Goal: Task Accomplishment & Management: Use online tool/utility

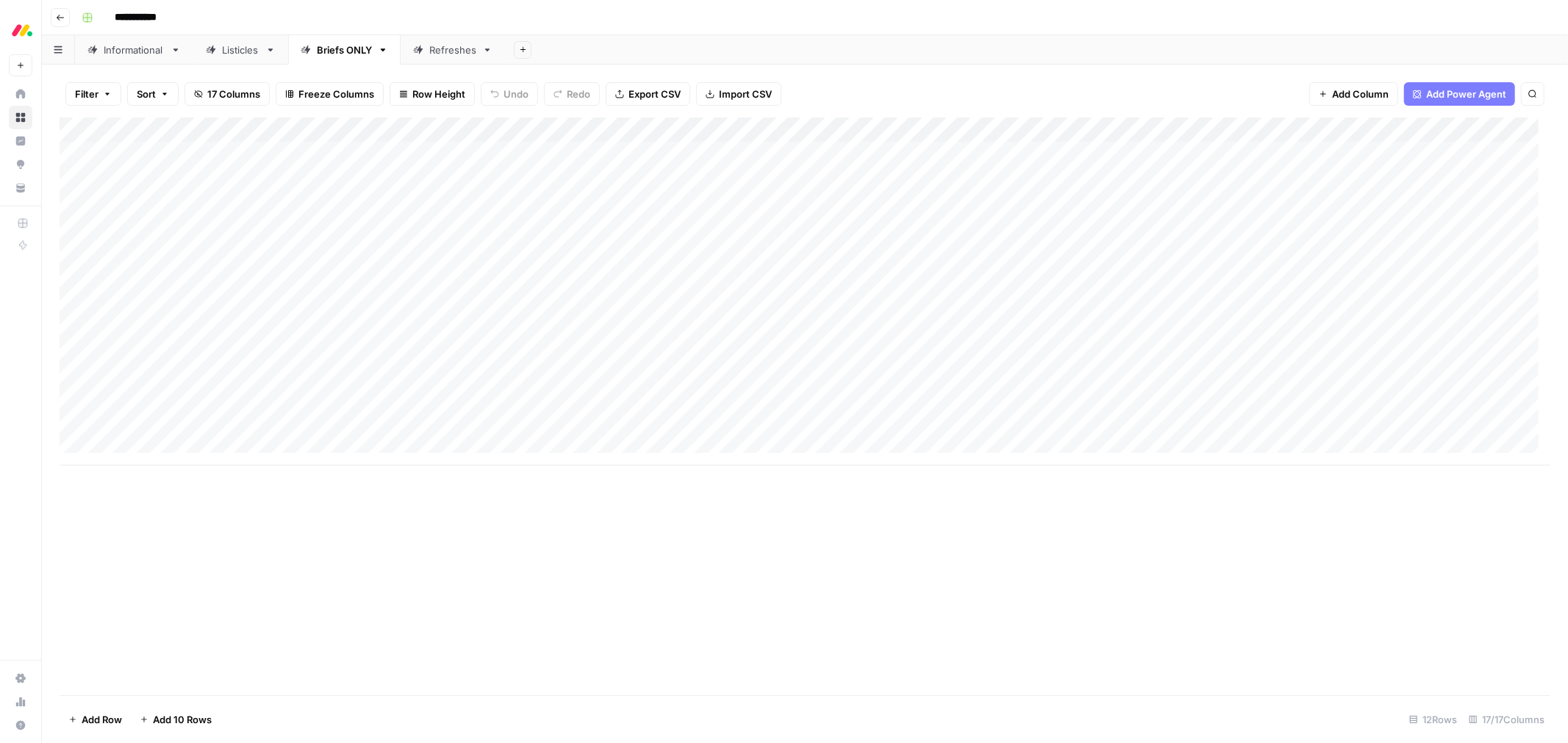
click at [121, 55] on div "Informational" at bounding box center [134, 50] width 61 height 15
type input "**********"
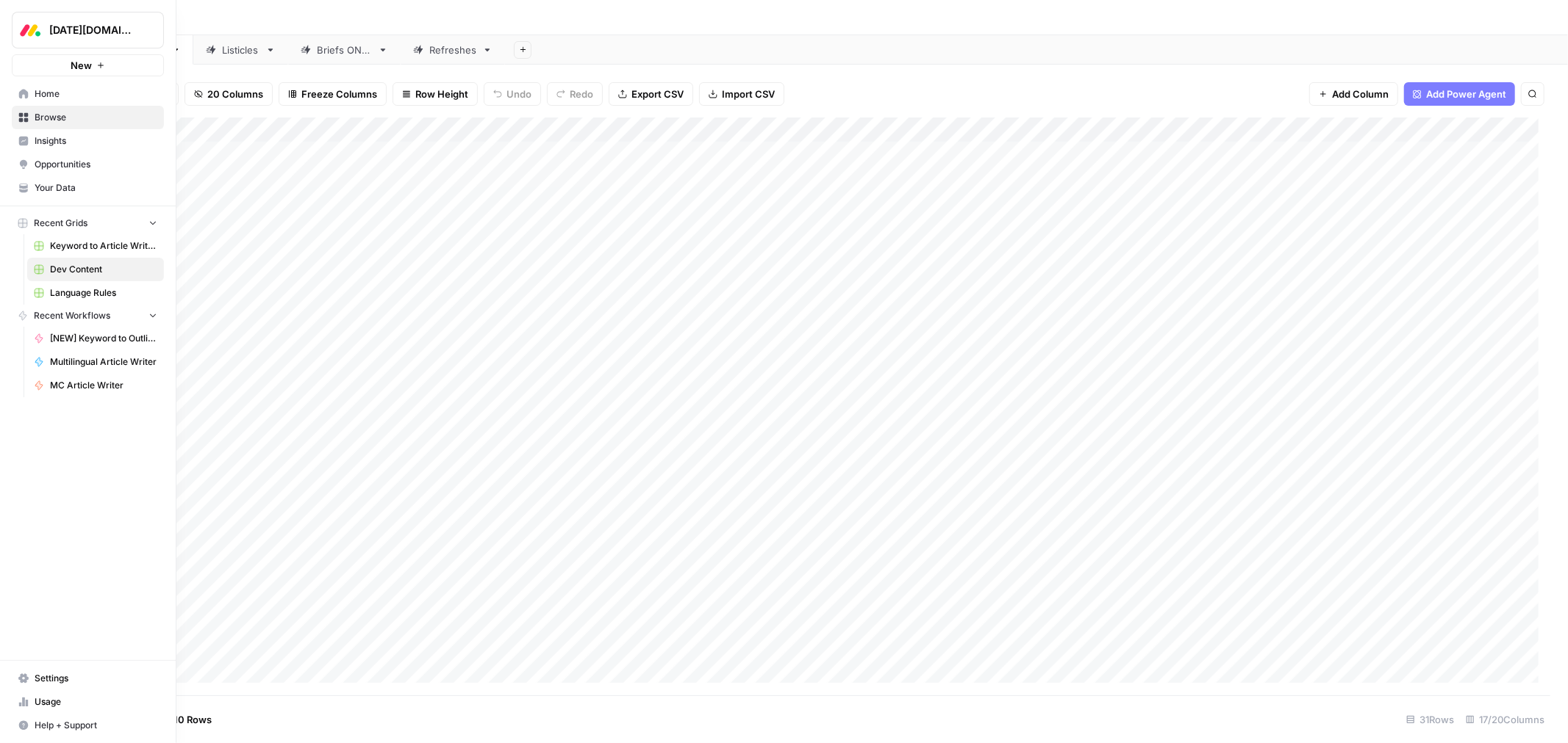
click at [44, 119] on span "Browse" at bounding box center [95, 117] width 122 height 14
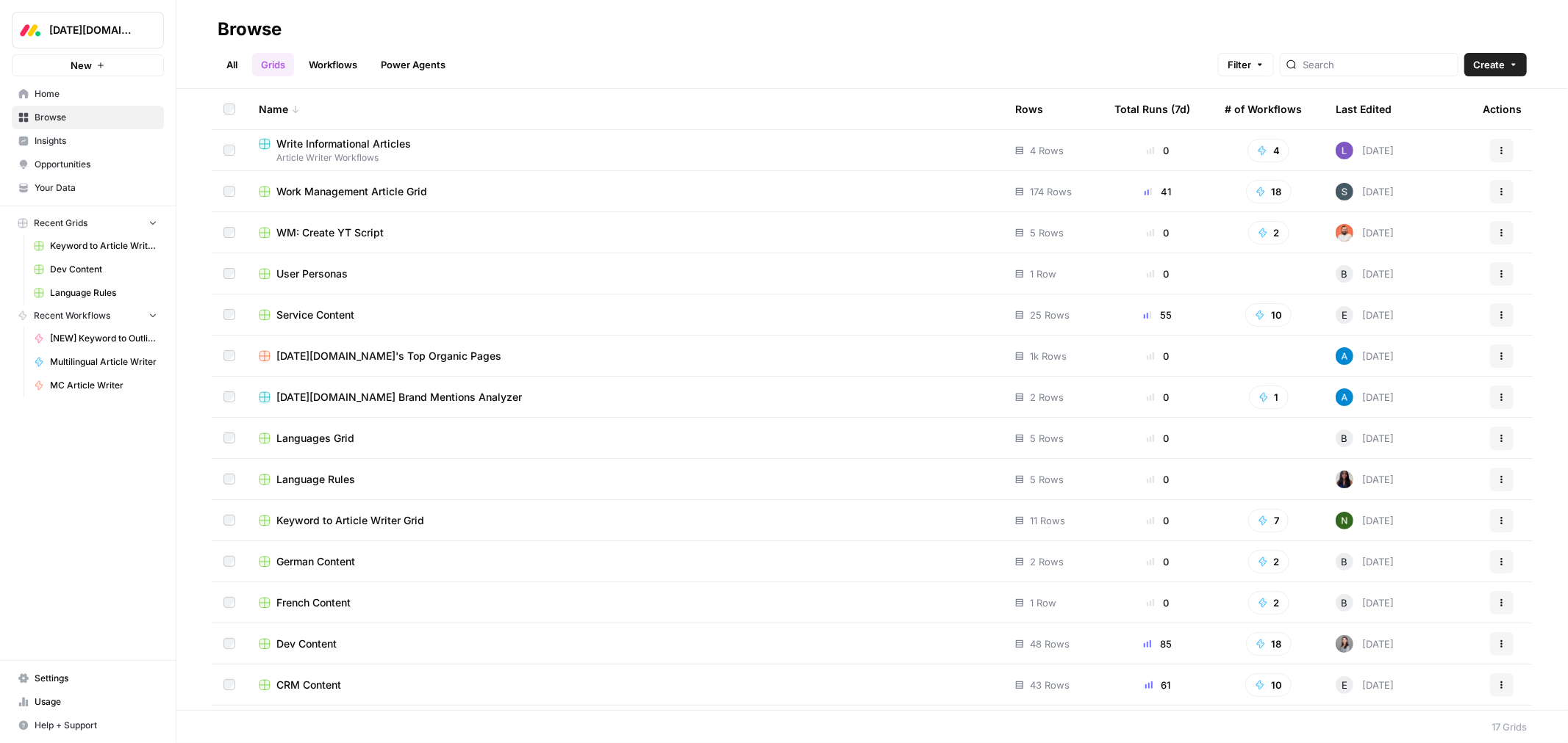
click at [336, 318] on span "Service Content" at bounding box center [315, 315] width 78 height 15
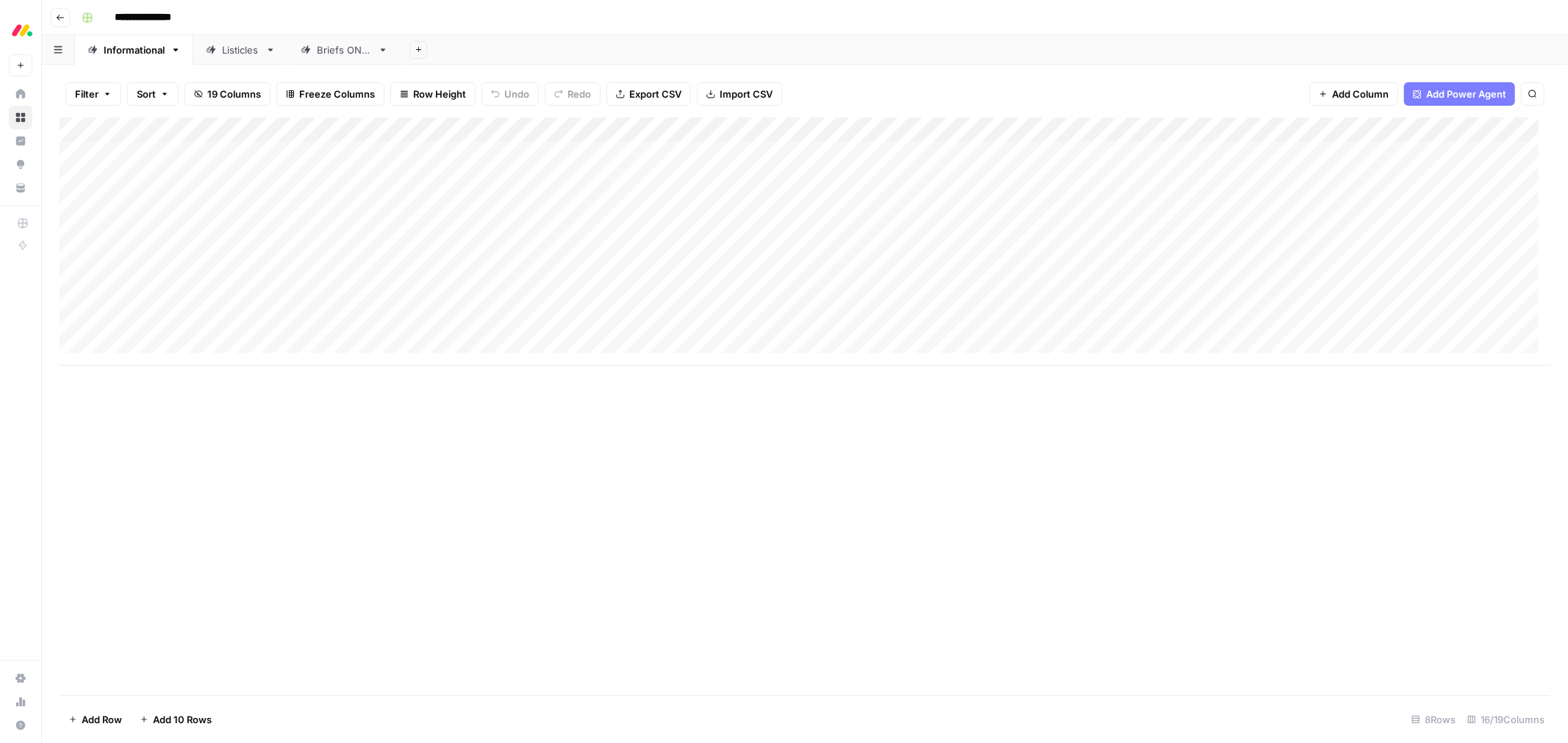
click at [241, 47] on div "Listicles" at bounding box center [241, 50] width 37 height 15
click at [422, 300] on div "Add Column" at bounding box center [805, 354] width 1491 height 473
click at [869, 129] on div "Add Column" at bounding box center [805, 354] width 1491 height 473
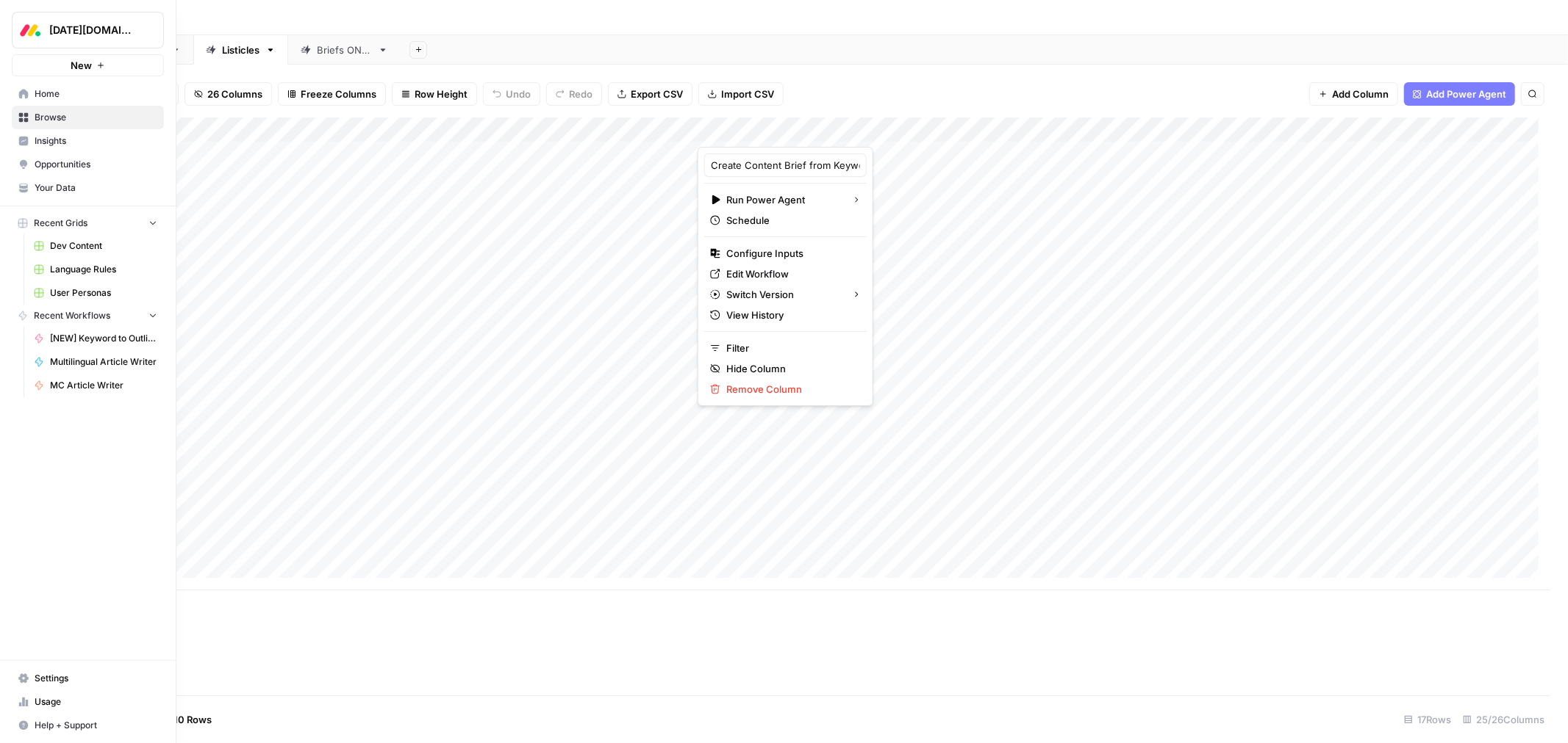
click at [71, 245] on span "Dev Content" at bounding box center [104, 246] width 108 height 14
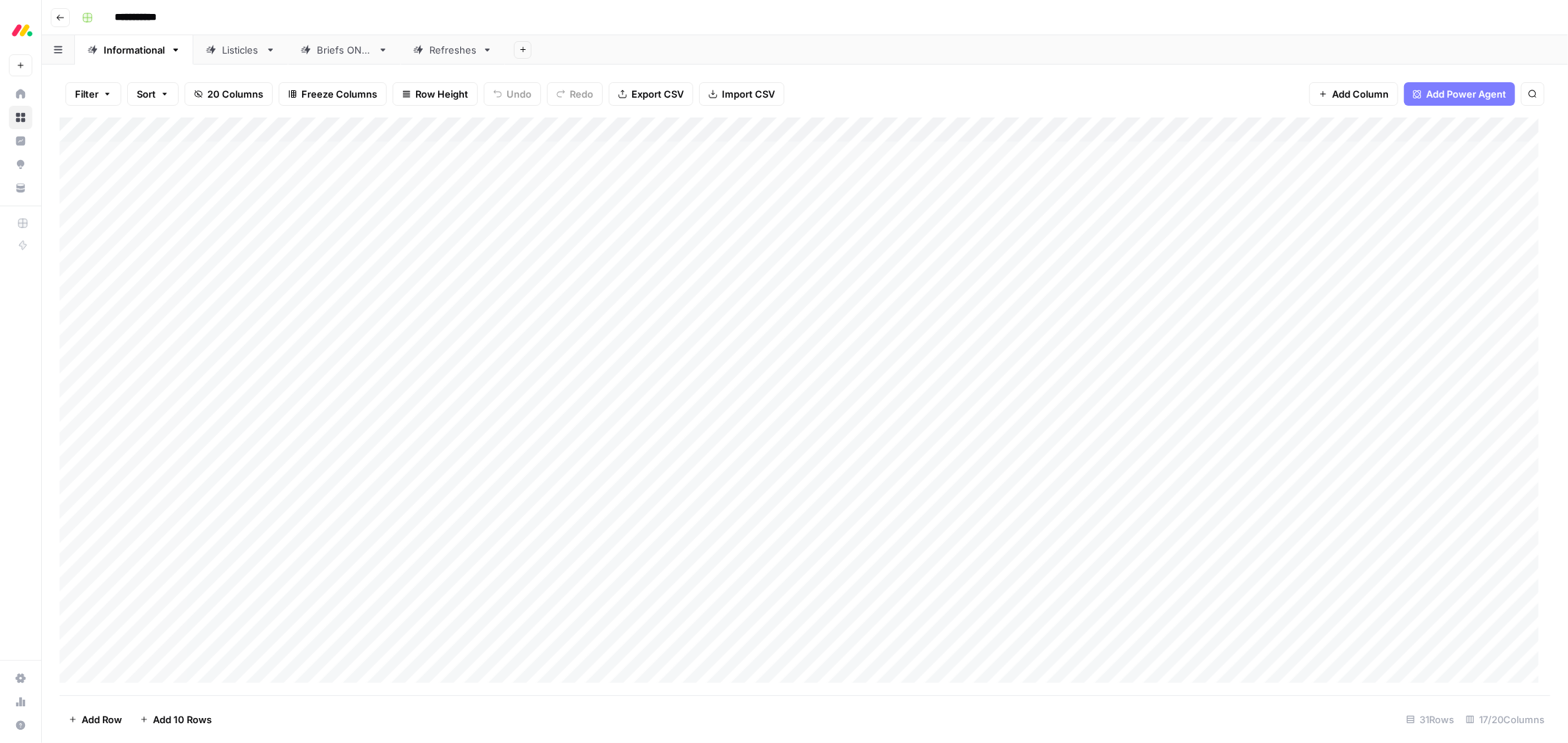
click at [594, 42] on div "Add Sheet" at bounding box center [1036, 50] width 1062 height 29
click at [847, 128] on div "Add Column" at bounding box center [805, 406] width 1491 height 578
click at [1073, 45] on div "Add Sheet" at bounding box center [1036, 50] width 1062 height 29
click at [1090, 131] on div "Add Column" at bounding box center [805, 406] width 1491 height 578
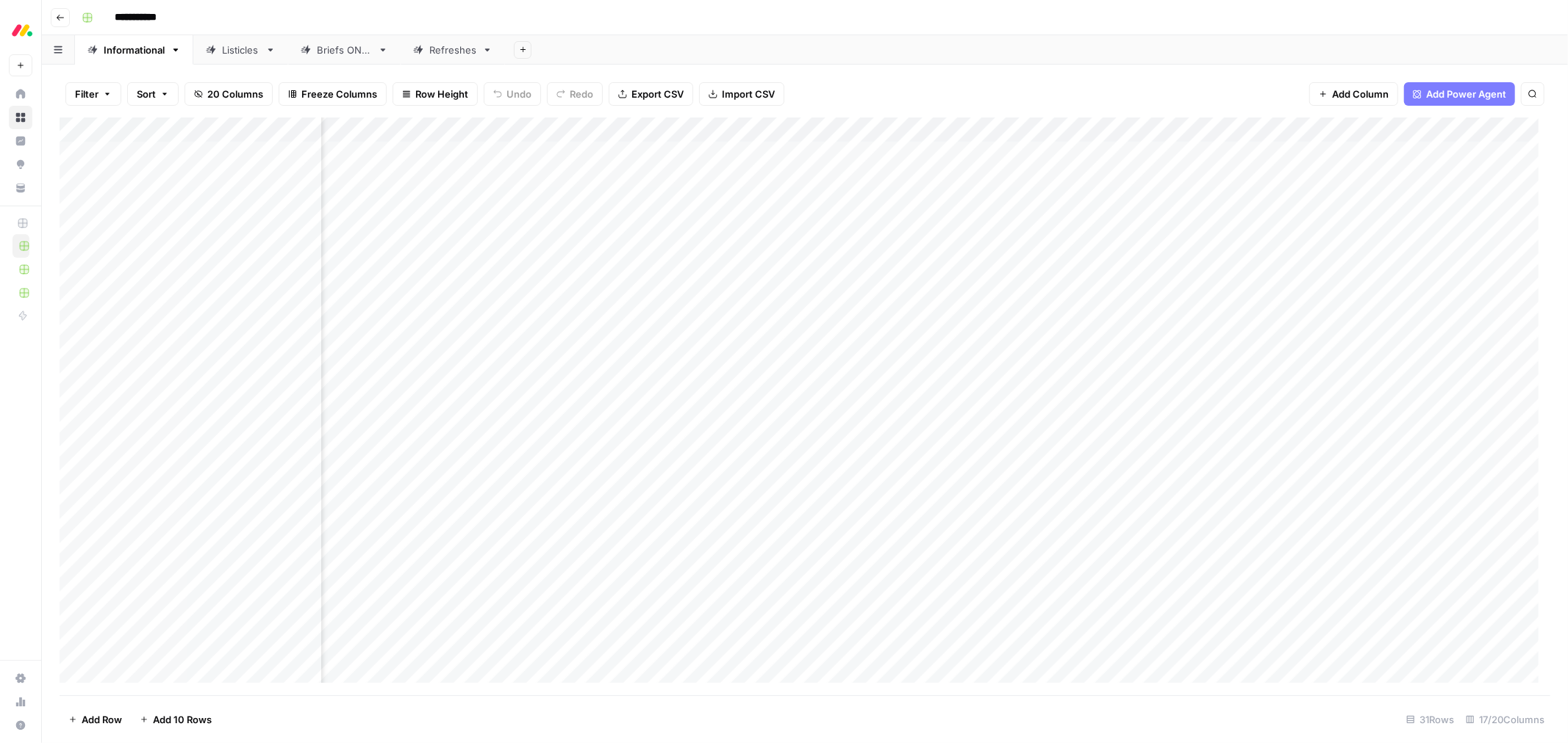
click at [993, 46] on div "Add Sheet" at bounding box center [1036, 50] width 1062 height 29
click at [232, 57] on link "Listicles" at bounding box center [241, 50] width 95 height 29
click at [825, 128] on div "Add Column" at bounding box center [805, 192] width 1491 height 149
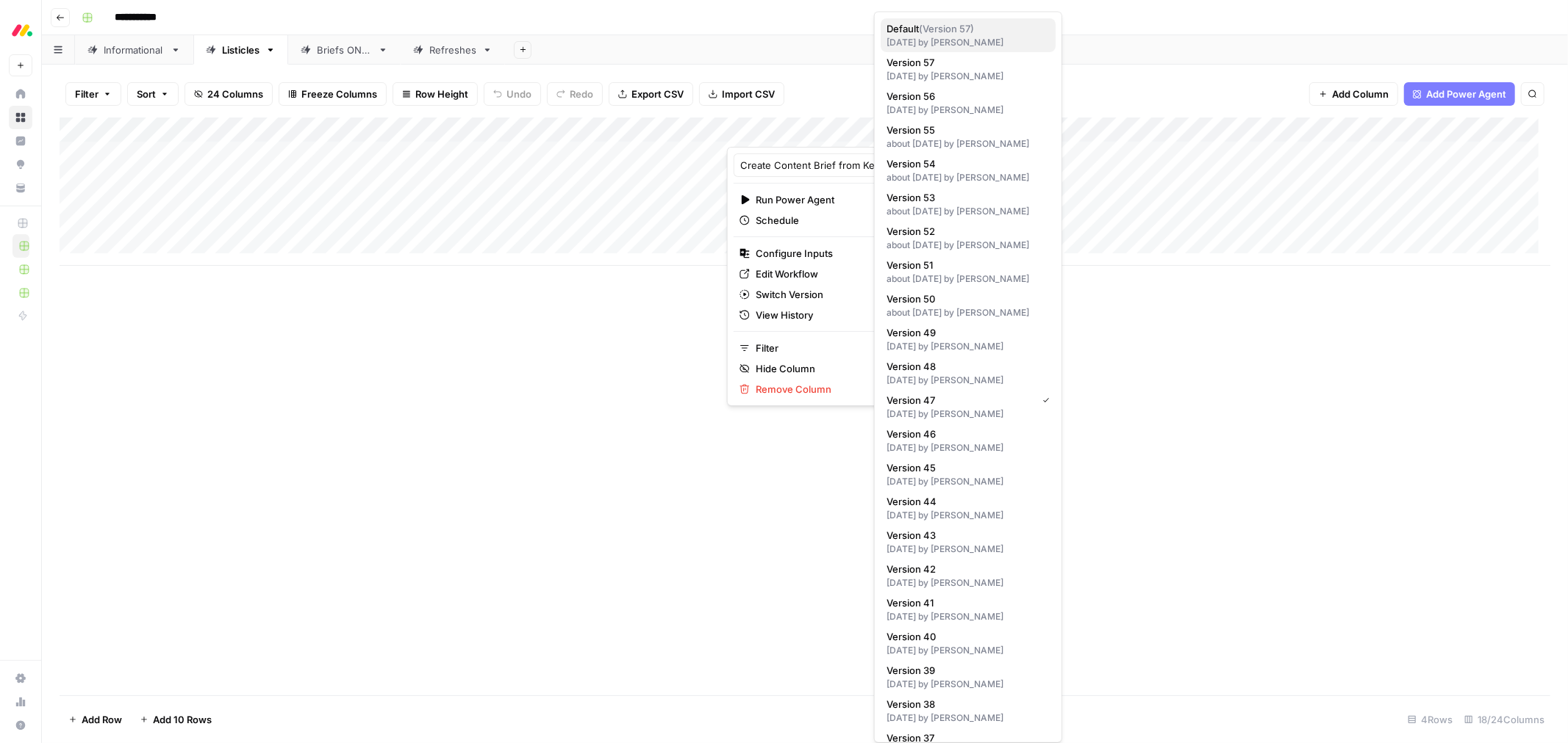
click at [952, 41] on div "8 days ago by Ben Kazinik" at bounding box center [967, 43] width 163 height 14
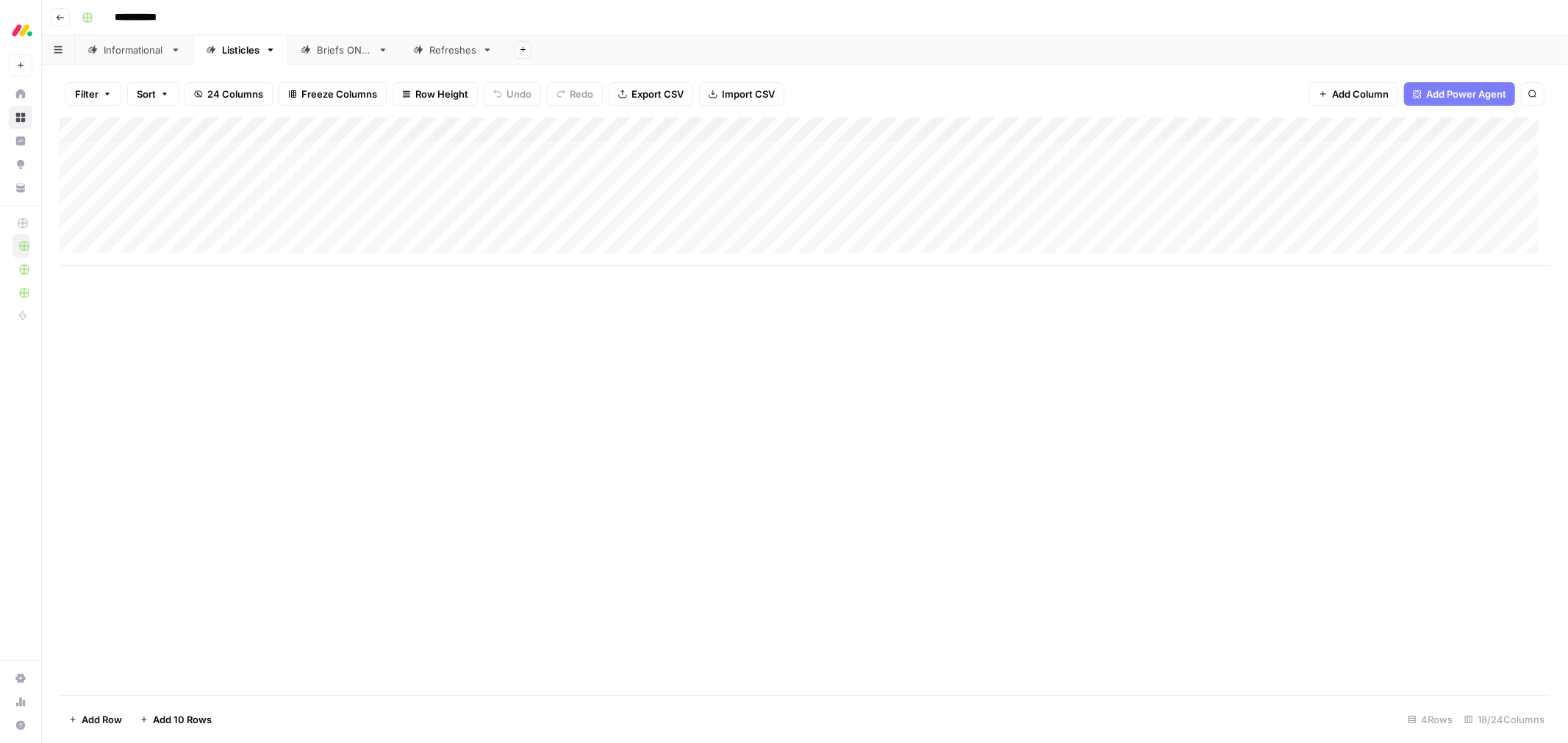
click at [1245, 133] on div "Add Column" at bounding box center [805, 192] width 1491 height 149
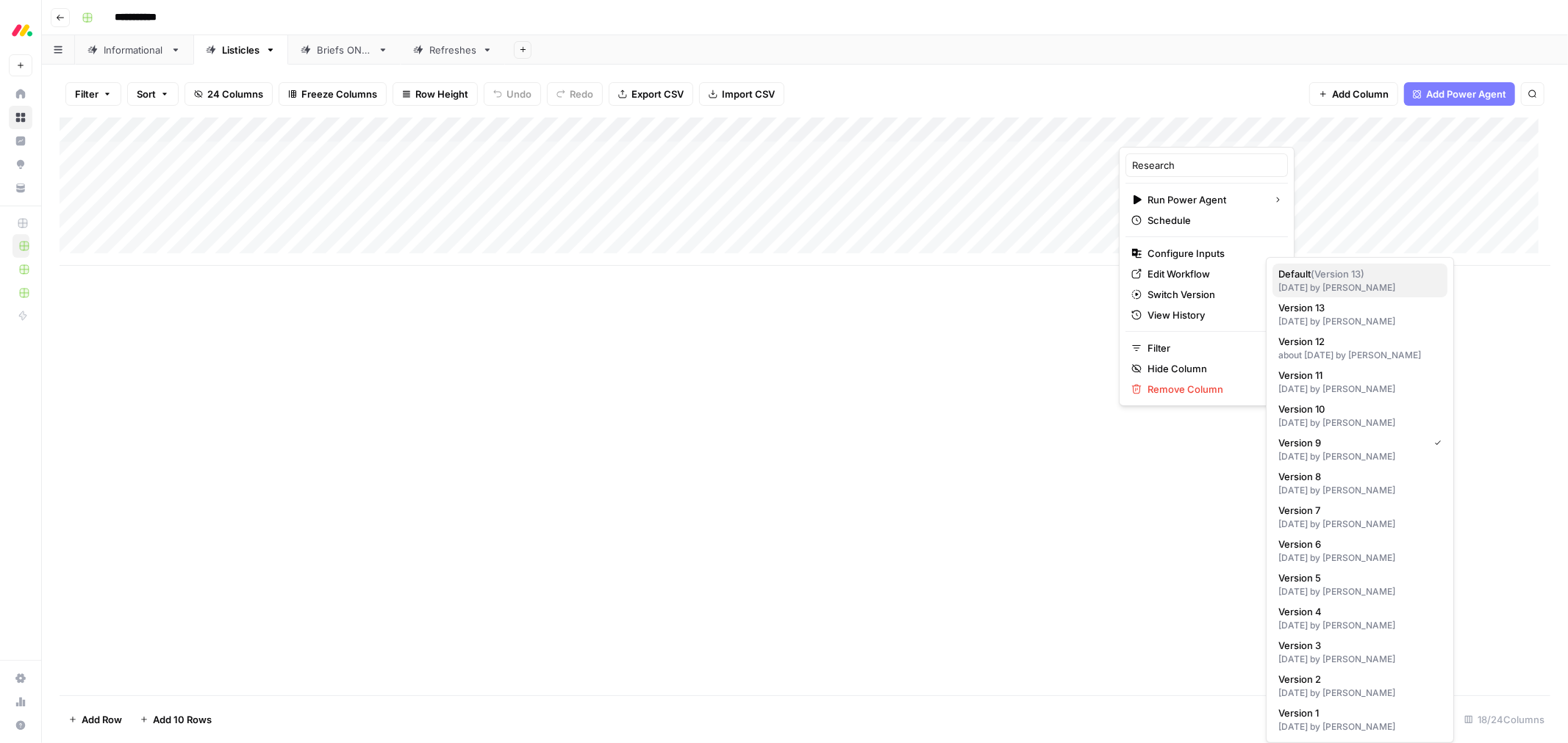
click at [1406, 284] on div "7 days ago by Ben Kazinik" at bounding box center [1360, 288] width 163 height 14
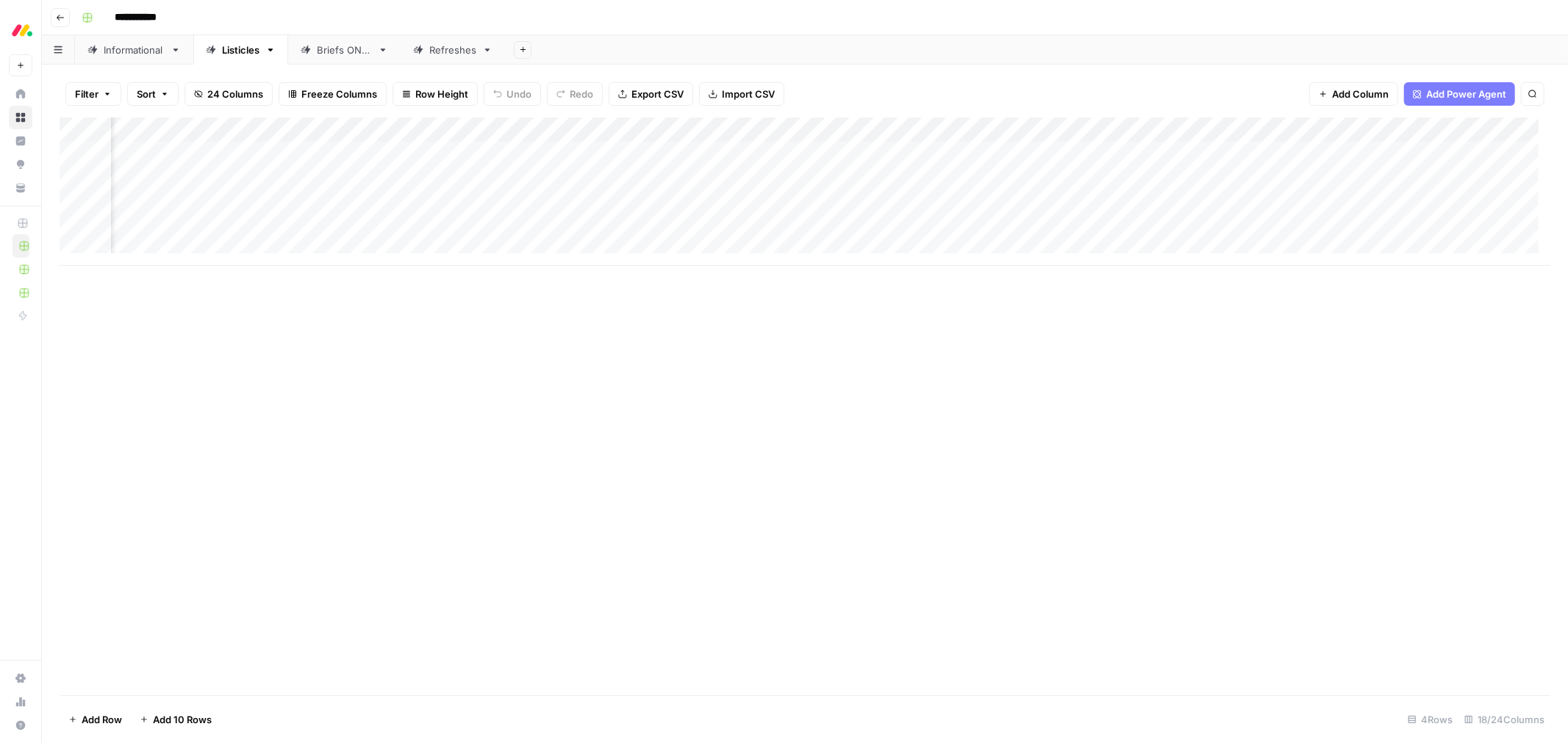
scroll to position [0, 426]
click at [1092, 131] on div "Add Column" at bounding box center [805, 192] width 1491 height 149
click at [1092, 132] on div at bounding box center [1052, 132] width 146 height 29
click at [1485, 385] on div "Add Column" at bounding box center [805, 406] width 1491 height 578
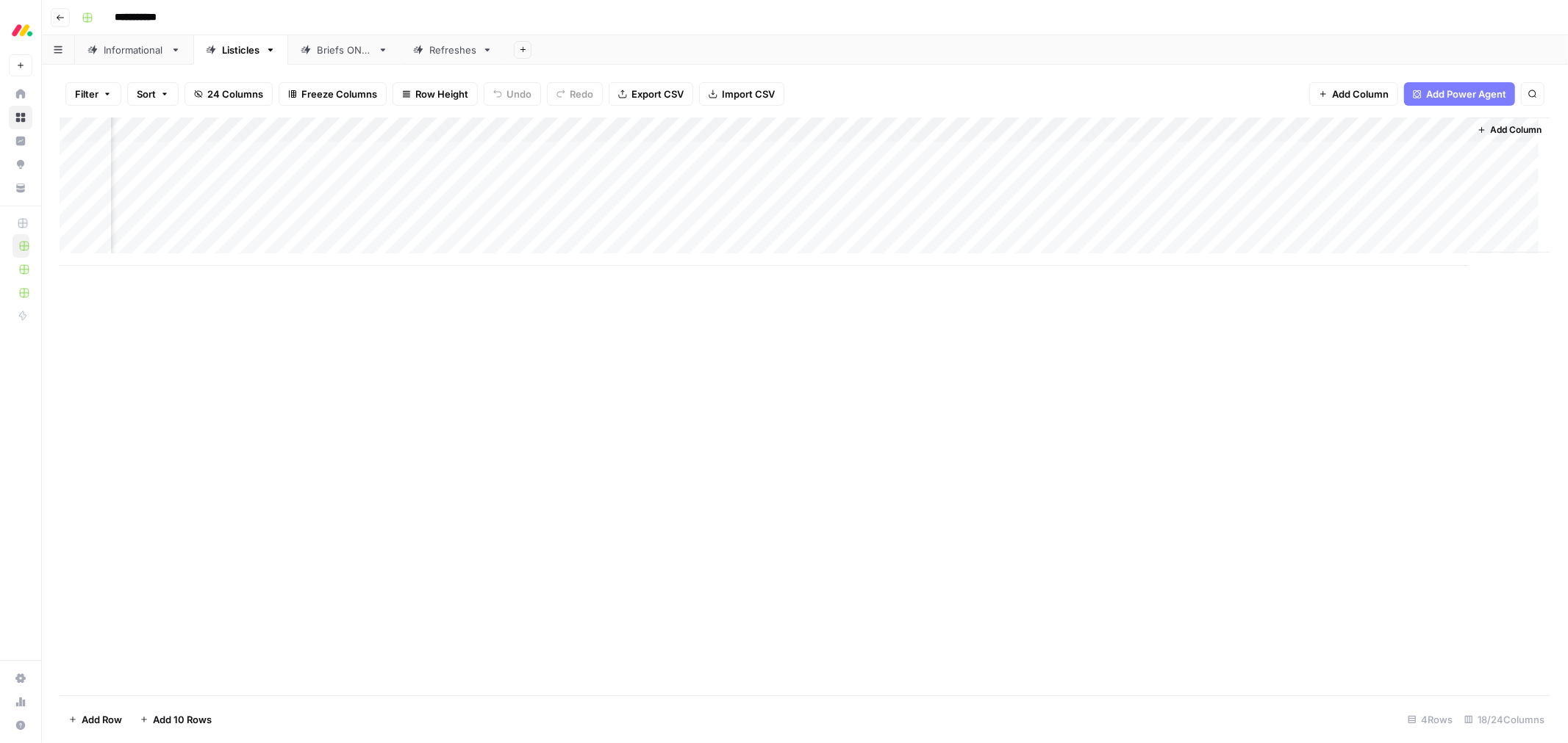
click at [1180, 129] on div "Add Column" at bounding box center [805, 192] width 1491 height 149
click at [1180, 129] on div at bounding box center [1126, 132] width 133 height 29
click at [1001, 89] on div "Filter Sort 24 Columns Freeze Columns Row Height Undo Redo Export CSV Import CS…" at bounding box center [805, 94] width 1491 height 47
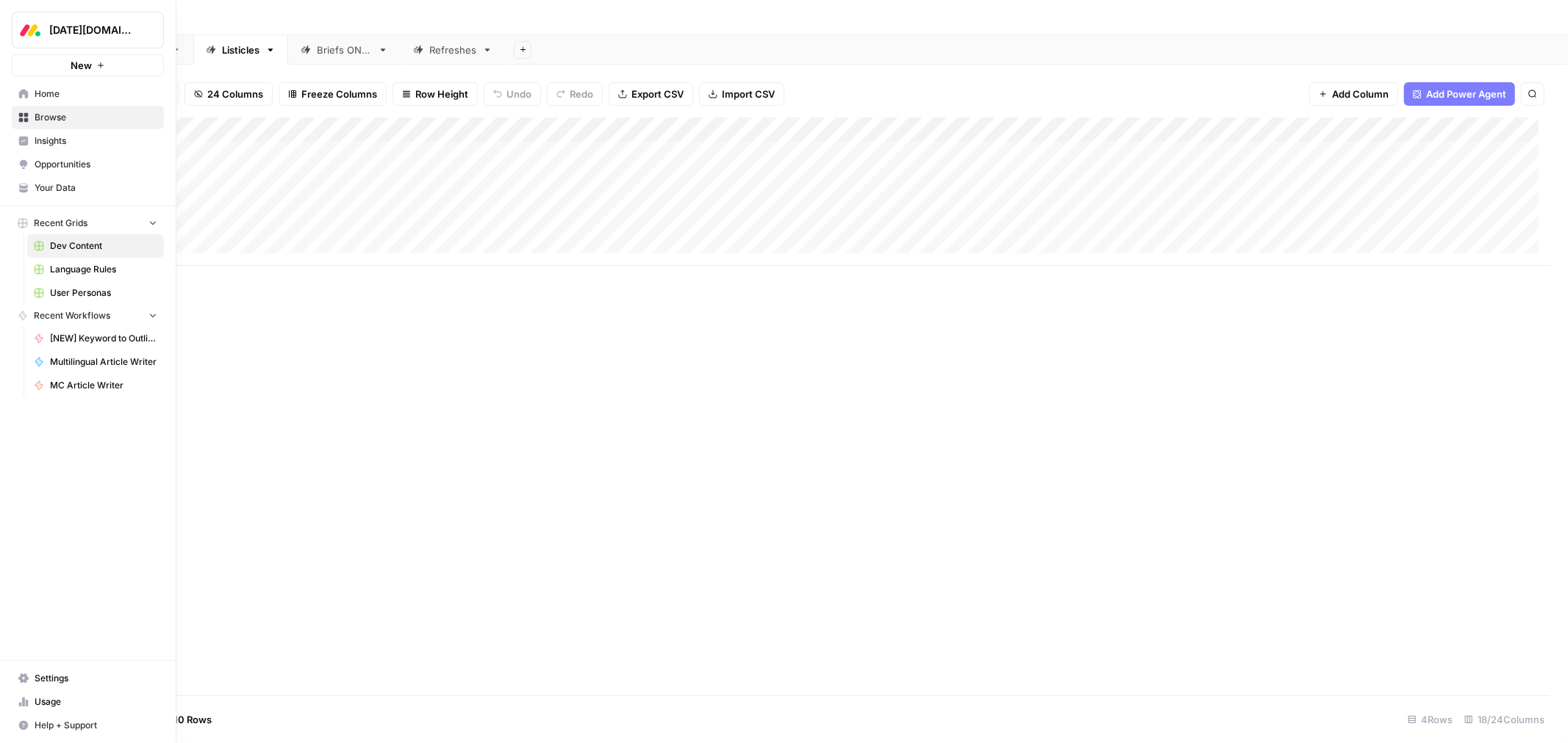
click at [81, 119] on span "Browse" at bounding box center [95, 117] width 122 height 14
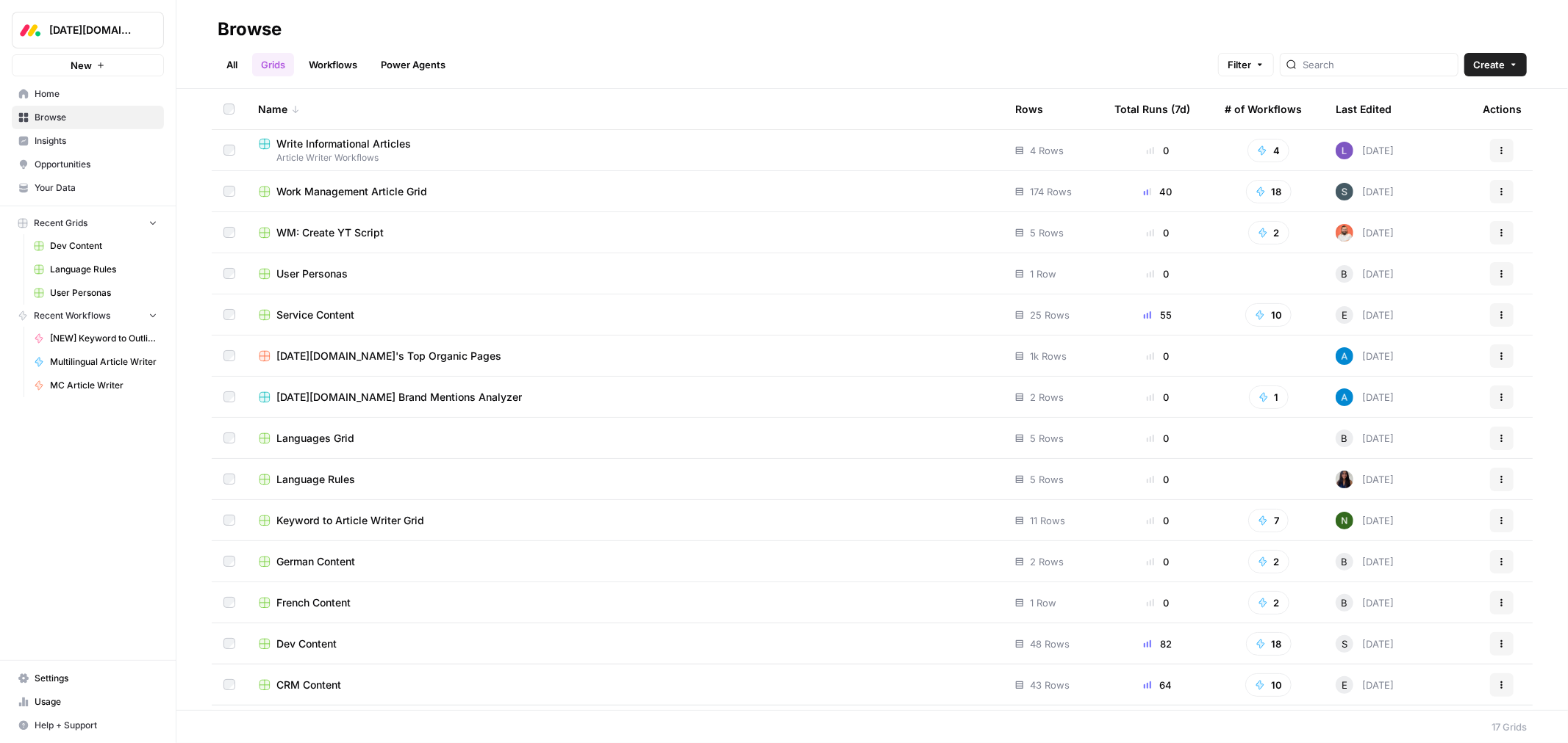
click at [365, 191] on span "Work Management Article Grid" at bounding box center [351, 192] width 151 height 15
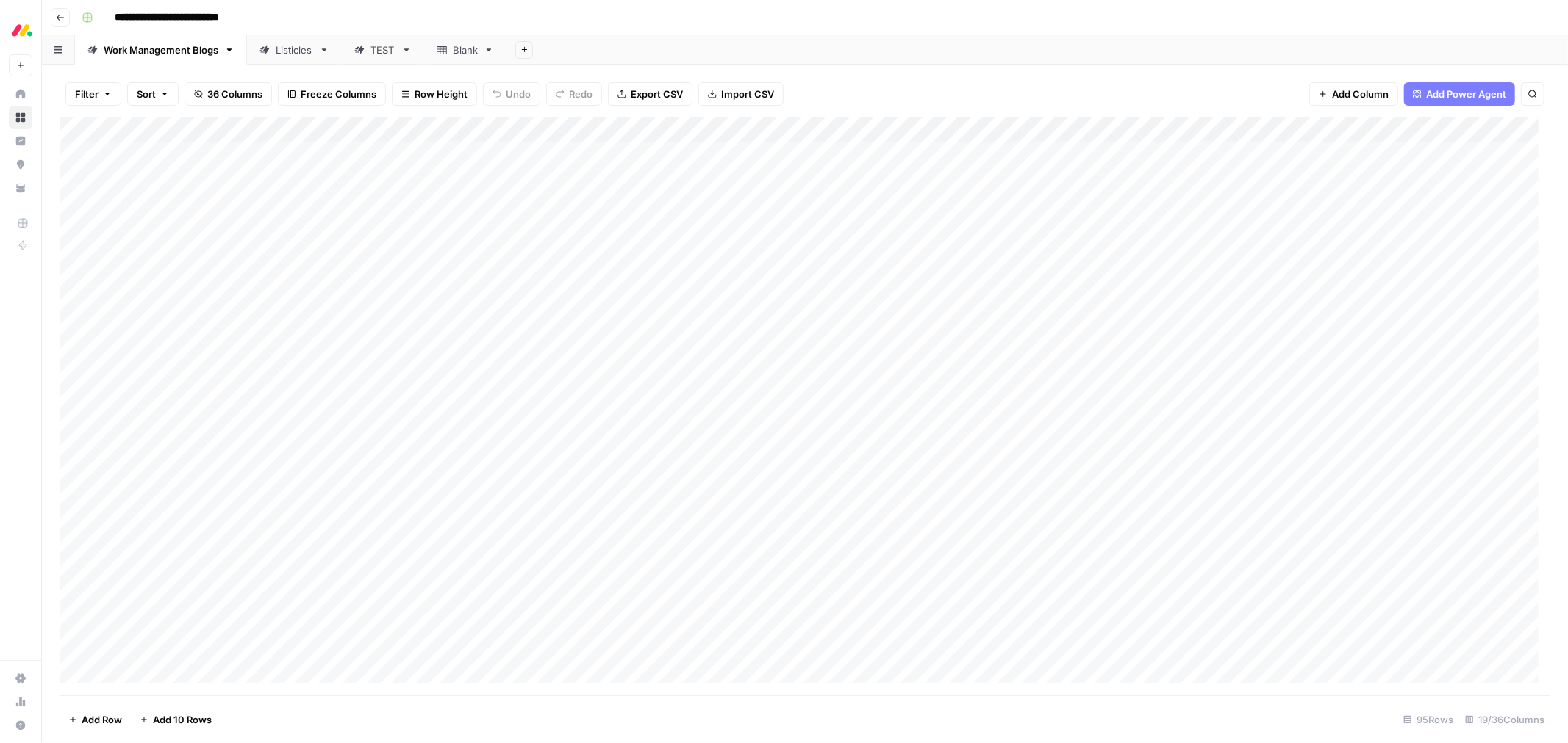
click at [302, 43] on div "Listicles" at bounding box center [294, 50] width 37 height 15
click at [158, 58] on link "Work Management Blogs" at bounding box center [161, 50] width 172 height 29
click at [291, 130] on div "Add Column" at bounding box center [805, 406] width 1491 height 578
click at [188, 166] on input "Keyword" at bounding box center [199, 165] width 150 height 15
click at [187, 166] on input "Keyword" at bounding box center [199, 165] width 150 height 15
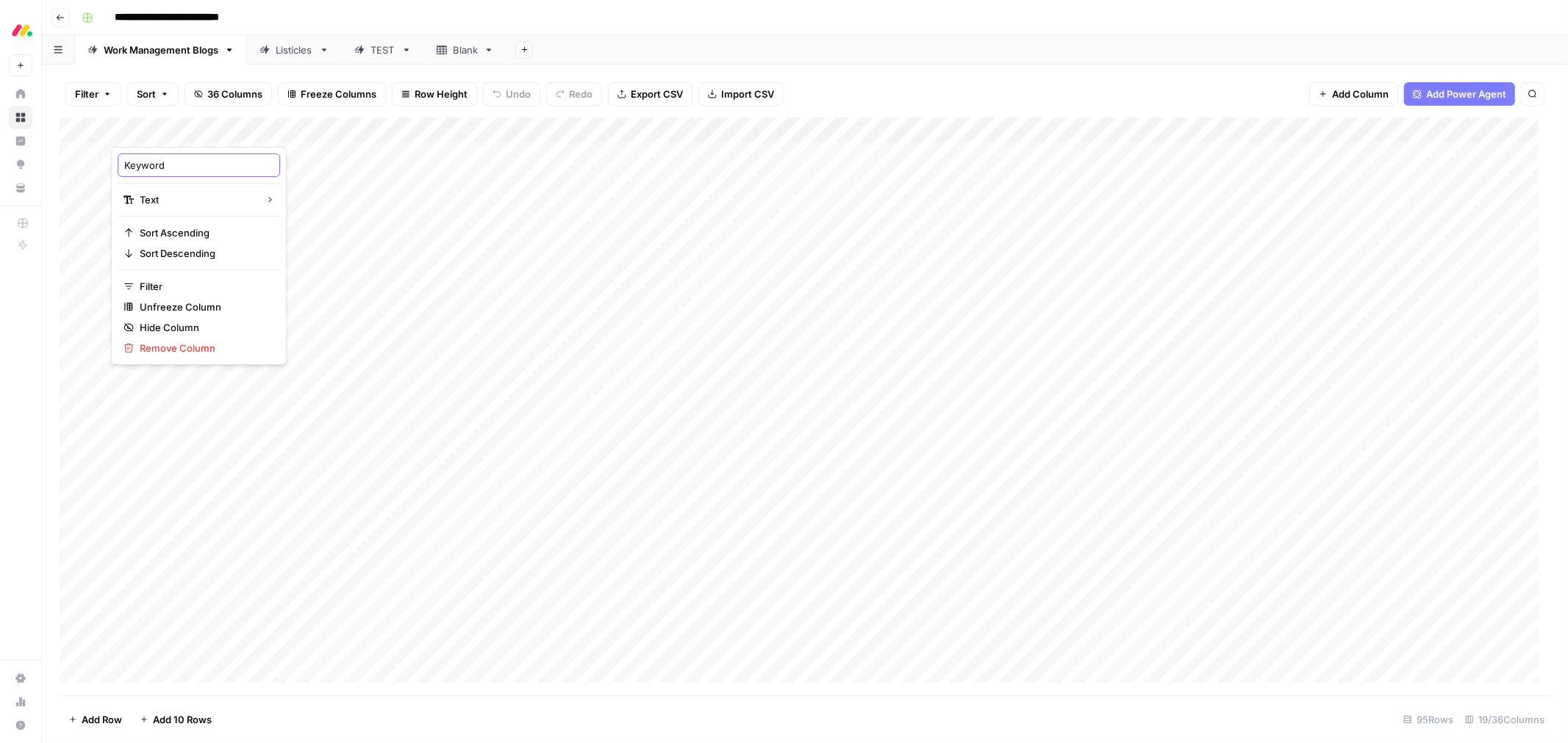
click at [186, 166] on input "Keyword" at bounding box center [199, 165] width 150 height 15
click at [290, 129] on div "Add Column" at bounding box center [805, 406] width 1491 height 578
click at [199, 234] on span "Sort Ascending" at bounding box center [203, 233] width 128 height 15
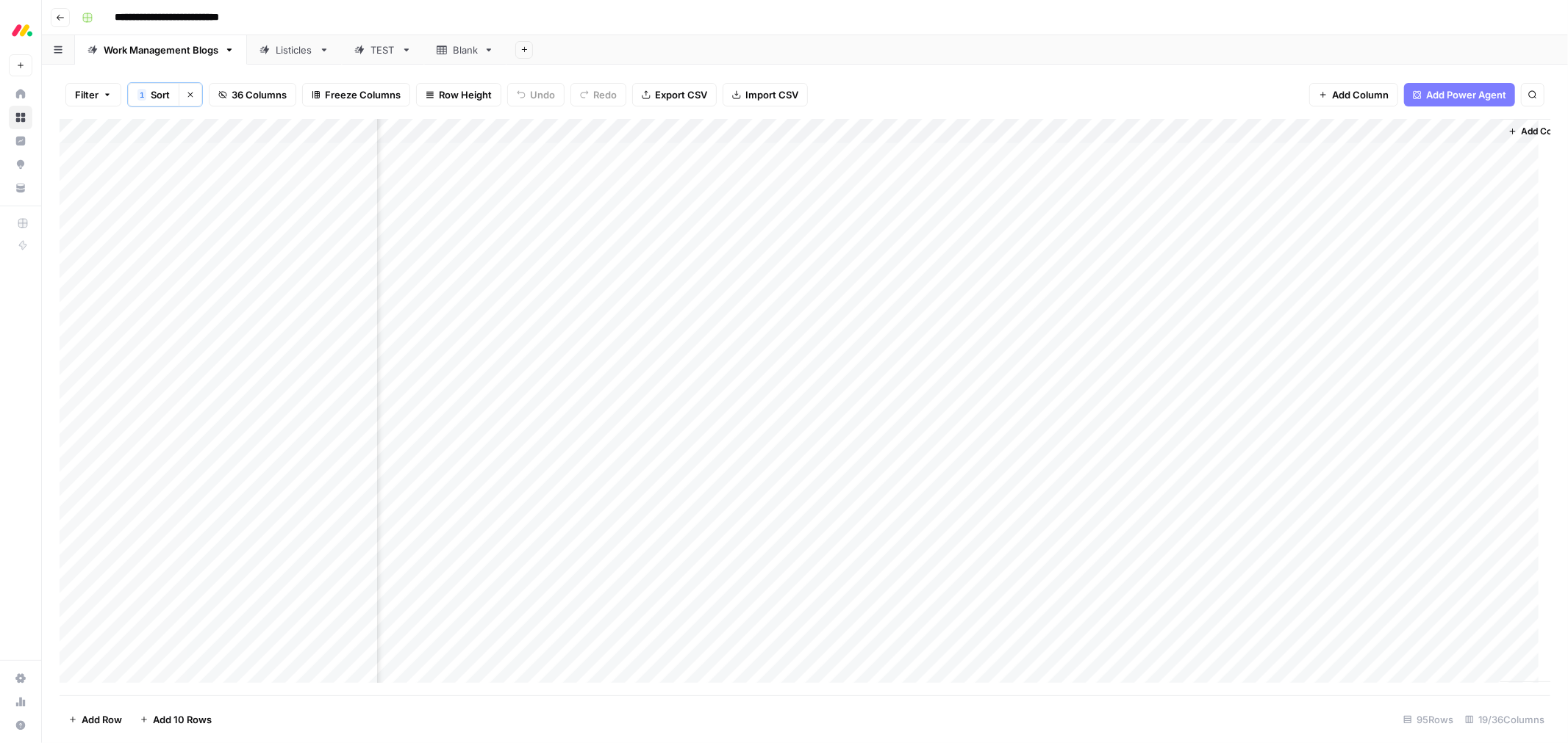
scroll to position [0, 1290]
click at [872, 380] on div "Add Column" at bounding box center [805, 408] width 1491 height 577
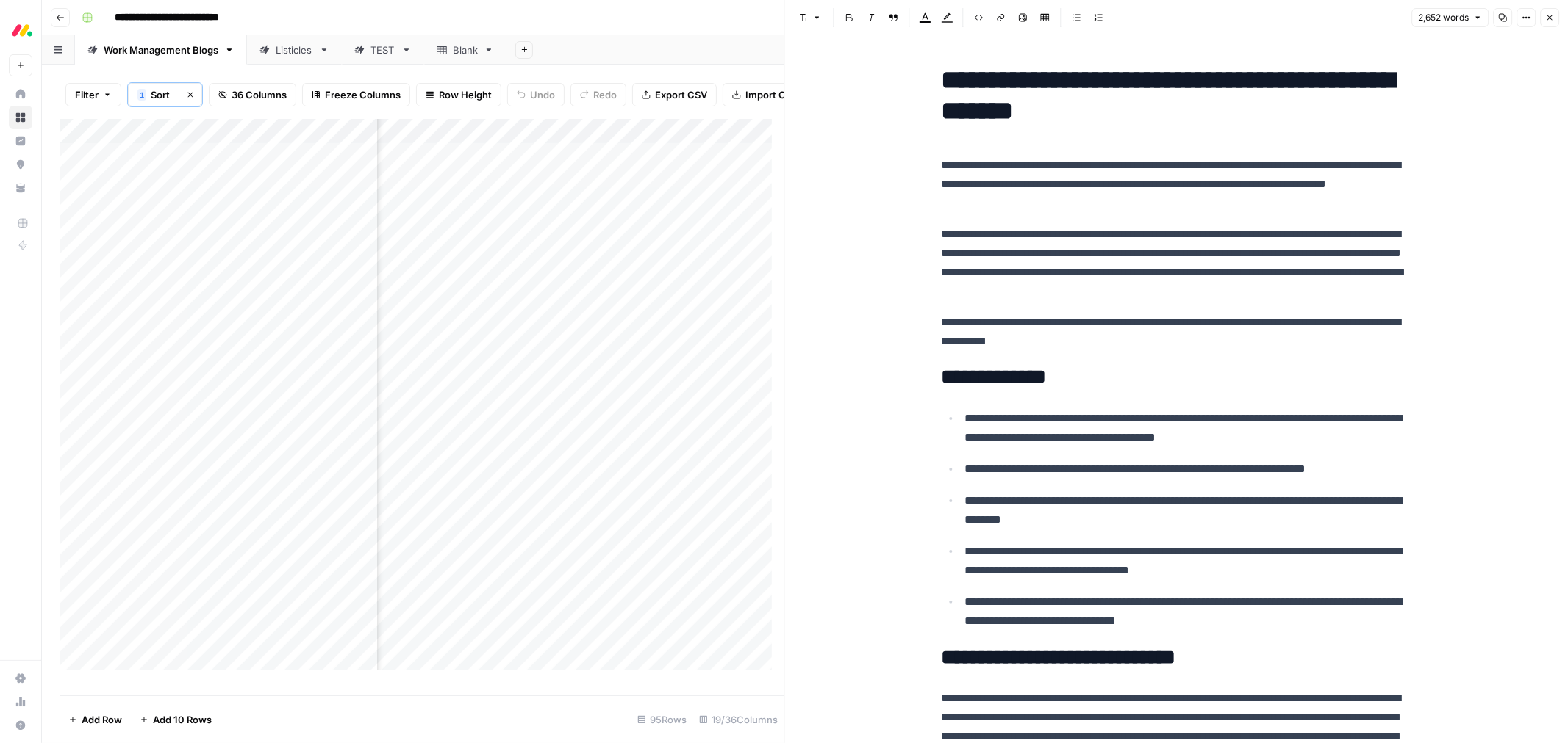
click at [1547, 18] on icon "button" at bounding box center [1548, 18] width 9 height 9
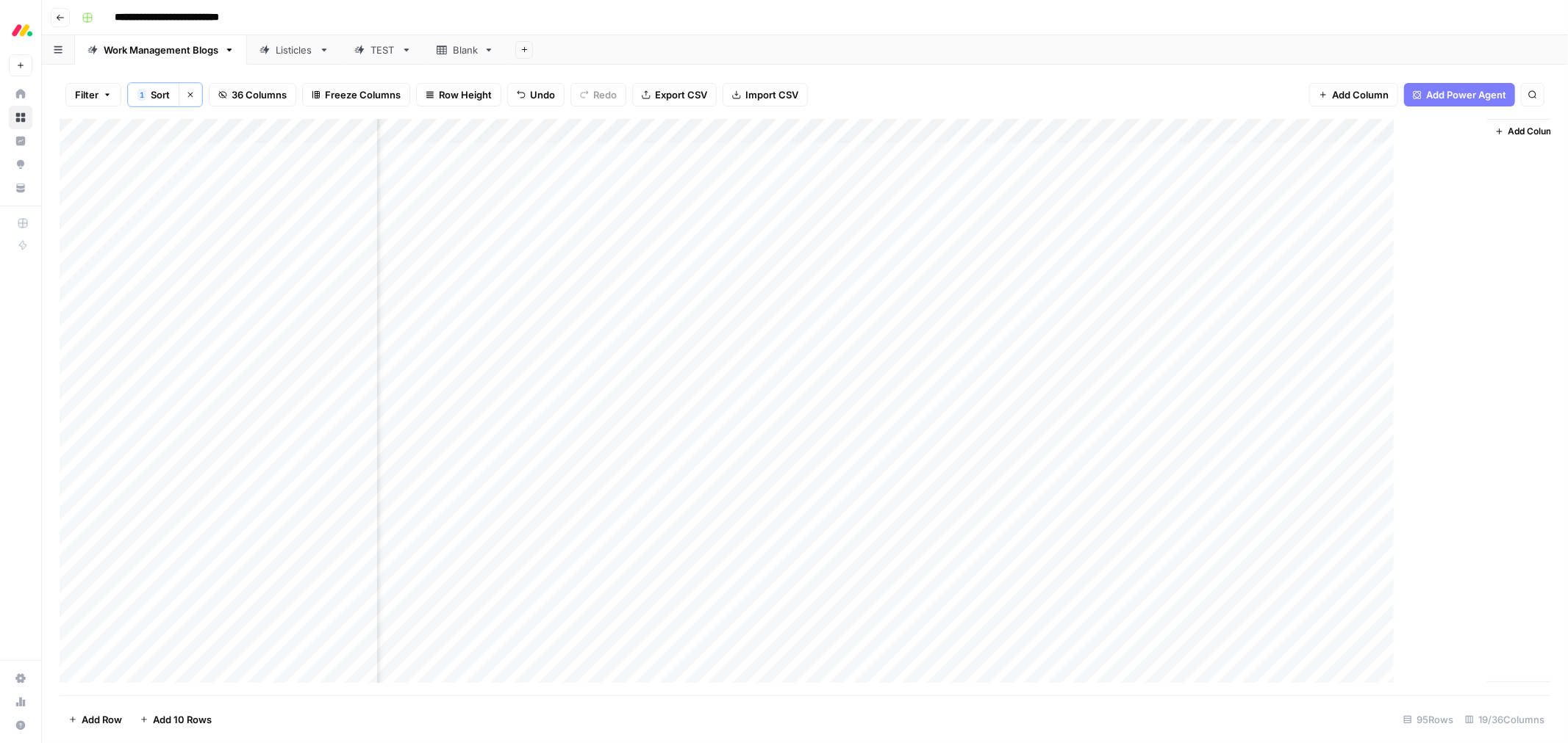
scroll to position [0, 1274]
click at [1143, 132] on div "Add Column" at bounding box center [805, 408] width 1491 height 577
click at [1091, 273] on span "Edit Workflow" at bounding box center [1087, 275] width 128 height 15
click at [1005, 132] on div "Add Column" at bounding box center [805, 408] width 1491 height 577
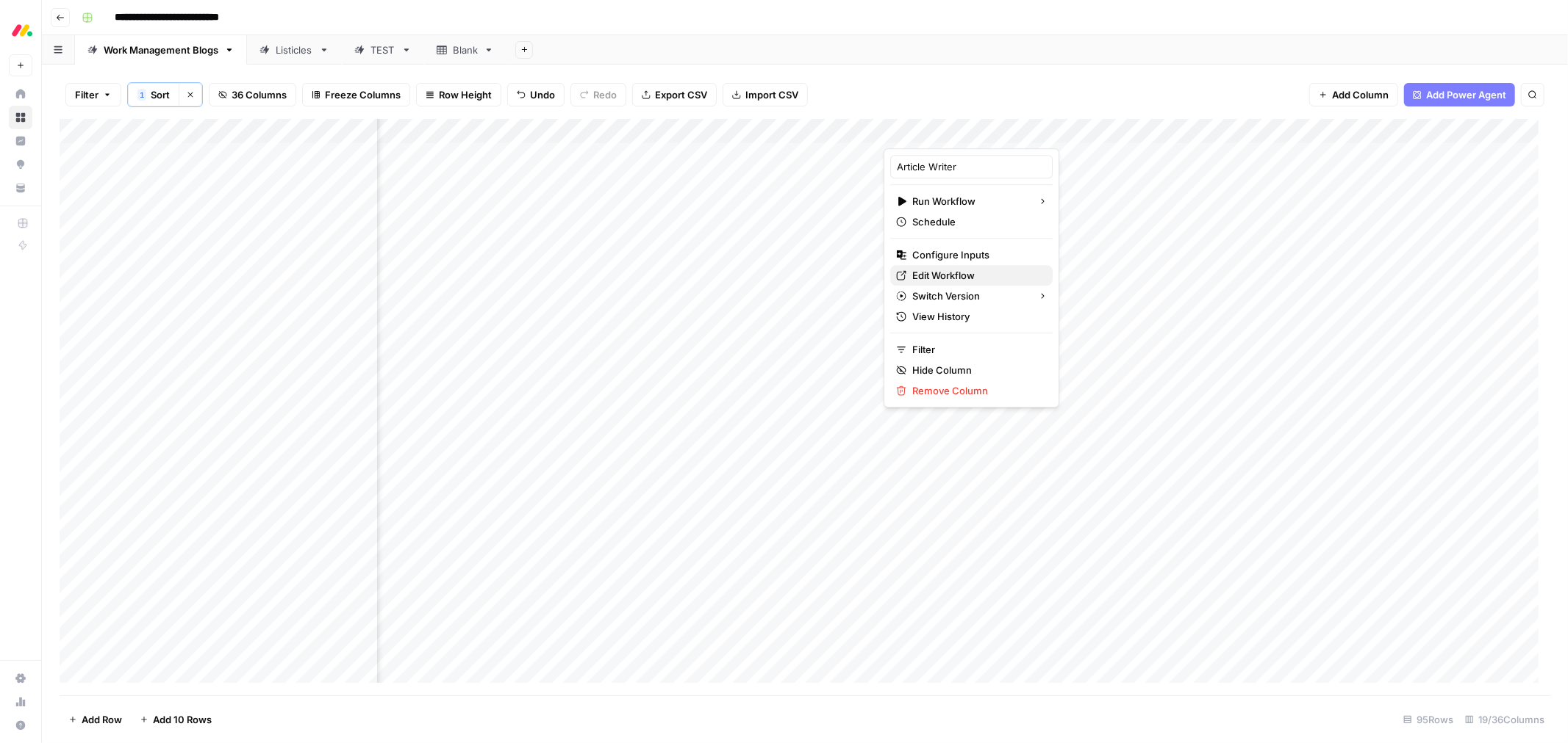
click at [979, 274] on span "Edit Workflow" at bounding box center [975, 275] width 128 height 15
click at [1066, 86] on div "Filter 1 Sort Clear sorts 36 Columns Freeze Columns Row Height Undo Redo Export…" at bounding box center [805, 95] width 1491 height 49
click at [1054, 83] on div "Filter 1 Sort Clear sorts 36 Columns Freeze Columns Row Height Undo Redo Export…" at bounding box center [805, 95] width 1491 height 49
click at [1006, 130] on div "Add Column" at bounding box center [805, 408] width 1491 height 577
click at [983, 272] on span "Edit Workflow" at bounding box center [975, 275] width 128 height 15
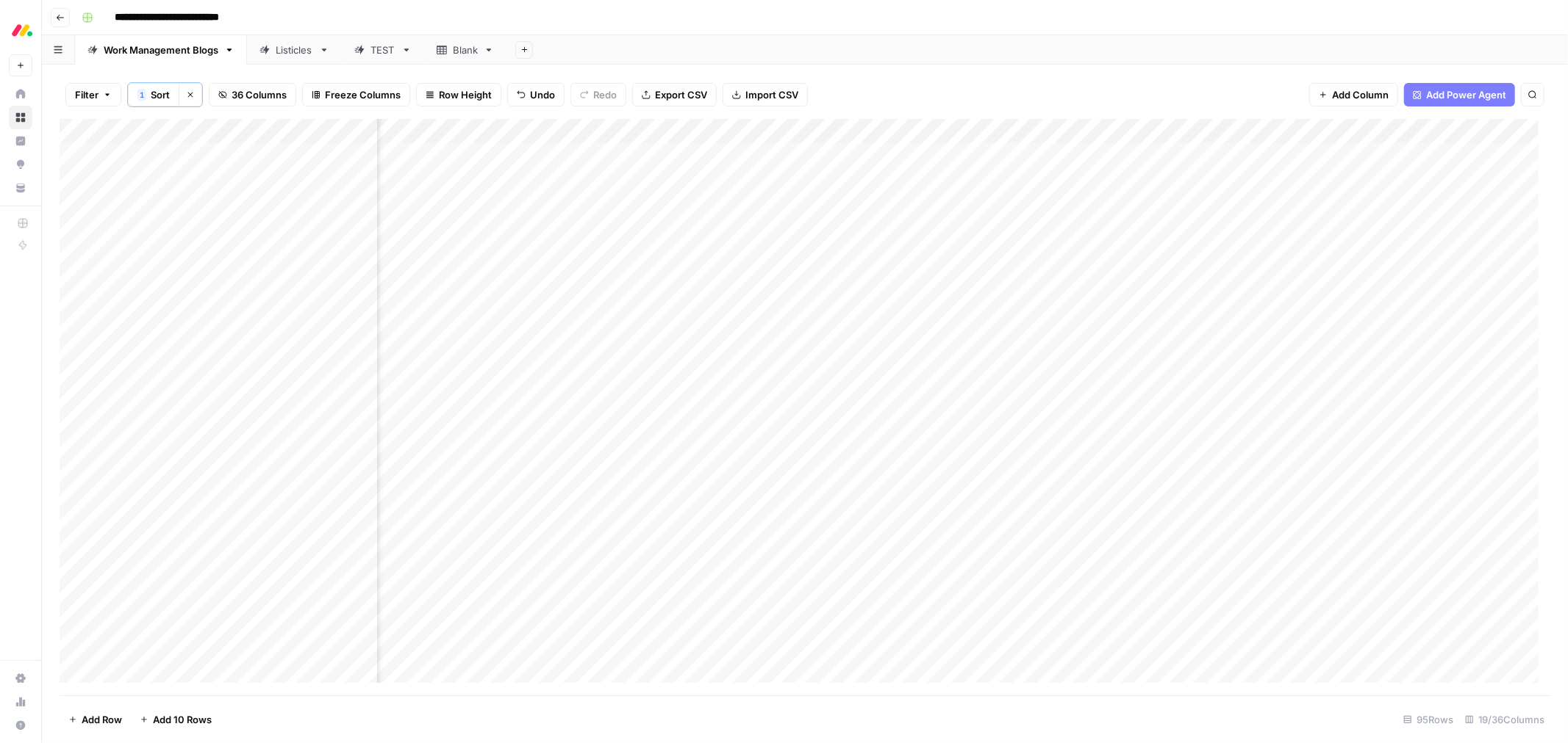
scroll to position [0, 977]
click at [1199, 158] on div "Add Column" at bounding box center [805, 408] width 1491 height 577
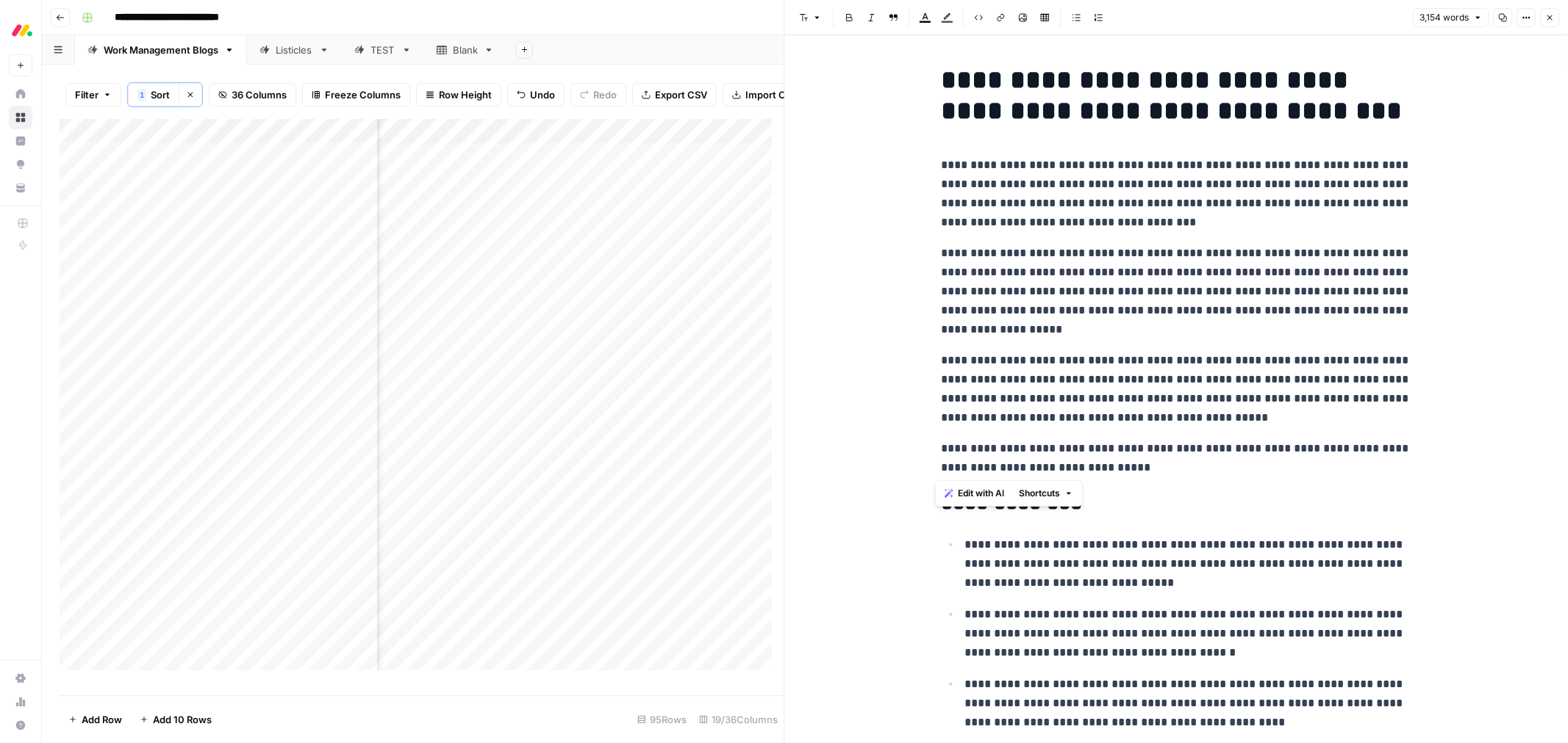
drag, startPoint x: 1171, startPoint y: 470, endPoint x: 934, endPoint y: 450, distance: 237.8
click at [941, 450] on p "**********" at bounding box center [1176, 458] width 470 height 38
copy p "**********"
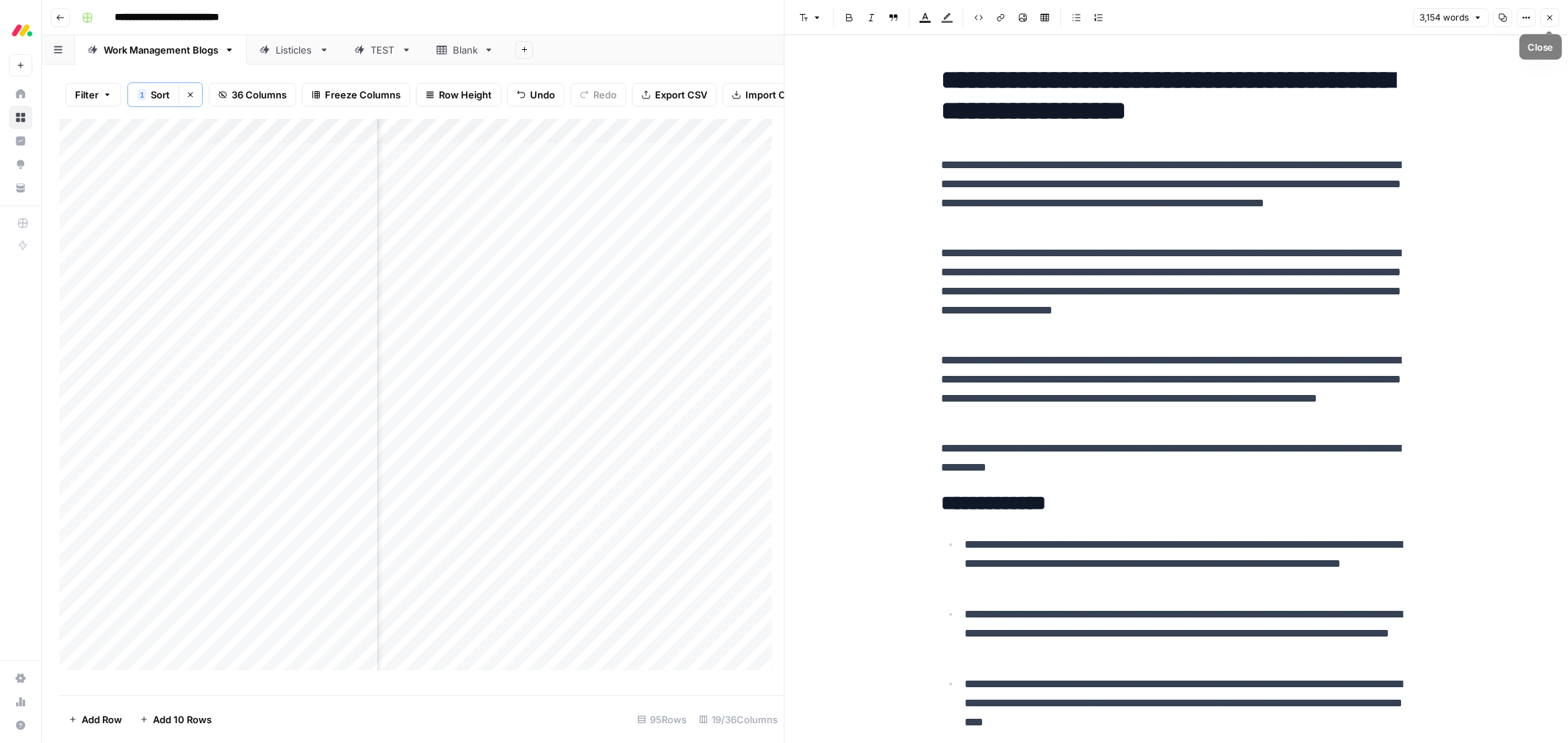
click at [1546, 20] on icon "button" at bounding box center [1548, 18] width 9 height 9
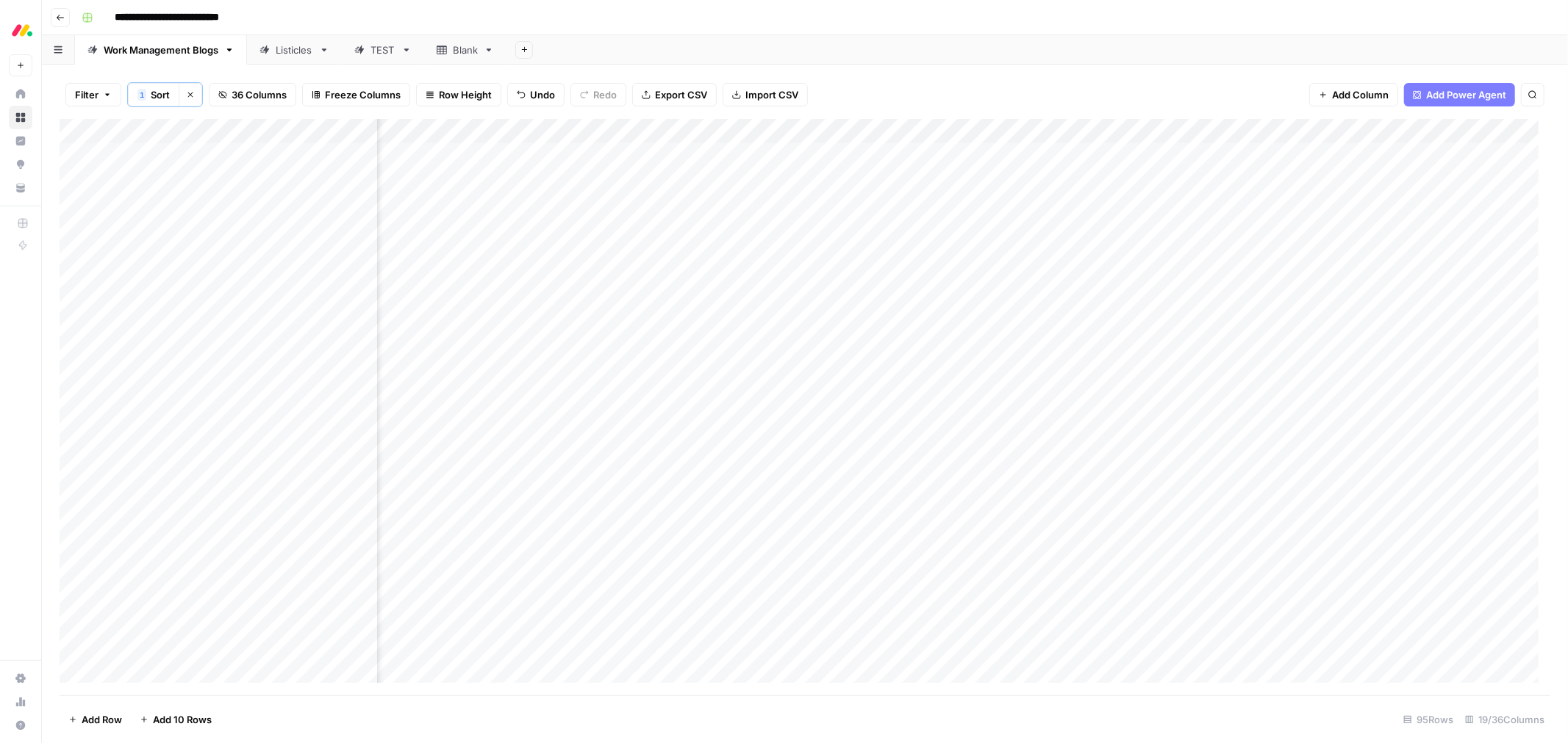
click at [652, 129] on div "Add Column" at bounding box center [805, 408] width 1491 height 577
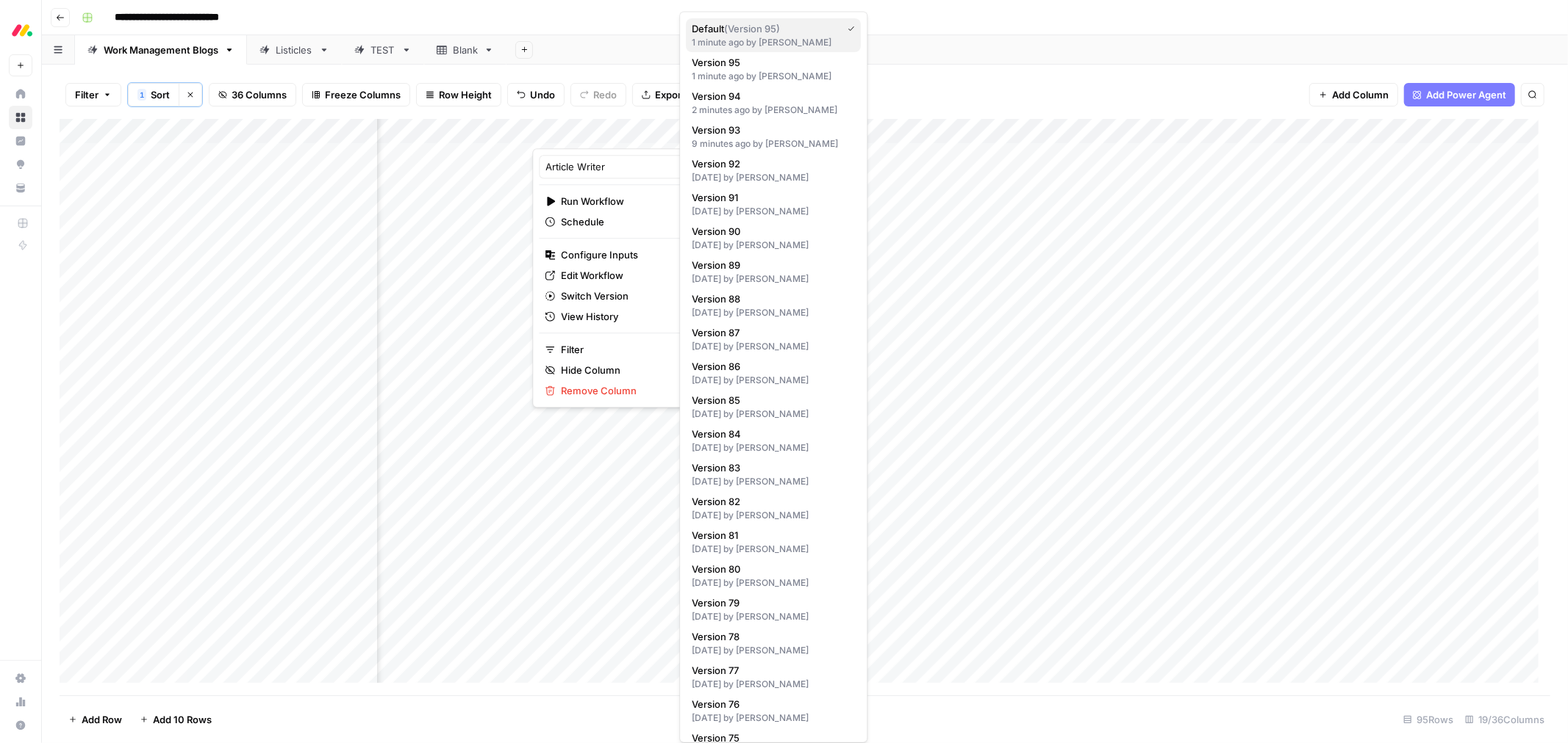
click at [797, 36] on div "1 minute ago by Ben Kazinik" at bounding box center [773, 43] width 163 height 14
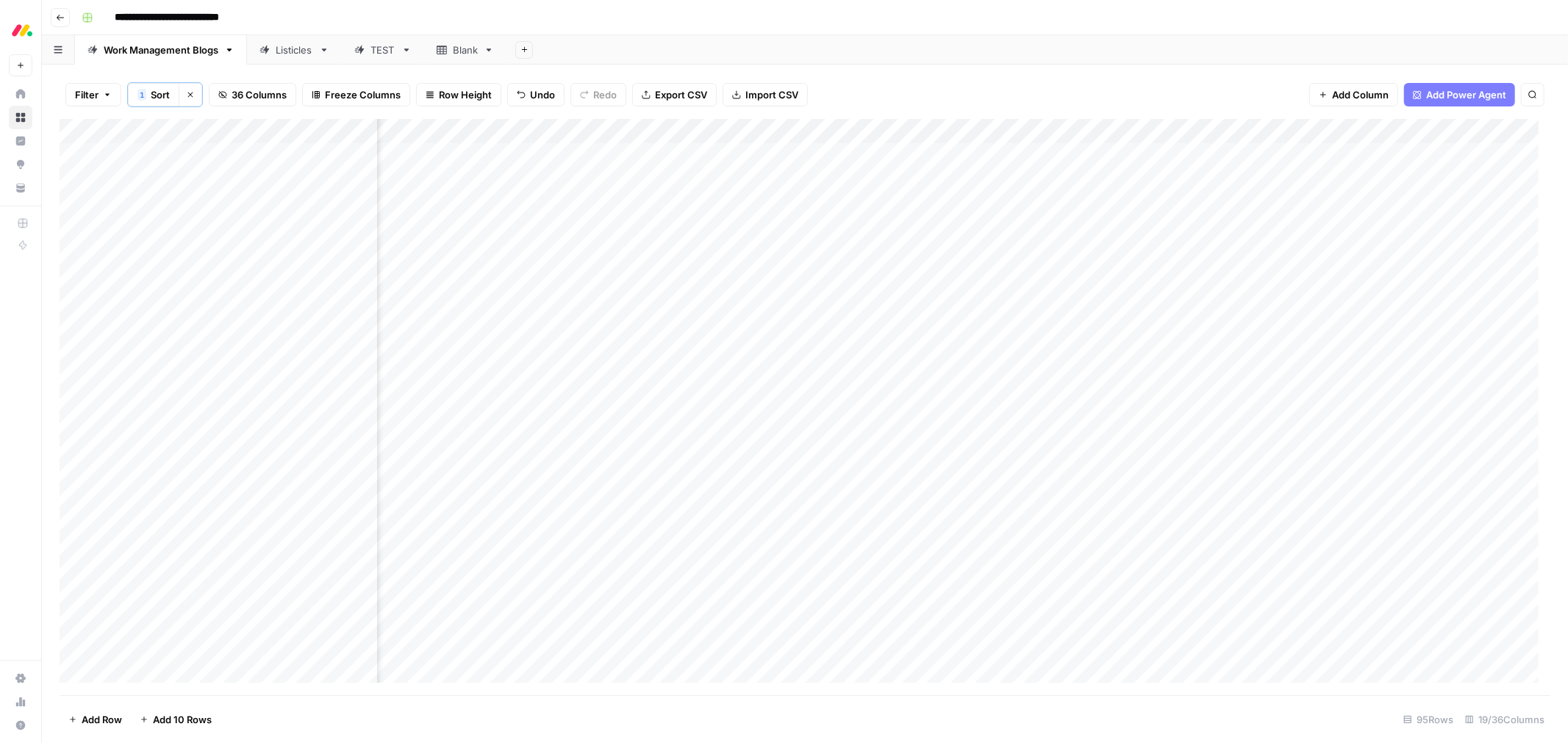
click at [268, 57] on link "Listicles" at bounding box center [293, 50] width 95 height 29
click at [866, 133] on div "Add Column" at bounding box center [805, 406] width 1491 height 578
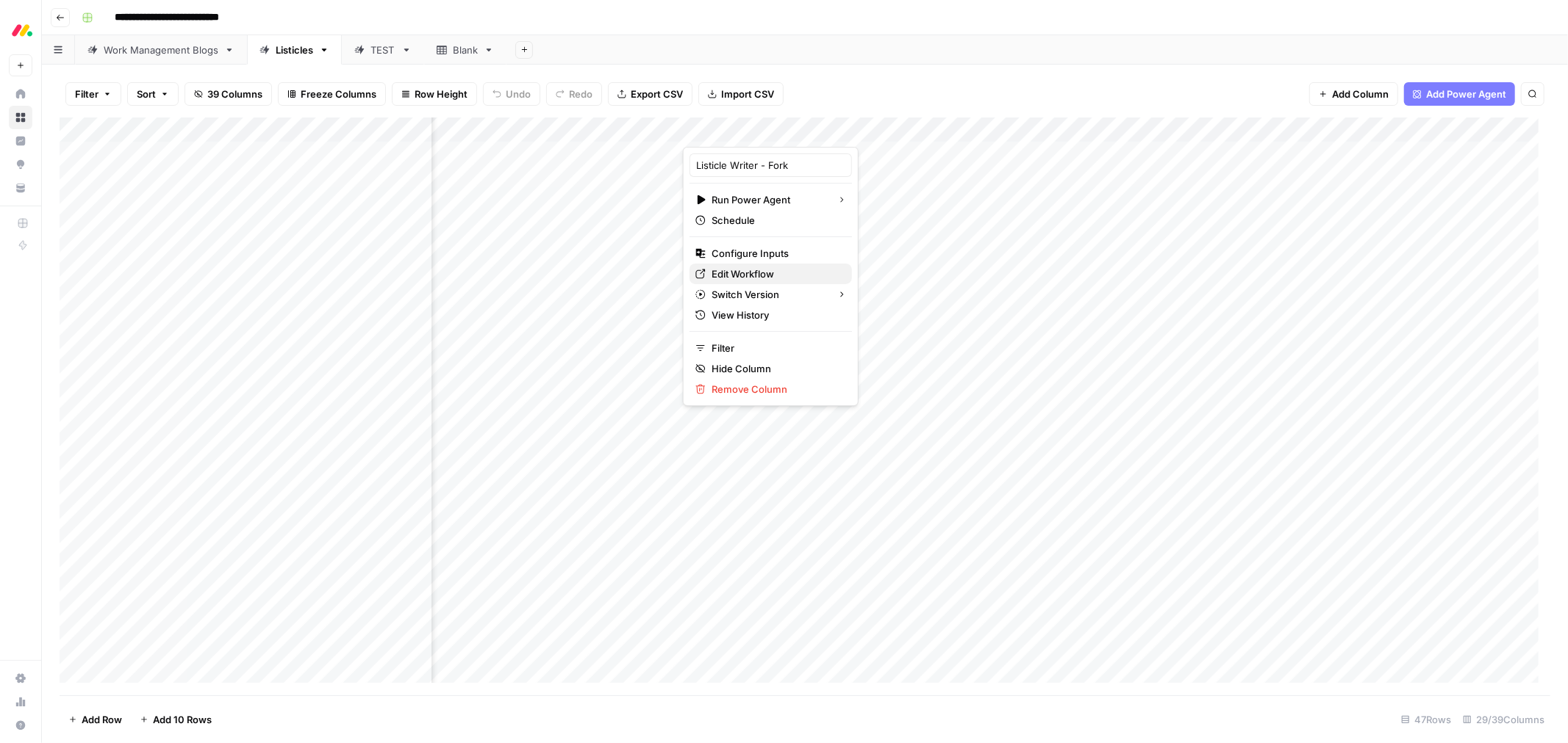
click at [732, 273] on span "Edit Workflow" at bounding box center [775, 274] width 128 height 15
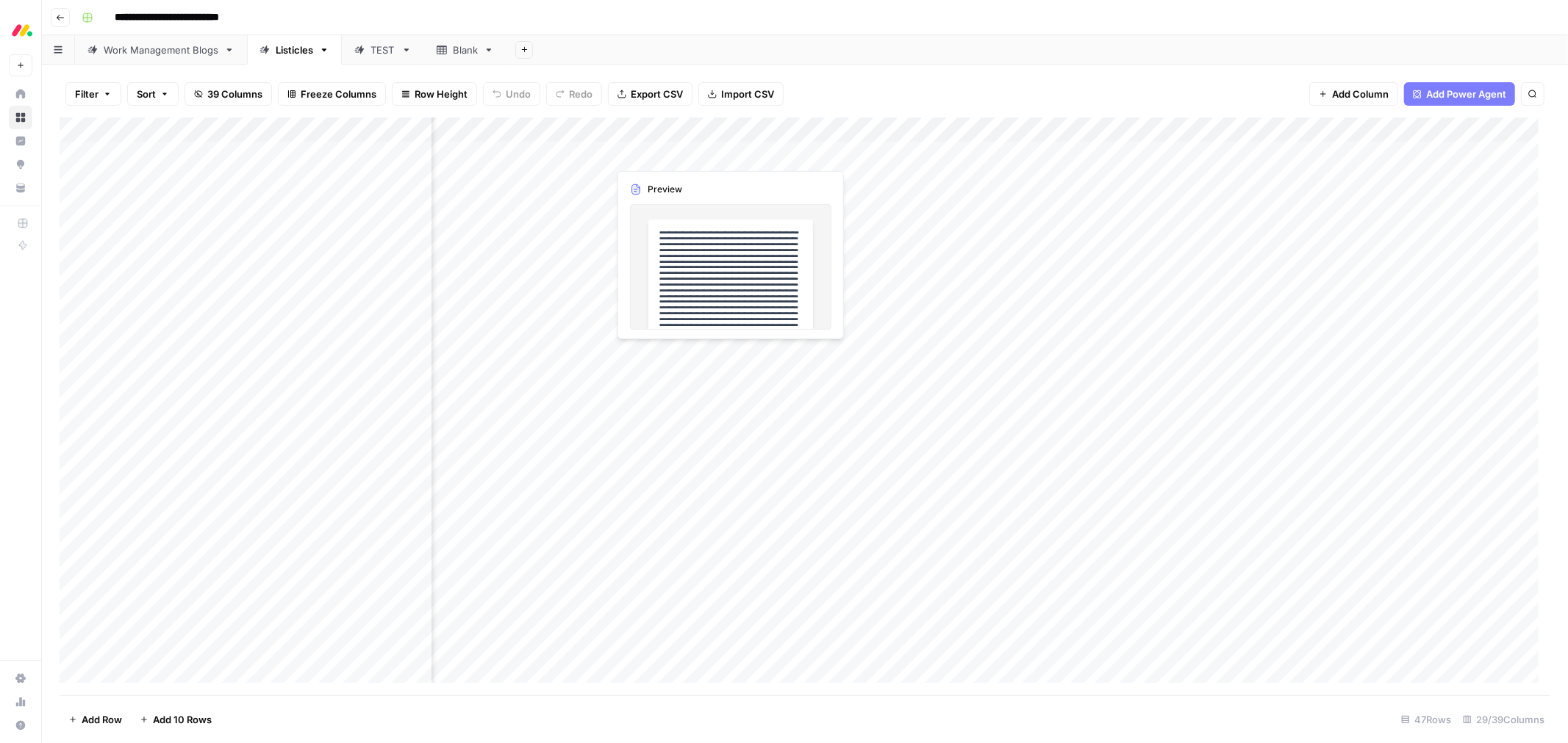
click at [692, 155] on div "Add Column" at bounding box center [805, 406] width 1491 height 578
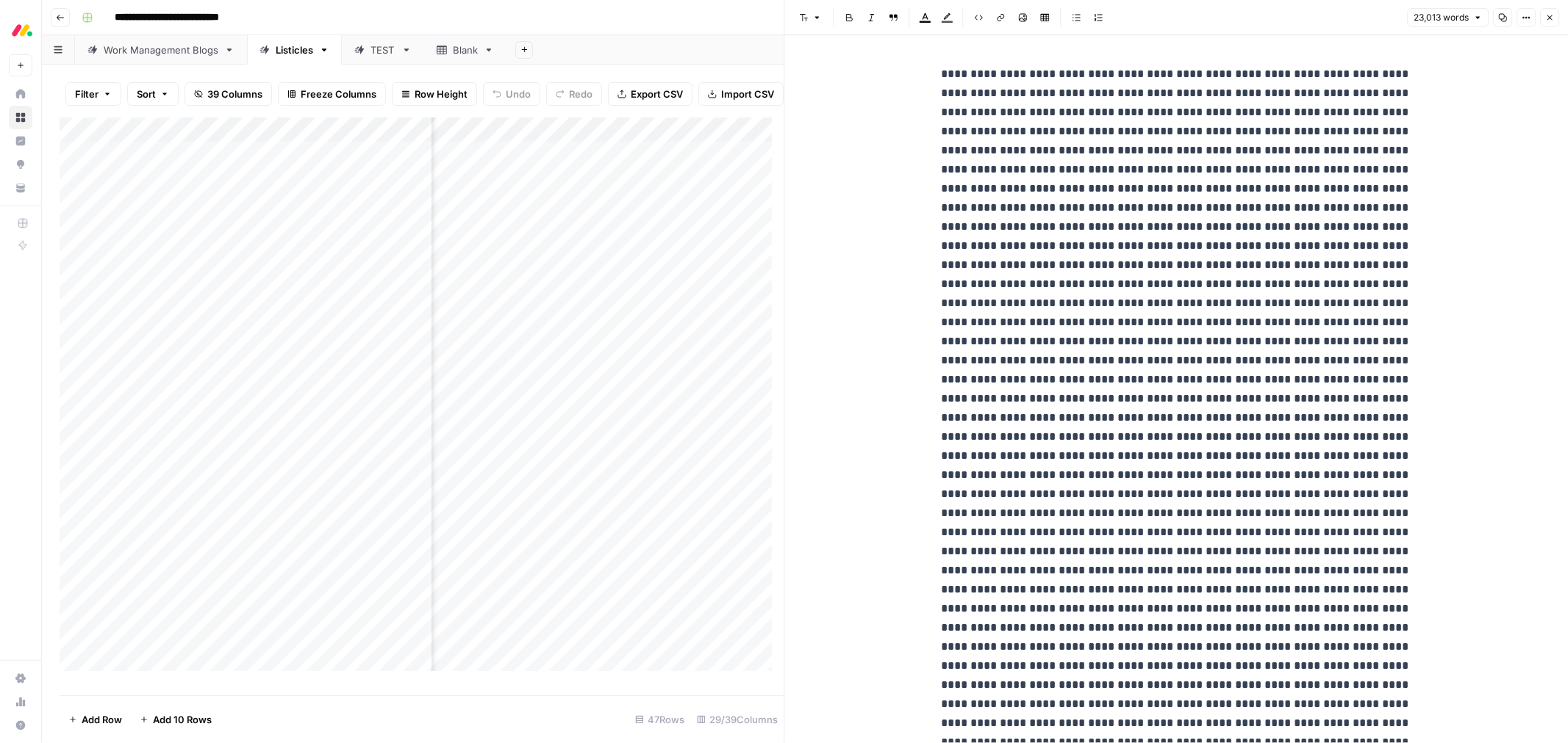
click at [1552, 20] on icon "button" at bounding box center [1548, 18] width 9 height 9
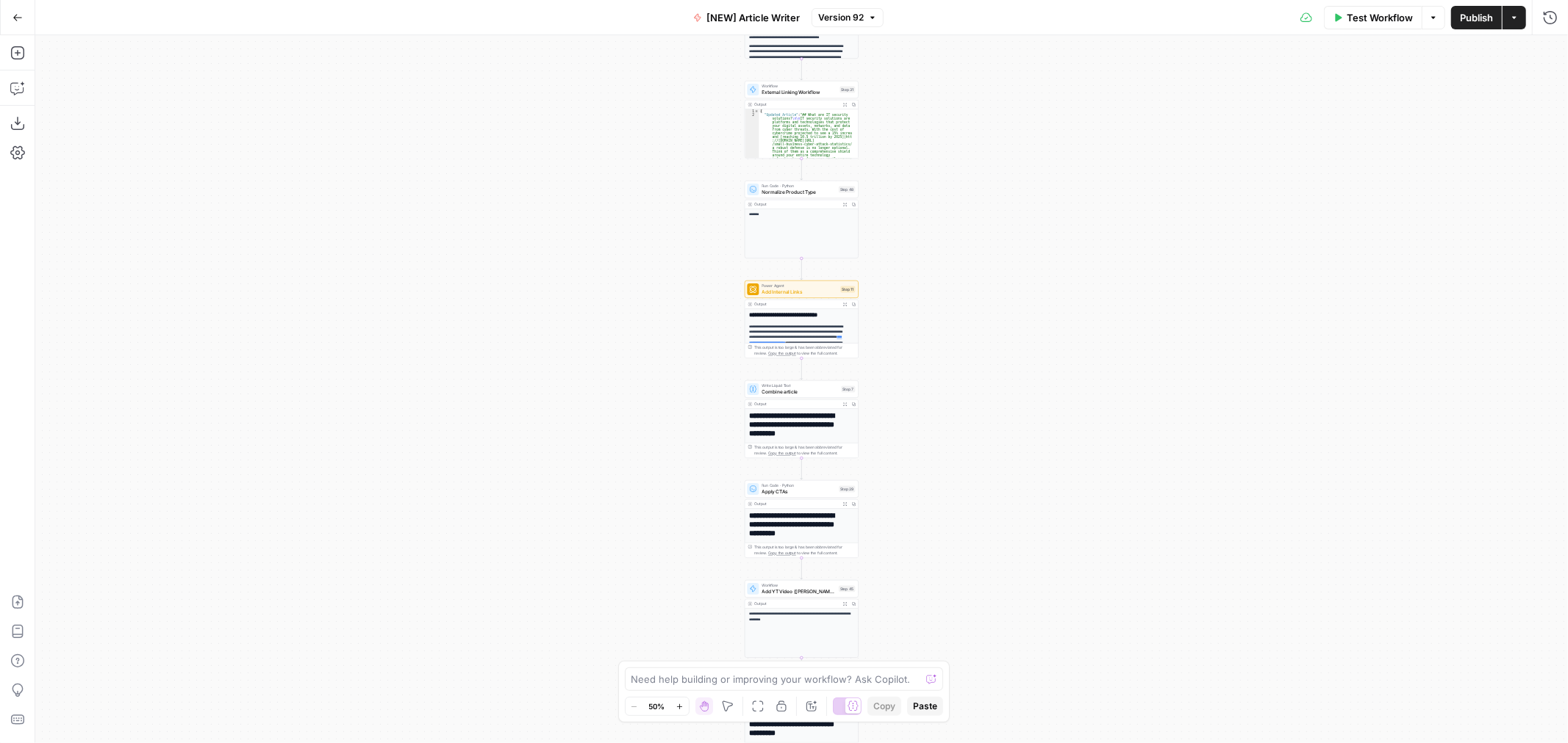
click at [22, 22] on button "Go Back" at bounding box center [18, 18] width 26 height 26
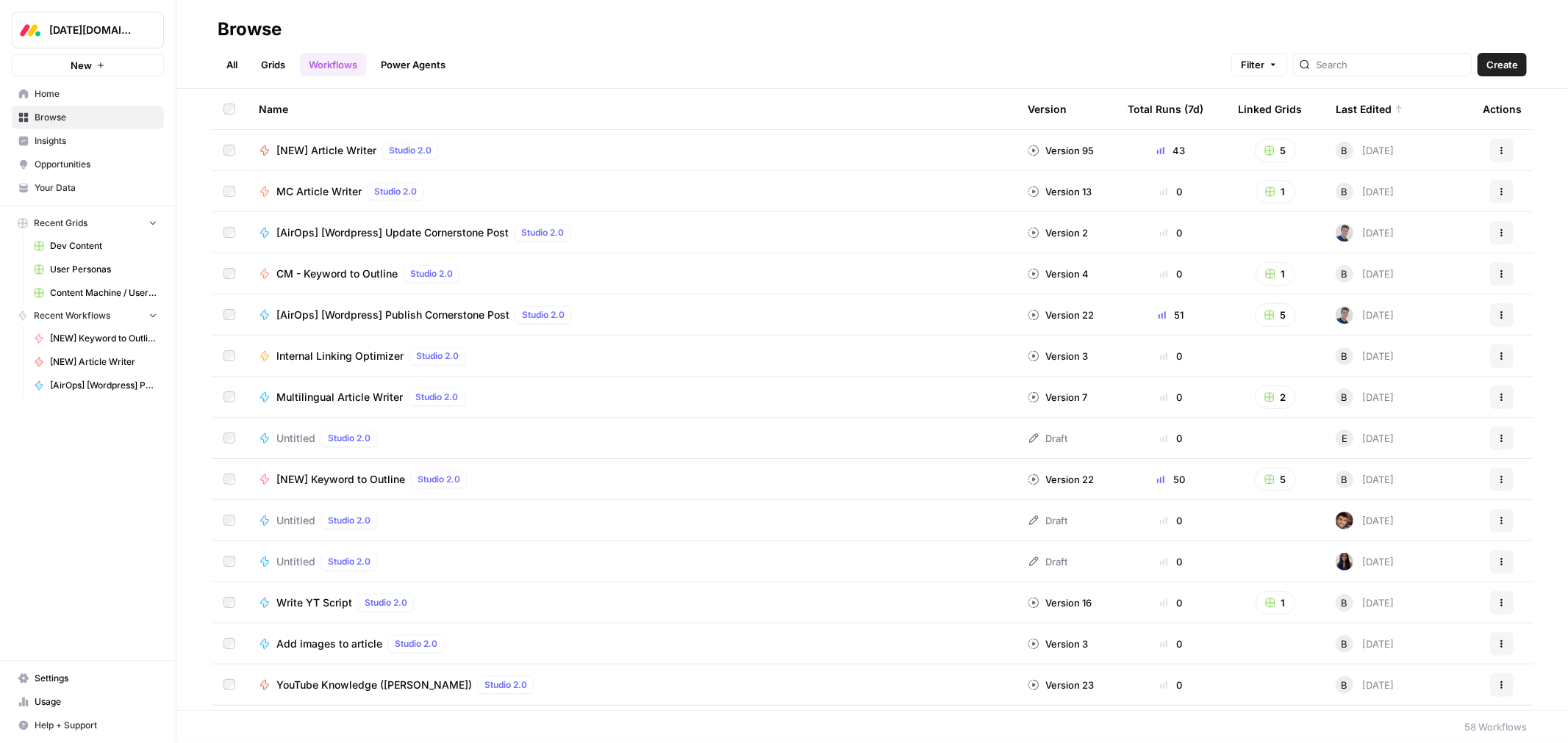
click at [285, 68] on link "Grids" at bounding box center [273, 65] width 42 height 23
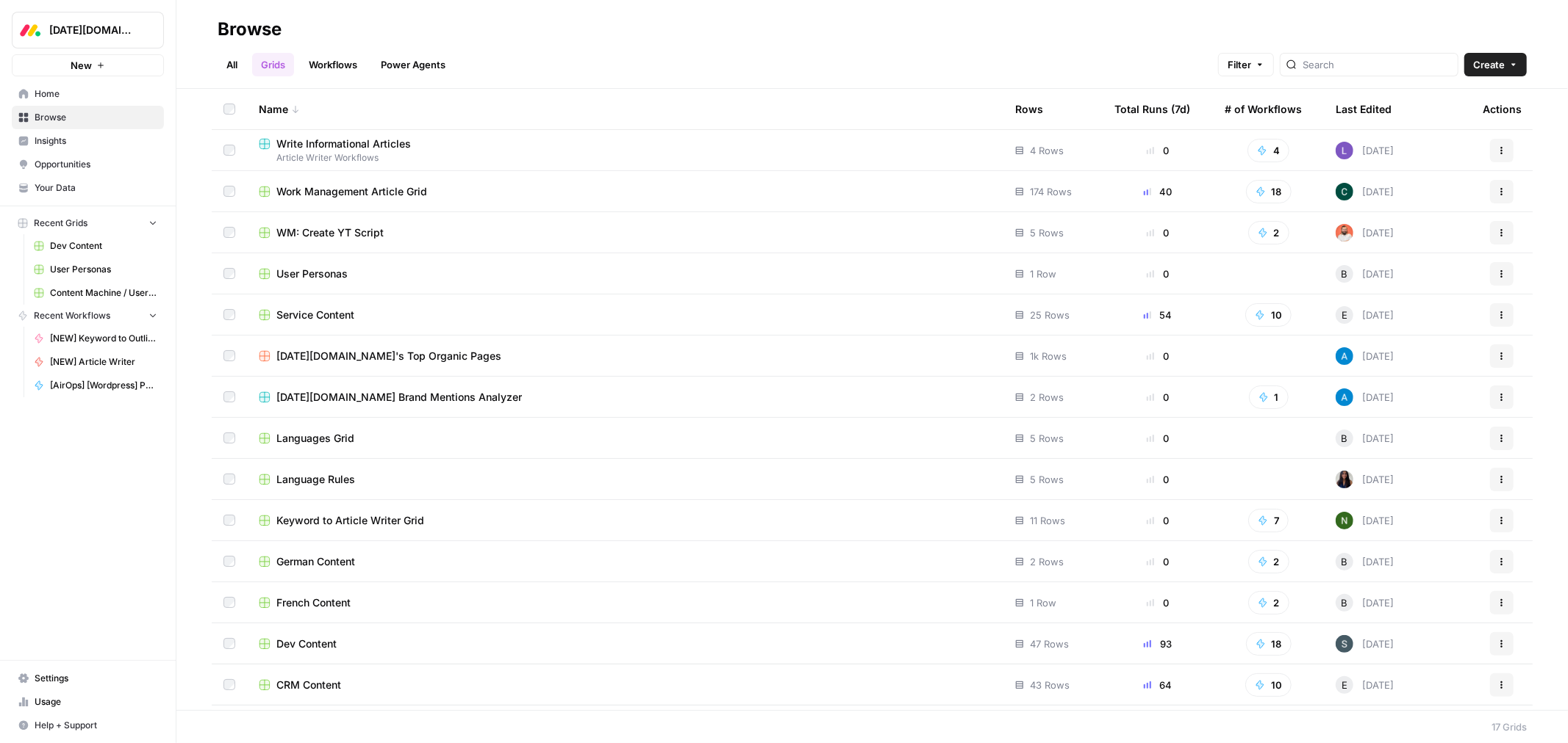
click at [327, 319] on span "Service Content" at bounding box center [315, 315] width 78 height 15
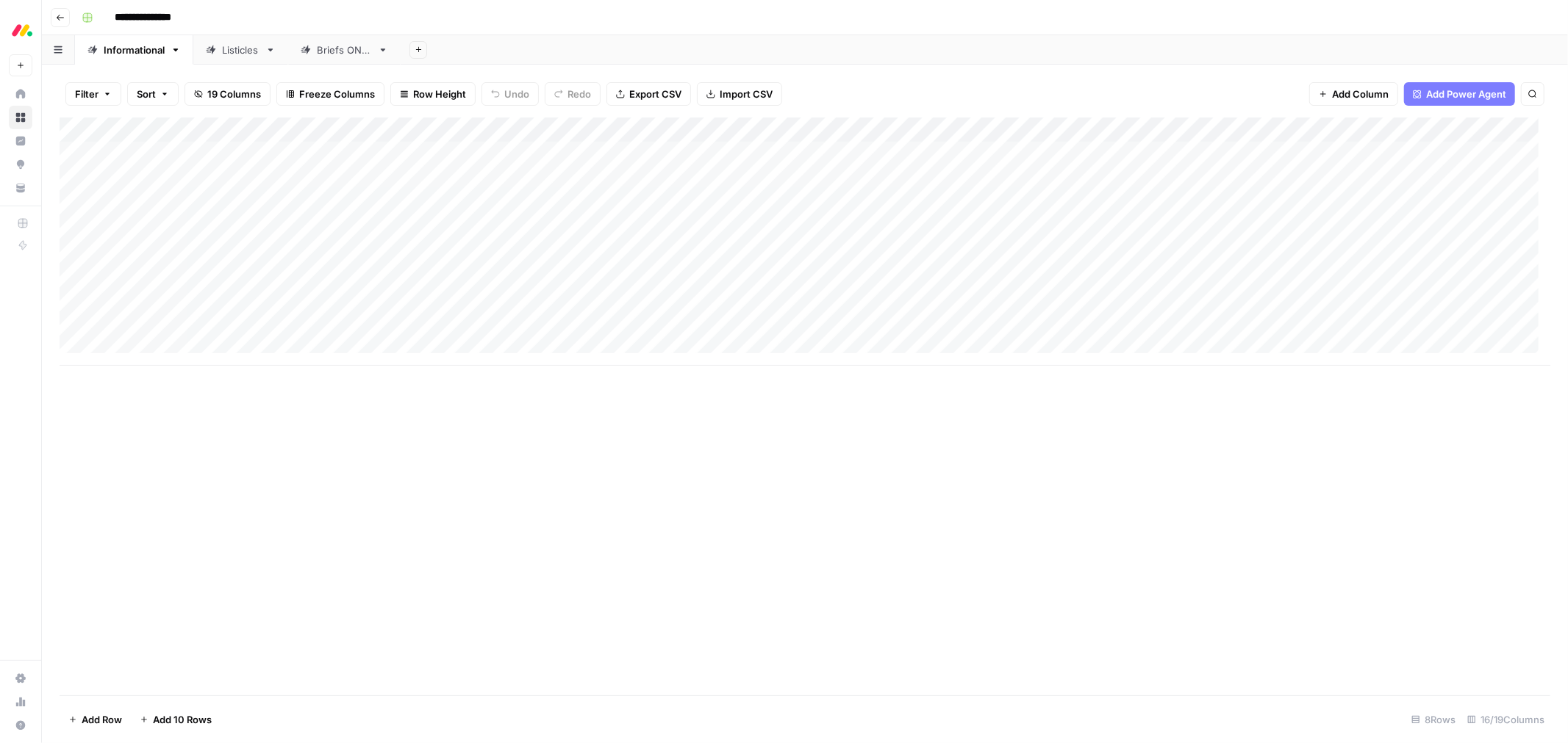
click at [235, 49] on div "Listicles" at bounding box center [241, 50] width 37 height 15
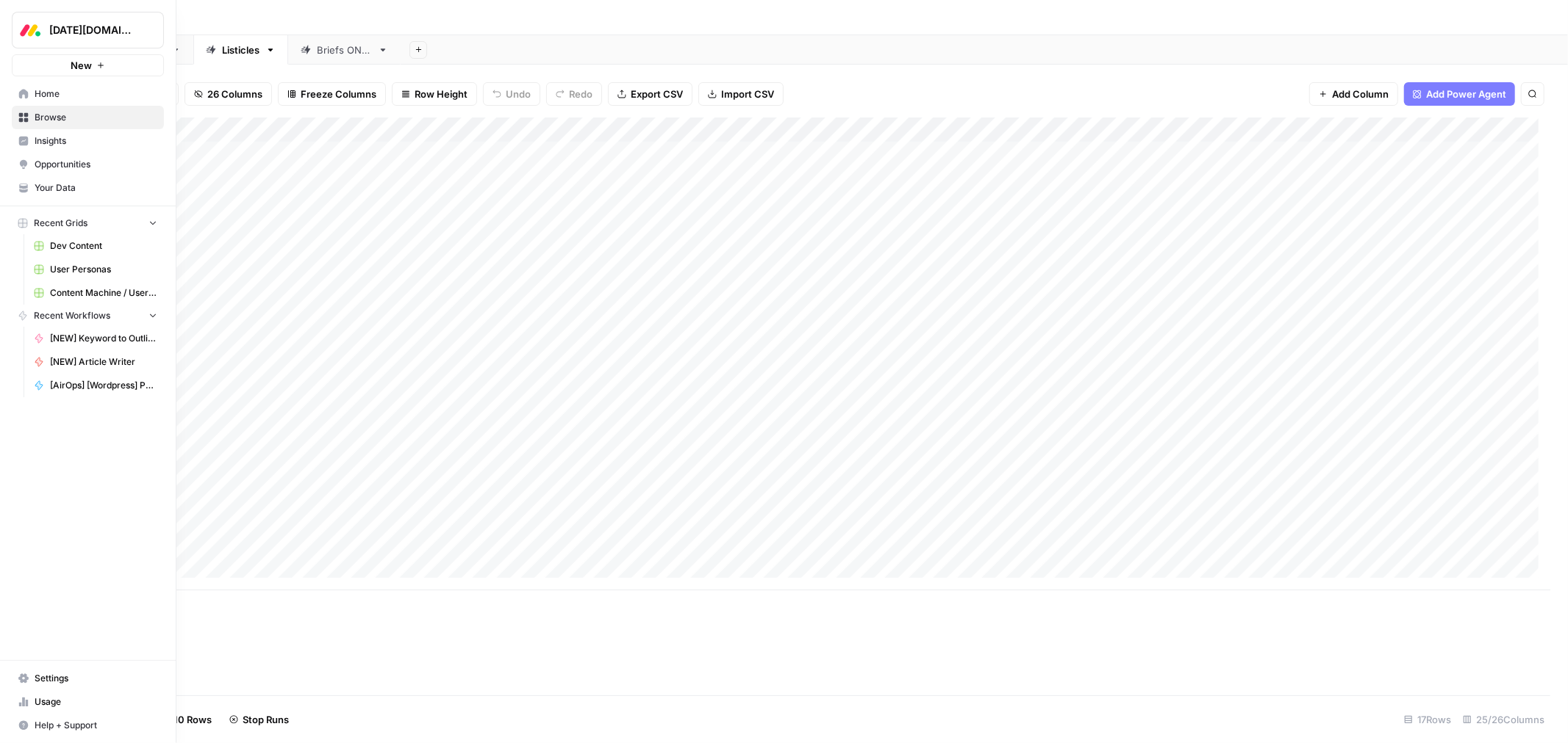
click at [88, 244] on span "Dev Content" at bounding box center [104, 246] width 108 height 14
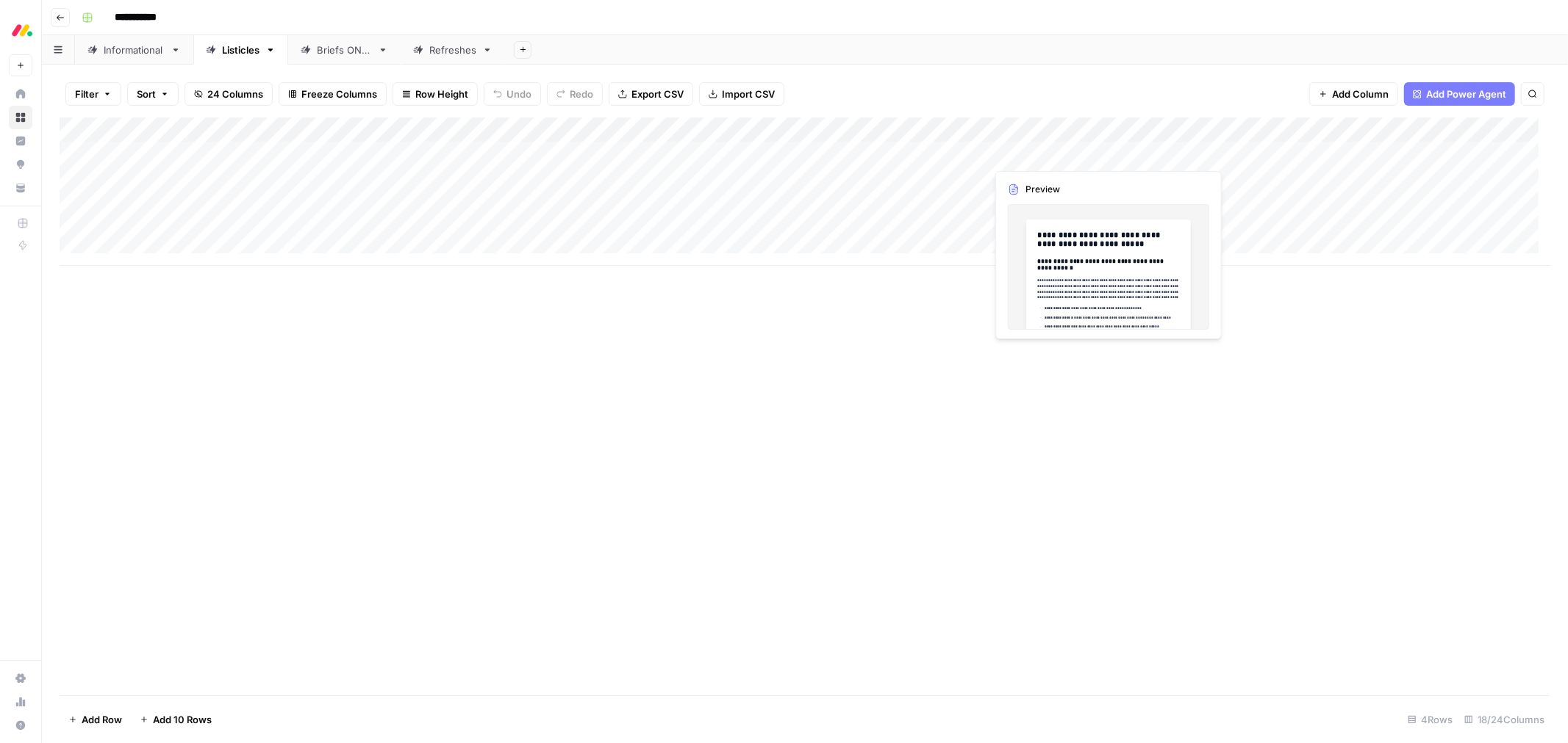
click at [1053, 154] on div "Add Column" at bounding box center [805, 192] width 1491 height 149
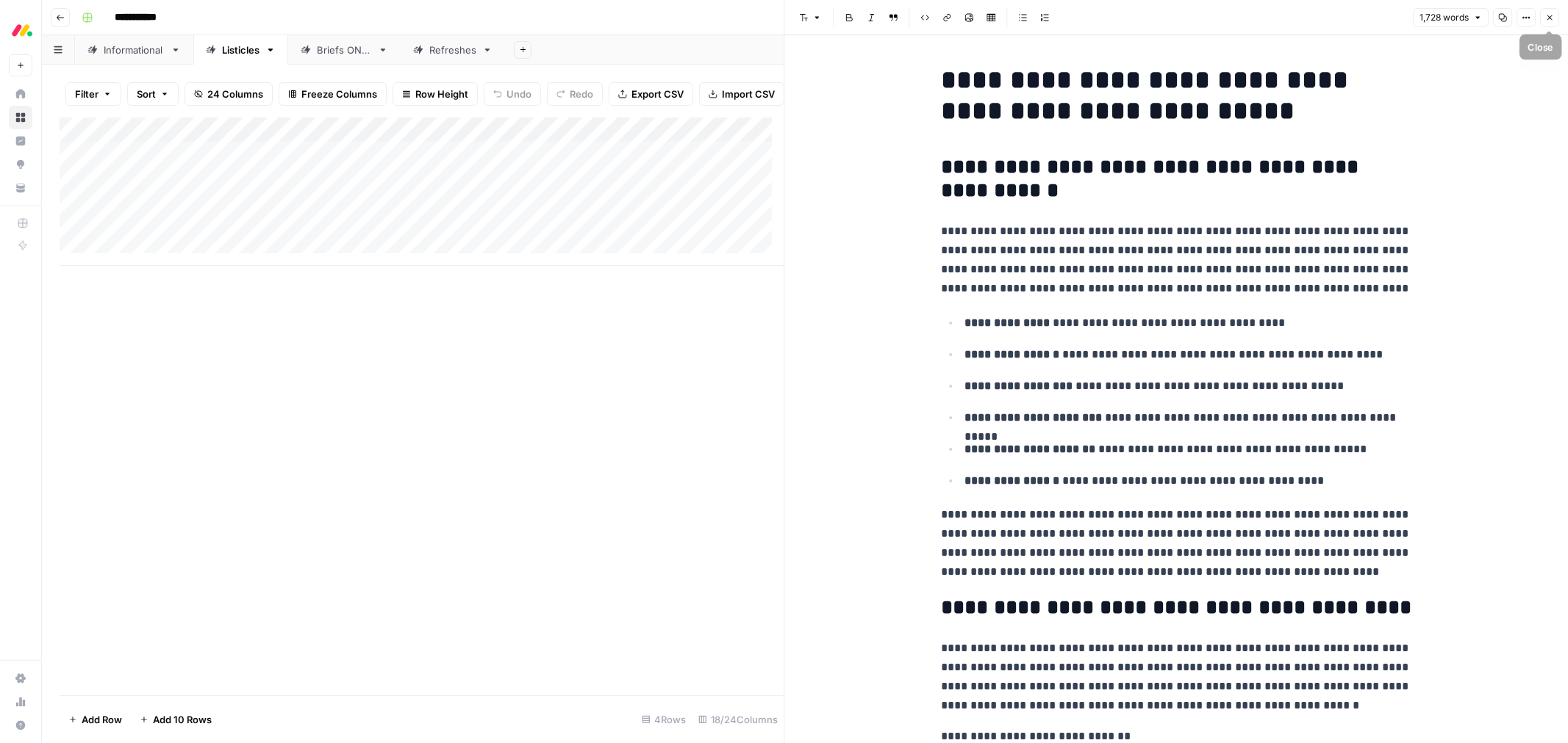
click at [1547, 22] on button "Close" at bounding box center [1549, 18] width 20 height 20
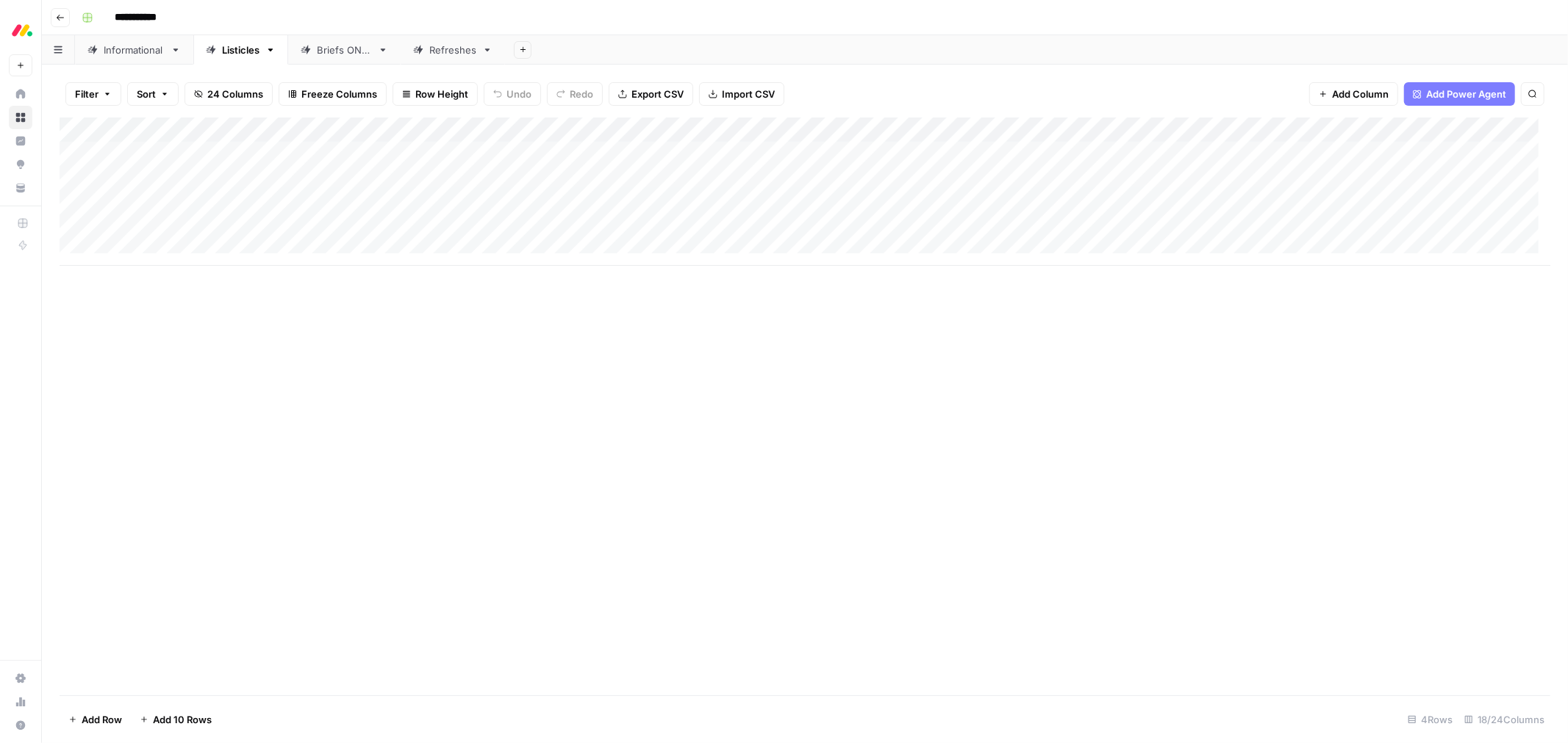
click at [798, 155] on div "Add Column" at bounding box center [805, 192] width 1491 height 149
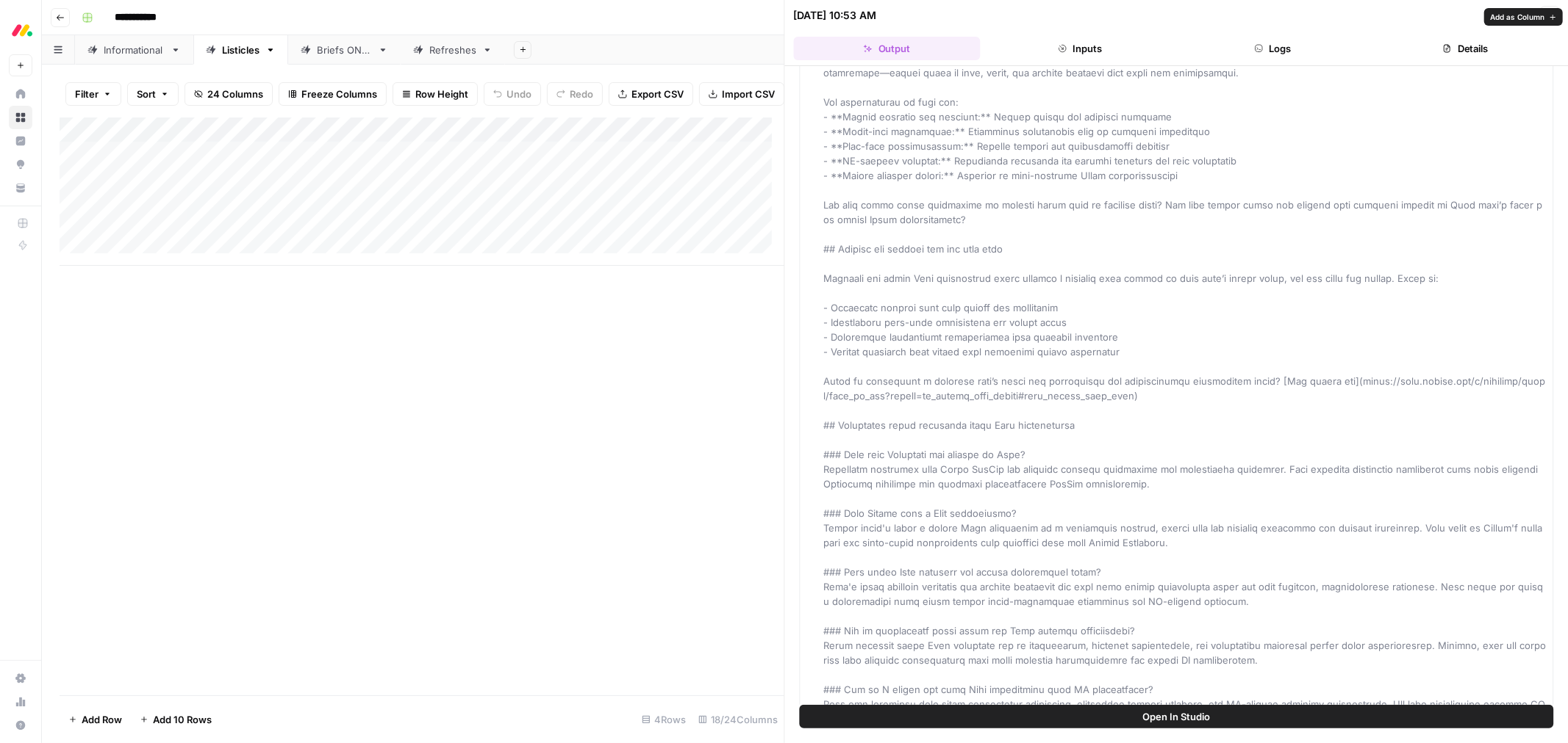
scroll to position [10077, 0]
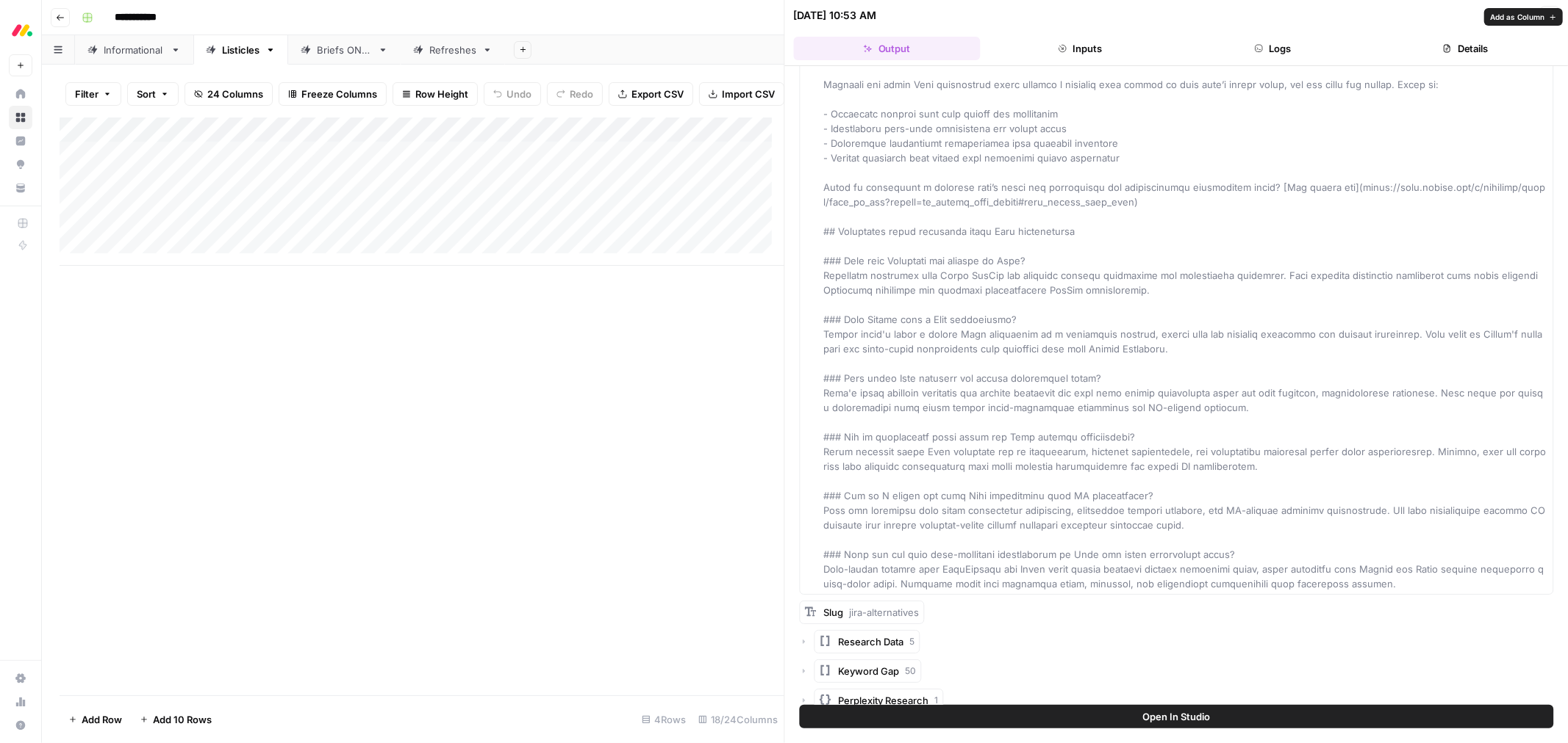
drag, startPoint x: 862, startPoint y: 300, endPoint x: 1362, endPoint y: 568, distance: 567.3
copy span "# 15 best Jira alternatives for development teams in 2025 ## Why development te…"
click at [1546, 16] on icon "button" at bounding box center [1548, 15] width 9 height 9
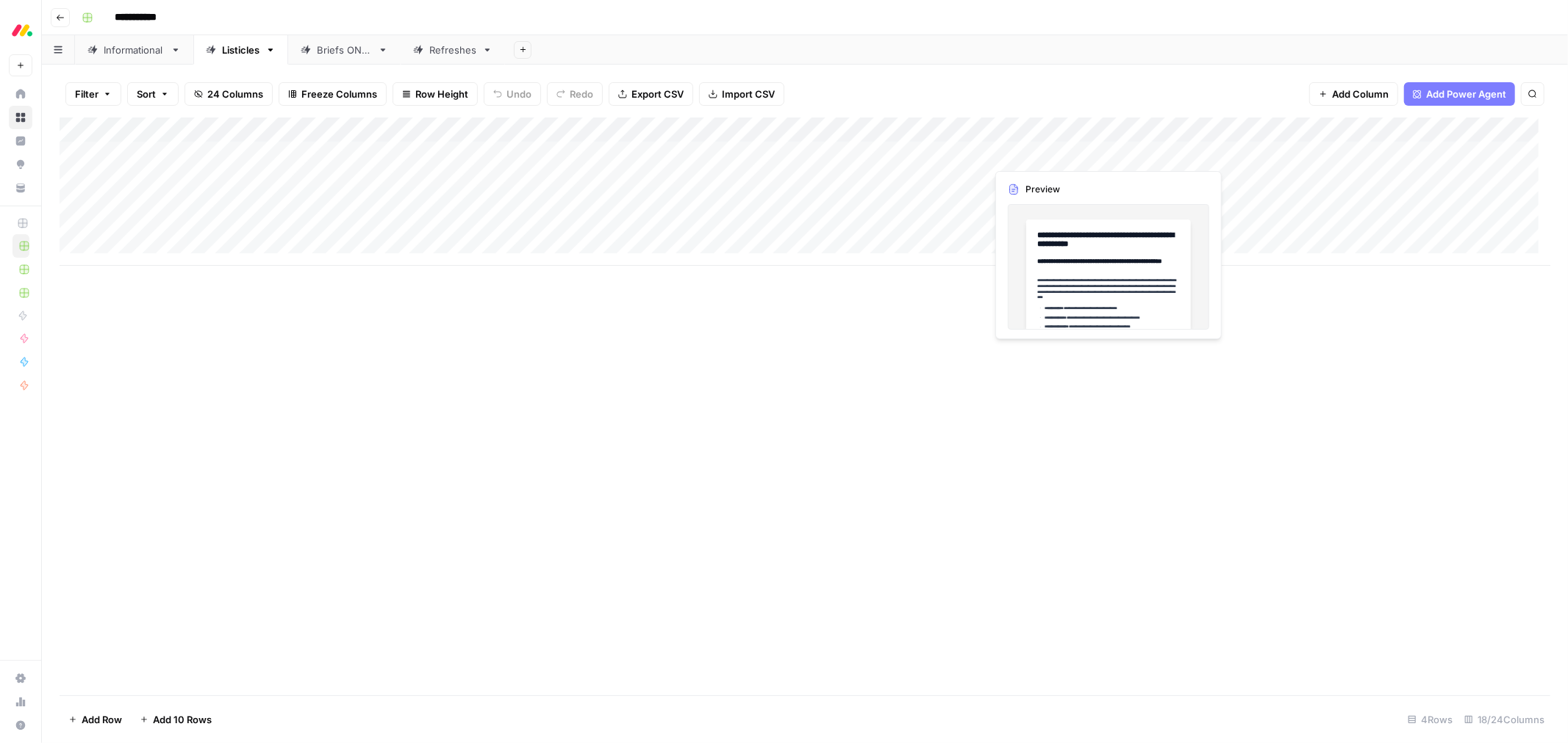
click at [1051, 153] on div "Add Column" at bounding box center [805, 192] width 1491 height 149
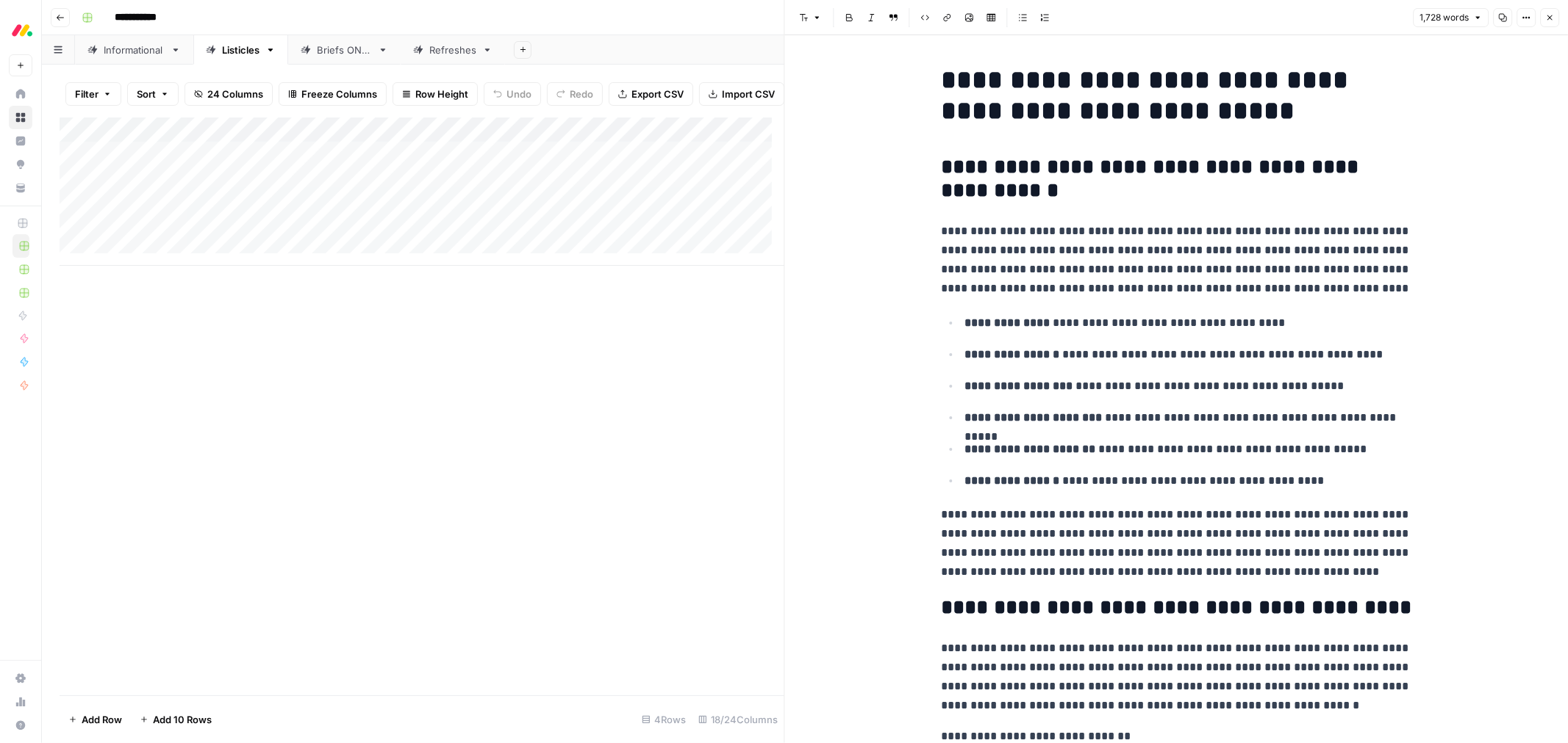
click at [1000, 108] on h1 "**********" at bounding box center [1176, 95] width 470 height 62
copy div "**********"
drag, startPoint x: 1553, startPoint y: 13, endPoint x: 1441, endPoint y: 71, distance: 126.1
click at [1553, 13] on button "Close" at bounding box center [1549, 18] width 20 height 20
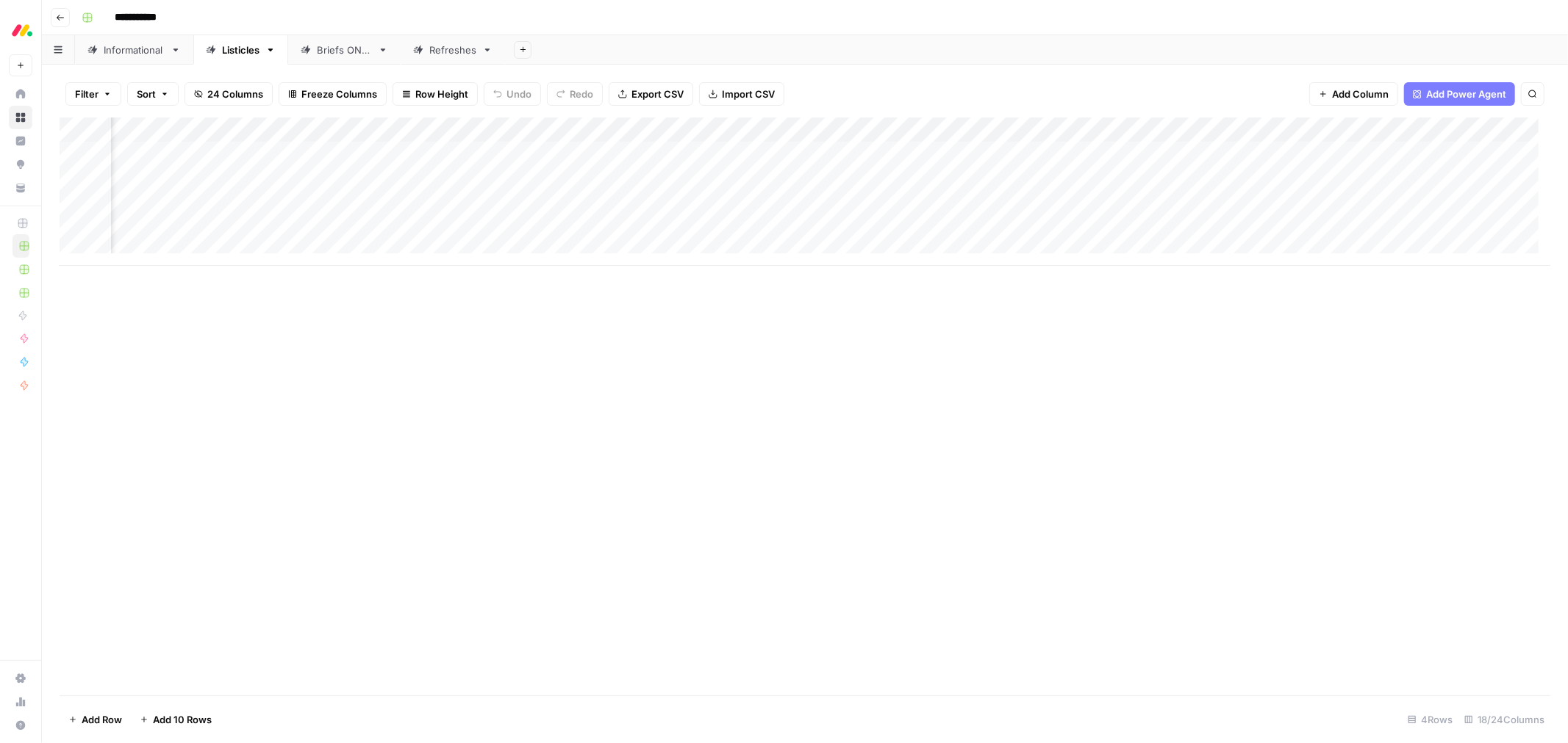
scroll to position [0, 750]
click at [770, 131] on div "Add Column" at bounding box center [805, 192] width 1491 height 149
click at [731, 250] on span "Configure Inputs" at bounding box center [747, 253] width 128 height 15
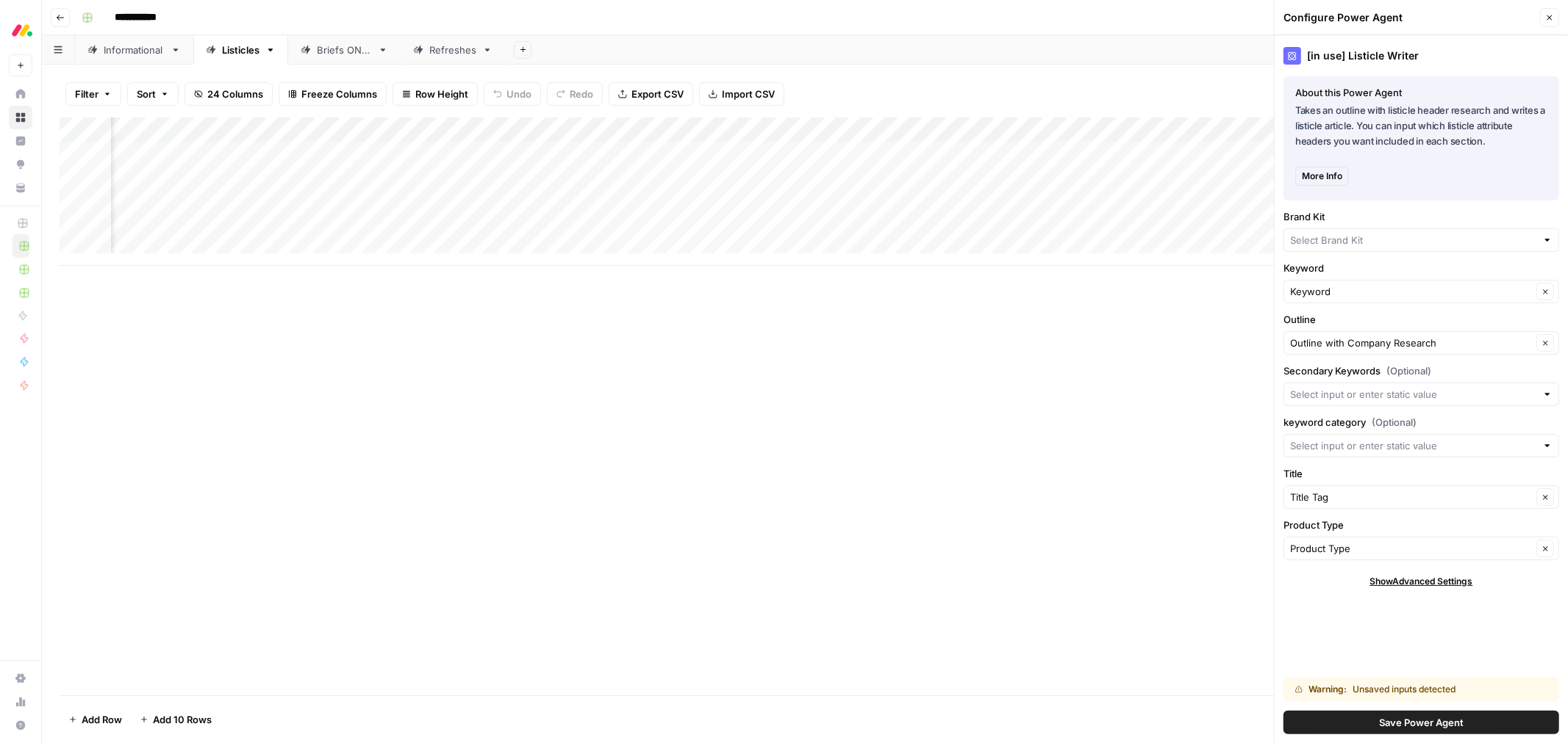
type input "[DATE] Dev"
click at [223, 89] on span "24 Columns" at bounding box center [235, 94] width 56 height 15
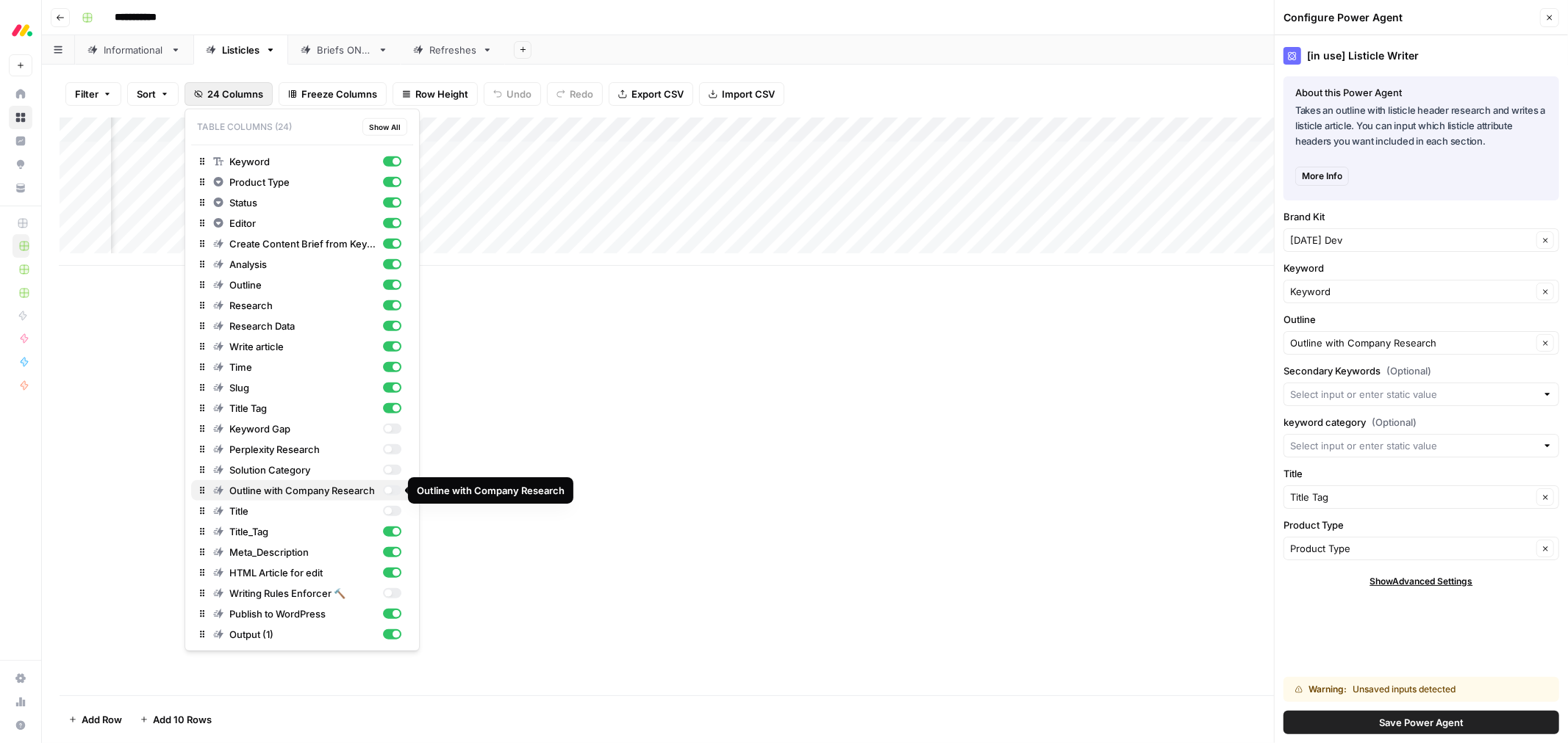
click at [388, 489] on div "button" at bounding box center [388, 491] width 8 height 8
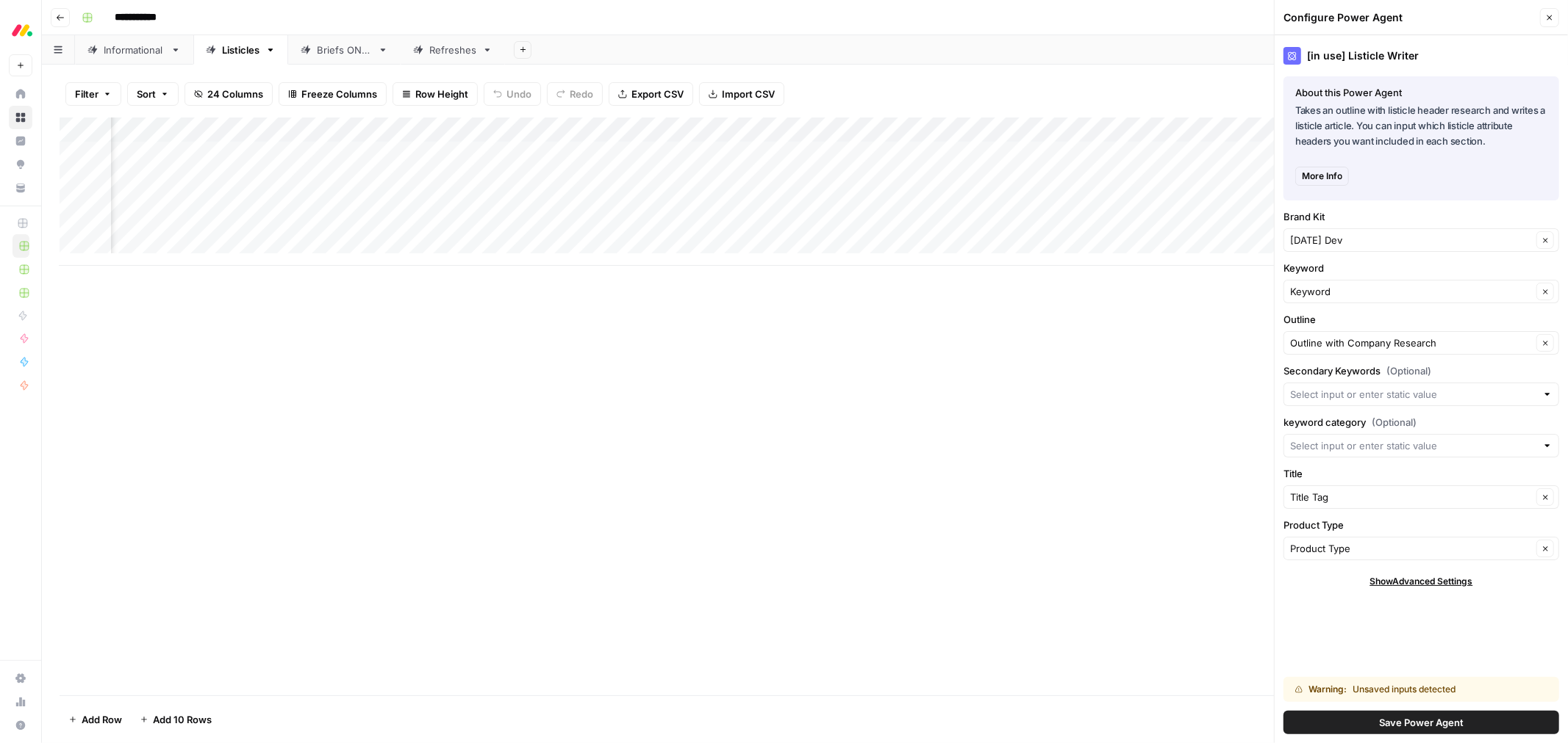
click at [849, 155] on div "Add Column" at bounding box center [805, 192] width 1491 height 149
click at [849, 155] on icon at bounding box center [850, 154] width 14 height 14
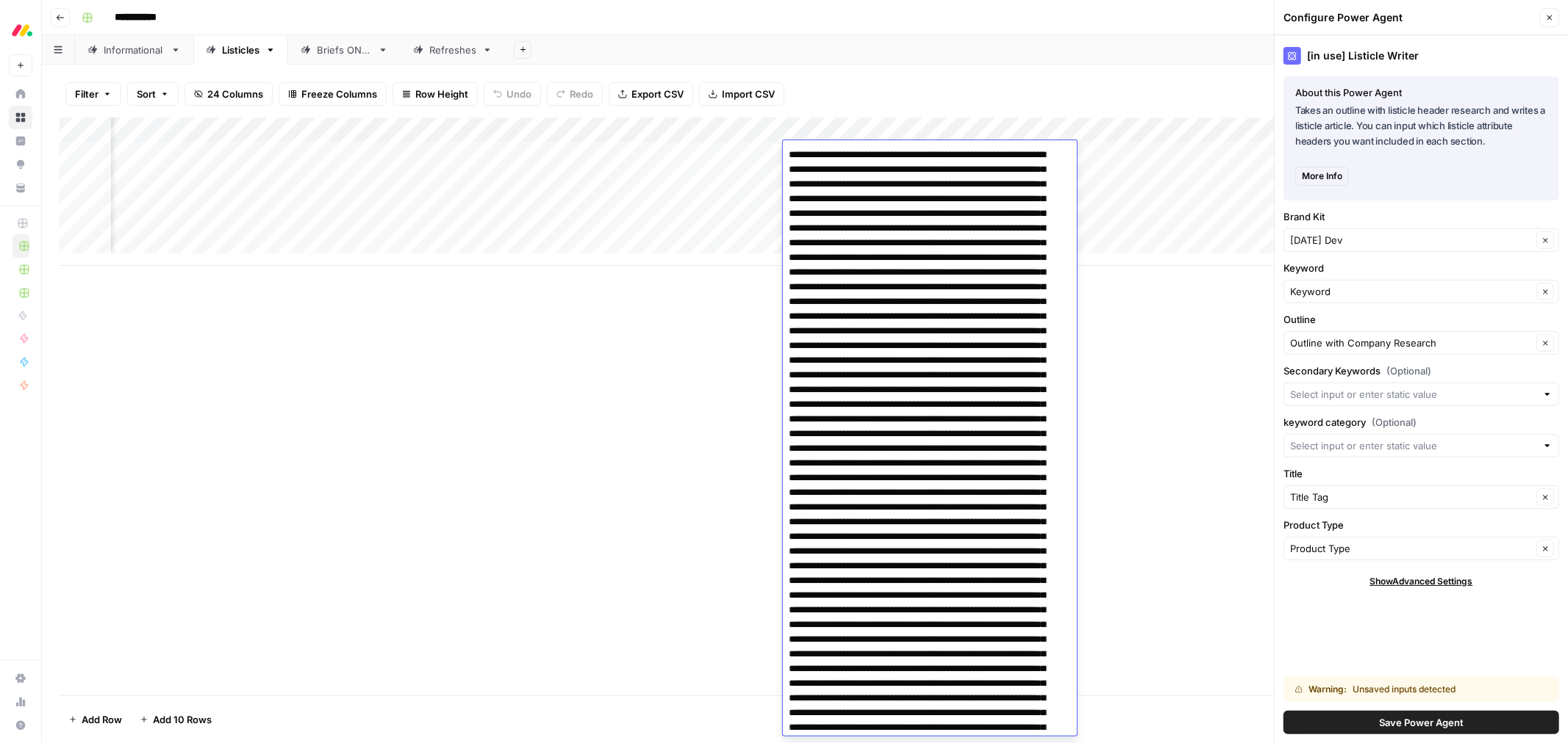
scroll to position [76728, 0]
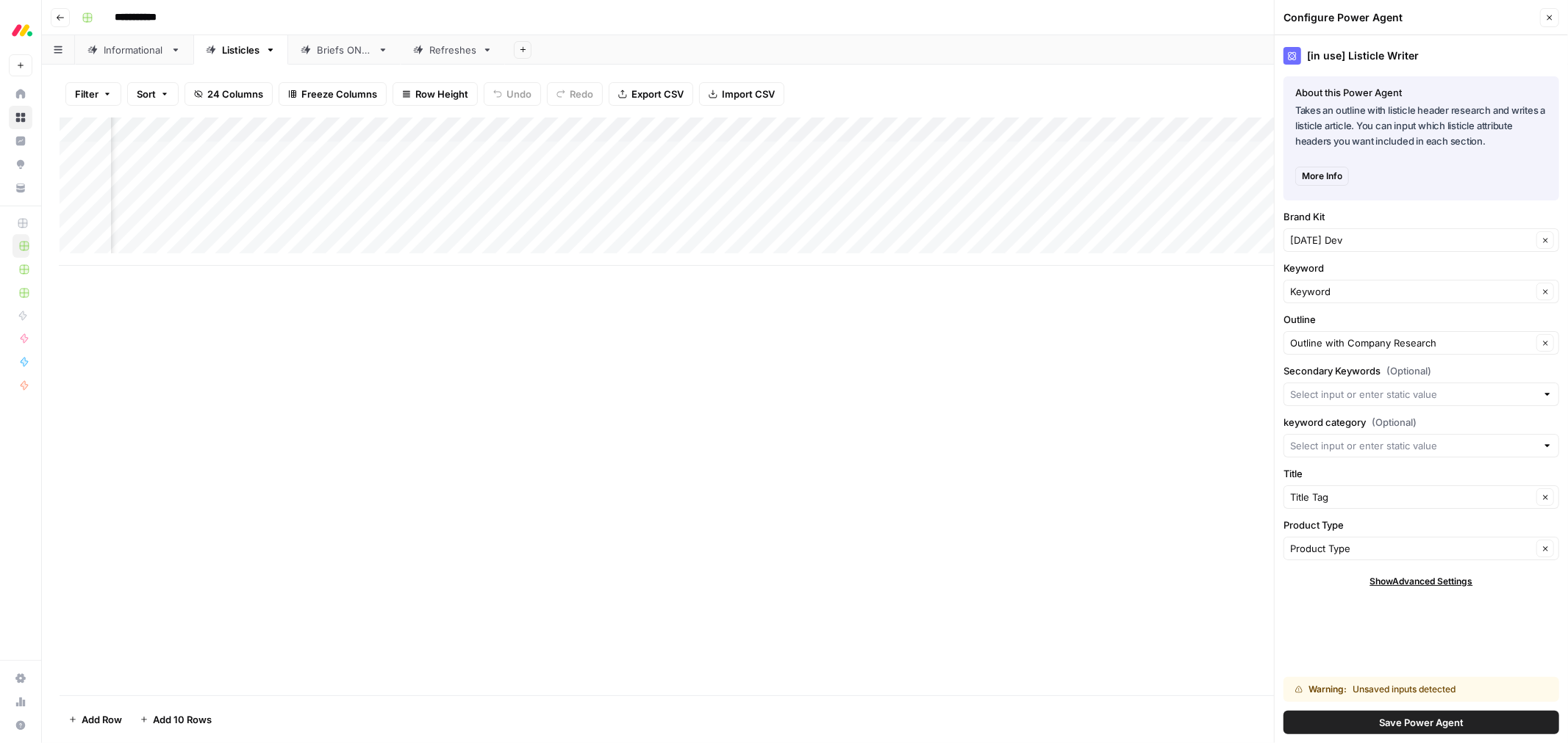
click at [614, 318] on div "Add Column" at bounding box center [805, 406] width 1491 height 578
click at [99, 430] on div "Add Column" at bounding box center [805, 406] width 1491 height 578
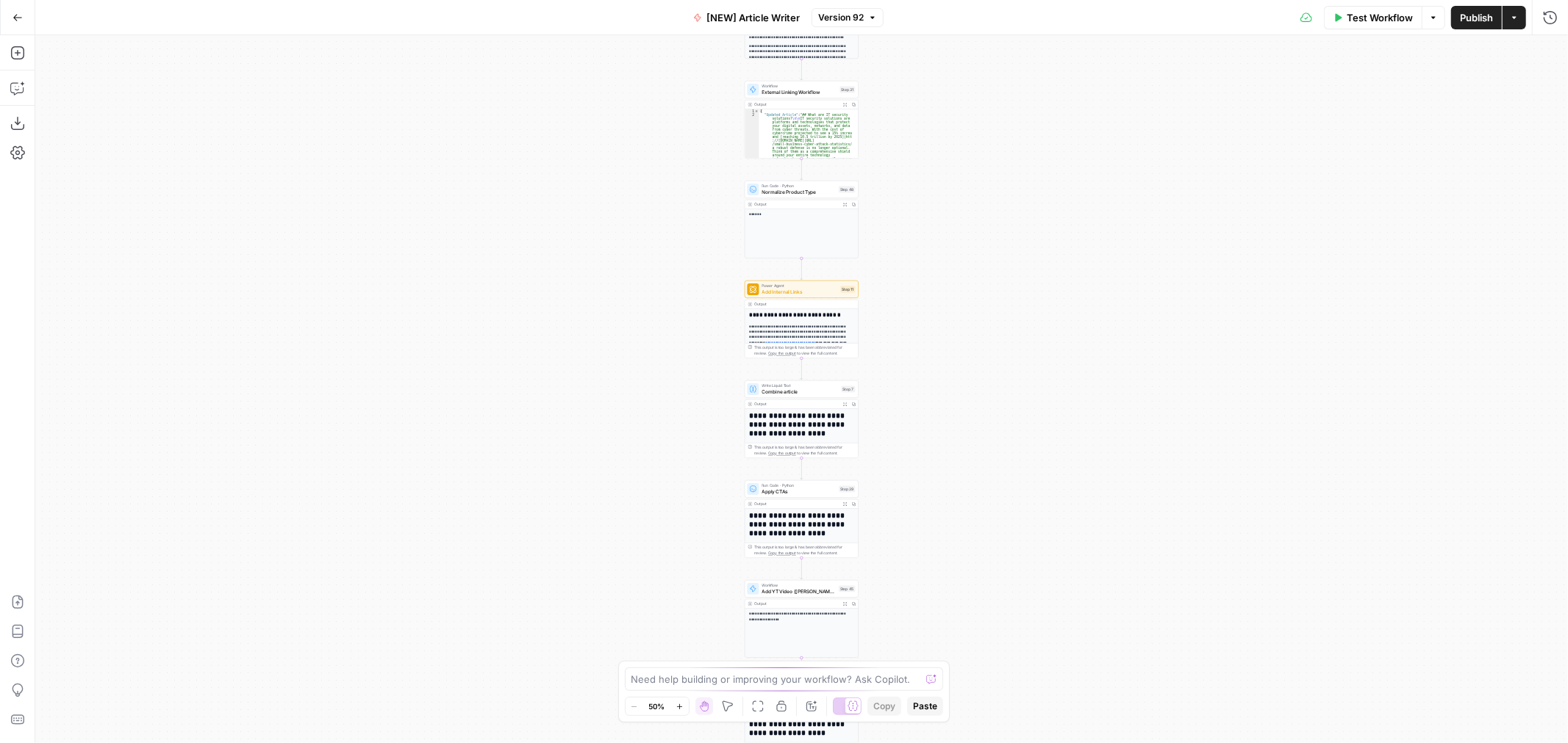
click at [673, 333] on div "Workflow Set Inputs Inputs Google Search Google Search Step 2 Output Expand Out…" at bounding box center [801, 389] width 1532 height 708
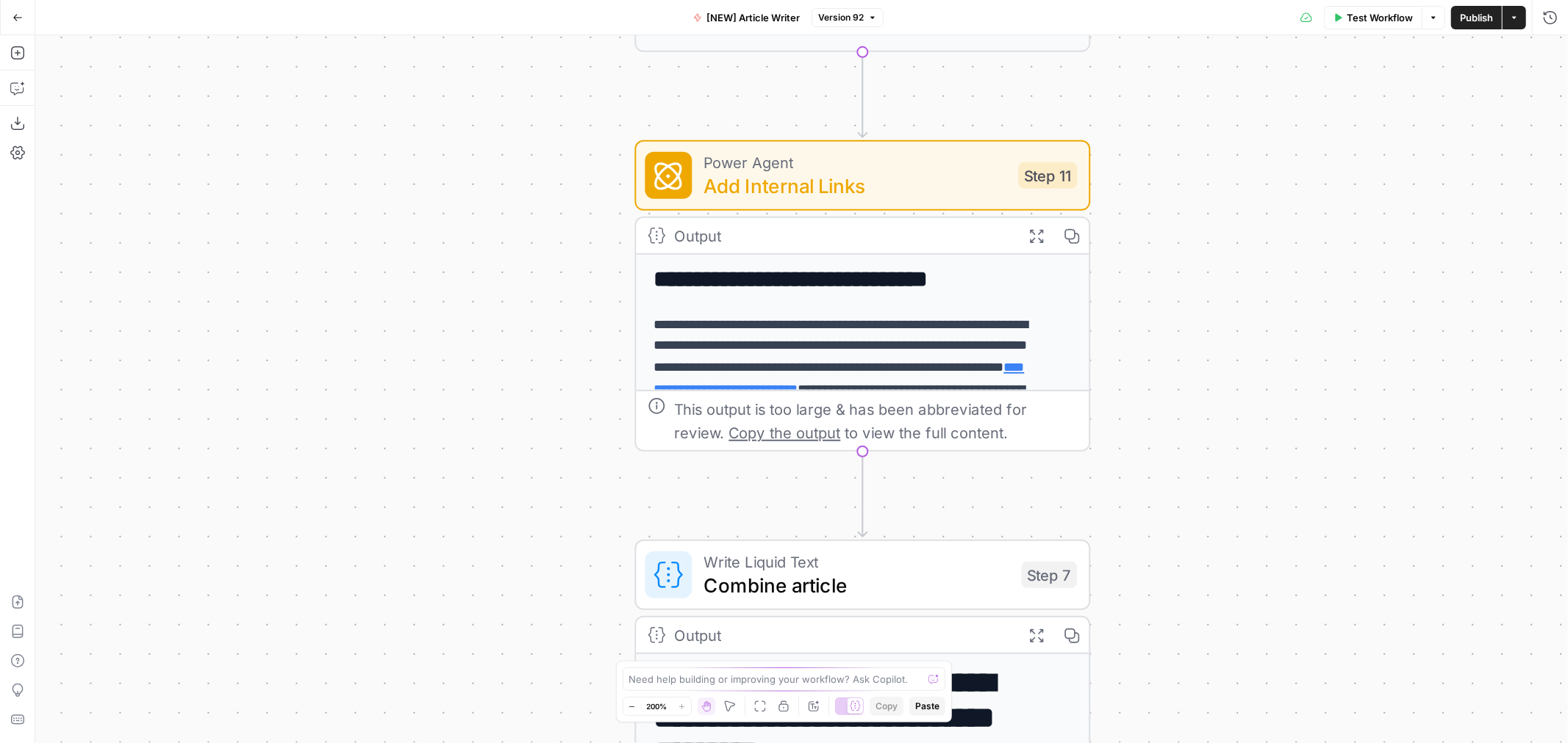
drag, startPoint x: 1056, startPoint y: 486, endPoint x: 1176, endPoint y: 424, distance: 135.1
click at [1176, 424] on div "Workflow Set Inputs Inputs Google Search Google Search Step 2 Output Expand Out…" at bounding box center [801, 389] width 1532 height 708
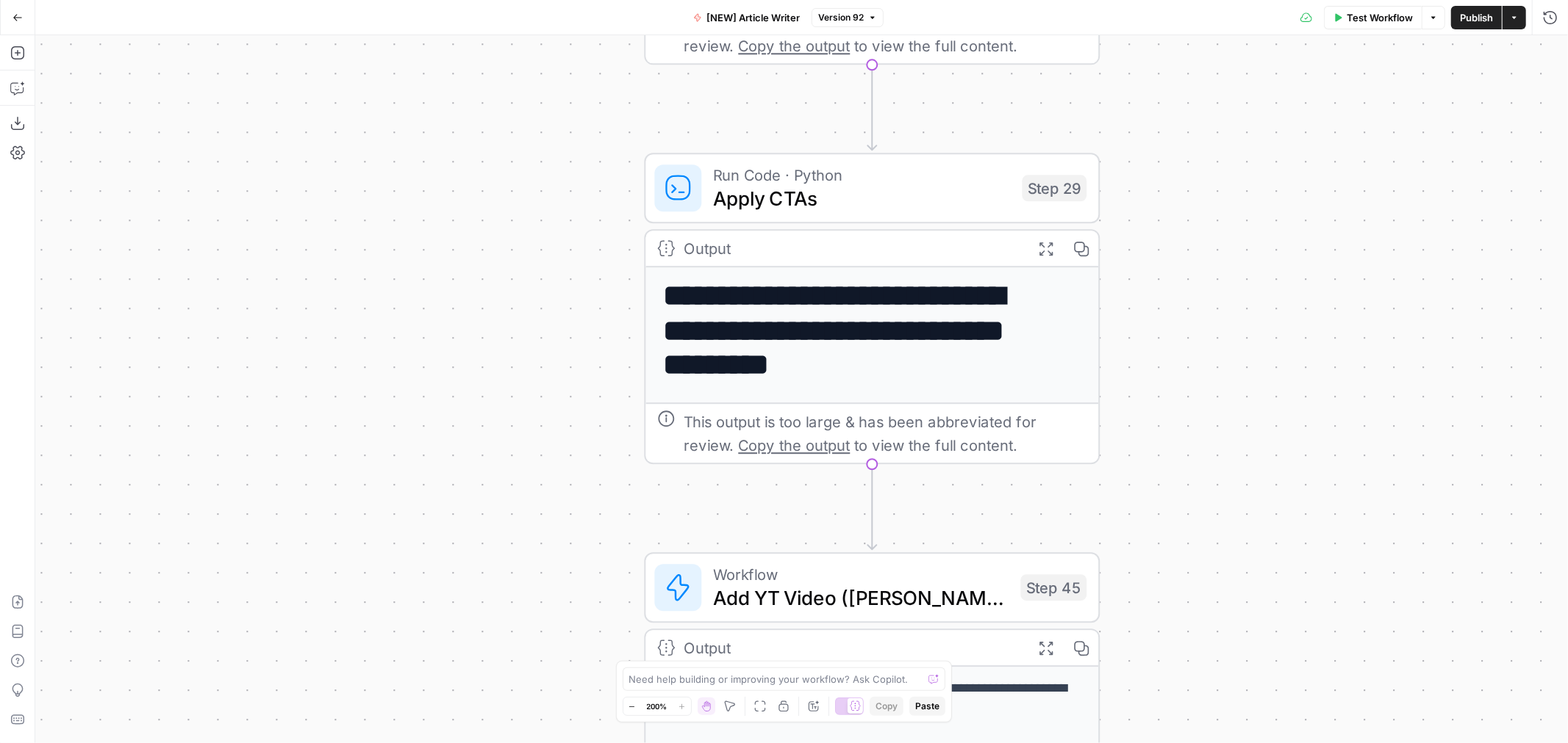
click at [902, 199] on span "Apply CTAs" at bounding box center [862, 198] width 297 height 29
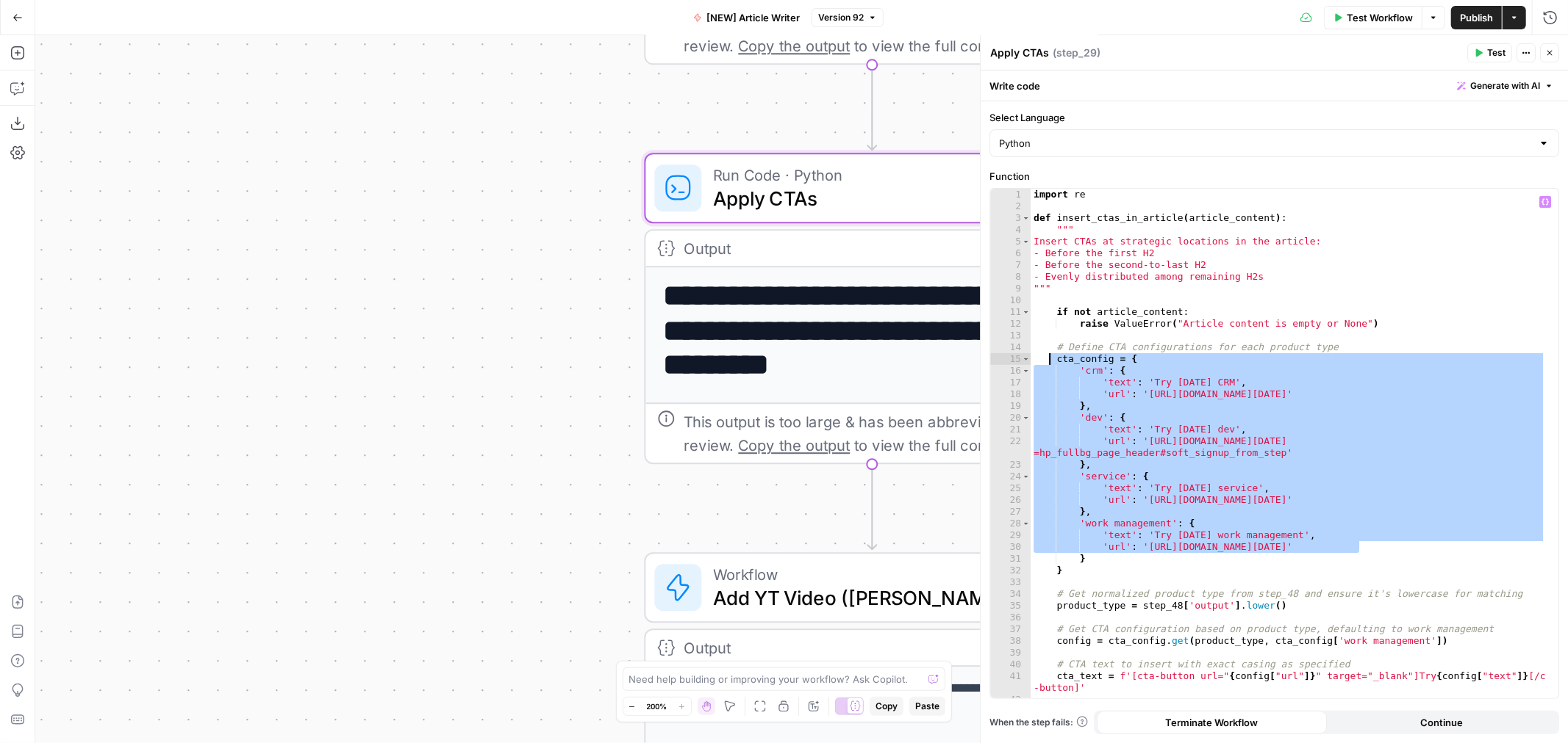
drag, startPoint x: 1382, startPoint y: 550, endPoint x: 1051, endPoint y: 362, distance: 380.7
click at [1051, 362] on div "import re def insert_ctas_in_article ( article_content ) : """ Insert CTAs at s…" at bounding box center [1287, 455] width 515 height 533
type textarea "**********"
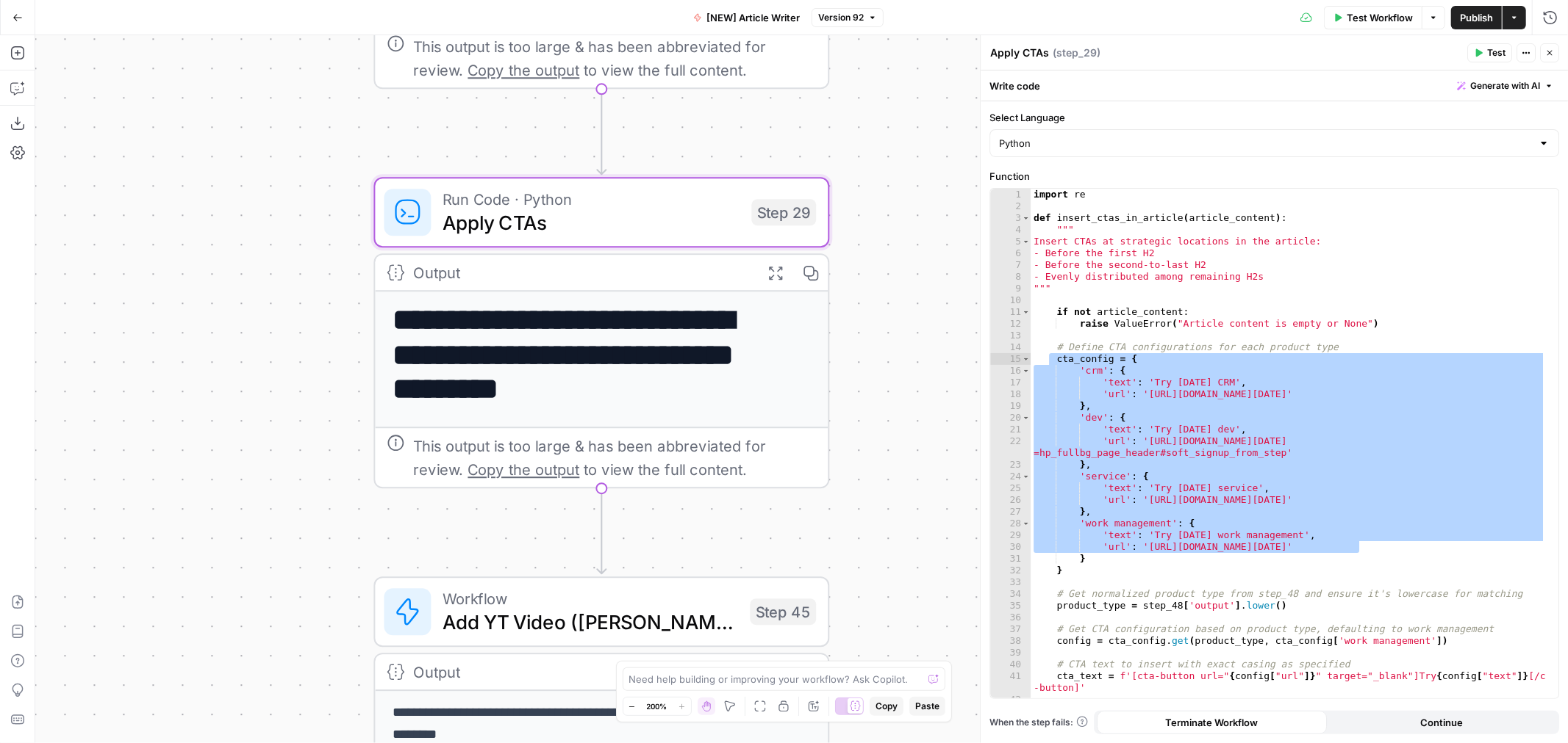
drag, startPoint x: 497, startPoint y: 286, endPoint x: 641, endPoint y: 297, distance: 144.4
click at [327, 285] on div "Workflow Set Inputs Inputs Google Search Google Search Step 2 Output Expand Out…" at bounding box center [801, 389] width 1532 height 708
click at [1553, 50] on icon "button" at bounding box center [1548, 53] width 9 height 9
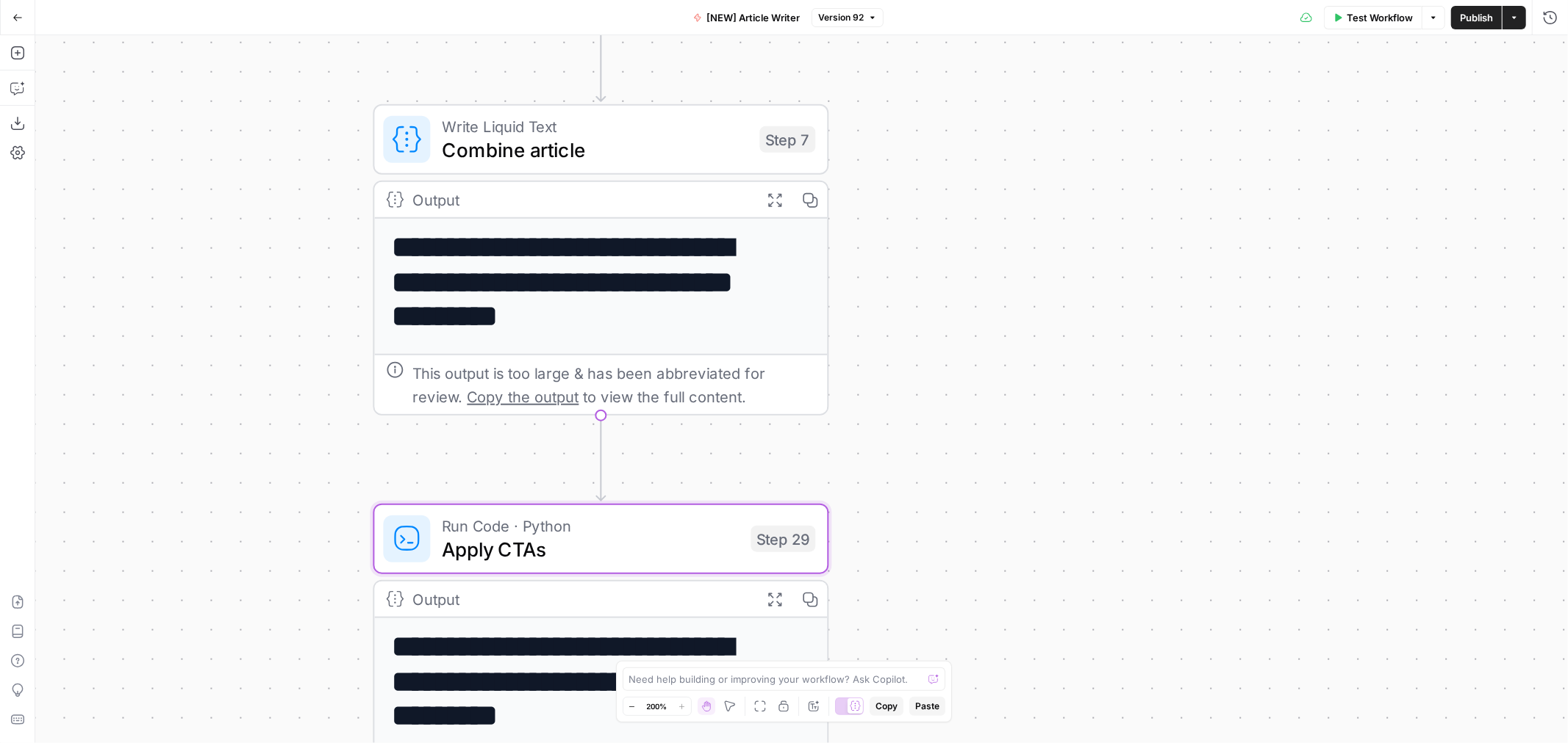
click at [614, 554] on span "Apply CTAs" at bounding box center [591, 549] width 297 height 29
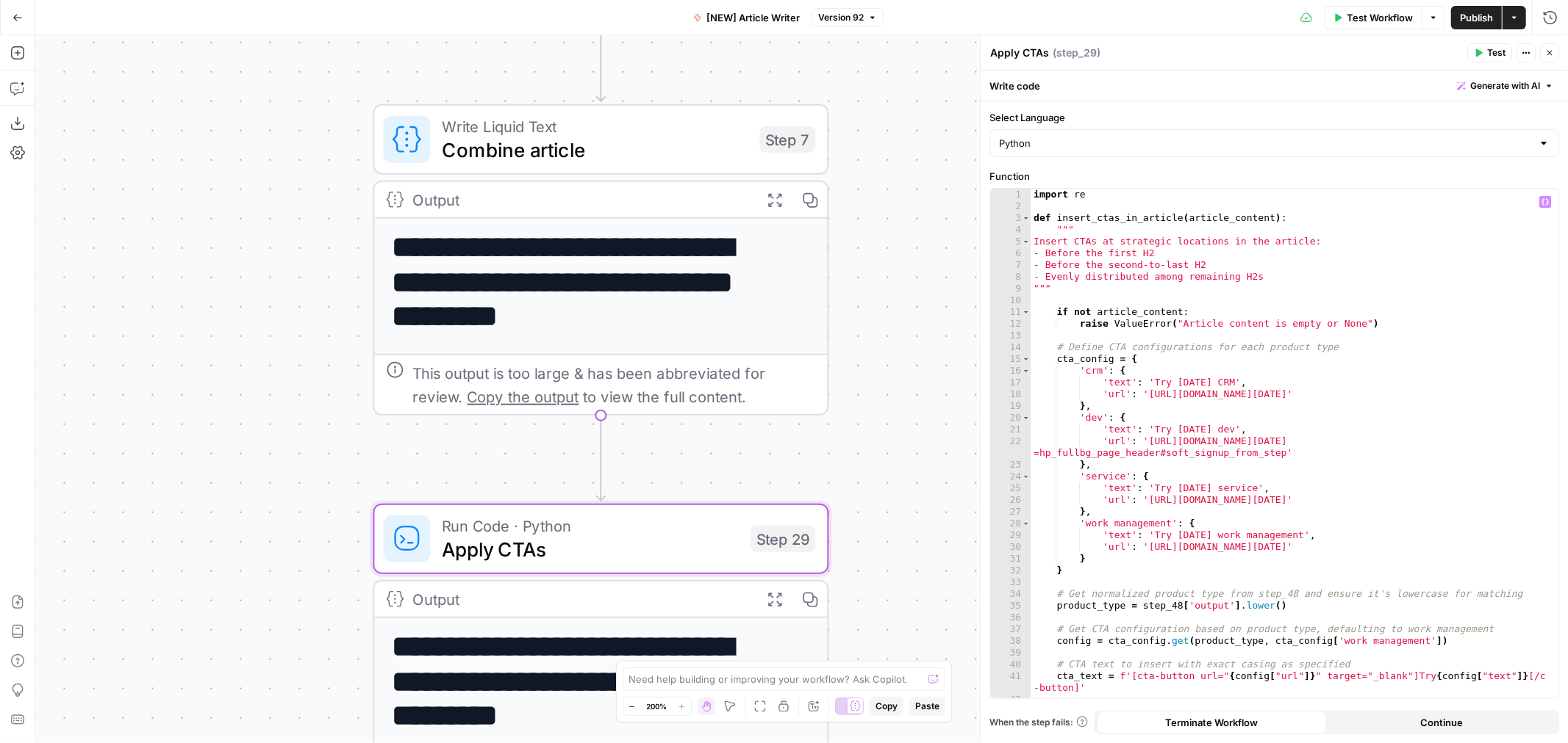
click at [1164, 384] on div "import re def insert_ctas_in_article ( article_content ) : """ Insert CTAs at s…" at bounding box center [1287, 455] width 515 height 533
click at [1165, 429] on div "import re def insert_ctas_in_article ( article_content ) : """ Insert CTAs at s…" at bounding box center [1287, 455] width 515 height 533
click at [1164, 489] on div "import re def insert_ctas_in_article ( article_content ) : """ Insert CTAs at s…" at bounding box center [1287, 455] width 515 height 533
click at [1166, 537] on div "import re def insert_ctas_in_article ( article_content ) : """ Insert CTAs at s…" at bounding box center [1287, 455] width 515 height 533
type textarea "**********"
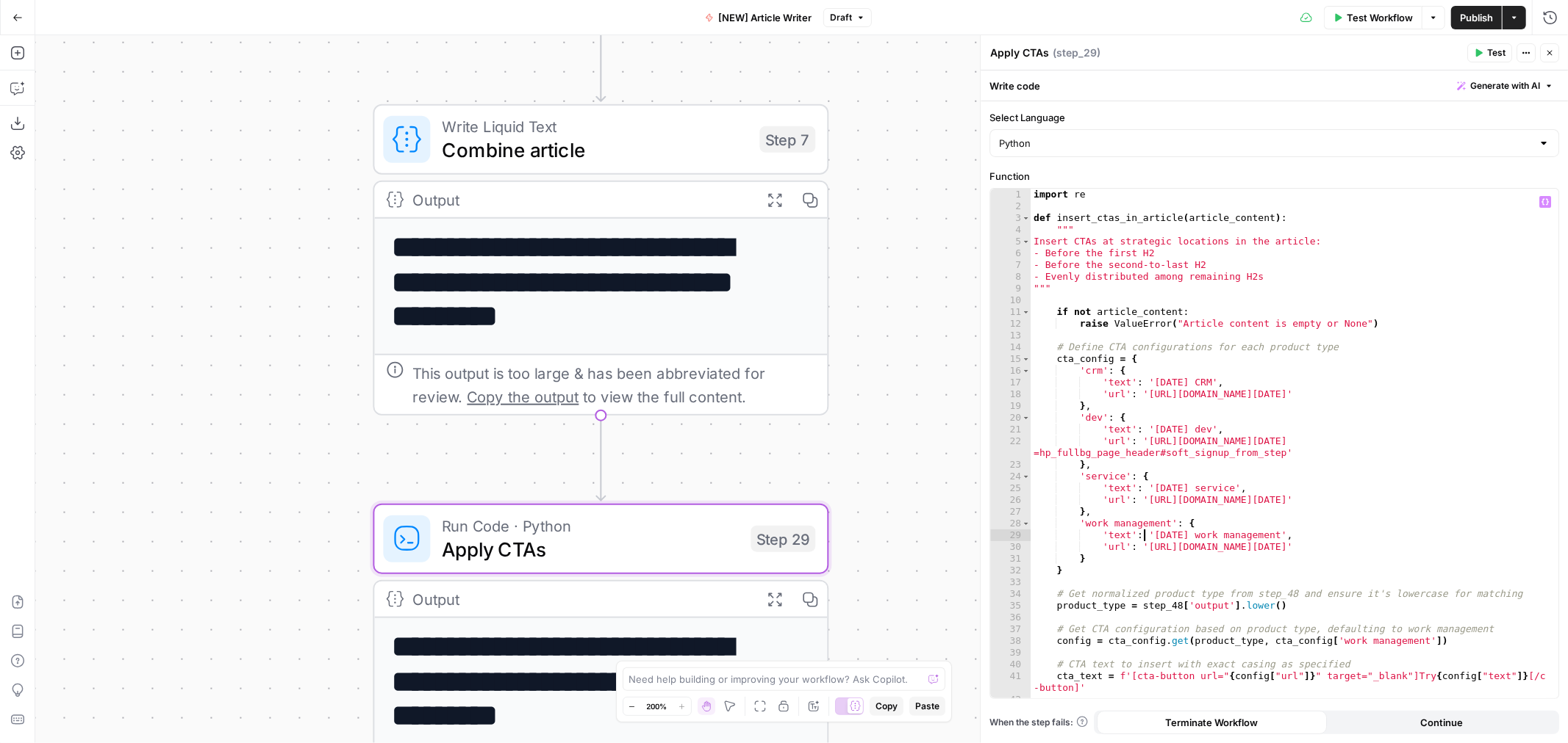
click at [1460, 22] on span "Publish" at bounding box center [1476, 18] width 33 height 15
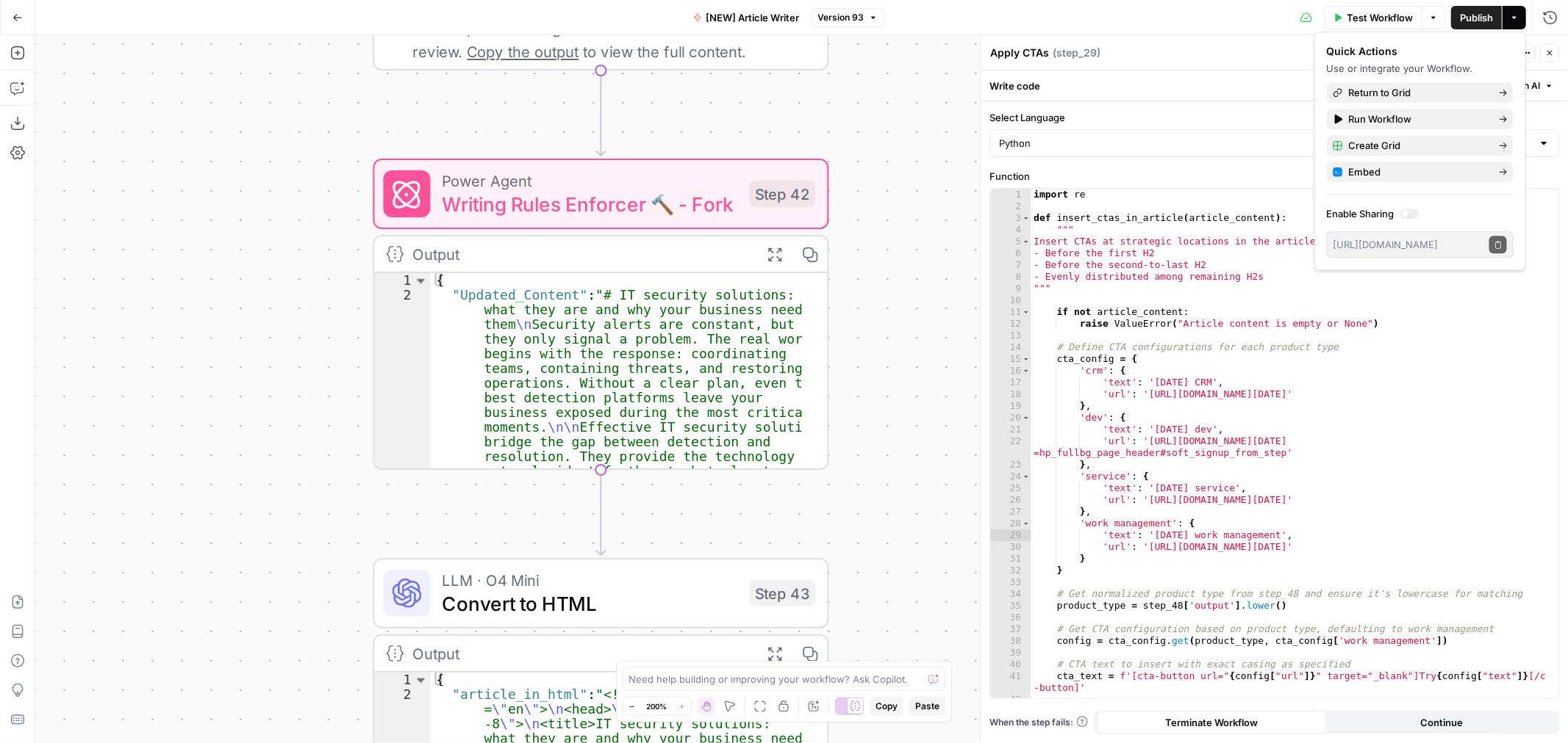
click at [608, 214] on span "Writing Rules Enforcer 🔨 - Fork" at bounding box center [590, 204] width 295 height 29
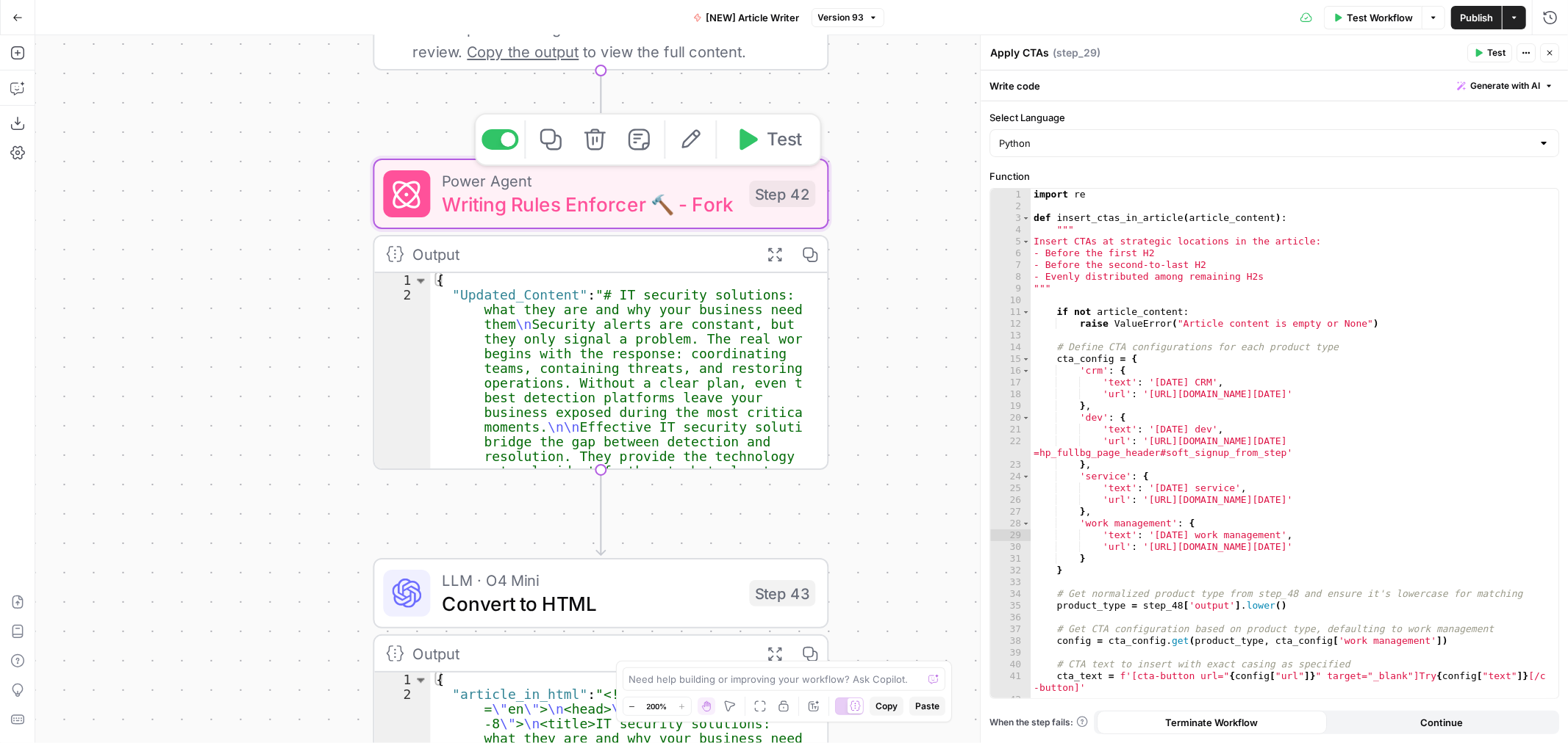
click at [684, 149] on icon "button" at bounding box center [690, 140] width 23 height 23
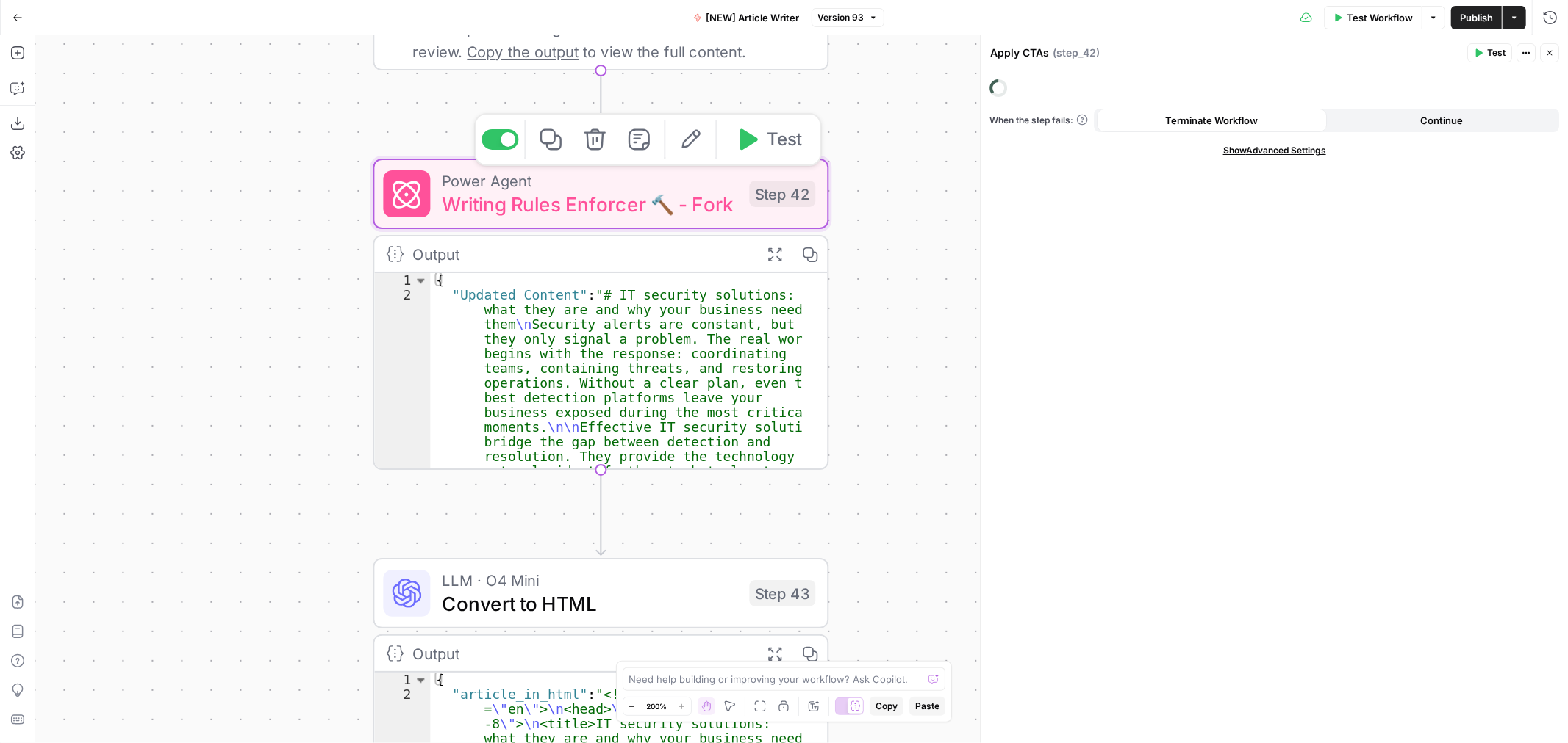
type textarea "Writing Rules Enforcer 🔨 - Fork"
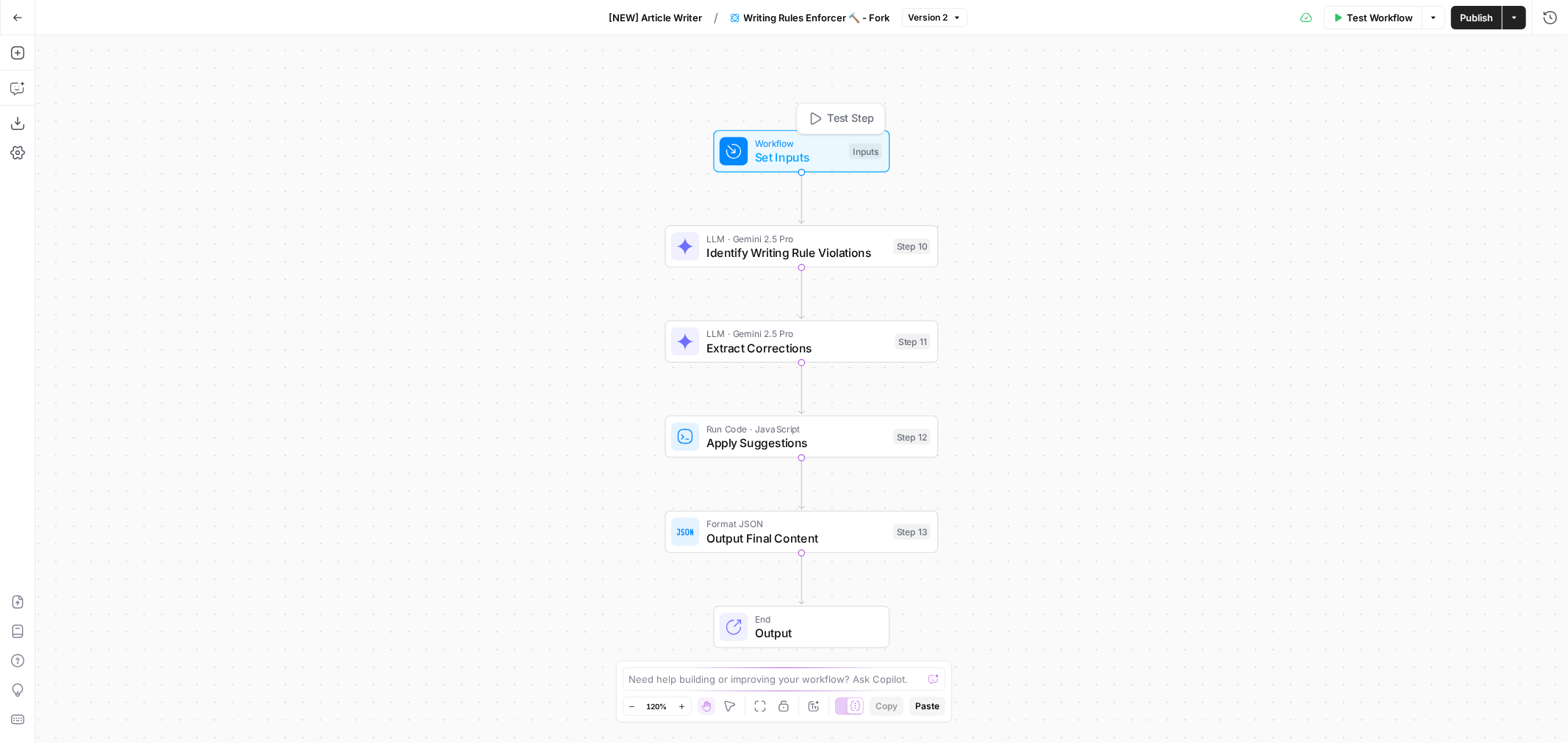
click at [790, 261] on div "LLM · Gemini 2.5 Pro Identify Writing Rule Violations Step 10 Copy step Delete …" at bounding box center [801, 247] width 273 height 43
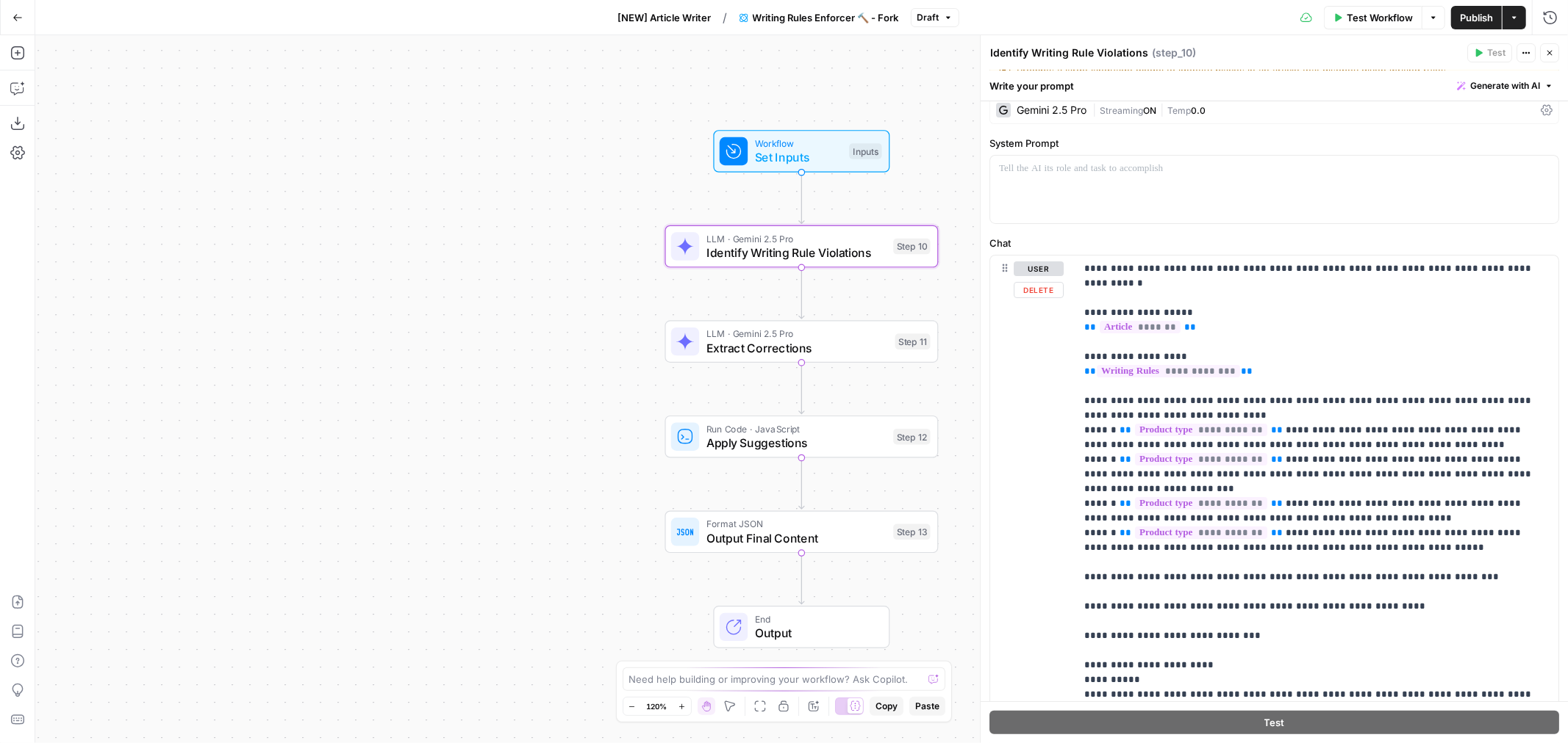
scroll to position [81, 0]
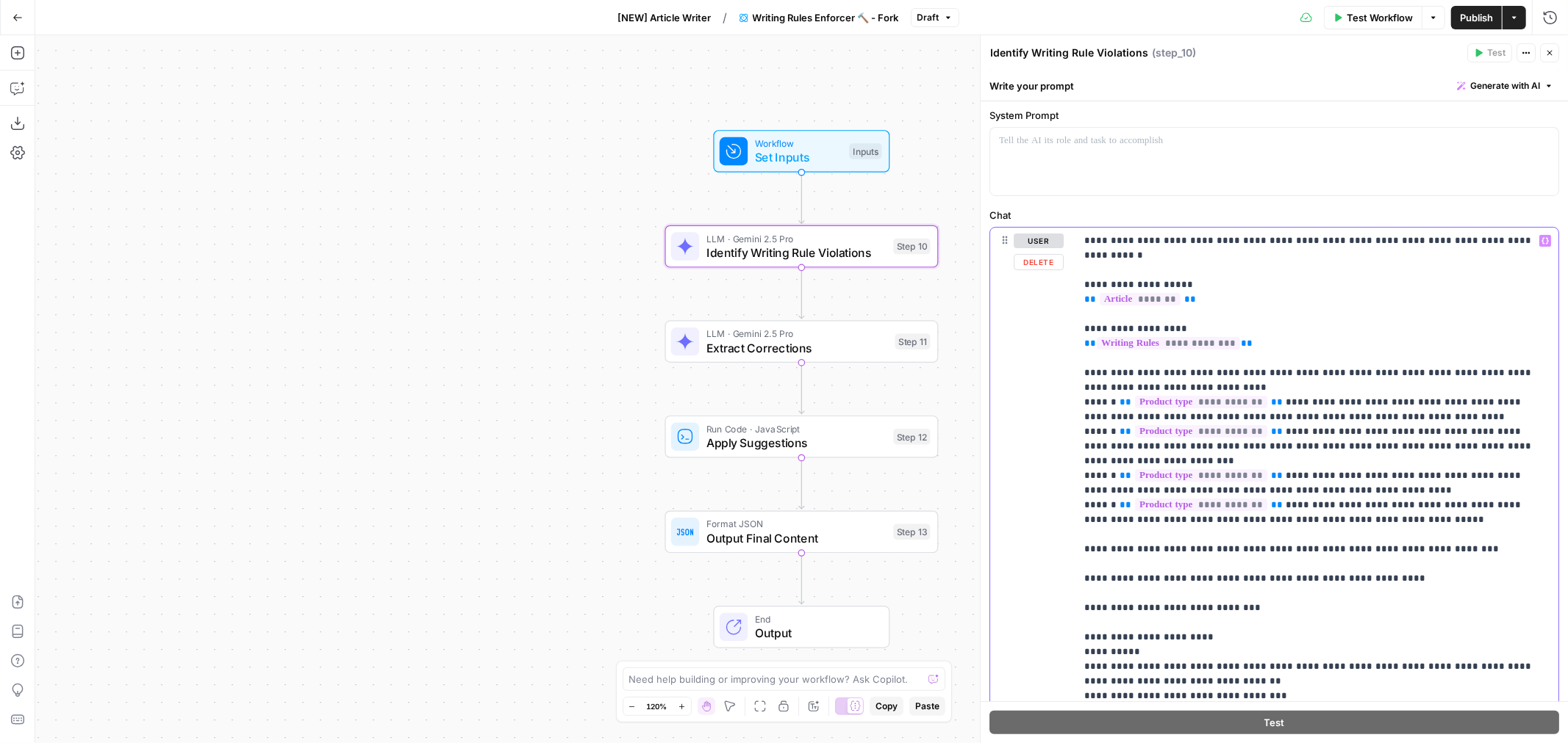
drag, startPoint x: 1118, startPoint y: 388, endPoint x: 1095, endPoint y: 391, distance: 23.2
click at [1095, 391] on p "**********" at bounding box center [1310, 483] width 453 height 500
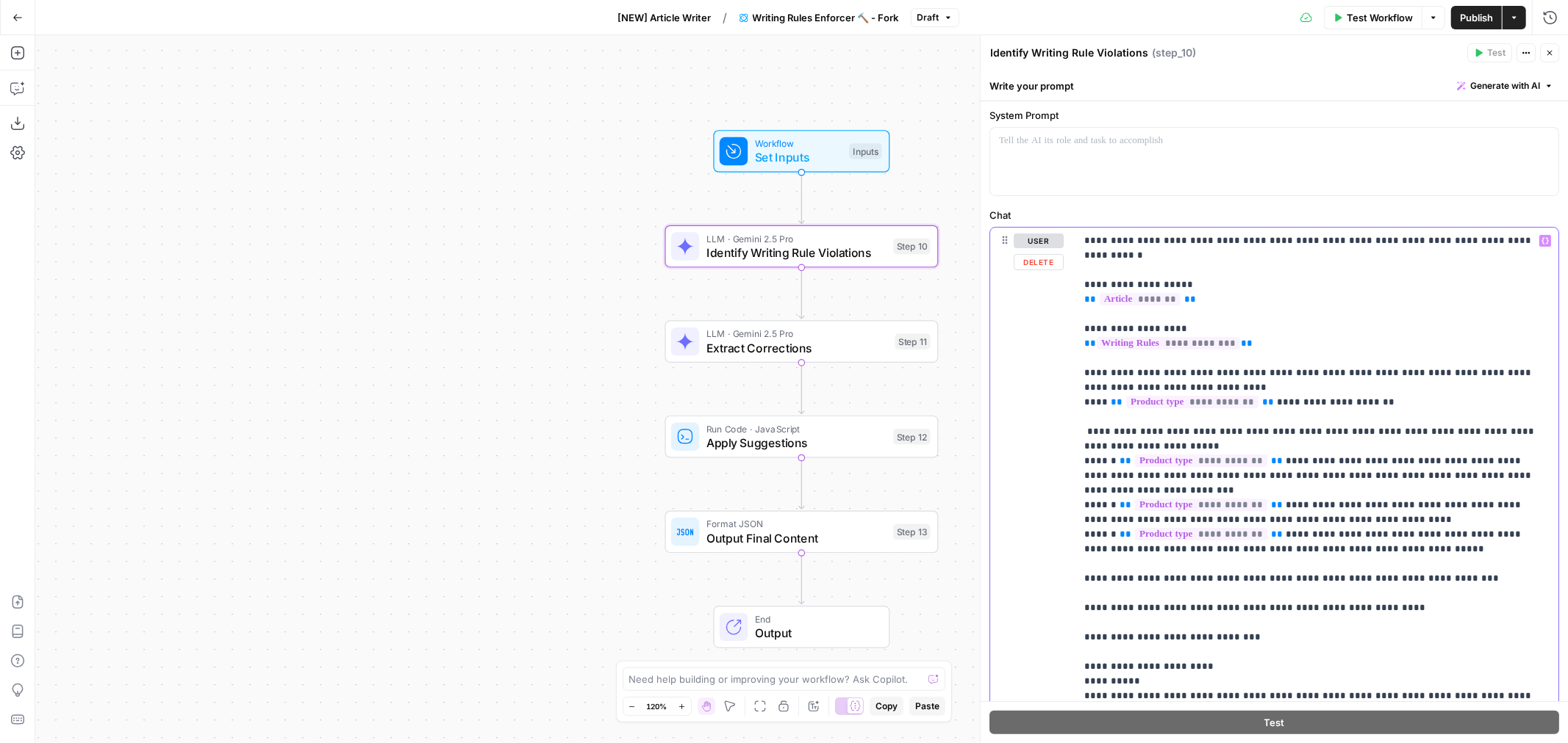
click at [1399, 391] on p "**********" at bounding box center [1310, 498] width 453 height 529
click at [1390, 389] on p "**********" at bounding box center [1310, 498] width 453 height 529
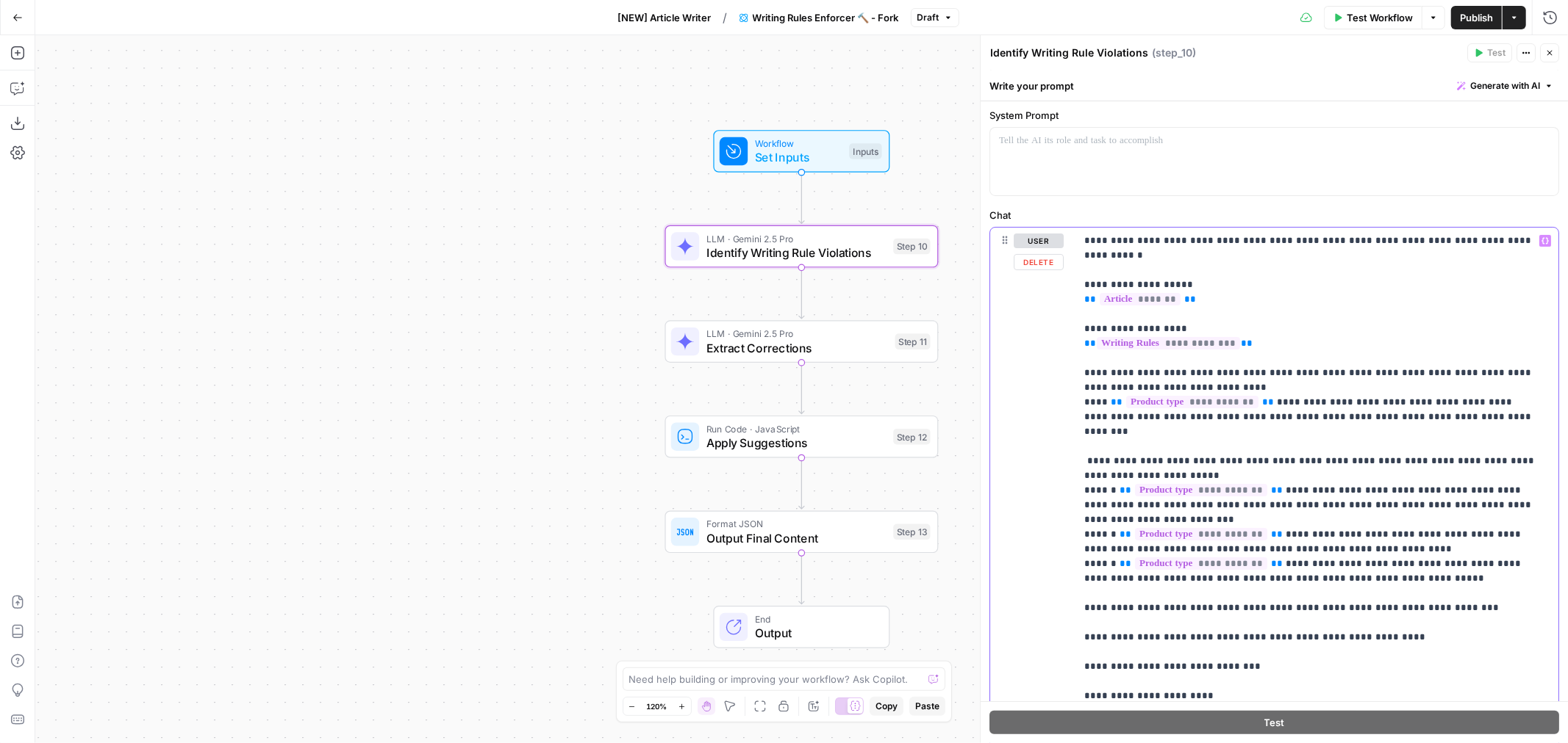
drag, startPoint x: 1307, startPoint y: 390, endPoint x: 1340, endPoint y: 390, distance: 33.0
click at [1340, 390] on p "**********" at bounding box center [1310, 512] width 453 height 558
drag, startPoint x: 1084, startPoint y: 446, endPoint x: 1441, endPoint y: 459, distance: 357.2
click at [1441, 459] on p "**********" at bounding box center [1310, 512] width 453 height 558
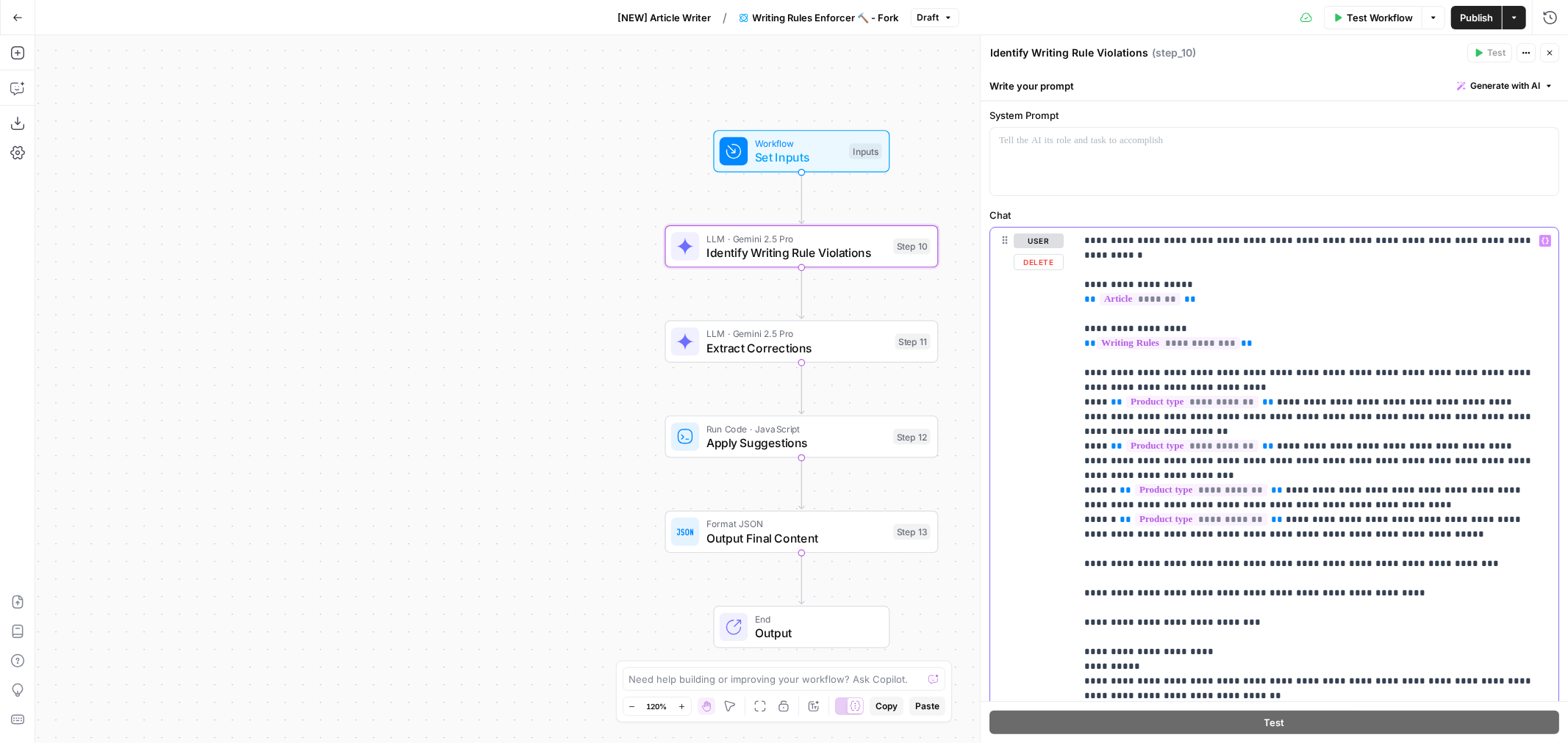
drag, startPoint x: 1288, startPoint y: 431, endPoint x: 1254, endPoint y: 435, distance: 34.2
click at [1254, 435] on p "**********" at bounding box center [1310, 491] width 453 height 514
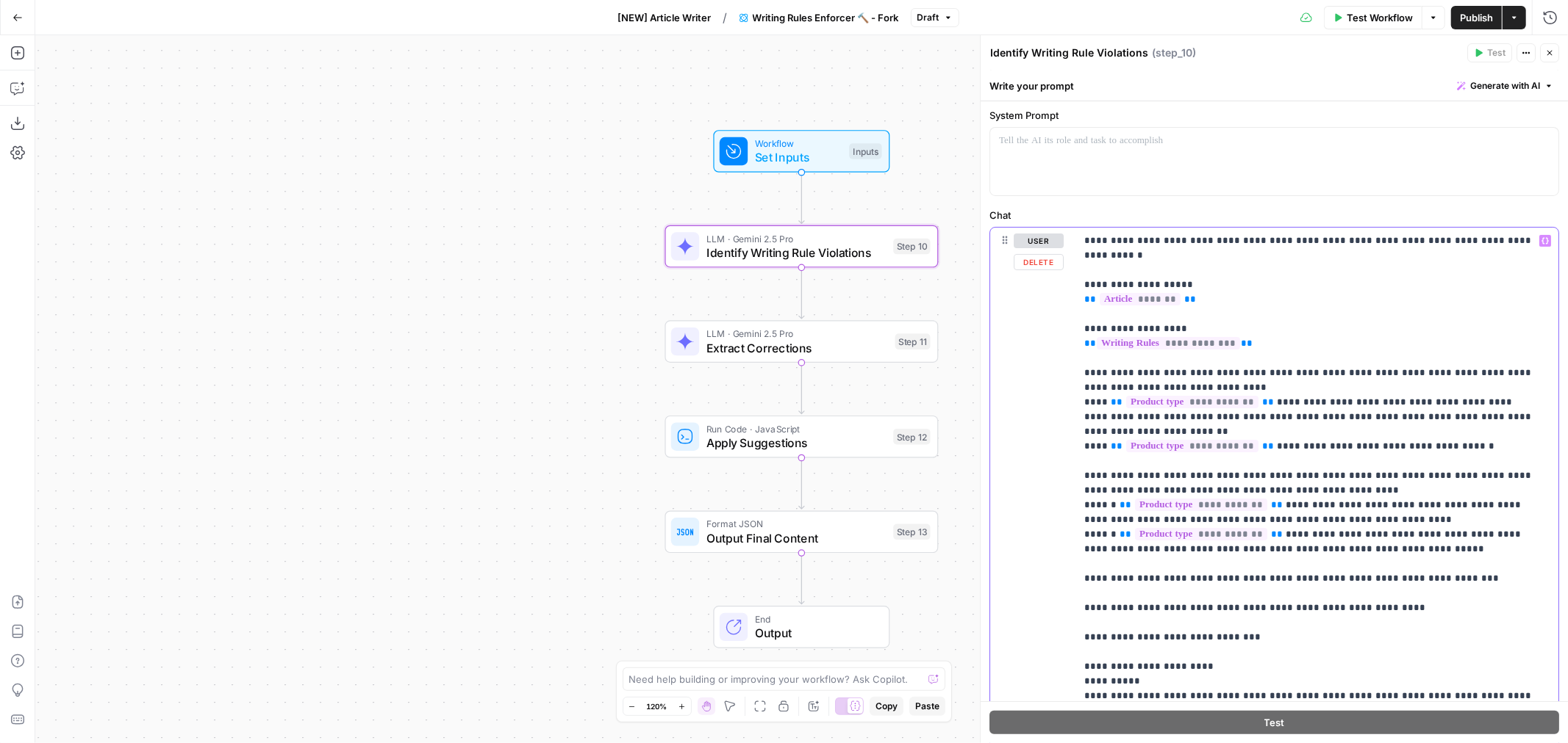
click at [1454, 430] on p "**********" at bounding box center [1310, 498] width 453 height 529
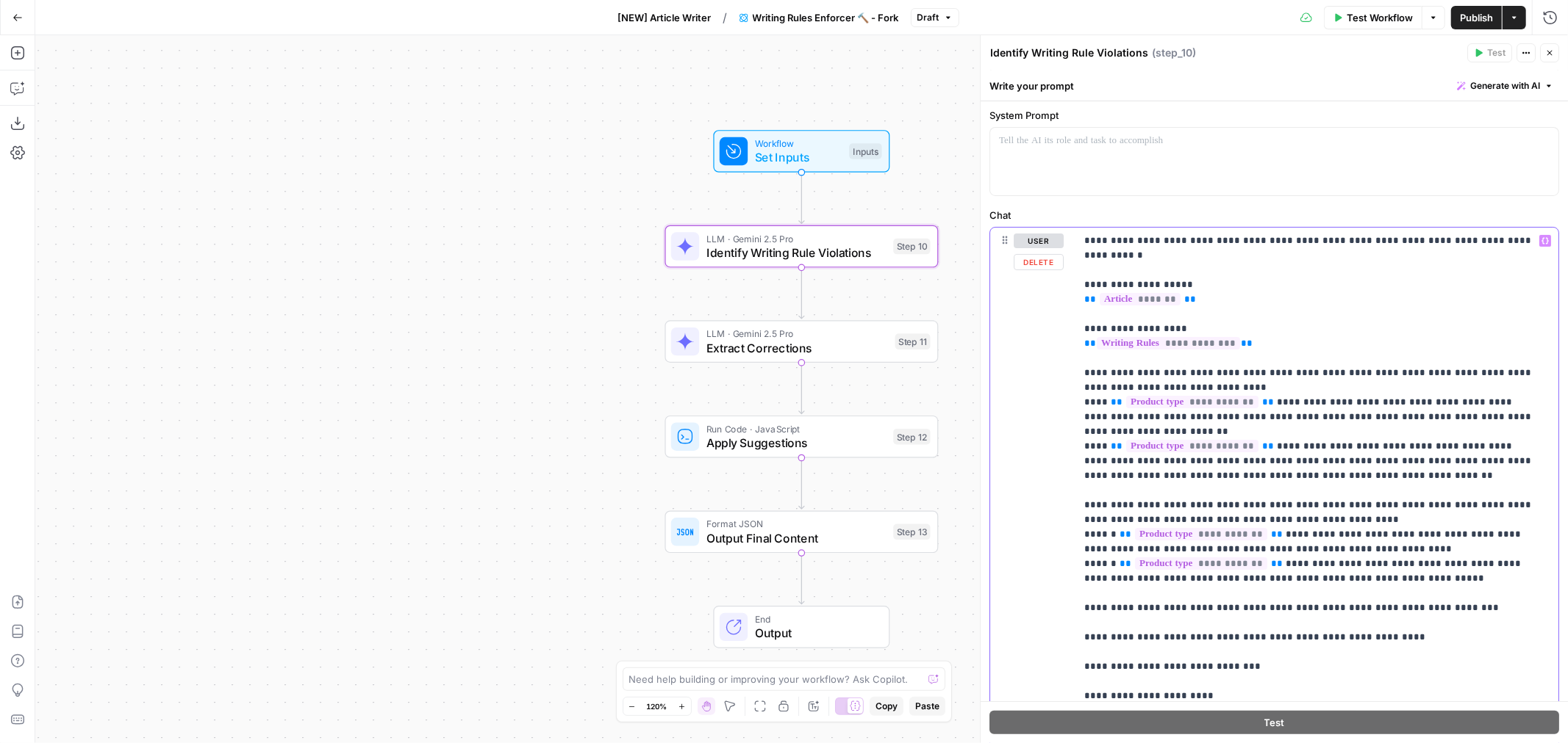
click at [1199, 412] on p "**********" at bounding box center [1310, 520] width 453 height 573
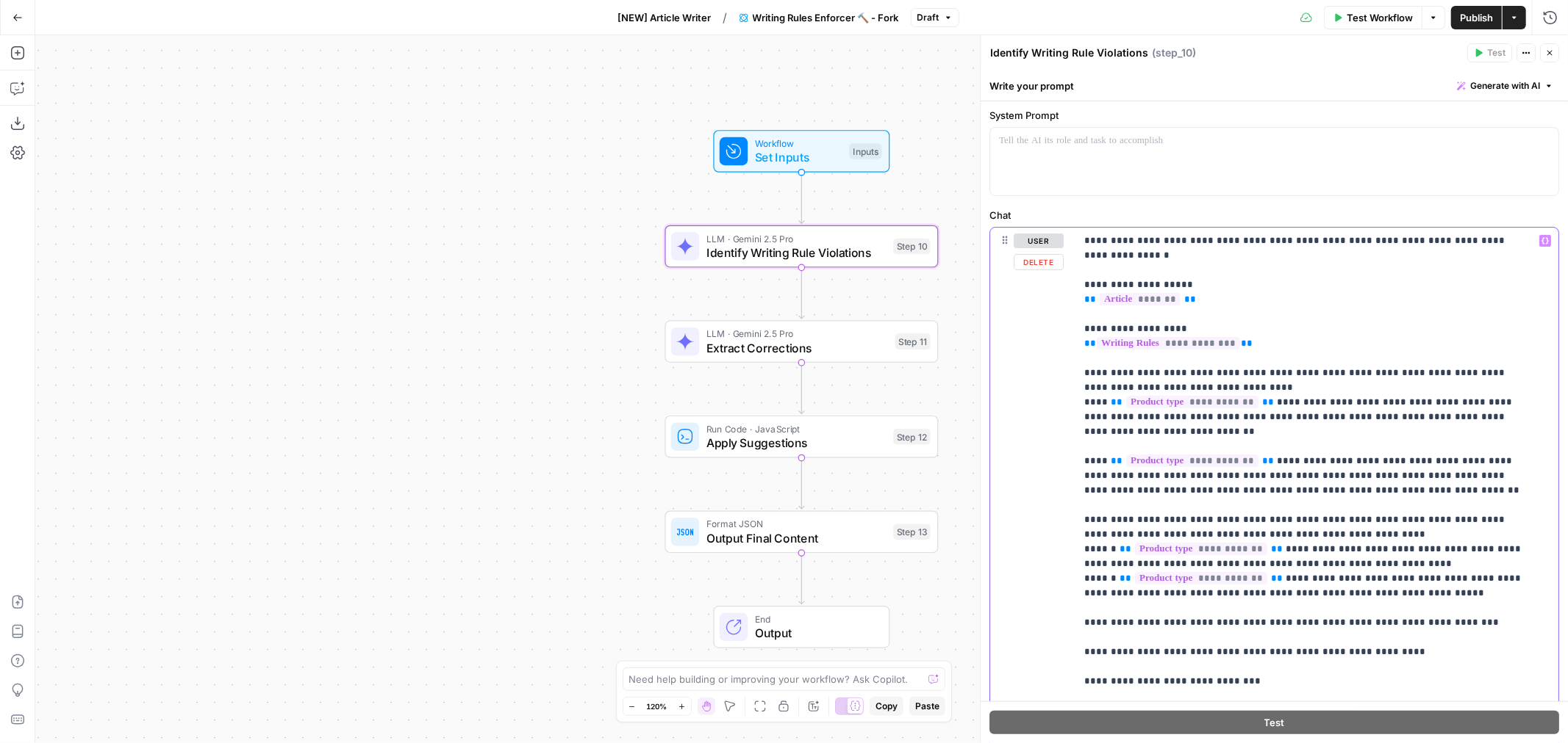
click at [1221, 368] on p "**********" at bounding box center [1304, 535] width 440 height 602
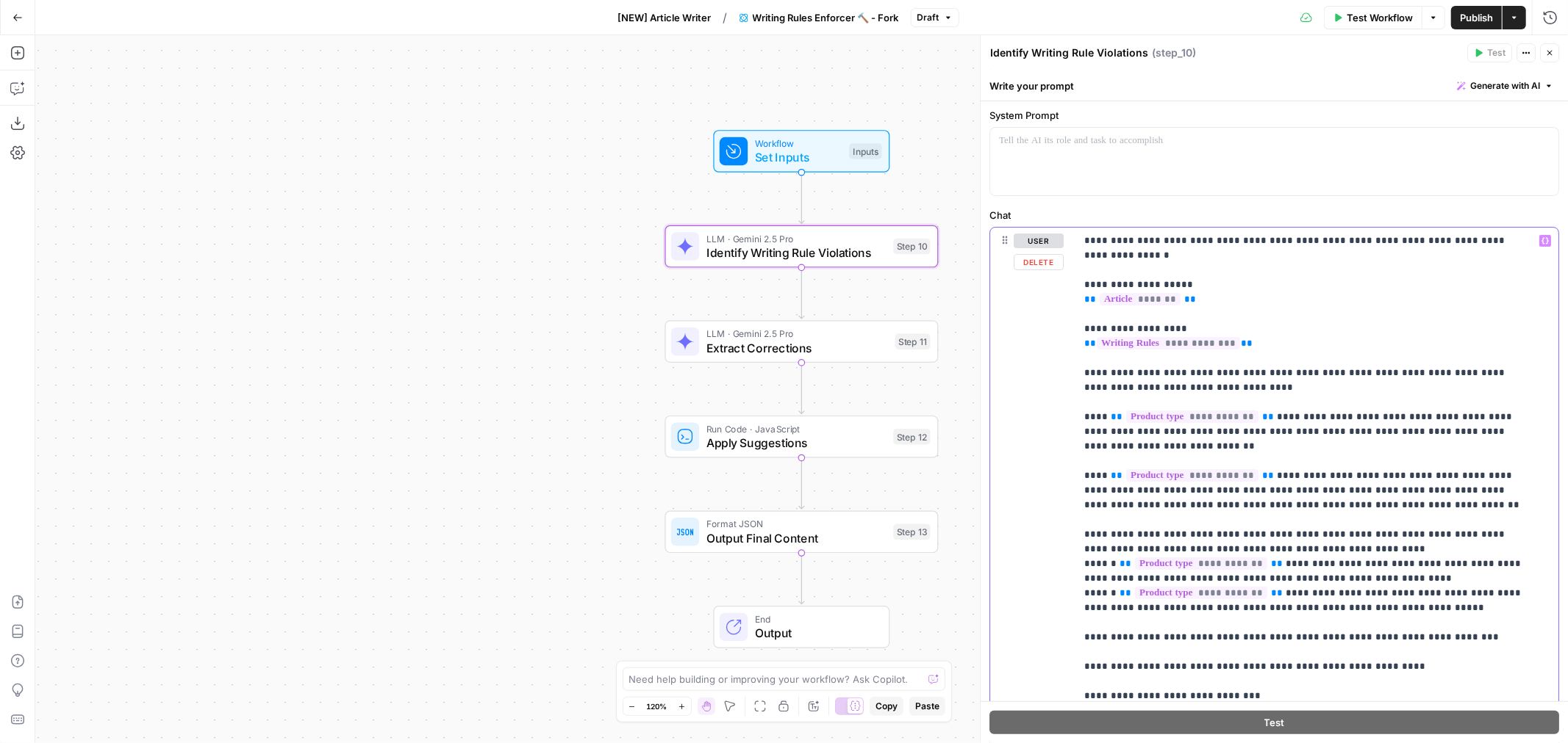
click at [1133, 518] on p "**********" at bounding box center [1304, 542] width 440 height 617
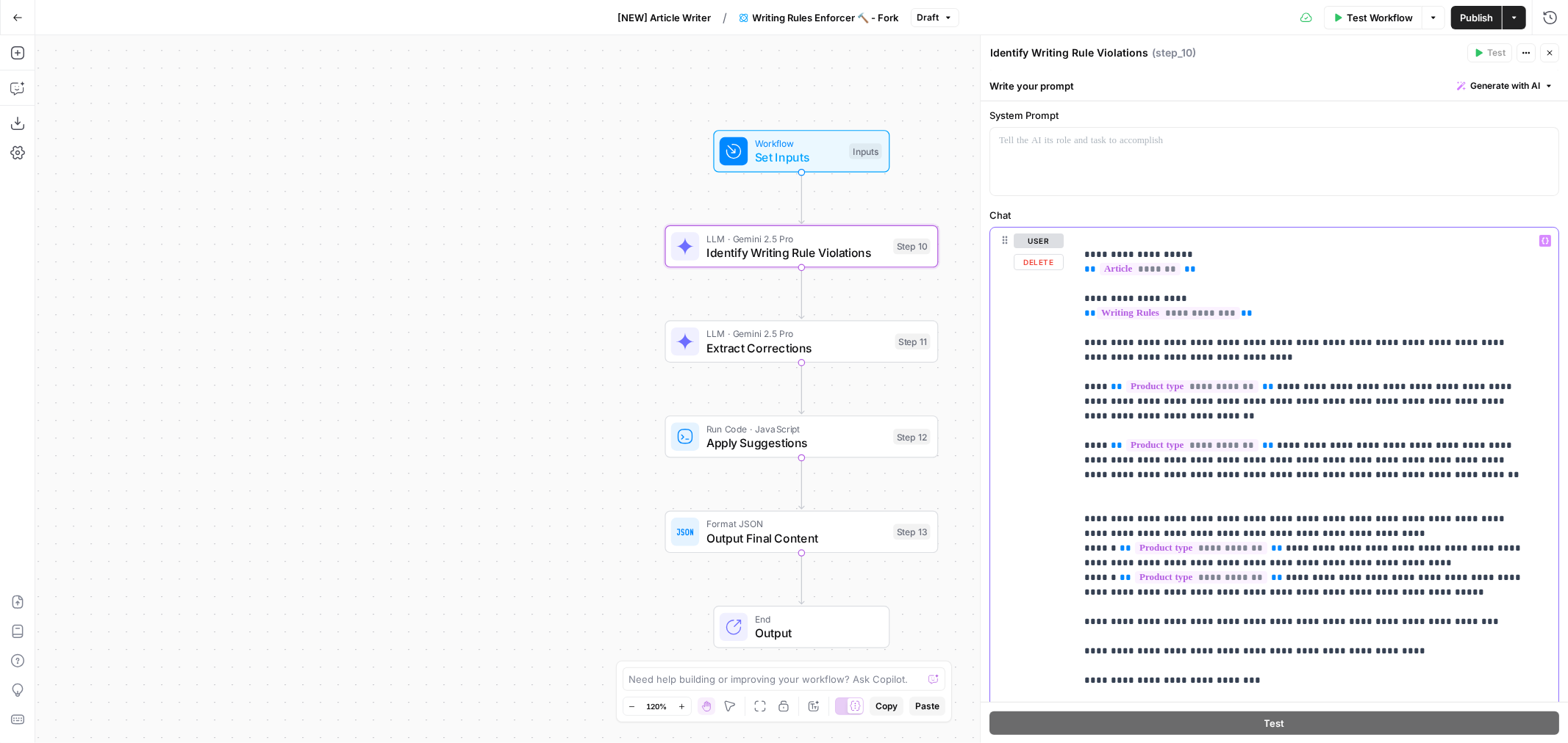
scroll to position [45, 0]
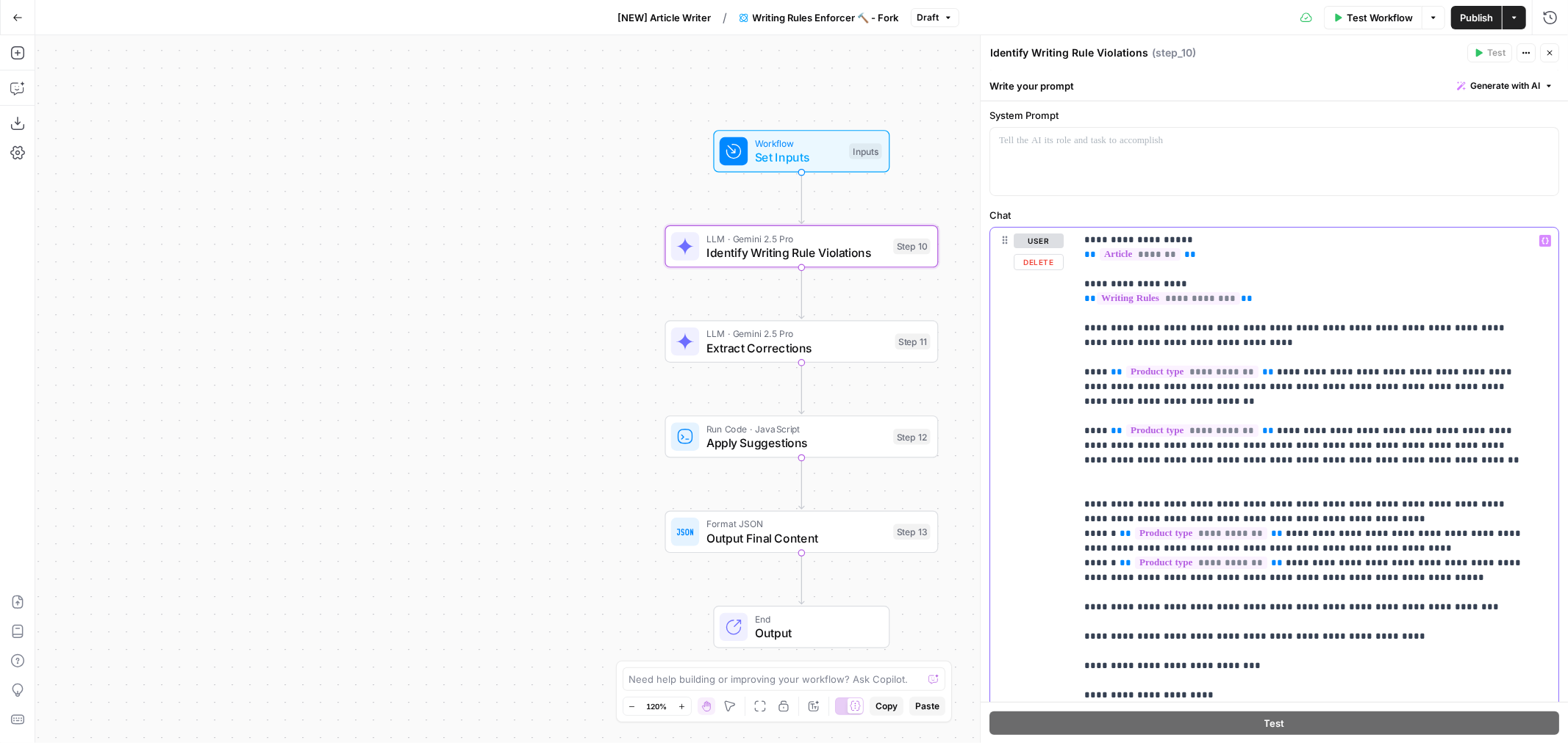
drag, startPoint x: 1347, startPoint y: 534, endPoint x: 1079, endPoint y: 508, distance: 269.3
click at [1079, 508] on div "**********" at bounding box center [1310, 527] width 470 height 598
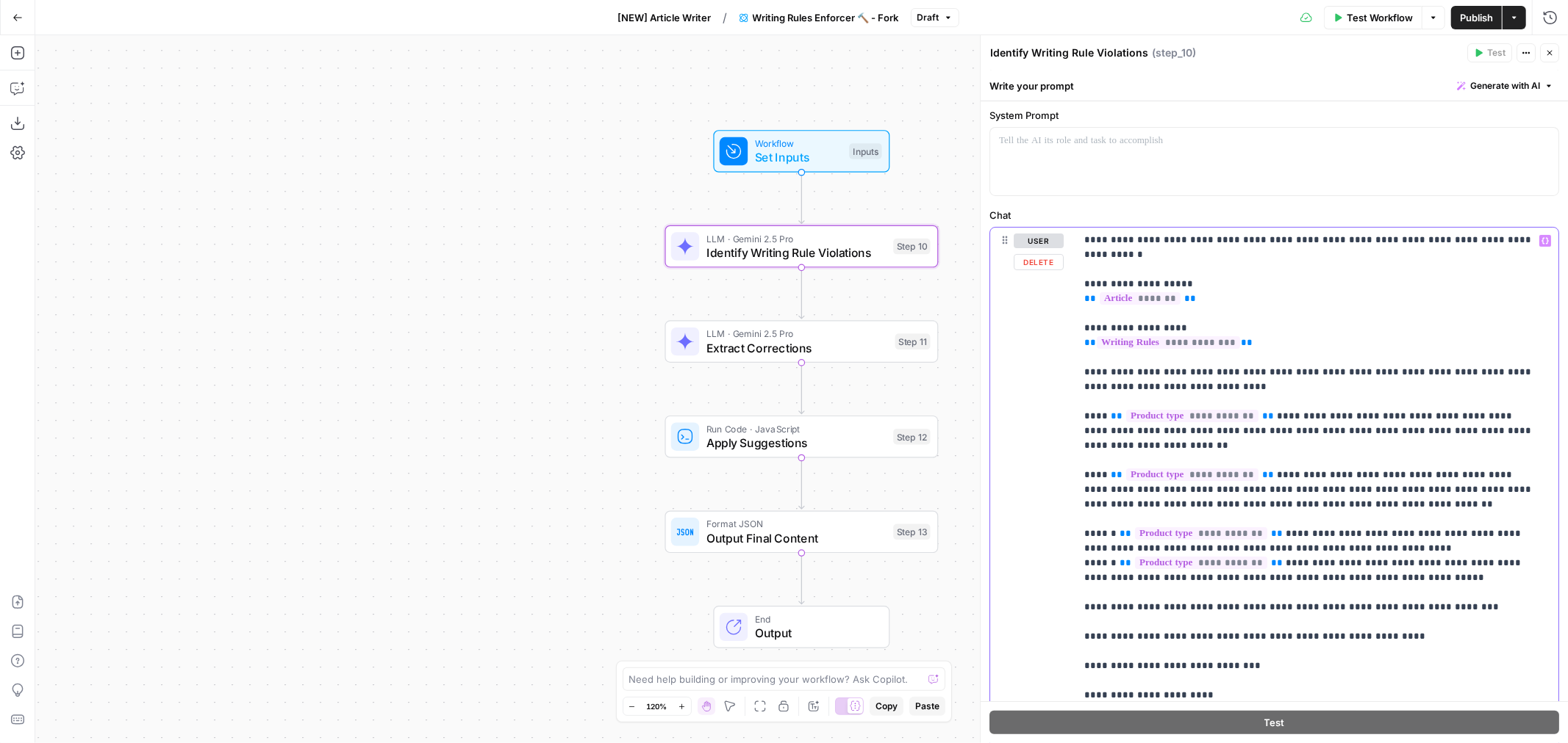
scroll to position [0, 0]
click at [1470, 529] on p "**********" at bounding box center [1310, 520] width 453 height 573
click at [1229, 433] on p "**********" at bounding box center [1310, 520] width 453 height 573
click at [1150, 509] on p "**********" at bounding box center [1310, 520] width 453 height 573
click at [1475, 535] on p "**********" at bounding box center [1310, 520] width 453 height 573
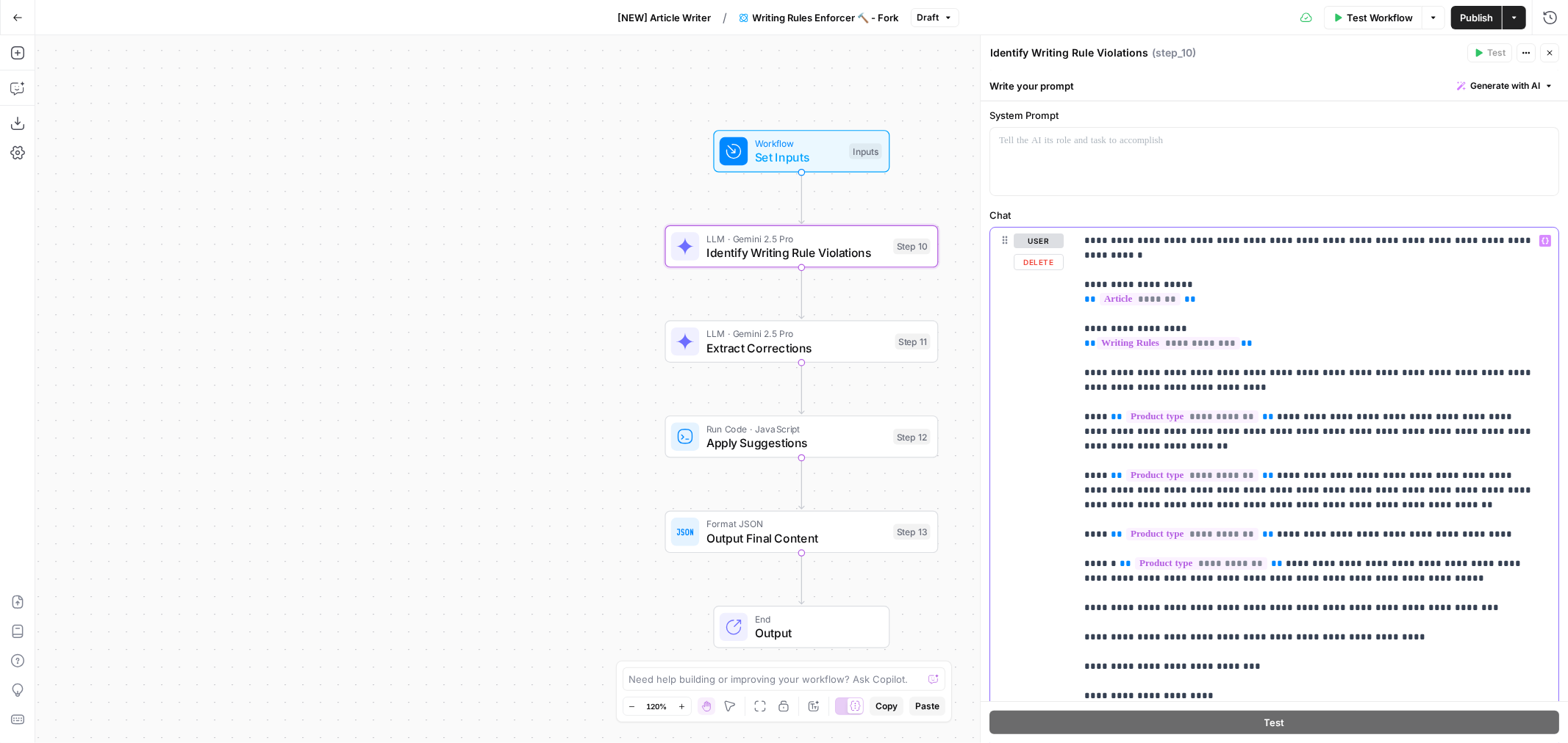
click at [1470, 536] on p "**********" at bounding box center [1310, 520] width 453 height 573
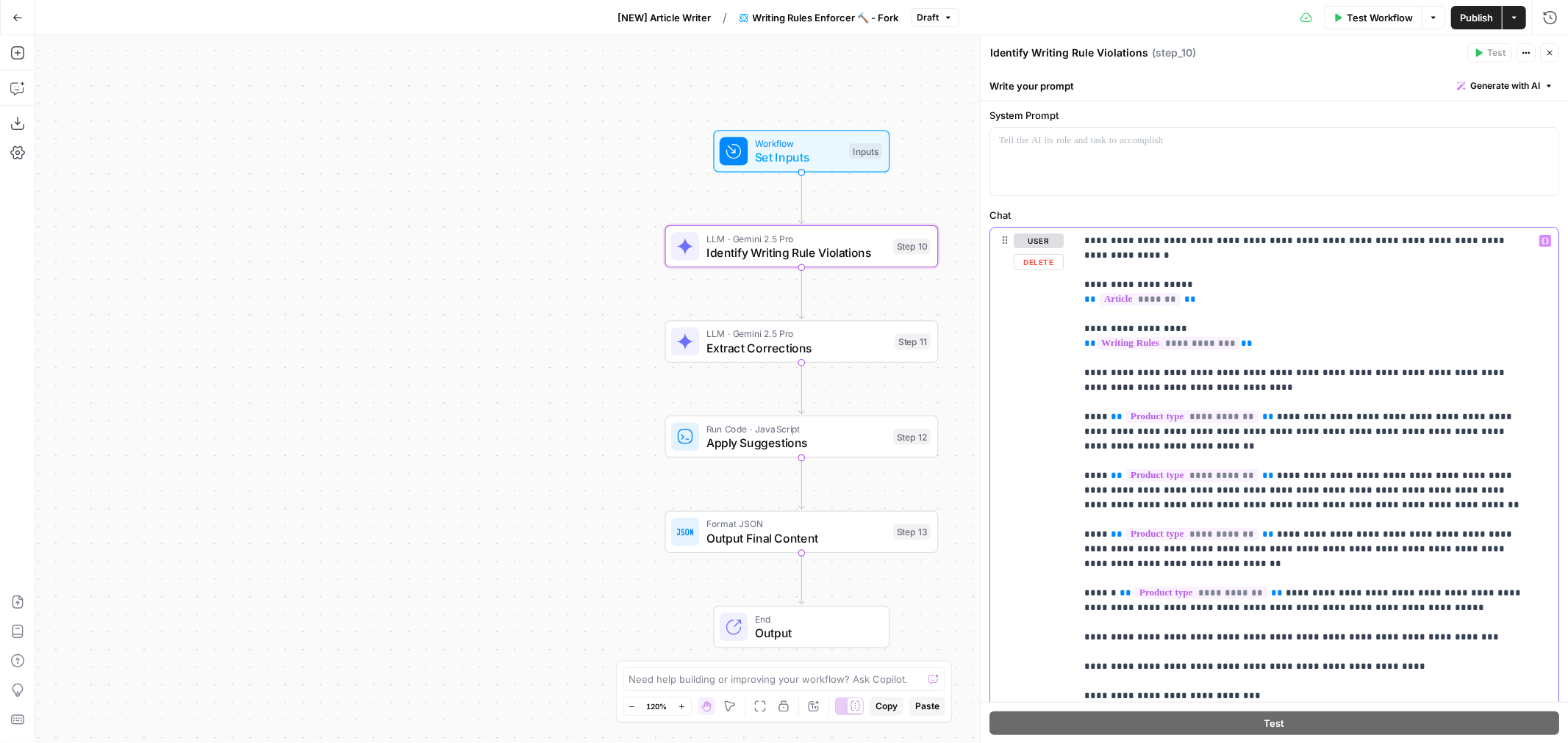
click at [1295, 538] on p "**********" at bounding box center [1304, 535] width 440 height 602
click at [1191, 567] on p "**********" at bounding box center [1304, 535] width 440 height 602
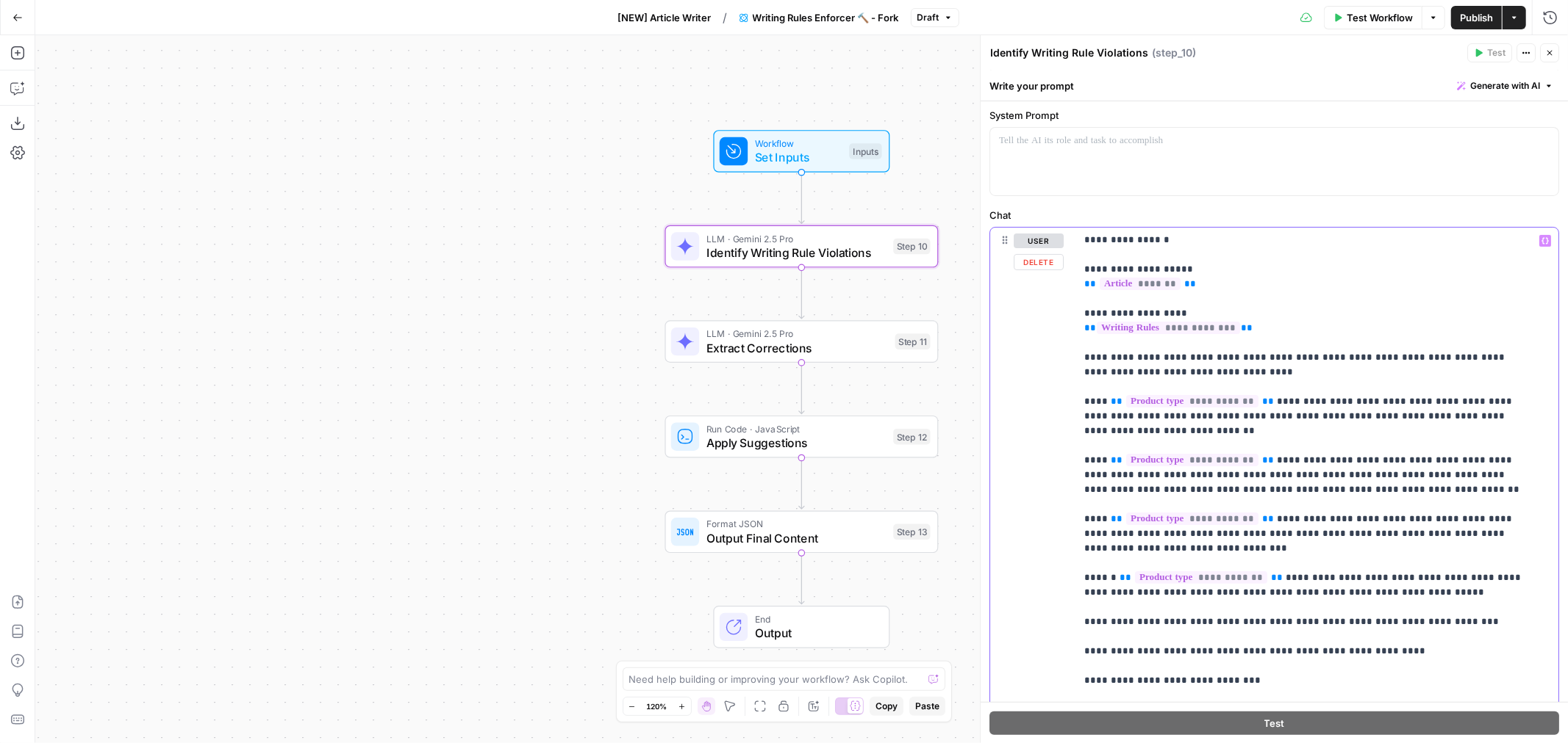
click at [1106, 577] on p "**********" at bounding box center [1304, 519] width 440 height 602
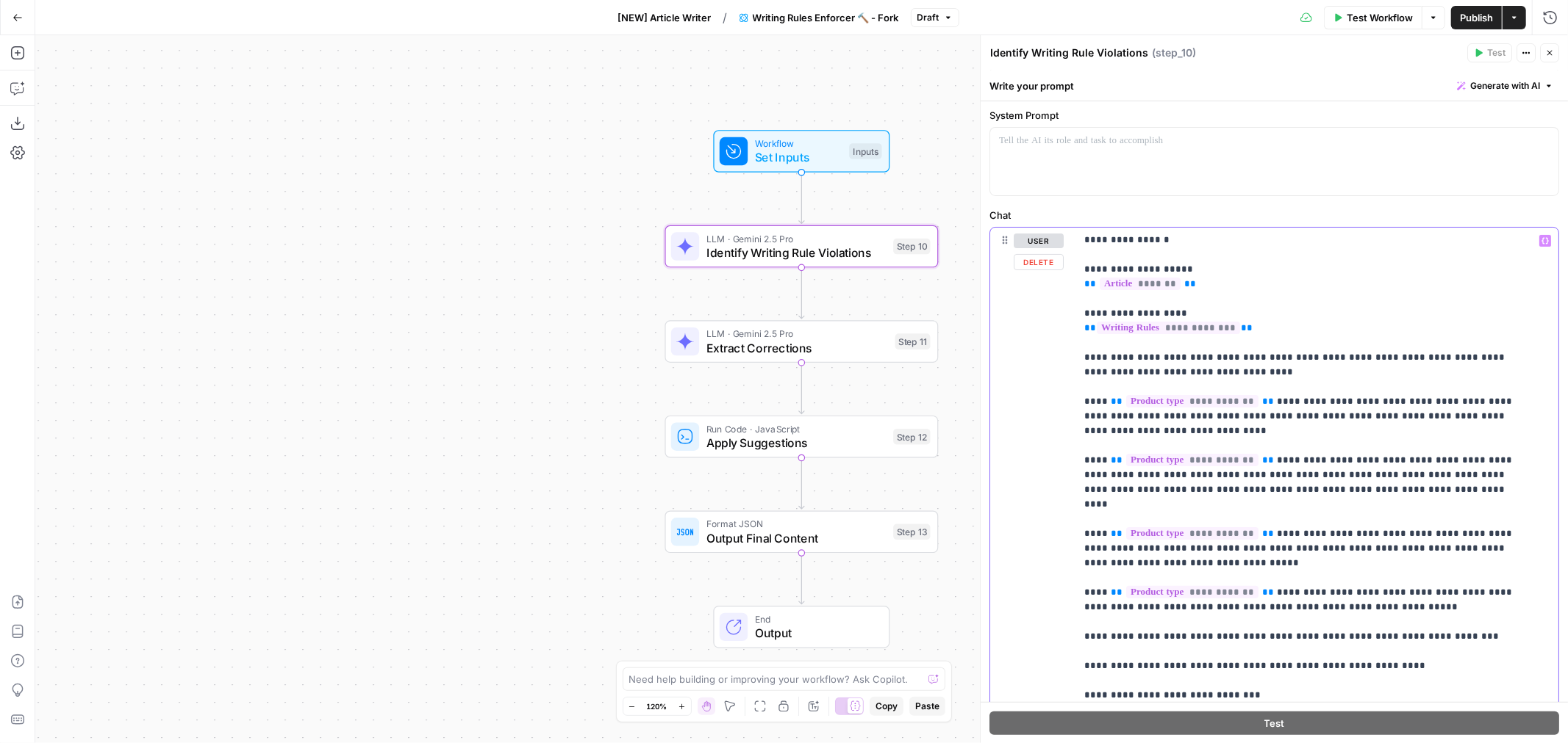
drag, startPoint x: 1358, startPoint y: 579, endPoint x: 1409, endPoint y: 591, distance: 52.4
click at [1409, 591] on p "**********" at bounding box center [1304, 519] width 440 height 602
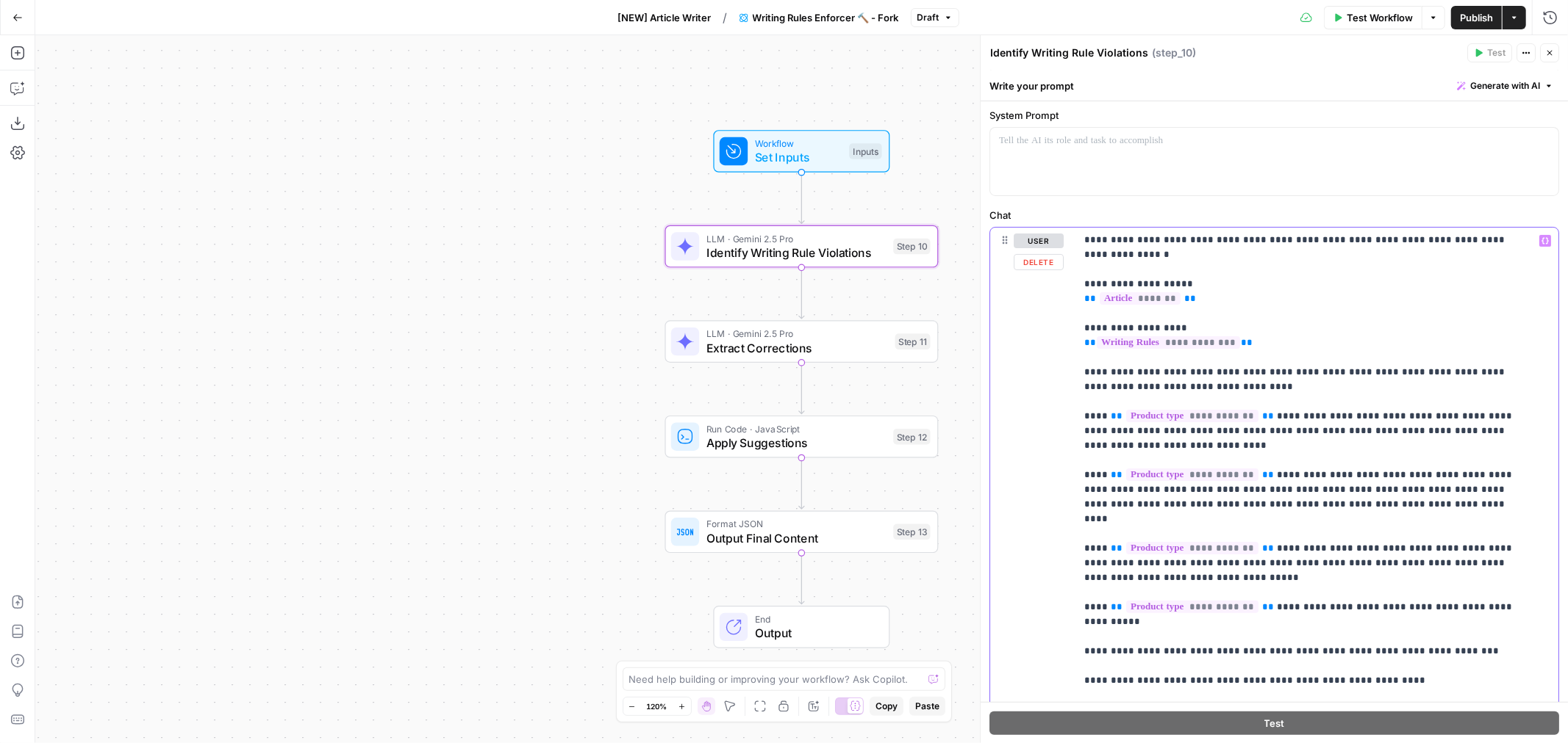
scroll to position [163, 0]
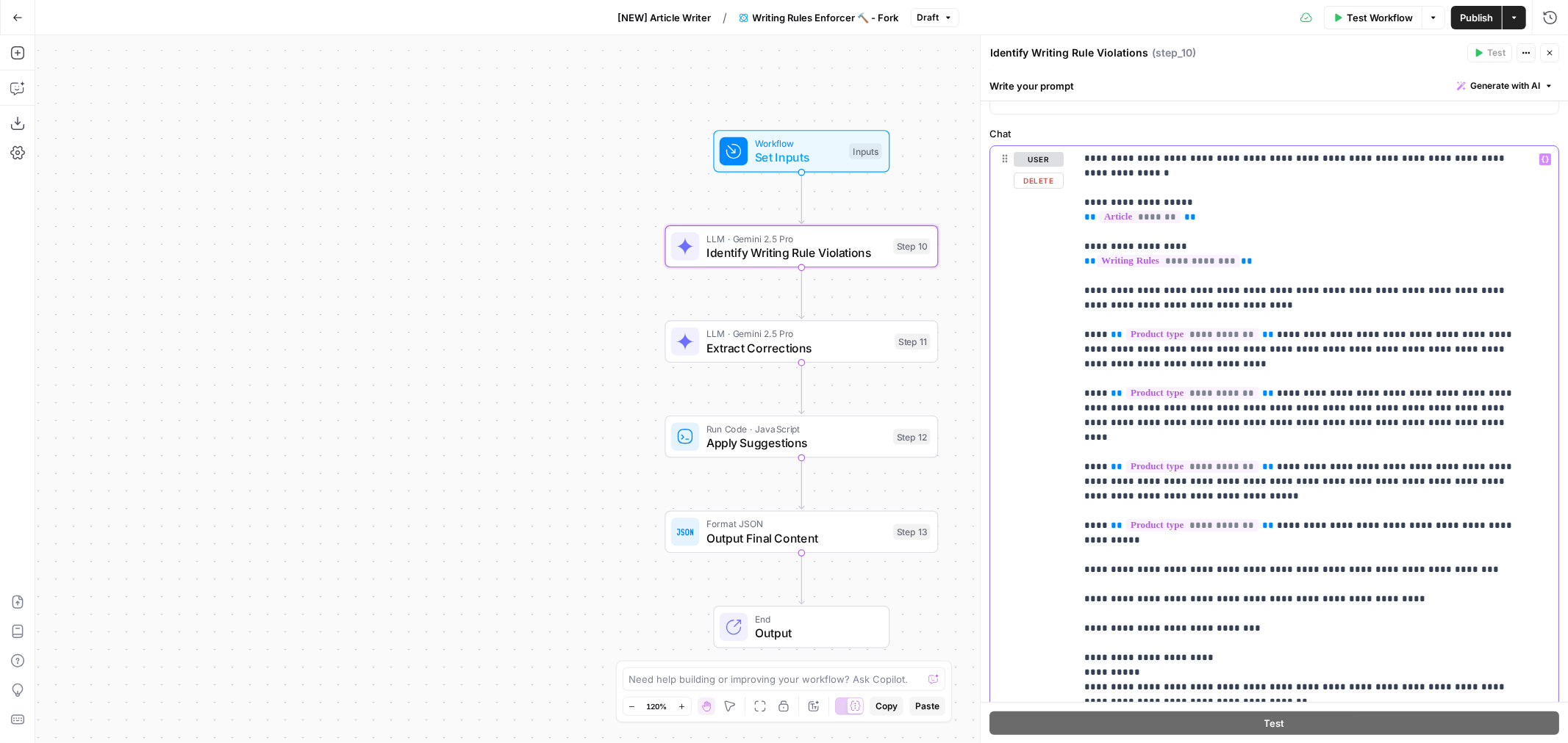
click at [1525, 516] on div "**********" at bounding box center [1310, 446] width 470 height 598
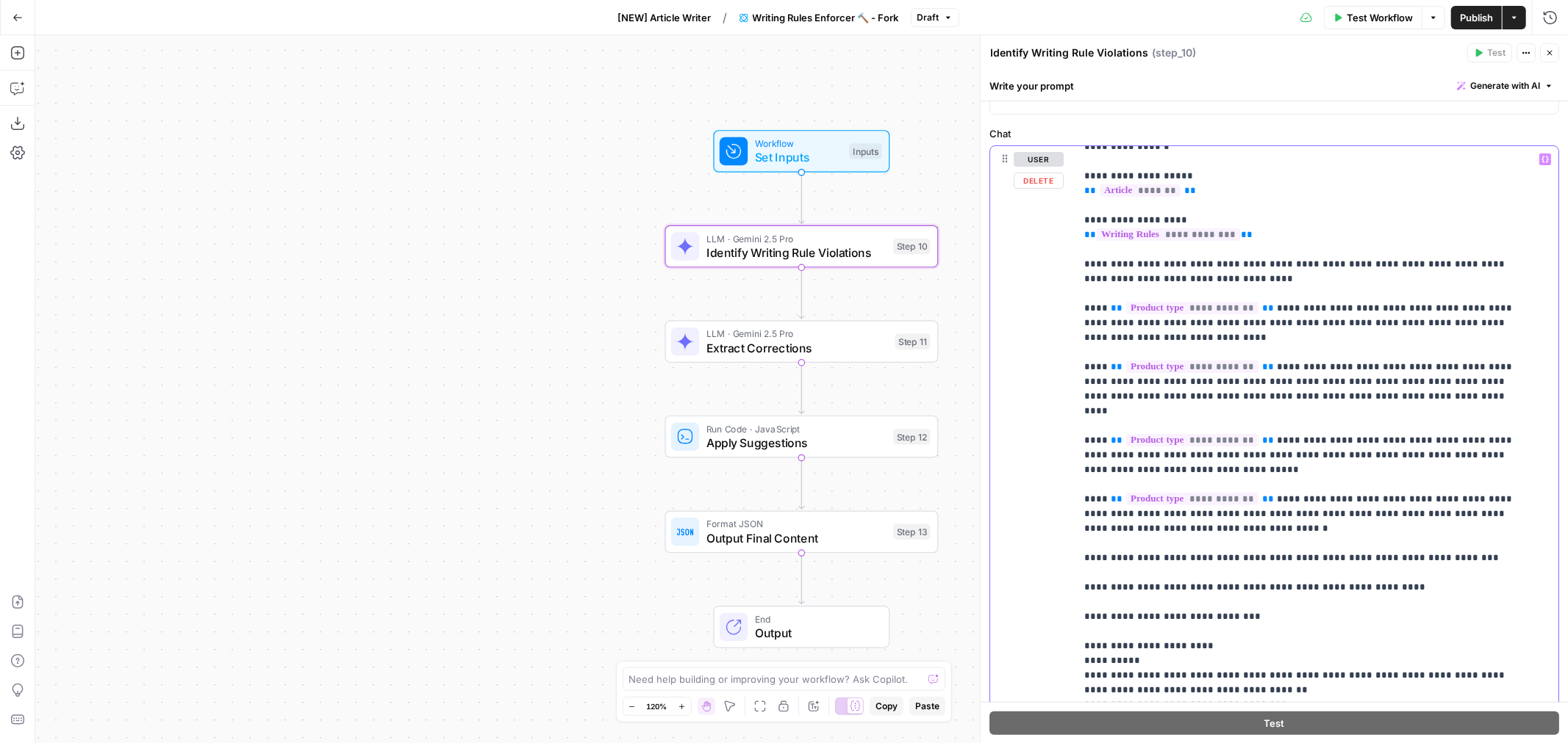
scroll to position [30, 0]
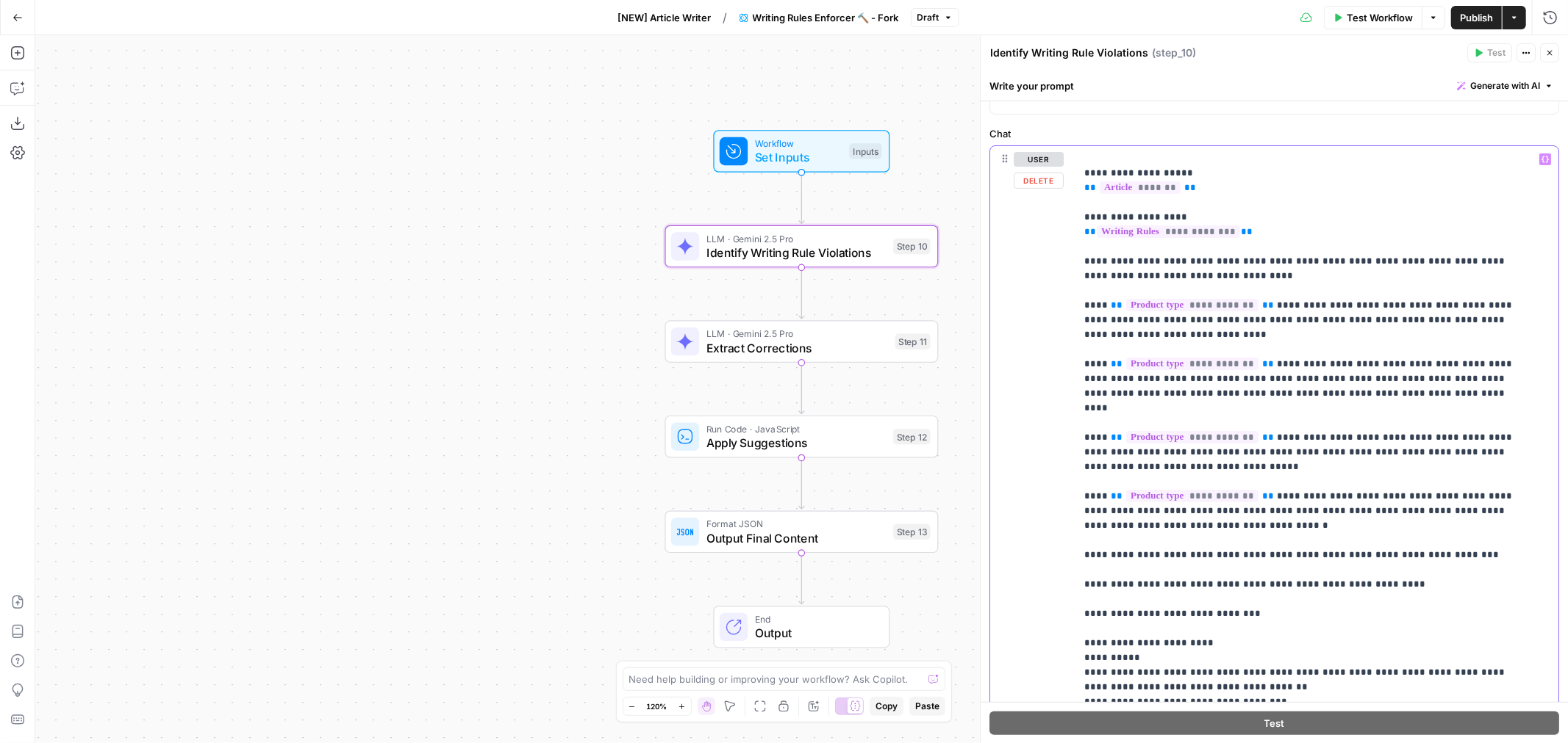
drag, startPoint x: 1454, startPoint y: 542, endPoint x: 1088, endPoint y: 546, distance: 366.0
click at [1088, 546] on p "**********" at bounding box center [1304, 430] width 440 height 617
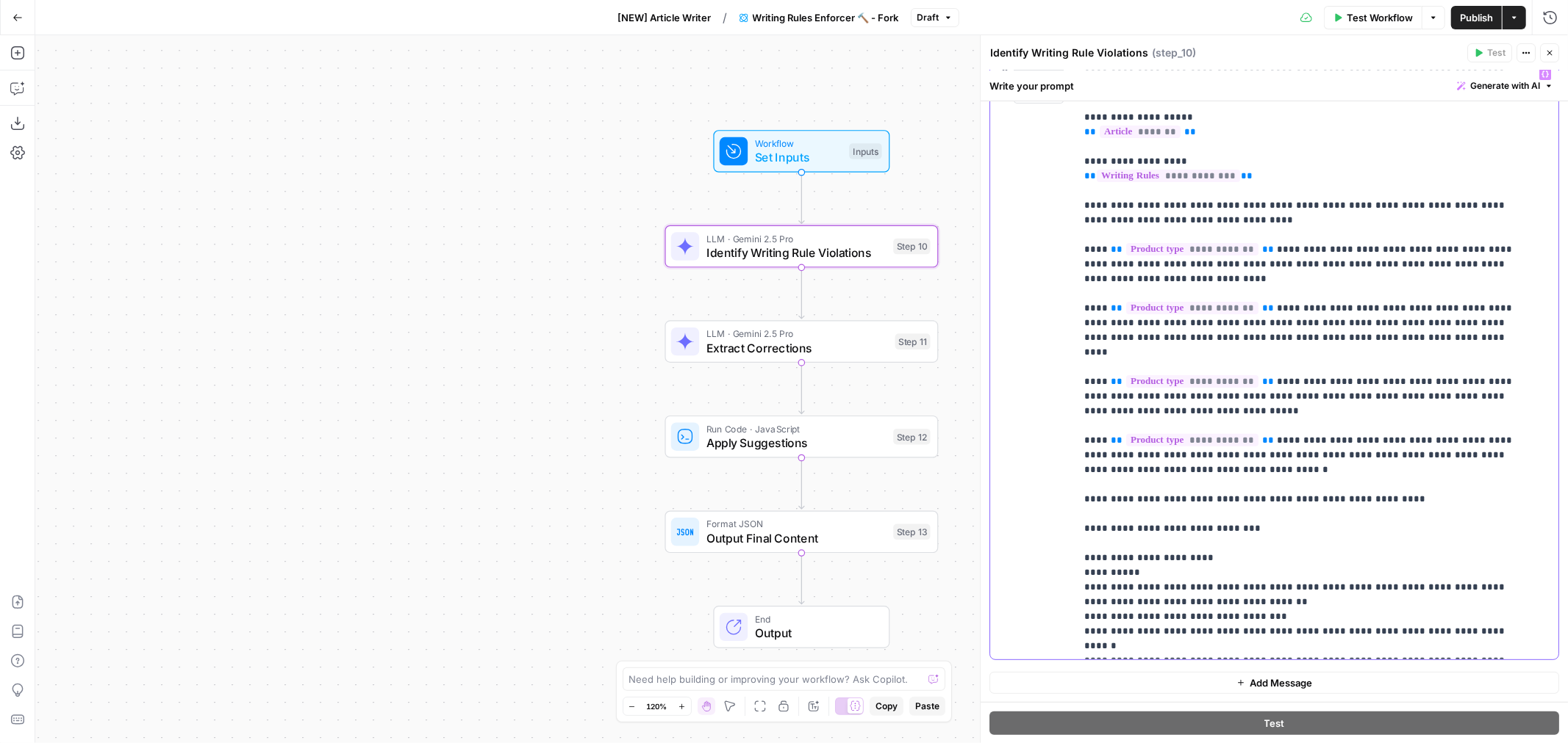
scroll to position [249, 0]
drag, startPoint x: 1254, startPoint y: 452, endPoint x: 1077, endPoint y: 195, distance: 312.1
click at [1077, 195] on div "**********" at bounding box center [1310, 359] width 470 height 598
click at [1436, 519] on p "**********" at bounding box center [1304, 358] width 440 height 588
click at [1558, 54] on button "Close" at bounding box center [1549, 53] width 20 height 20
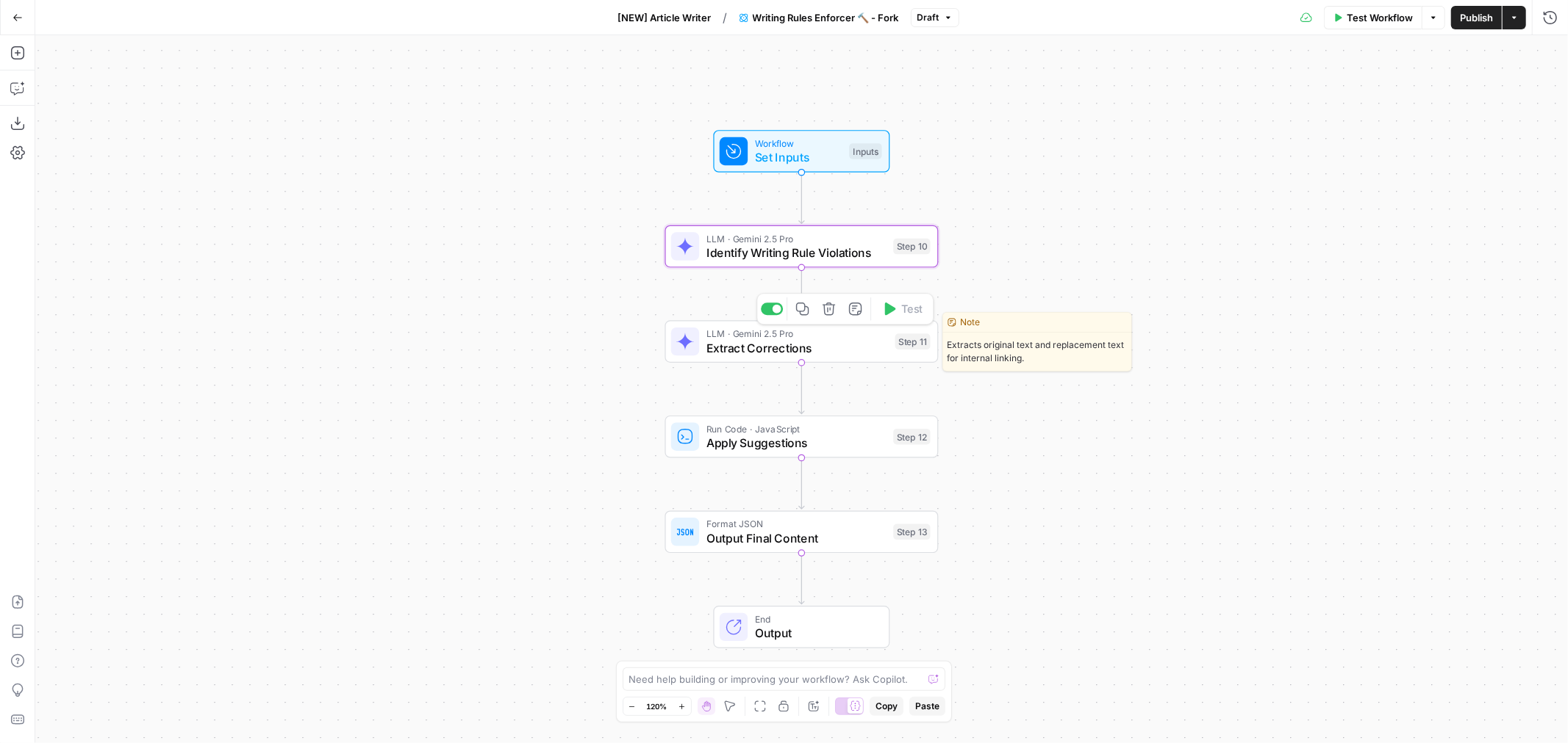
click at [822, 345] on span "Extract Corrections" at bounding box center [797, 348] width 182 height 18
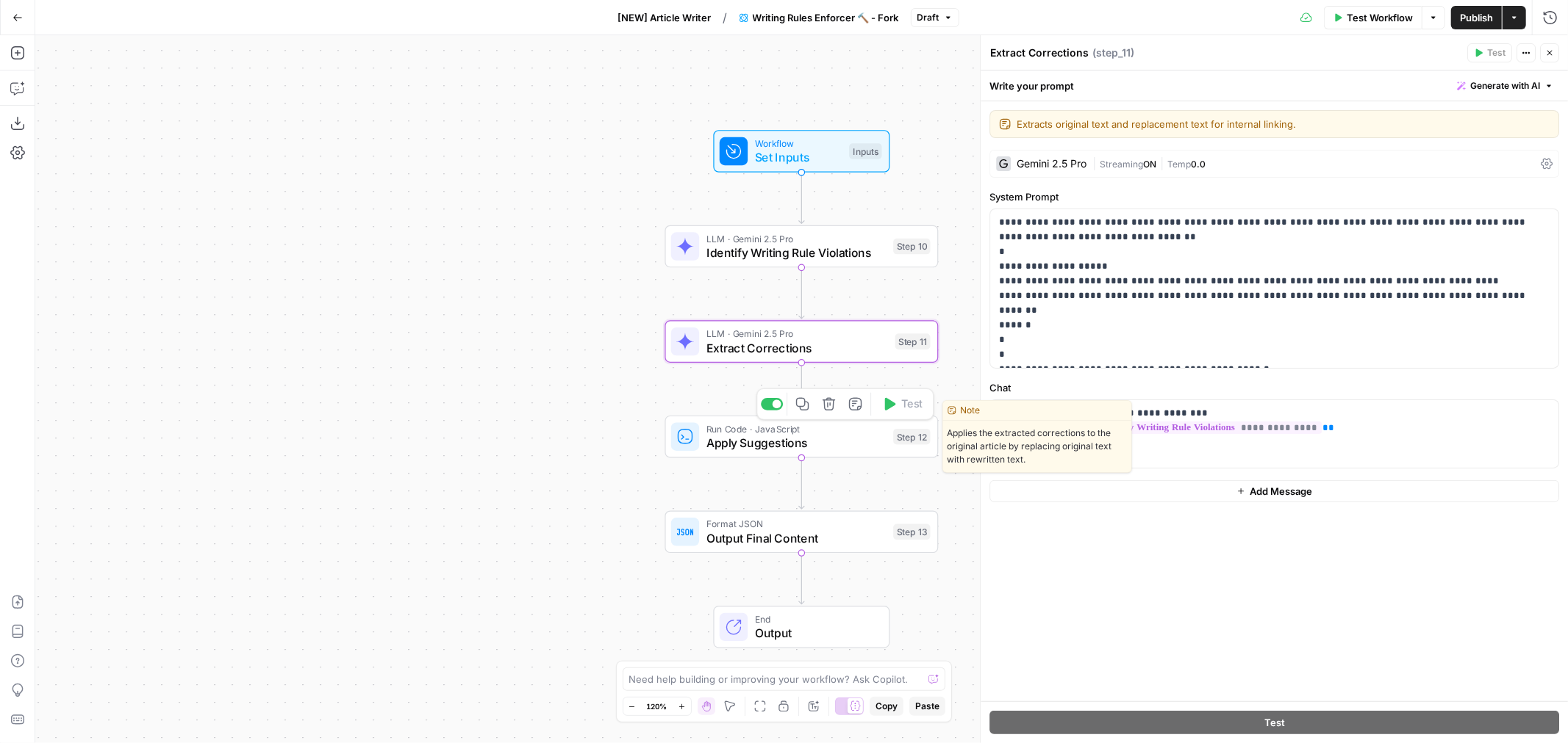
click at [816, 444] on span "Apply Suggestions" at bounding box center [796, 443] width 180 height 18
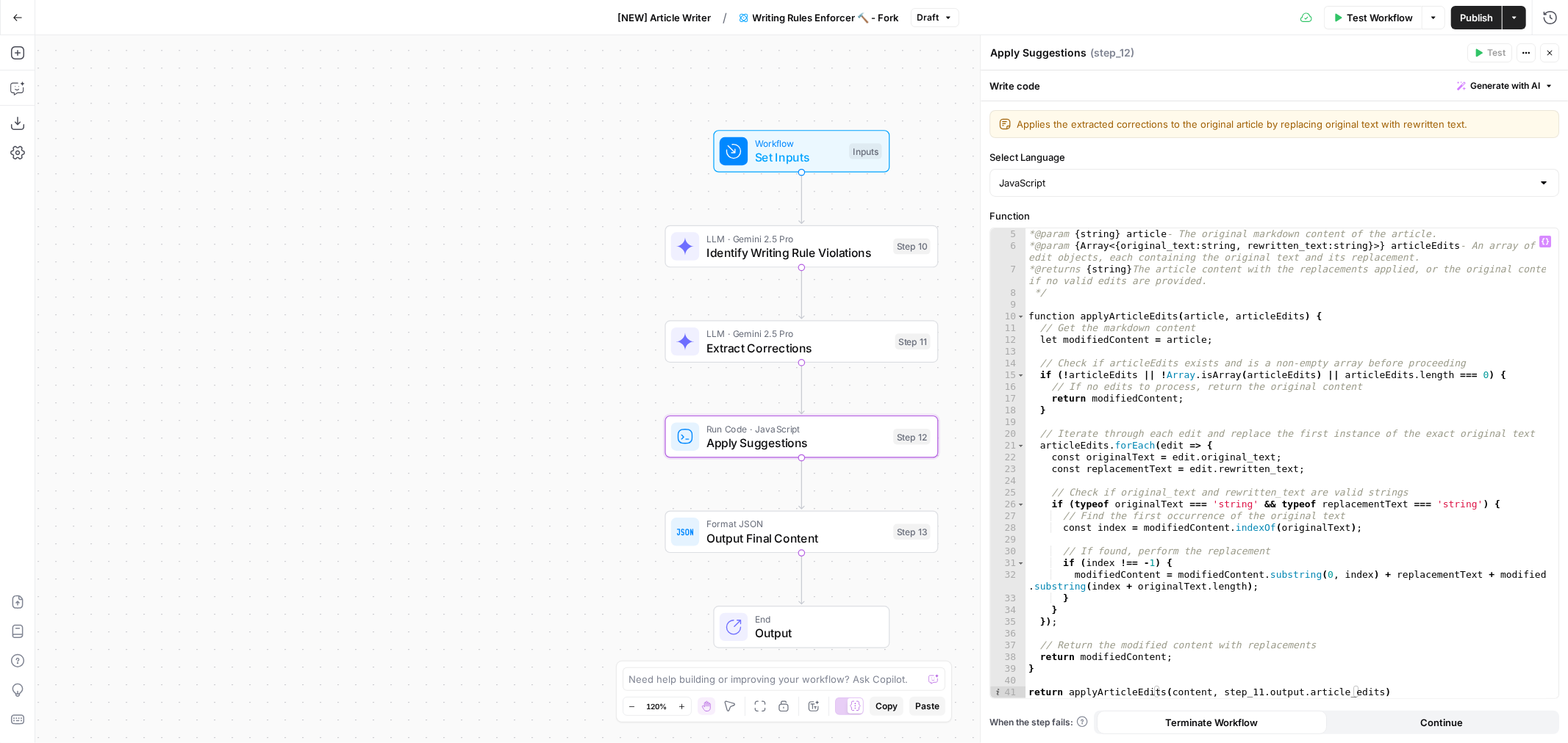
scroll to position [0, 0]
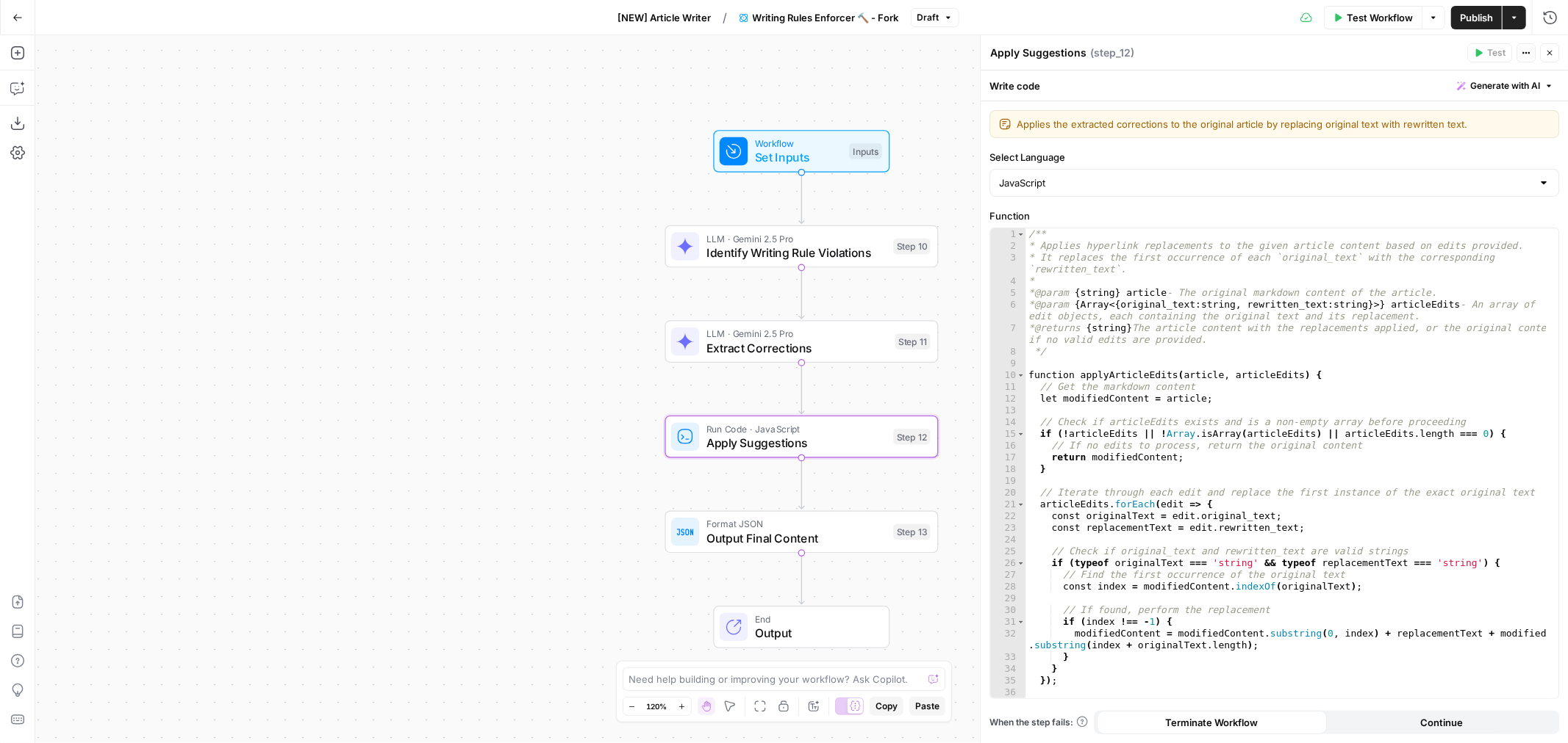
click at [820, 349] on span "Extract Corrections" at bounding box center [797, 348] width 182 height 18
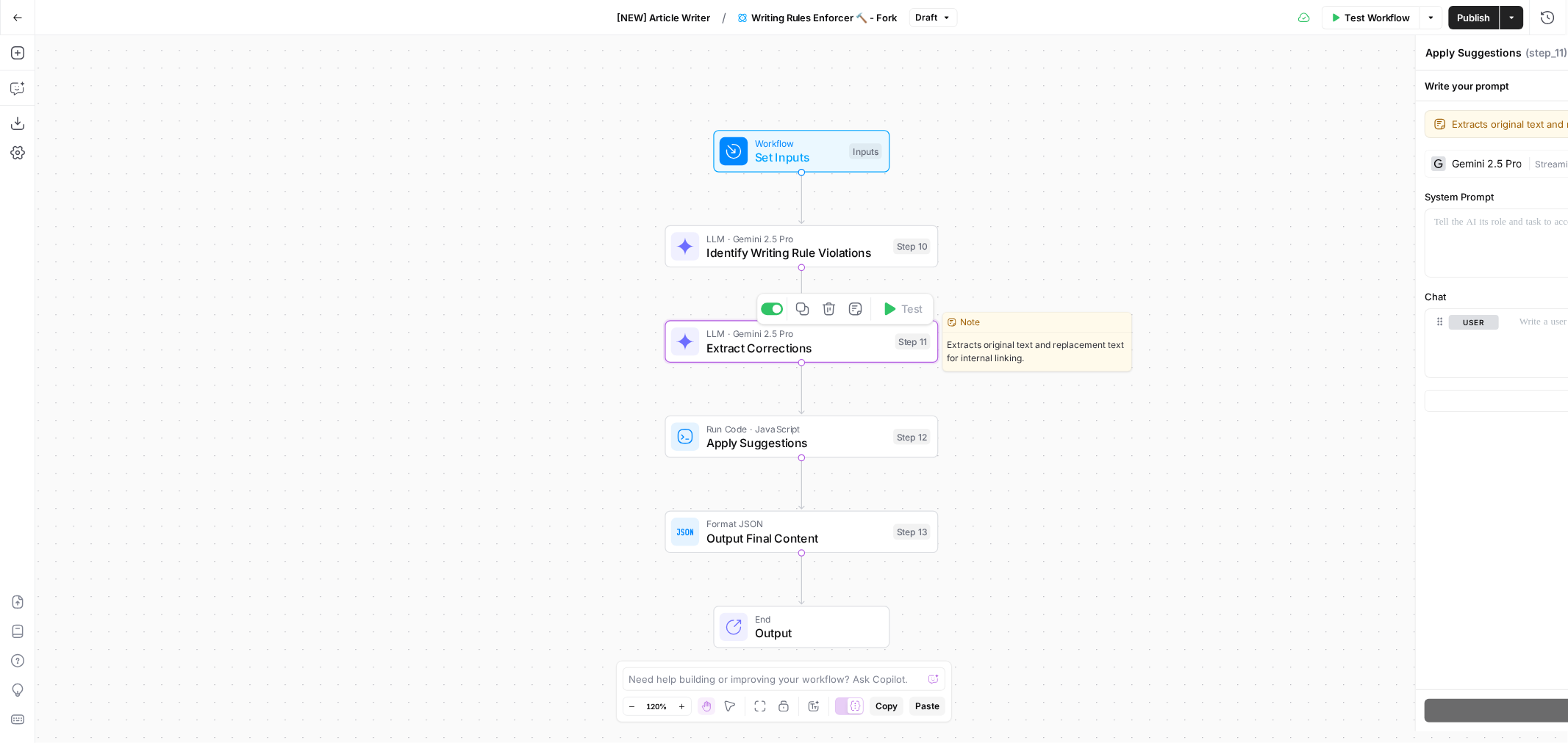
type textarea "Extract Corrections"
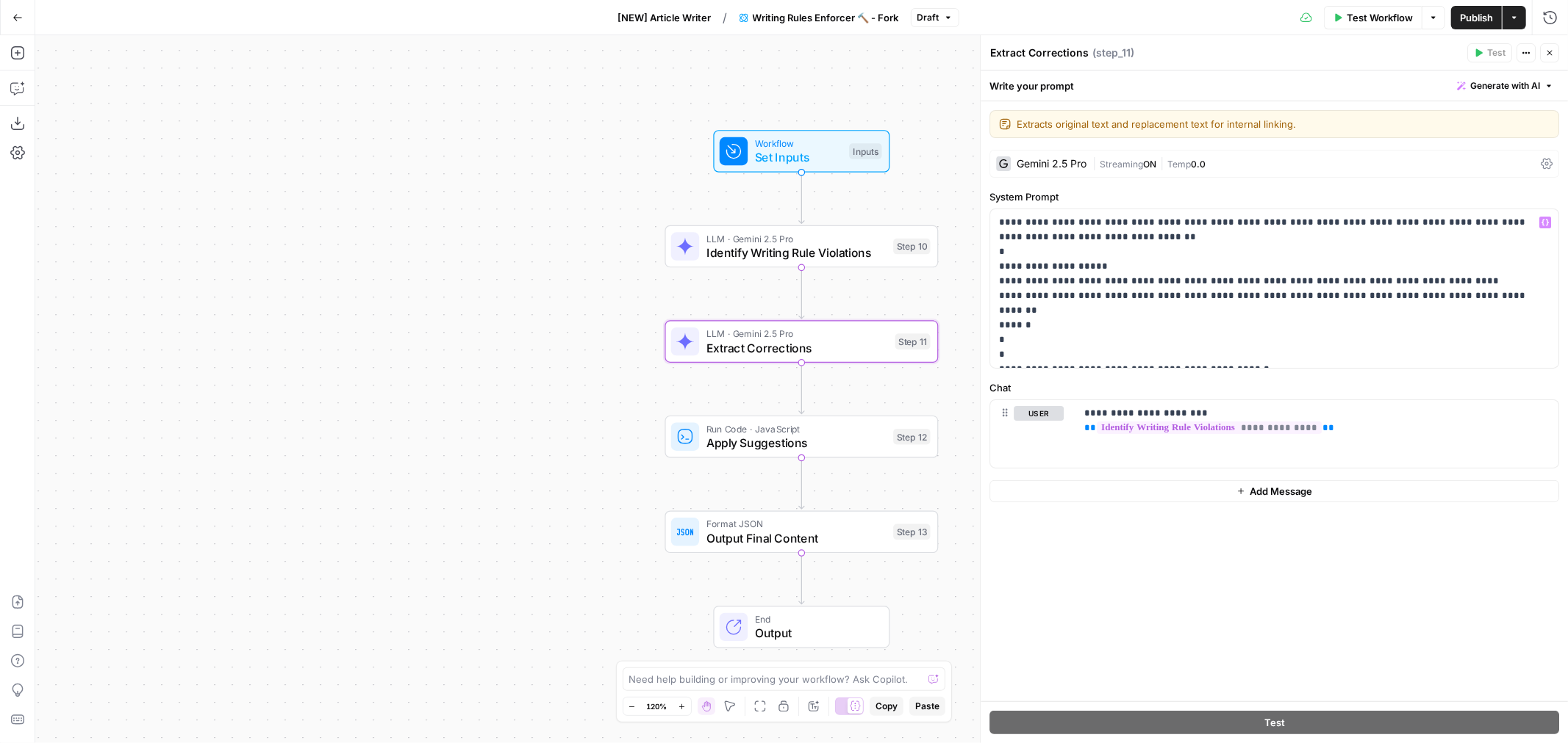
click at [791, 247] on span "Identify Writing Rule Violations" at bounding box center [796, 252] width 180 height 18
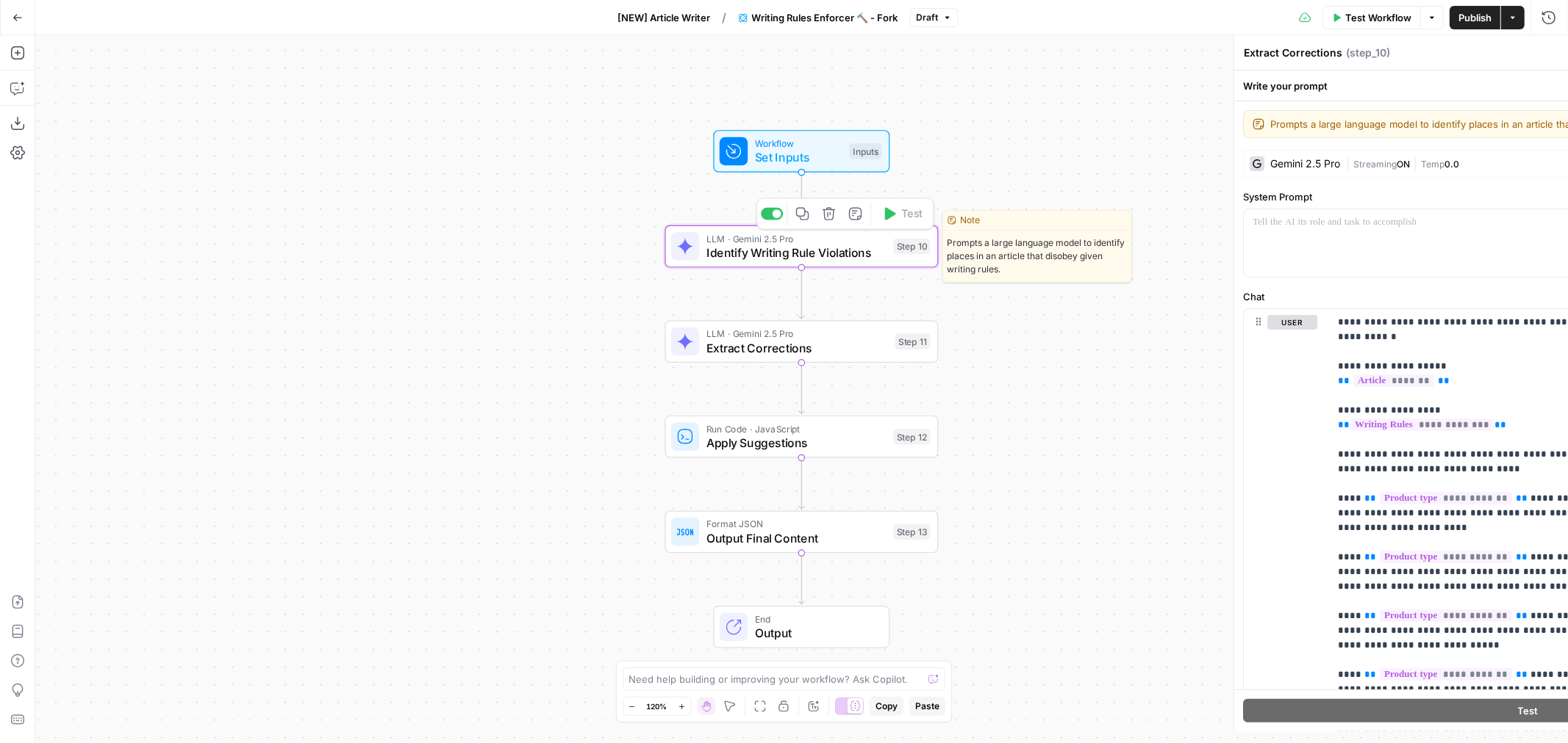
type textarea "Identify Writing Rule Violations"
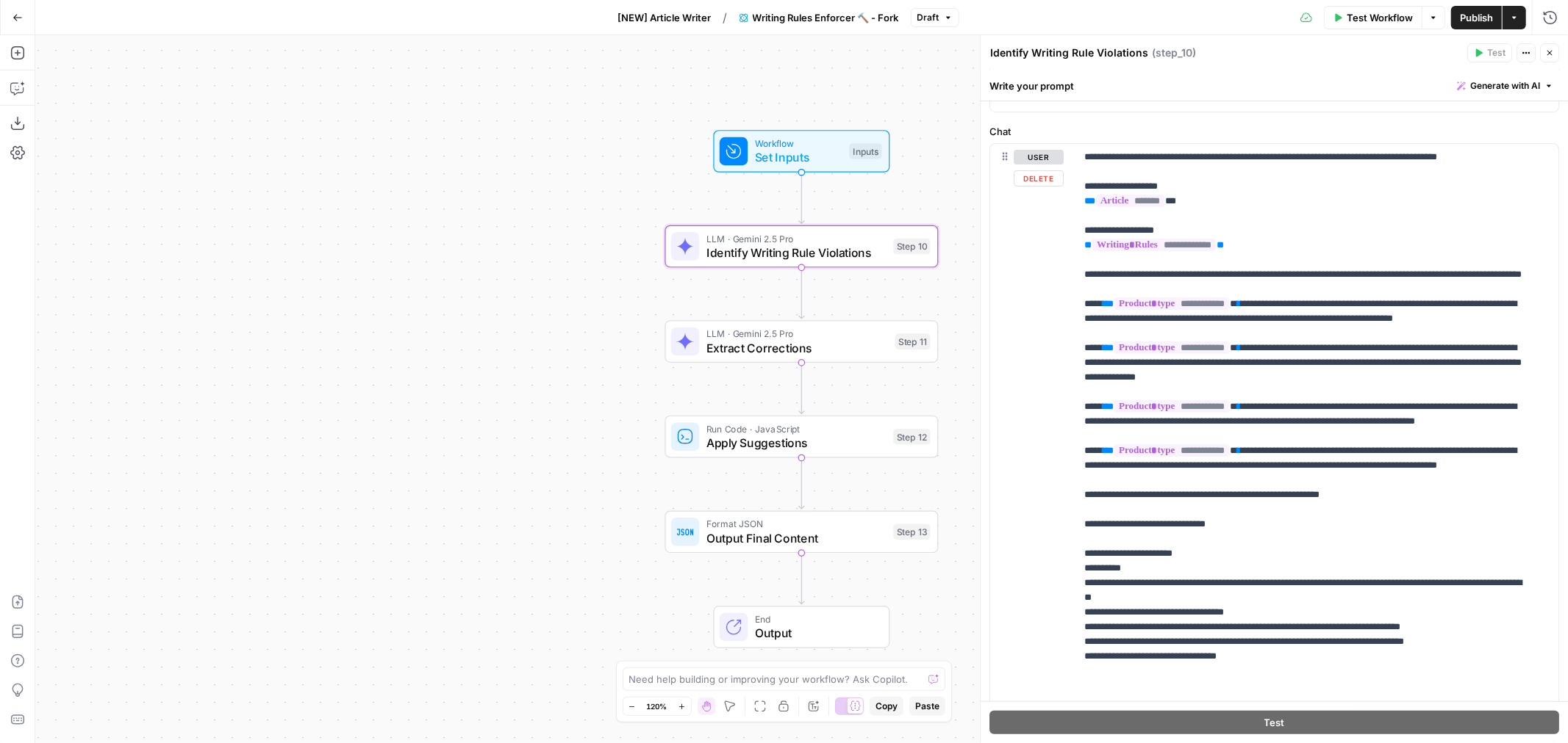
scroll to position [249, 0]
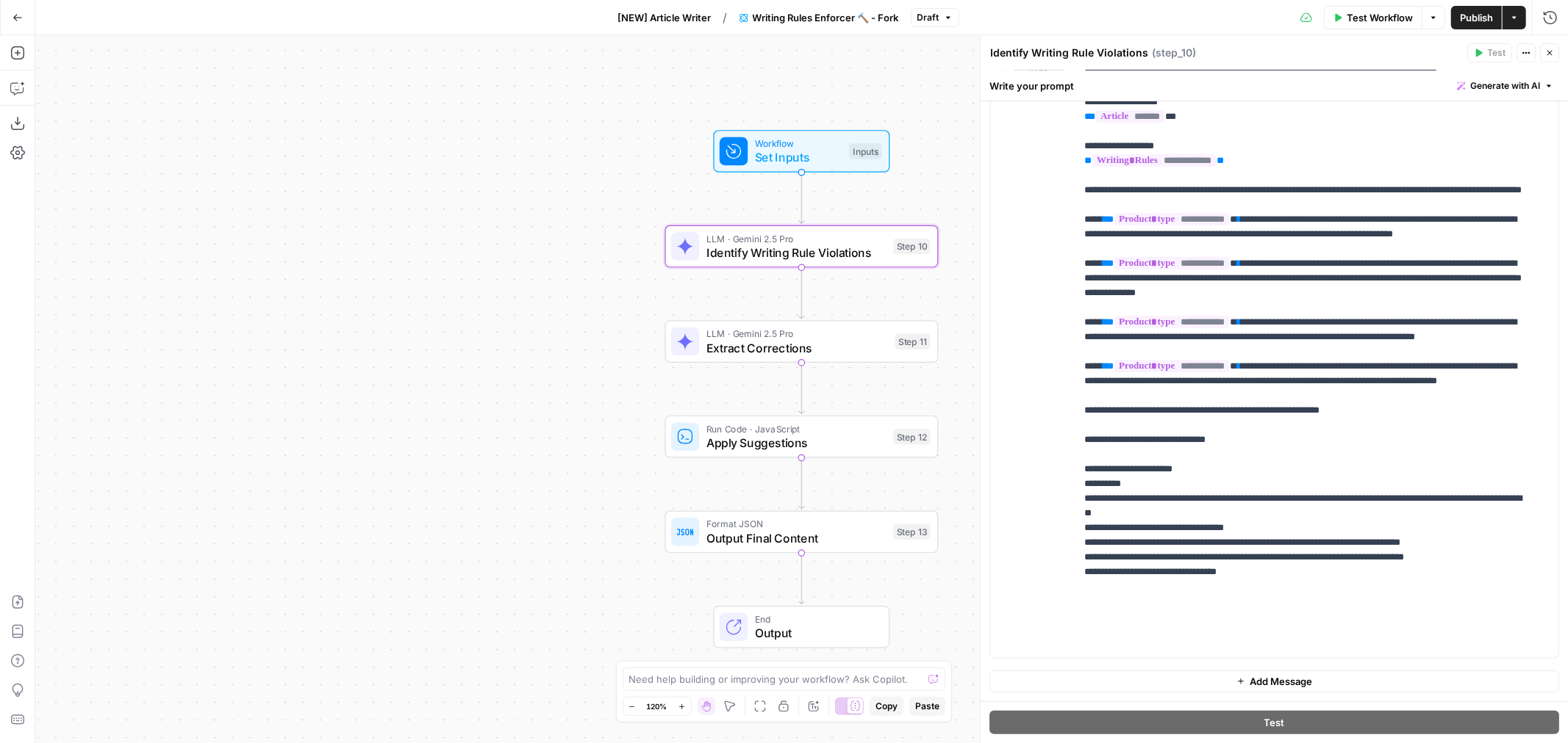
click at [1482, 20] on span "Publish" at bounding box center [1476, 18] width 33 height 15
click at [1384, 18] on span "Test Workflow" at bounding box center [1379, 18] width 67 height 15
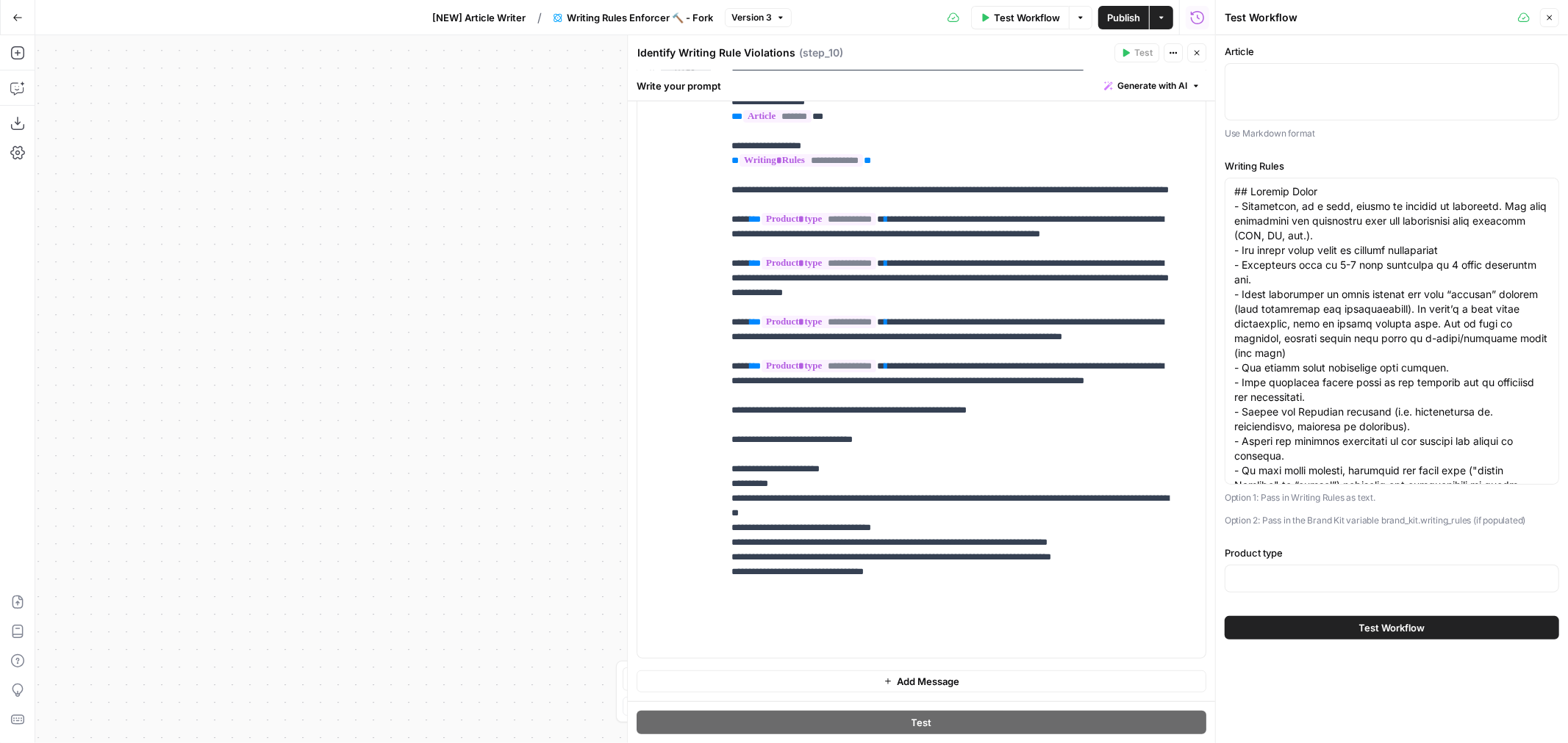
click at [1129, 20] on span "Publish" at bounding box center [1123, 18] width 33 height 15
click at [20, 20] on icon "button" at bounding box center [18, 18] width 11 height 11
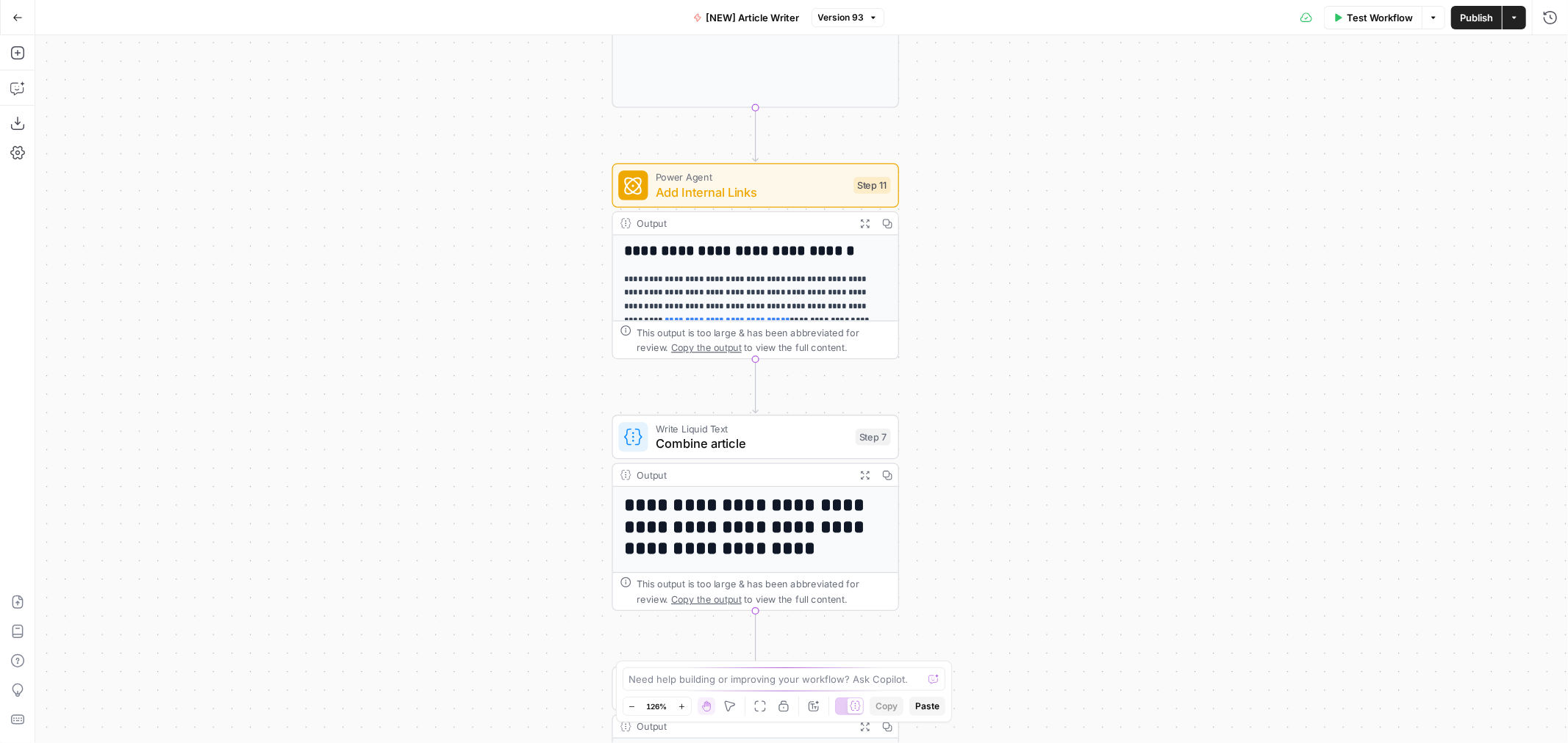
drag, startPoint x: 923, startPoint y: 362, endPoint x: 948, endPoint y: 324, distance: 45.5
click at [948, 324] on div "Workflow Set Inputs Inputs Google Search Google Search Step 2 Output Expand Out…" at bounding box center [801, 389] width 1532 height 708
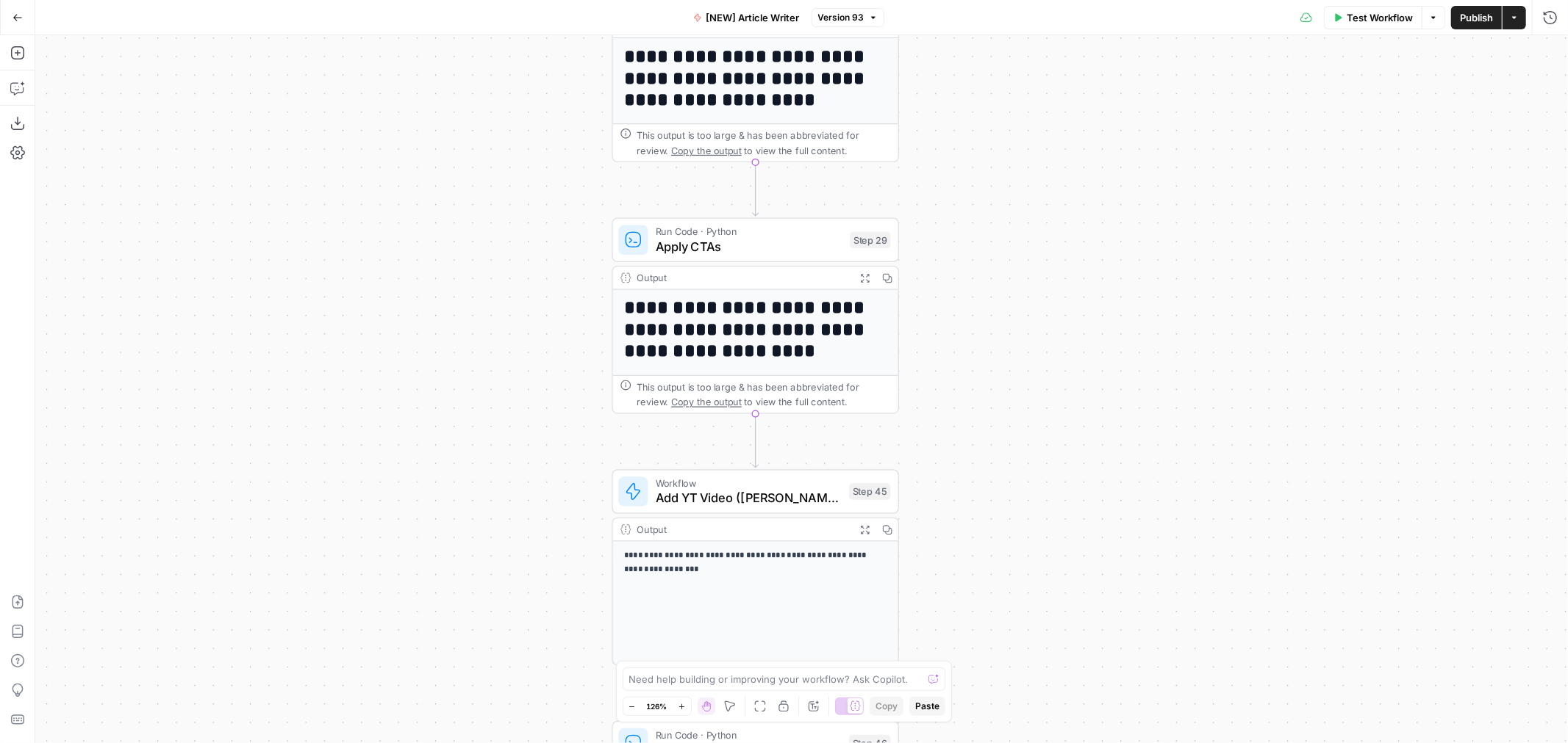
click at [1465, 20] on span "Publish" at bounding box center [1476, 18] width 33 height 15
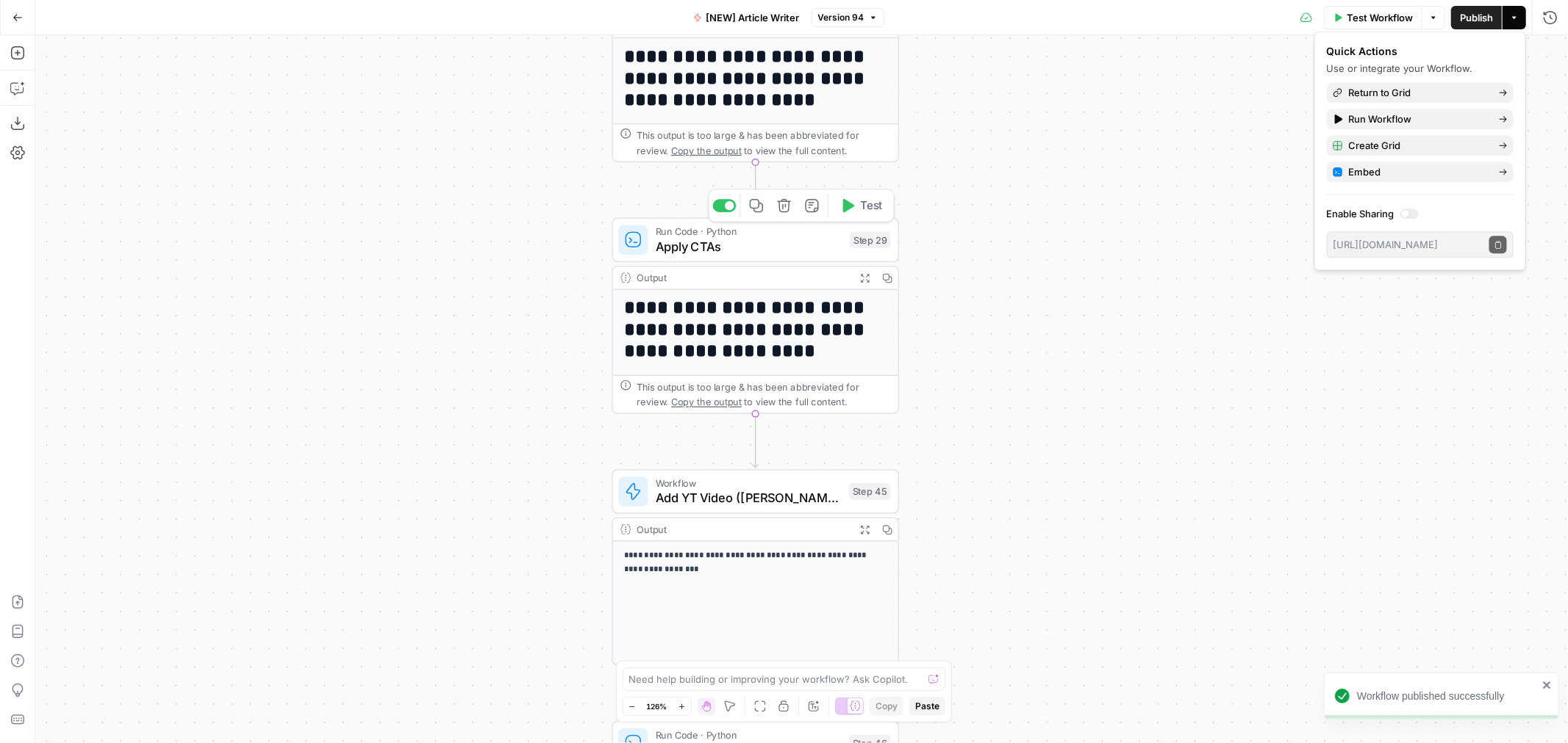
click at [862, 210] on span "Test" at bounding box center [871, 205] width 22 height 17
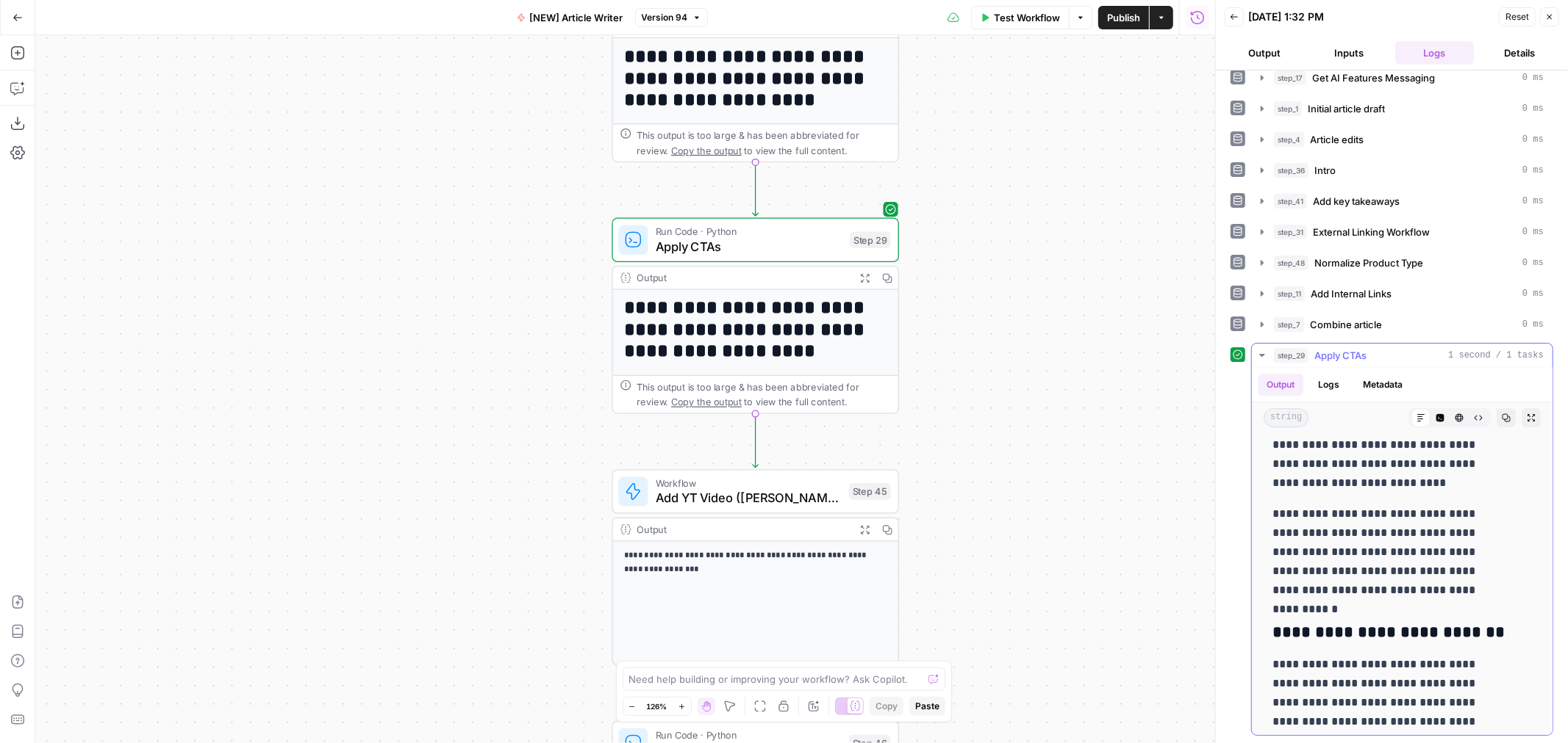
scroll to position [4325, 0]
click at [1113, 14] on span "Publish" at bounding box center [1123, 18] width 33 height 15
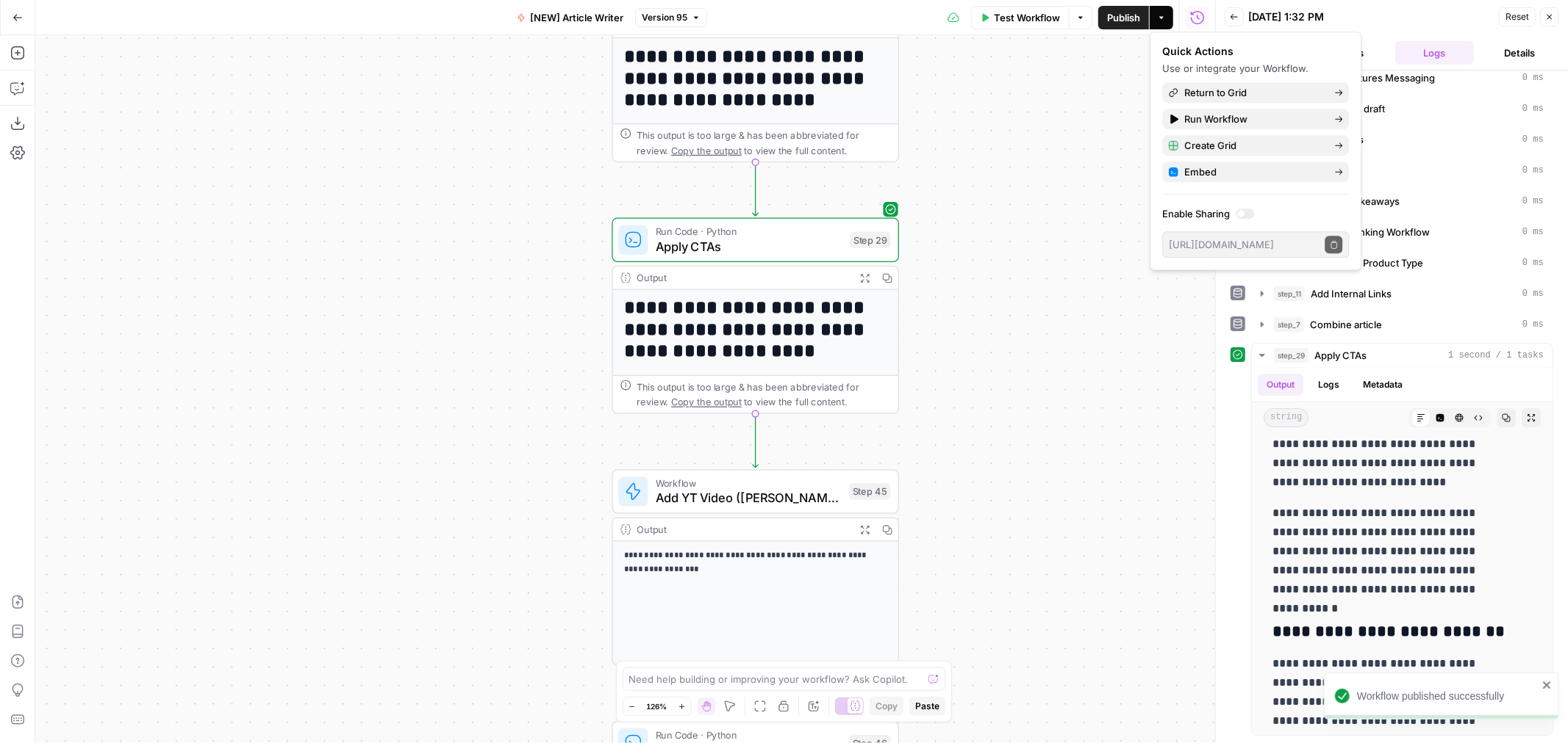
click at [1059, 192] on div "Workflow Set Inputs Inputs Google Search Google Search Step 2 Output Expand Out…" at bounding box center [625, 389] width 1180 height 708
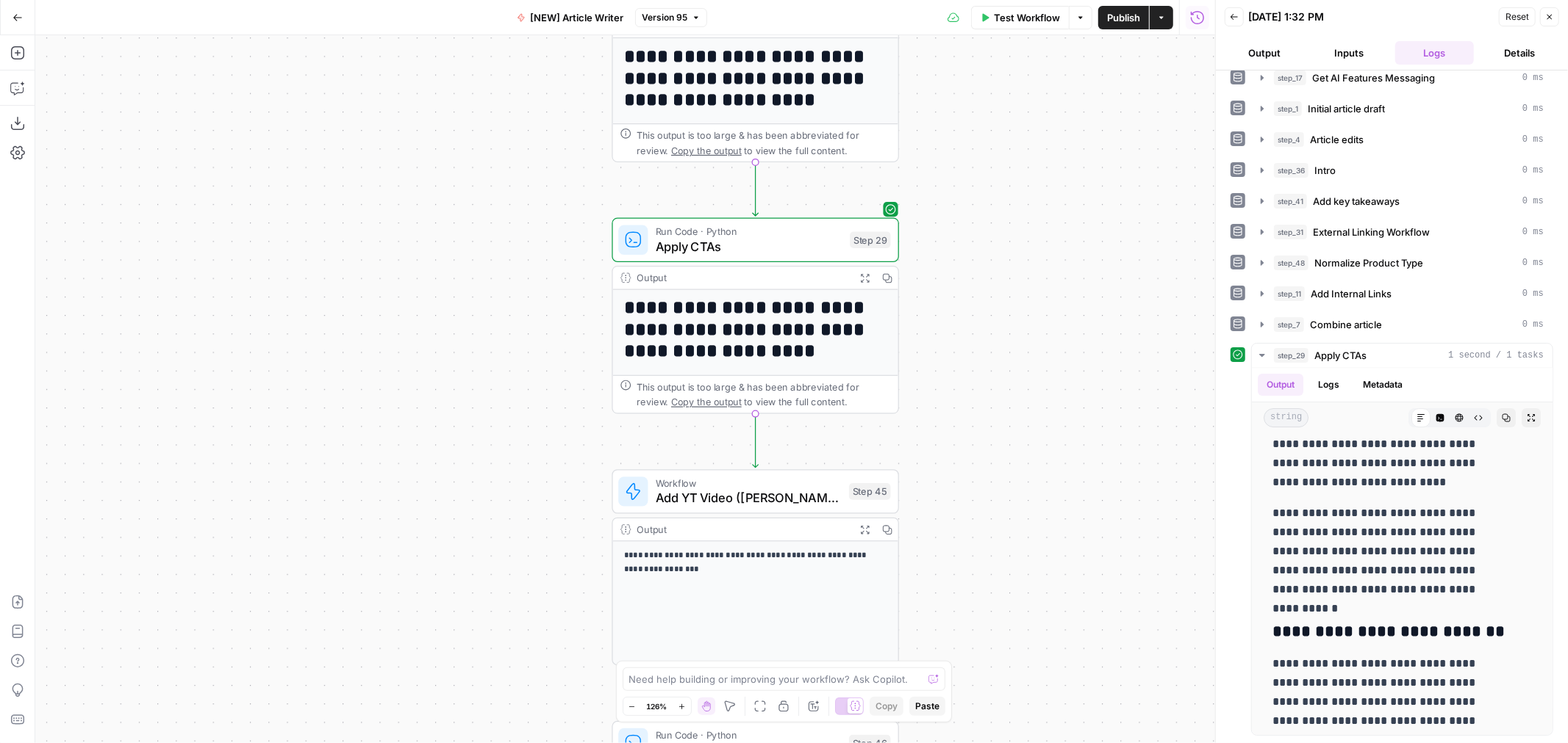
click at [497, 104] on div "Workflow Set Inputs Inputs Google Search Google Search Step 2 Output Expand Out…" at bounding box center [625, 389] width 1180 height 708
click at [778, 243] on span "Apply CTAs" at bounding box center [749, 245] width 188 height 19
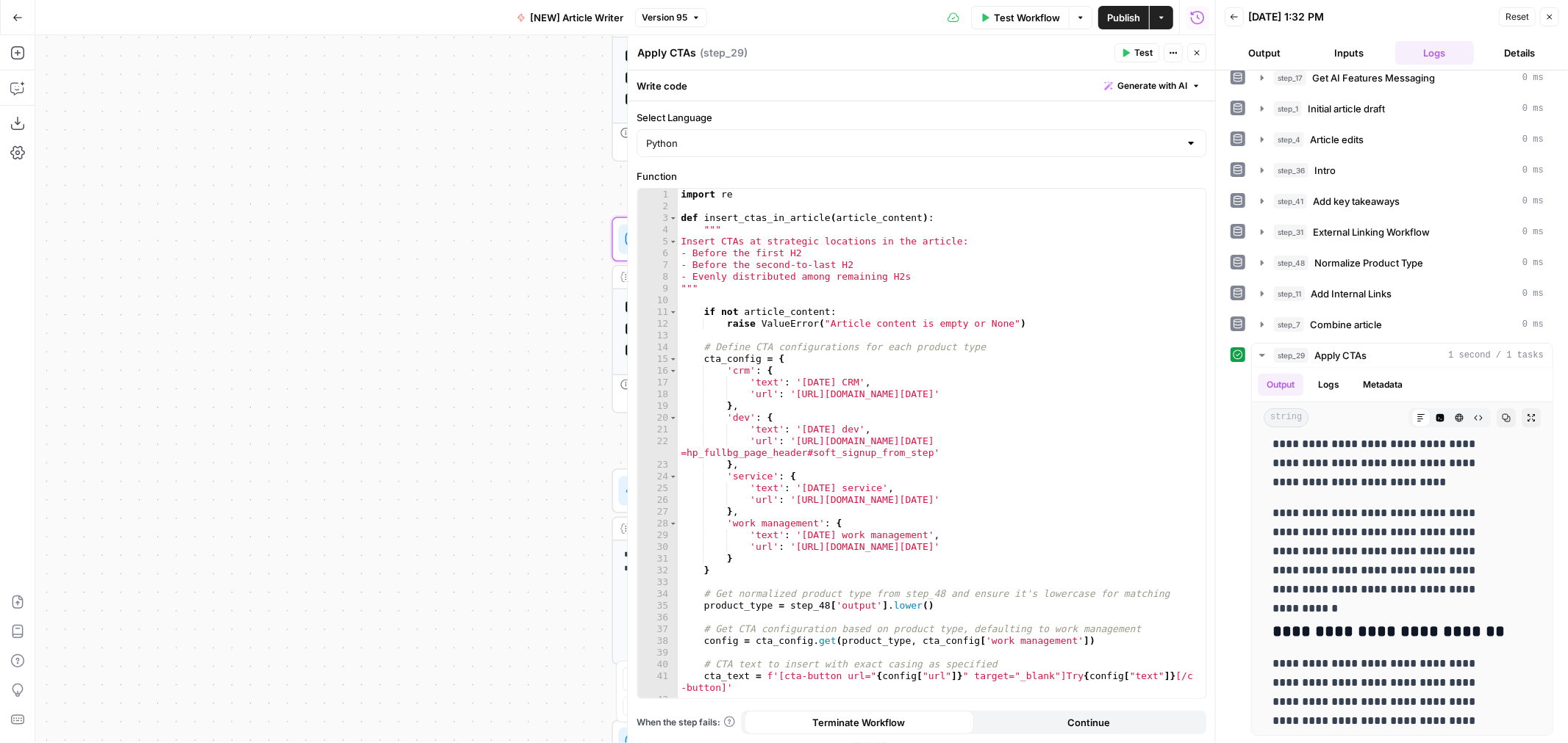
click at [163, 289] on div "Workflow Set Inputs Inputs Google Search Google Search Step 2 Output Expand Out…" at bounding box center [625, 389] width 1180 height 708
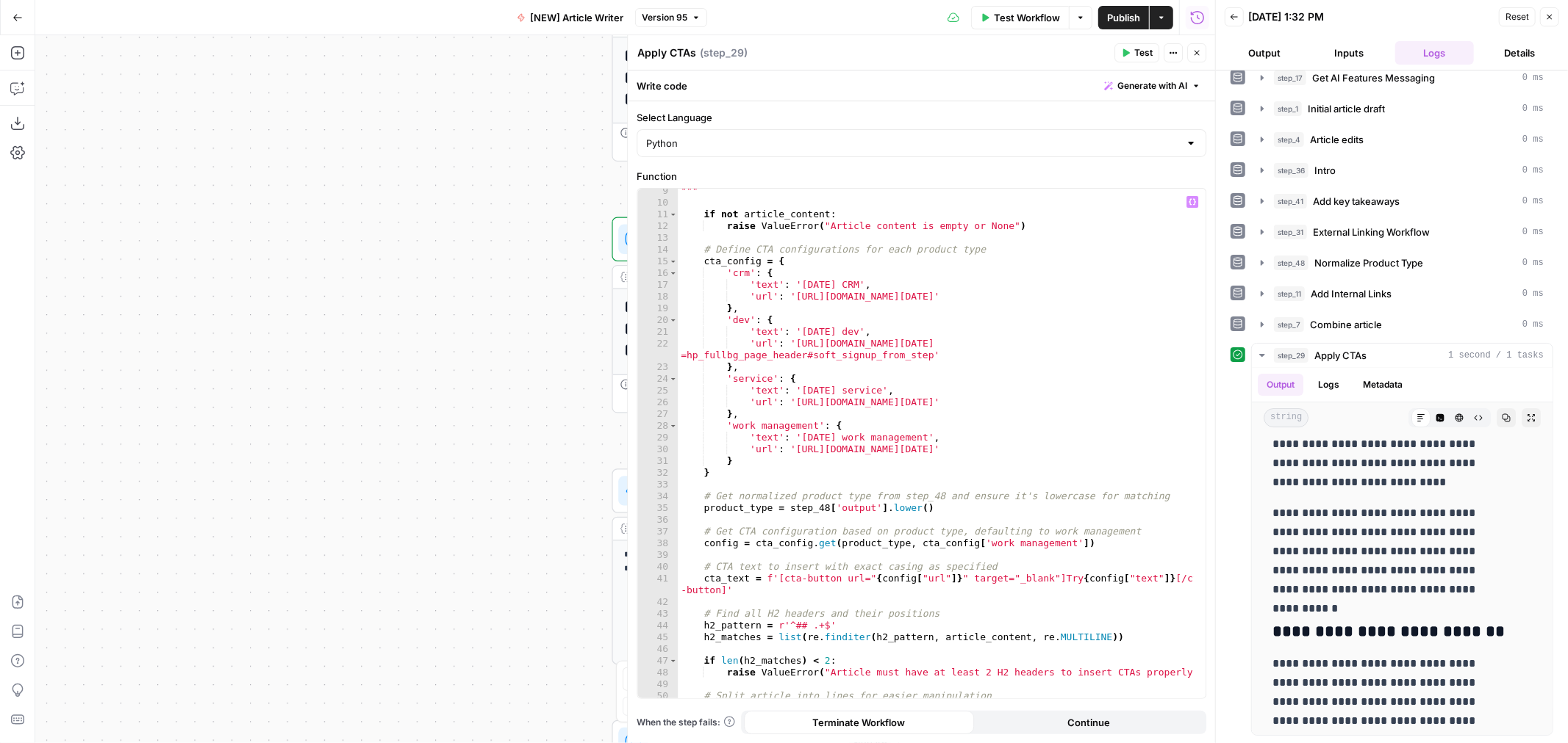
scroll to position [98, 0]
click at [1337, 57] on button "Inputs" at bounding box center [1349, 53] width 79 height 23
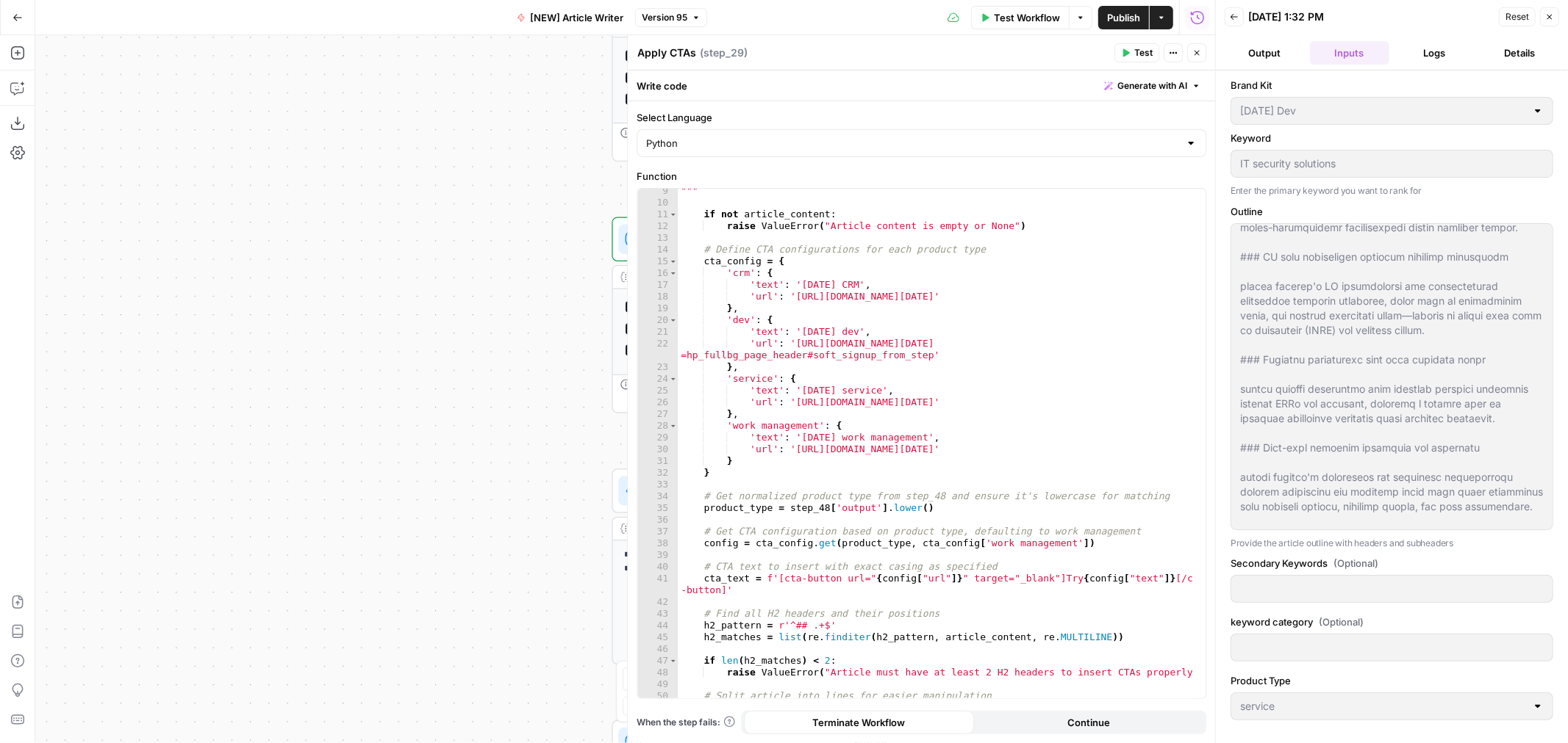
scroll to position [4554, 0]
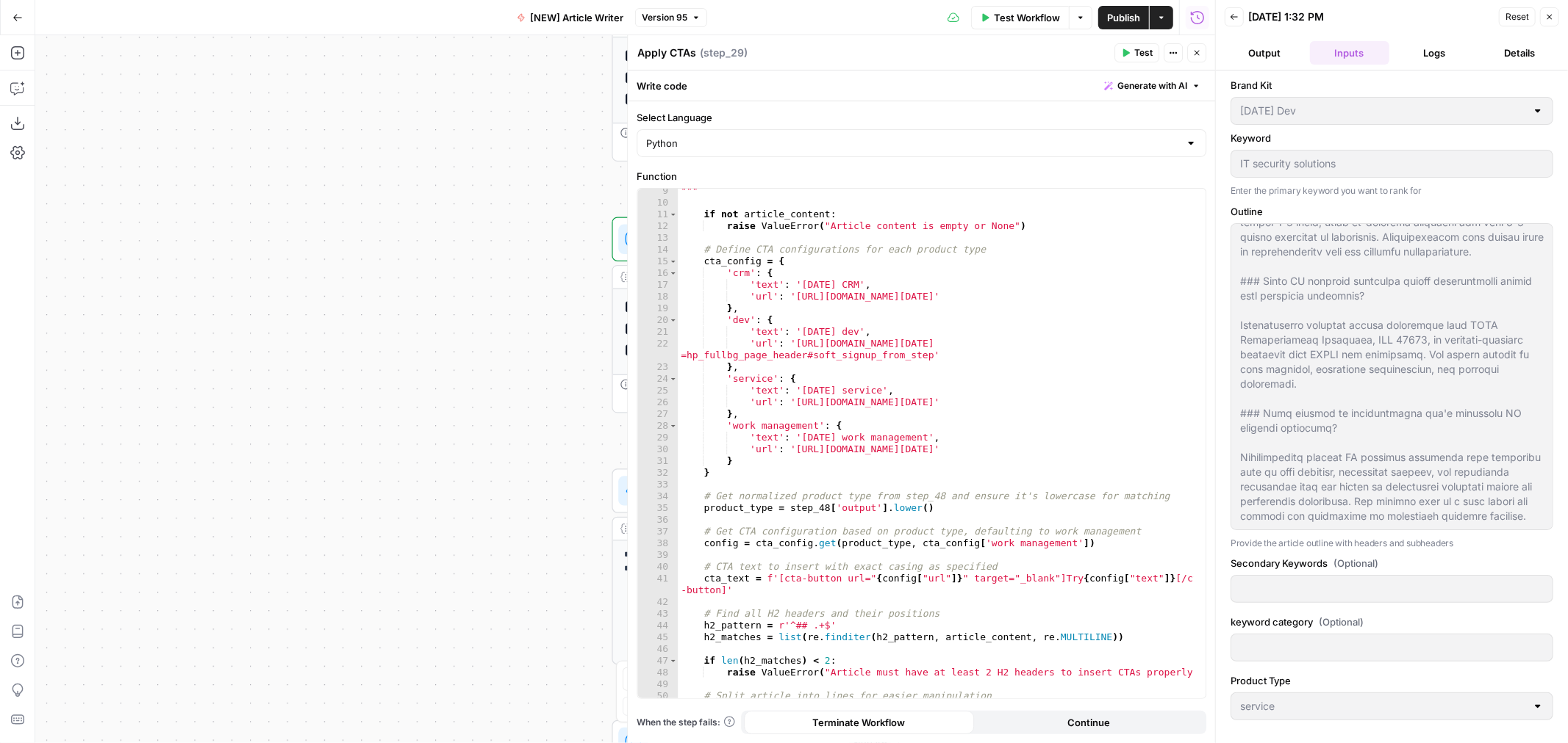
click at [1447, 524] on div at bounding box center [1392, 376] width 323 height 307
click at [1195, 58] on button "Close" at bounding box center [1196, 53] width 20 height 20
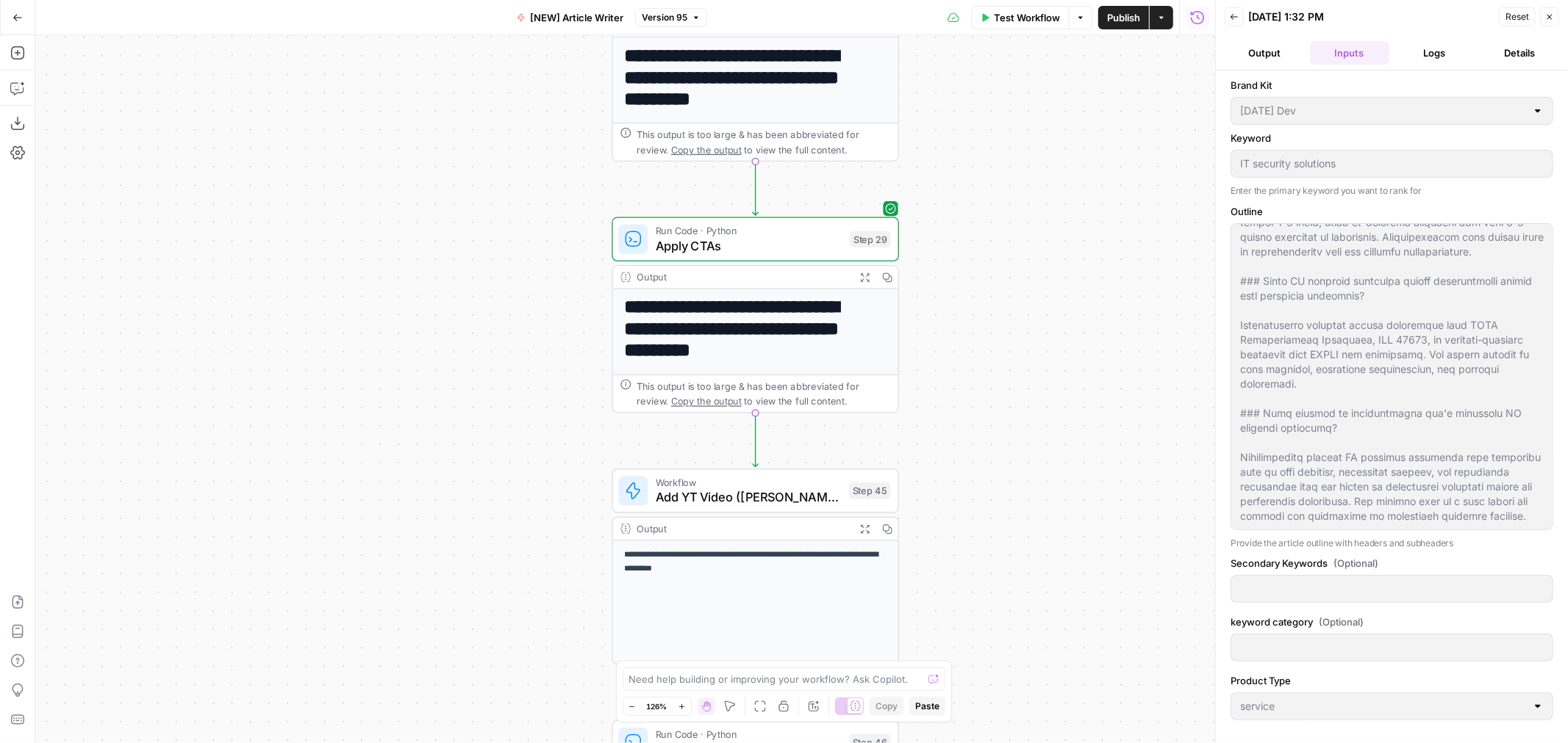
click at [784, 327] on h1 "**********" at bounding box center [747, 329] width 247 height 66
click at [759, 336] on h1 "**********" at bounding box center [747, 329] width 247 height 66
click at [588, 318] on div "Workflow Set Inputs Inputs Google Search Google Search Step 2 Output Expand Out…" at bounding box center [625, 389] width 1180 height 708
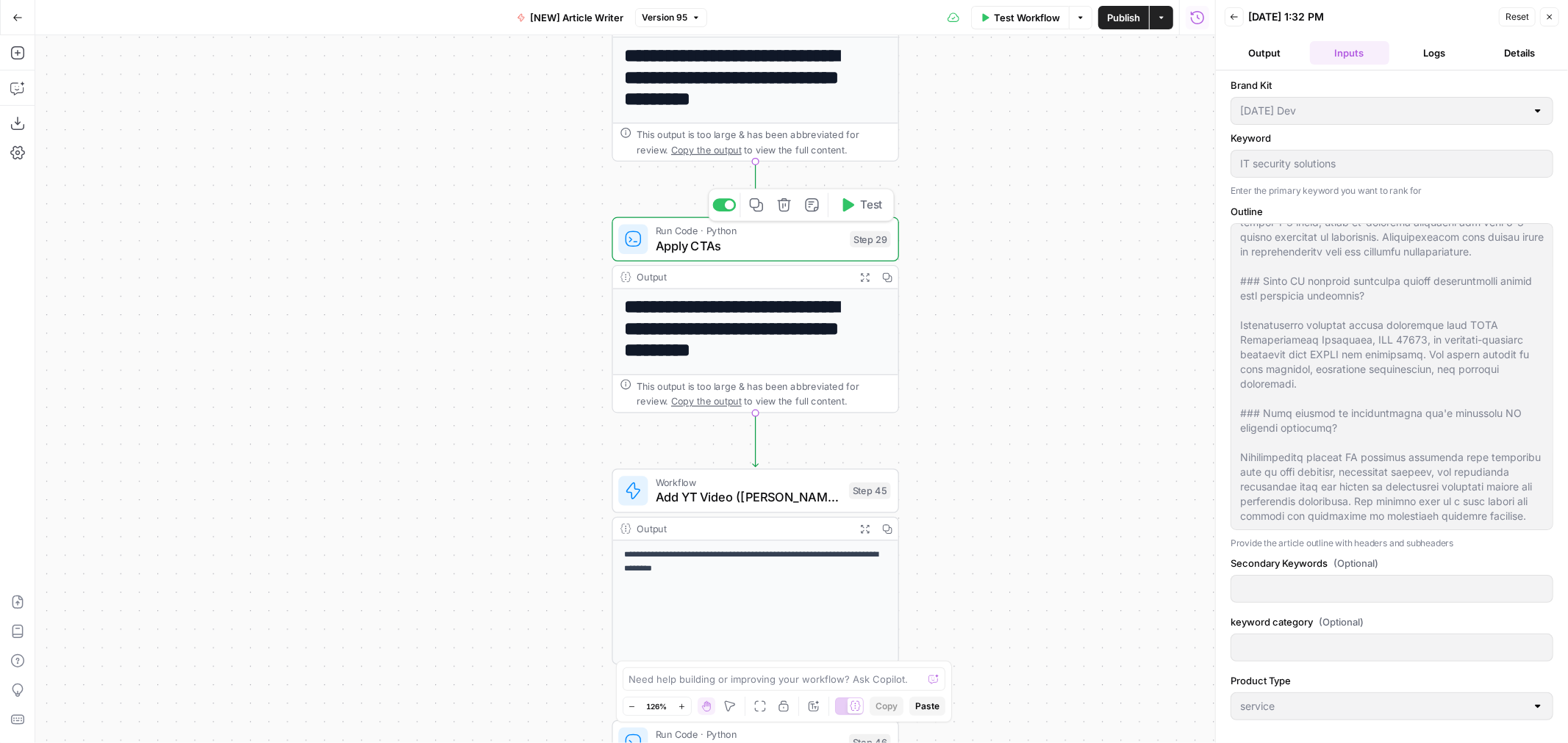
click at [778, 240] on span "Apply CTAs" at bounding box center [749, 245] width 188 height 19
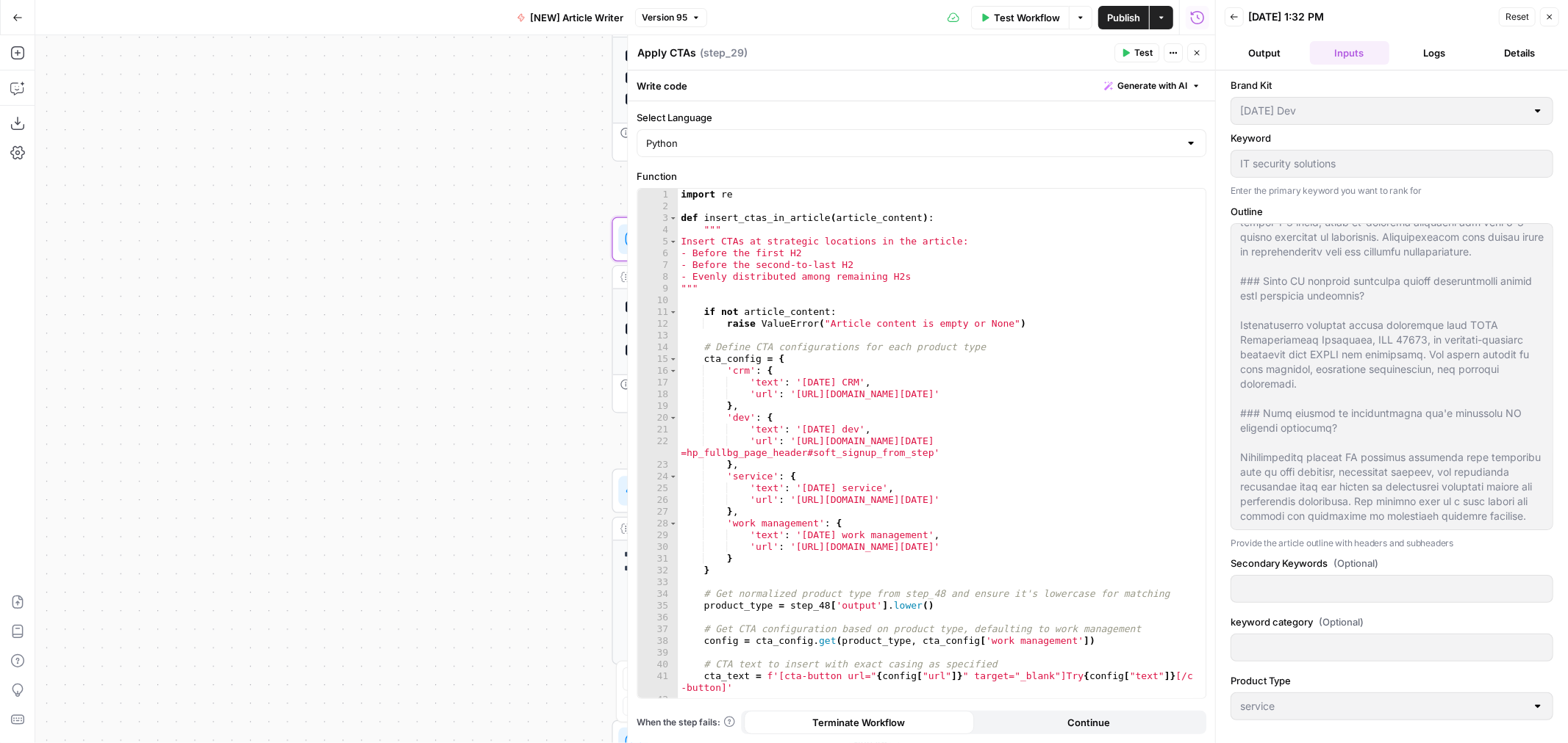
click at [1200, 55] on icon "button" at bounding box center [1196, 53] width 9 height 9
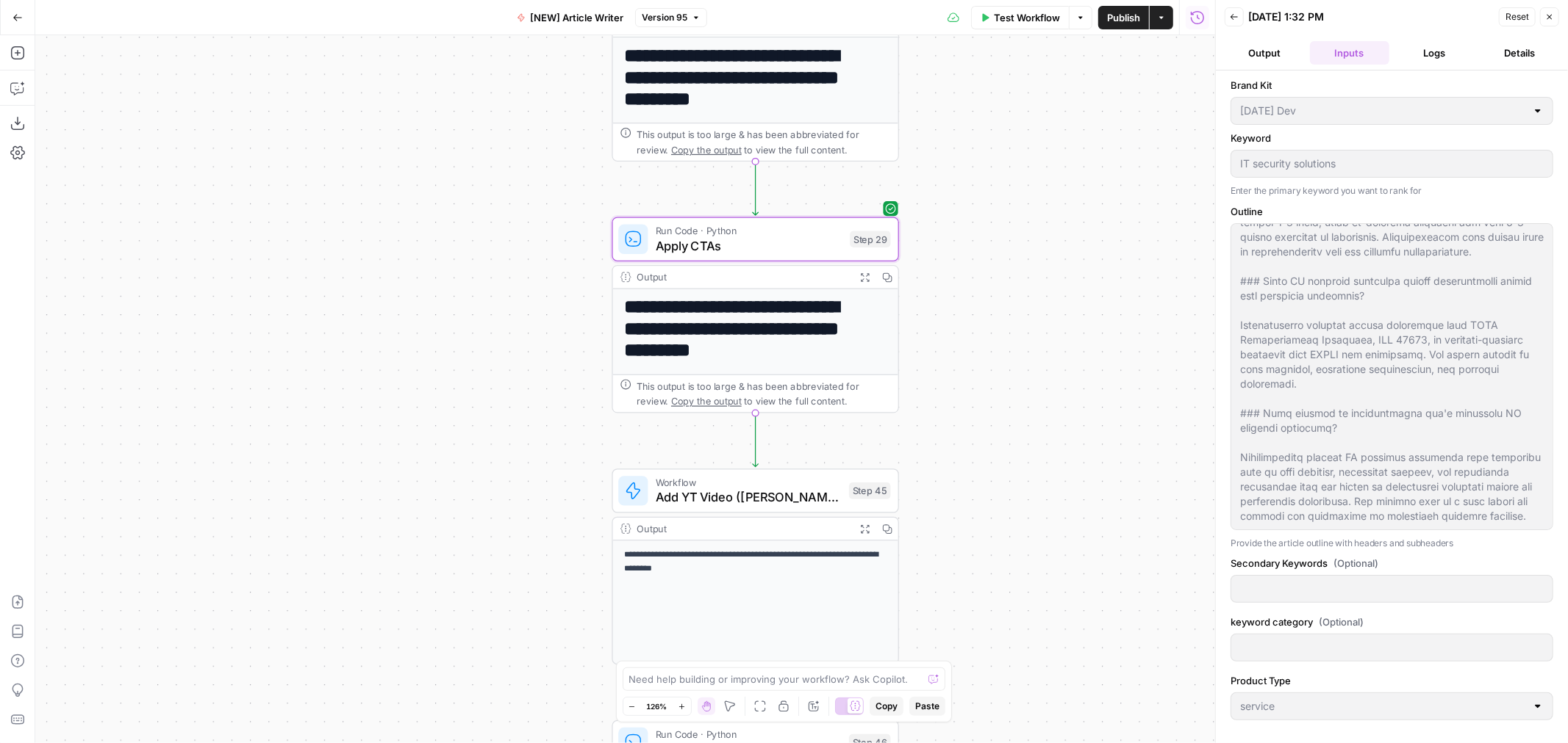
click at [817, 342] on h1 "**********" at bounding box center [747, 329] width 247 height 66
drag, startPoint x: 817, startPoint y: 353, endPoint x: 531, endPoint y: 335, distance: 286.6
click at [662, 319] on h1 "**********" at bounding box center [747, 329] width 247 height 66
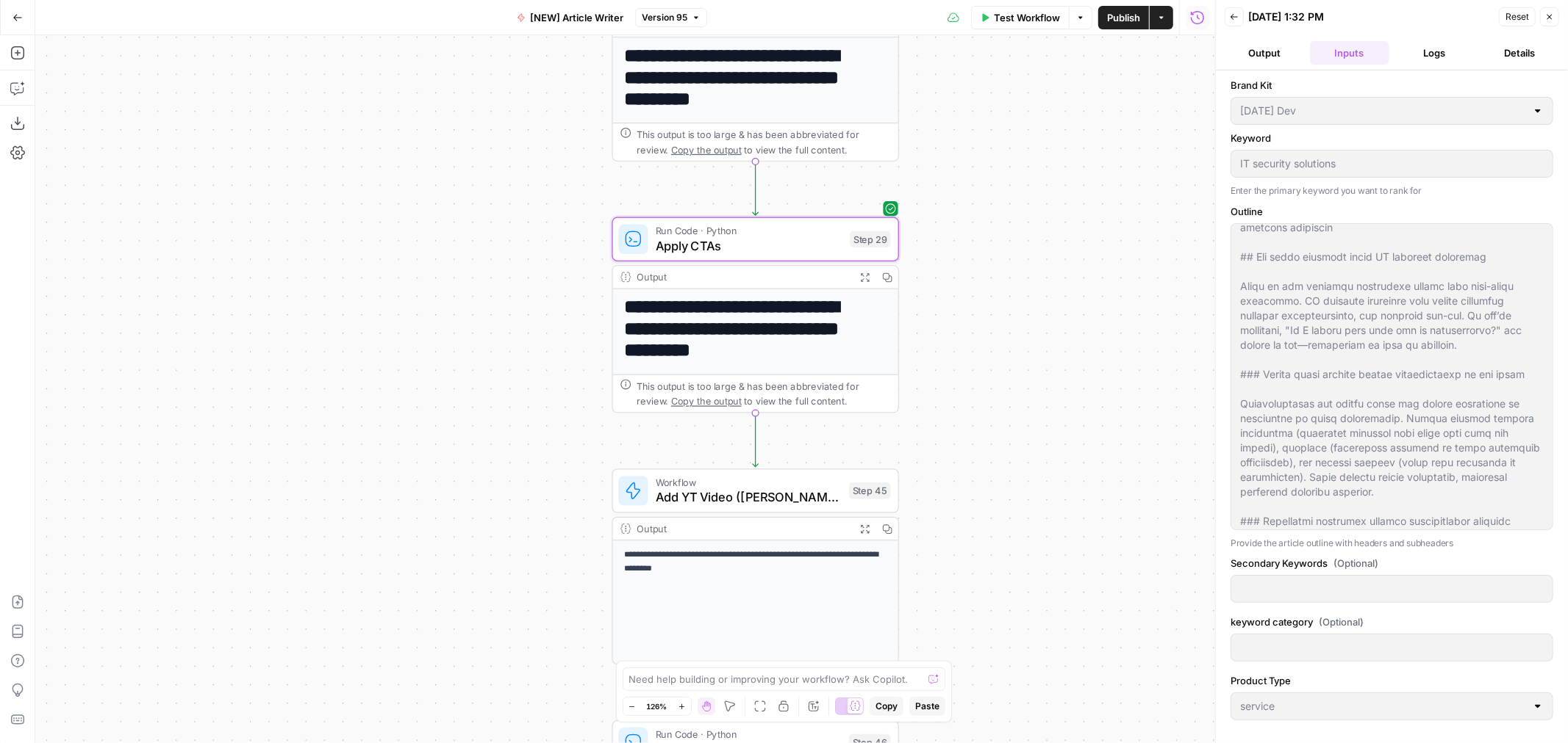
scroll to position [0, 0]
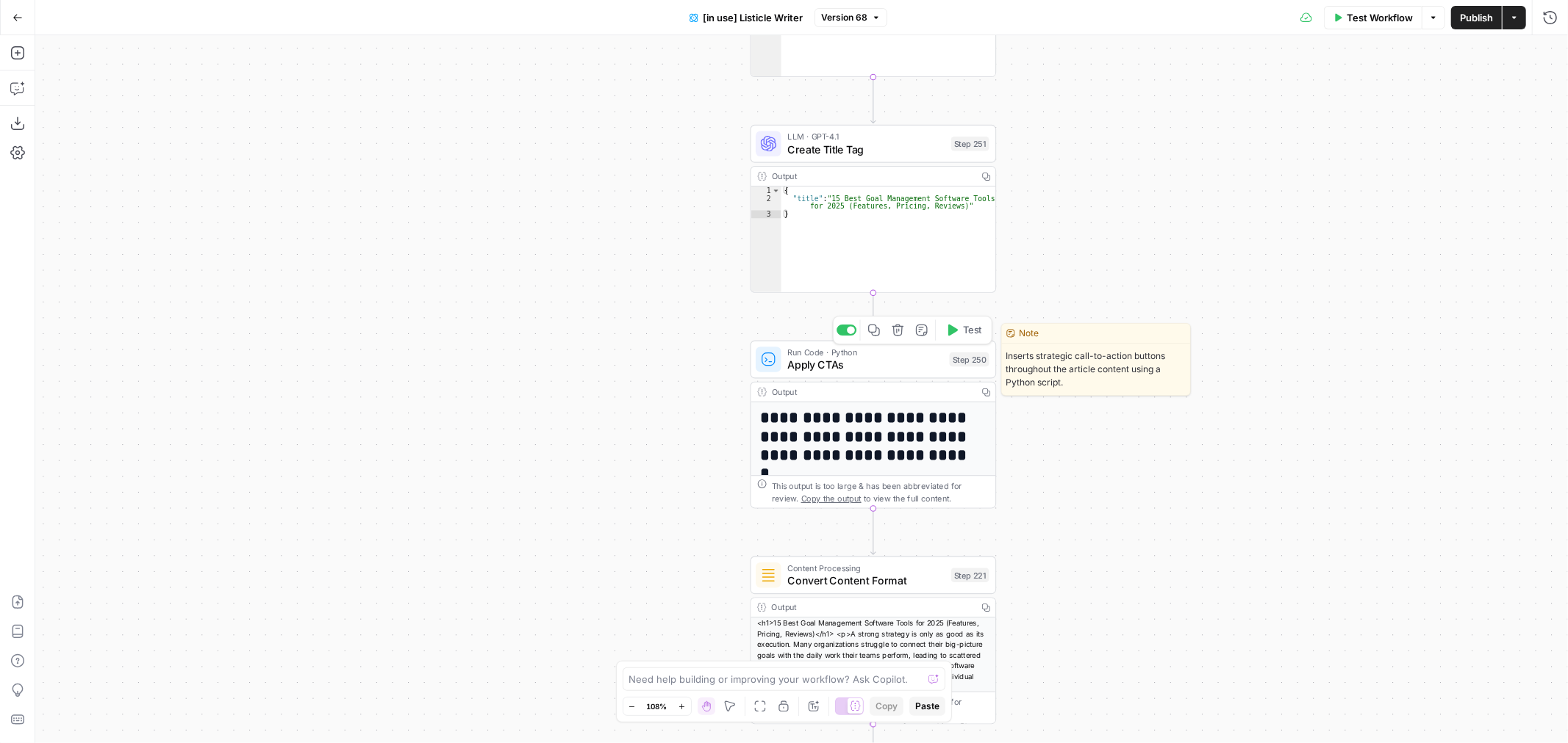
click at [894, 368] on span "Apply CTAs" at bounding box center [865, 365] width 156 height 17
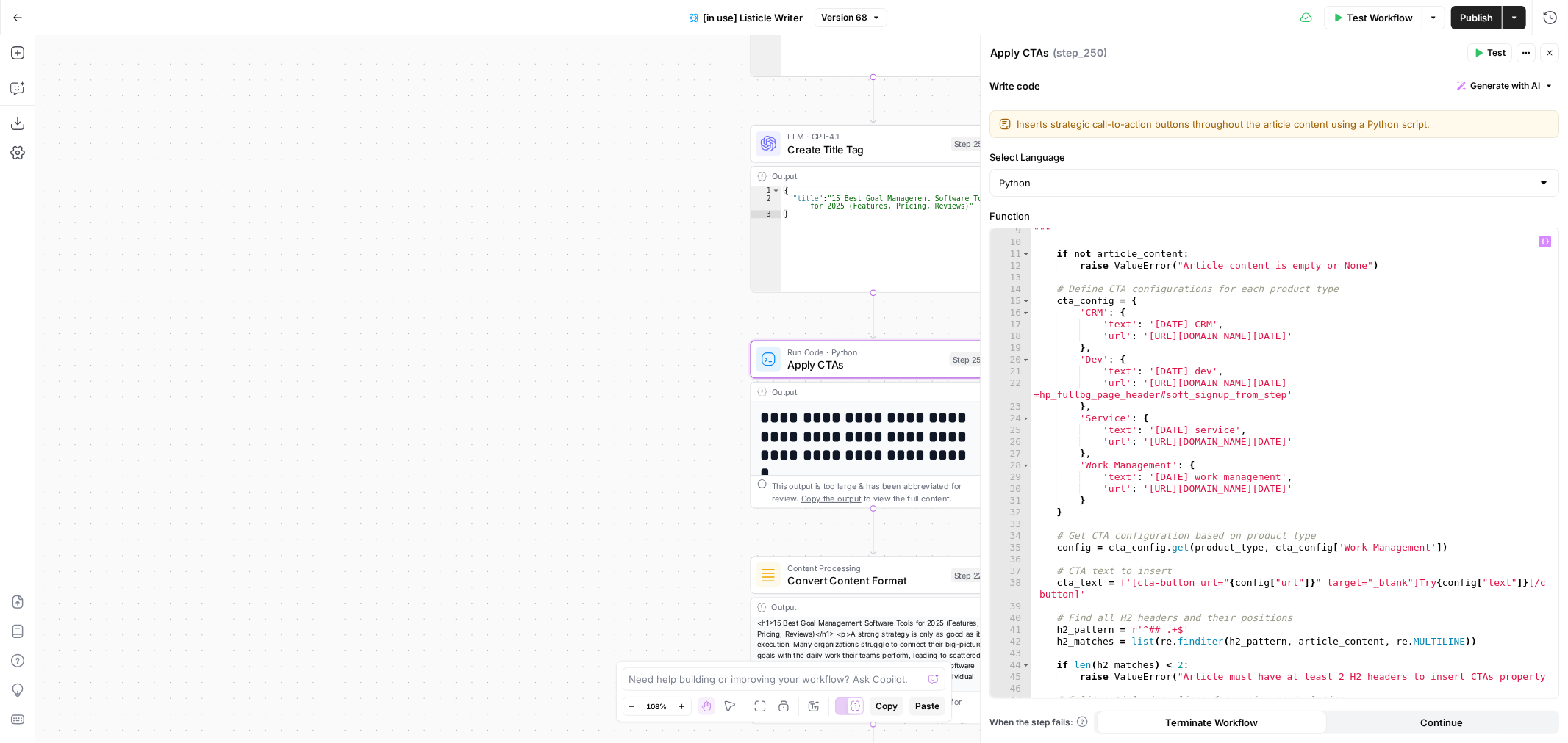
scroll to position [147, 0]
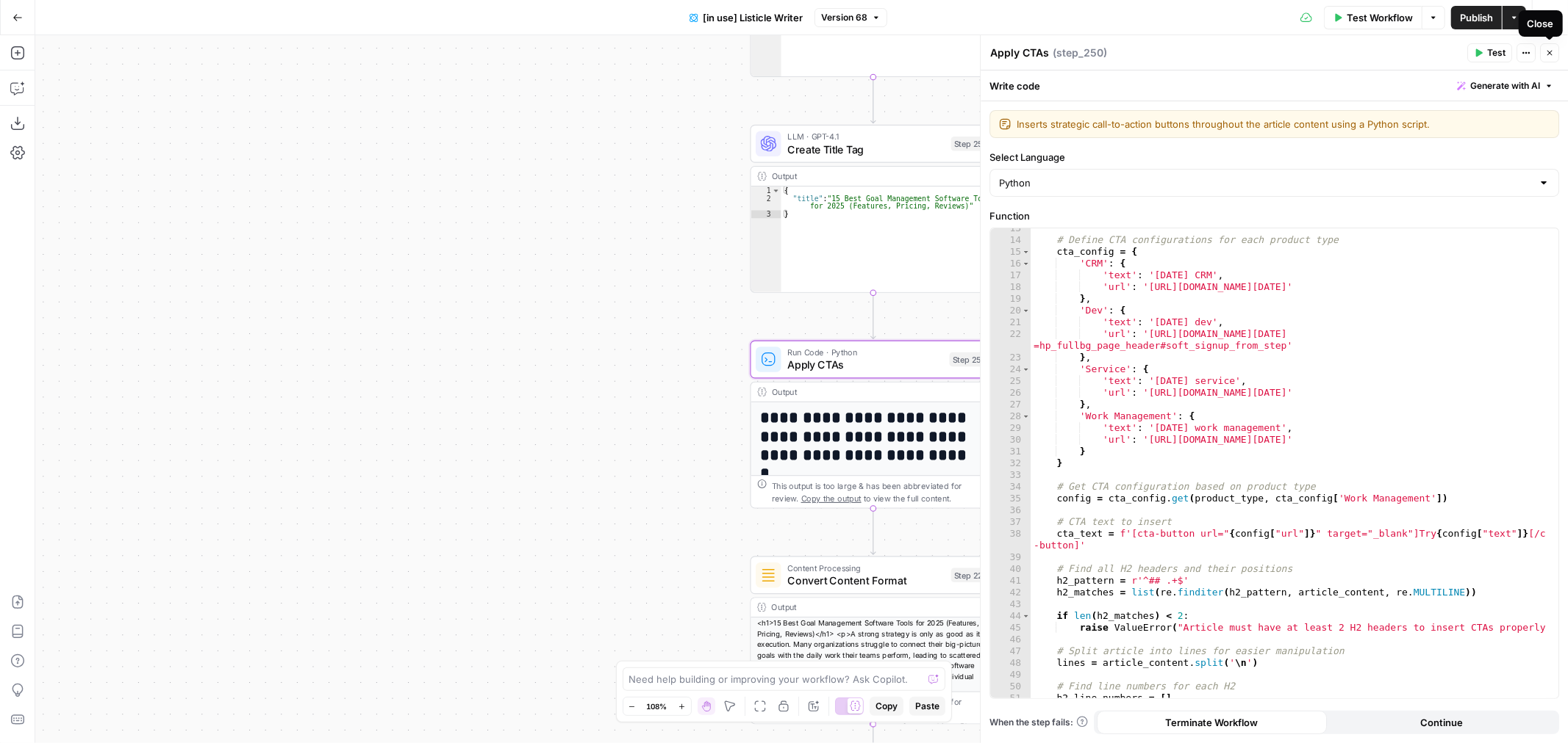
drag, startPoint x: 1546, startPoint y: 50, endPoint x: 1154, endPoint y: 314, distance: 472.6
click at [1546, 50] on icon "button" at bounding box center [1548, 53] width 9 height 9
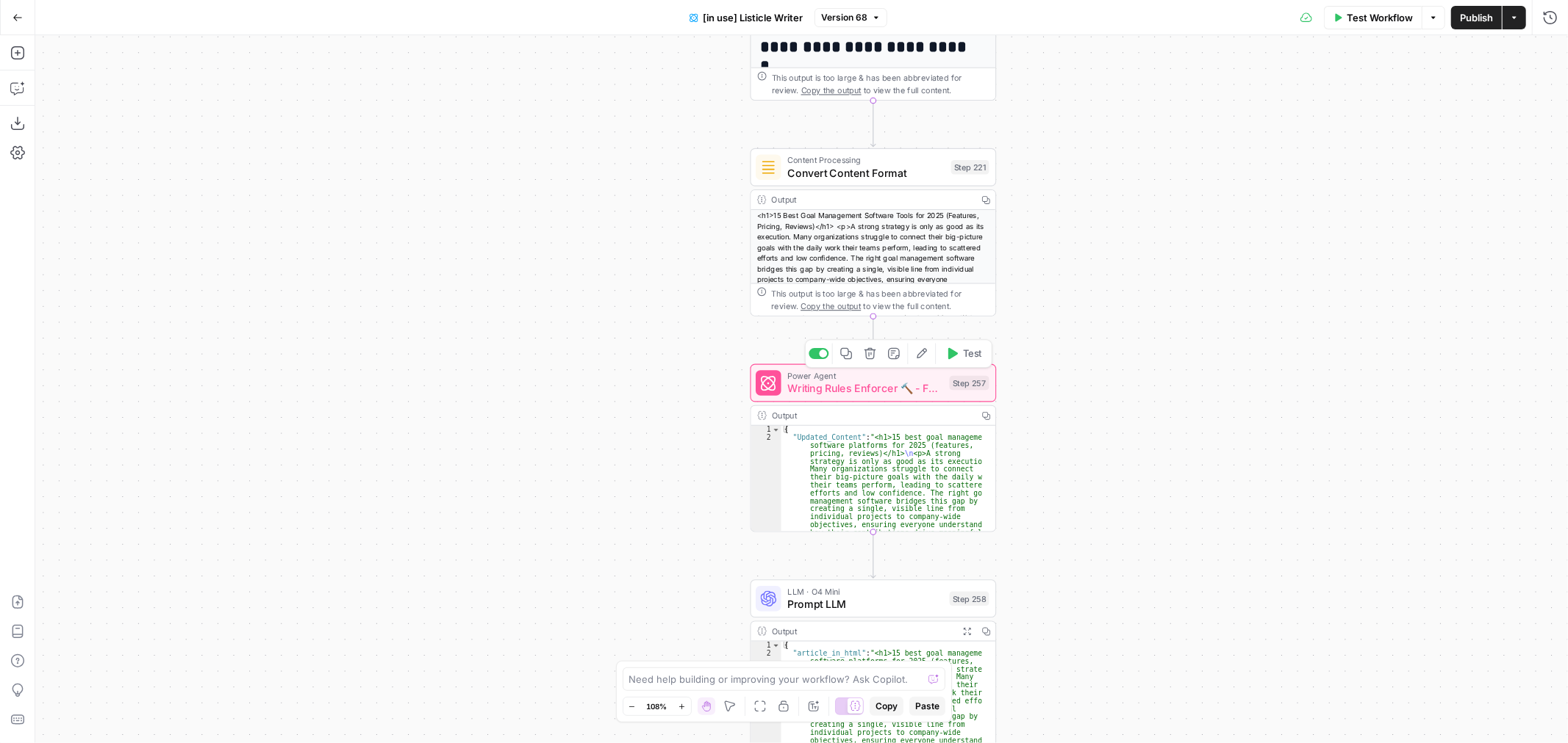
click at [923, 356] on icon "button" at bounding box center [920, 353] width 13 height 13
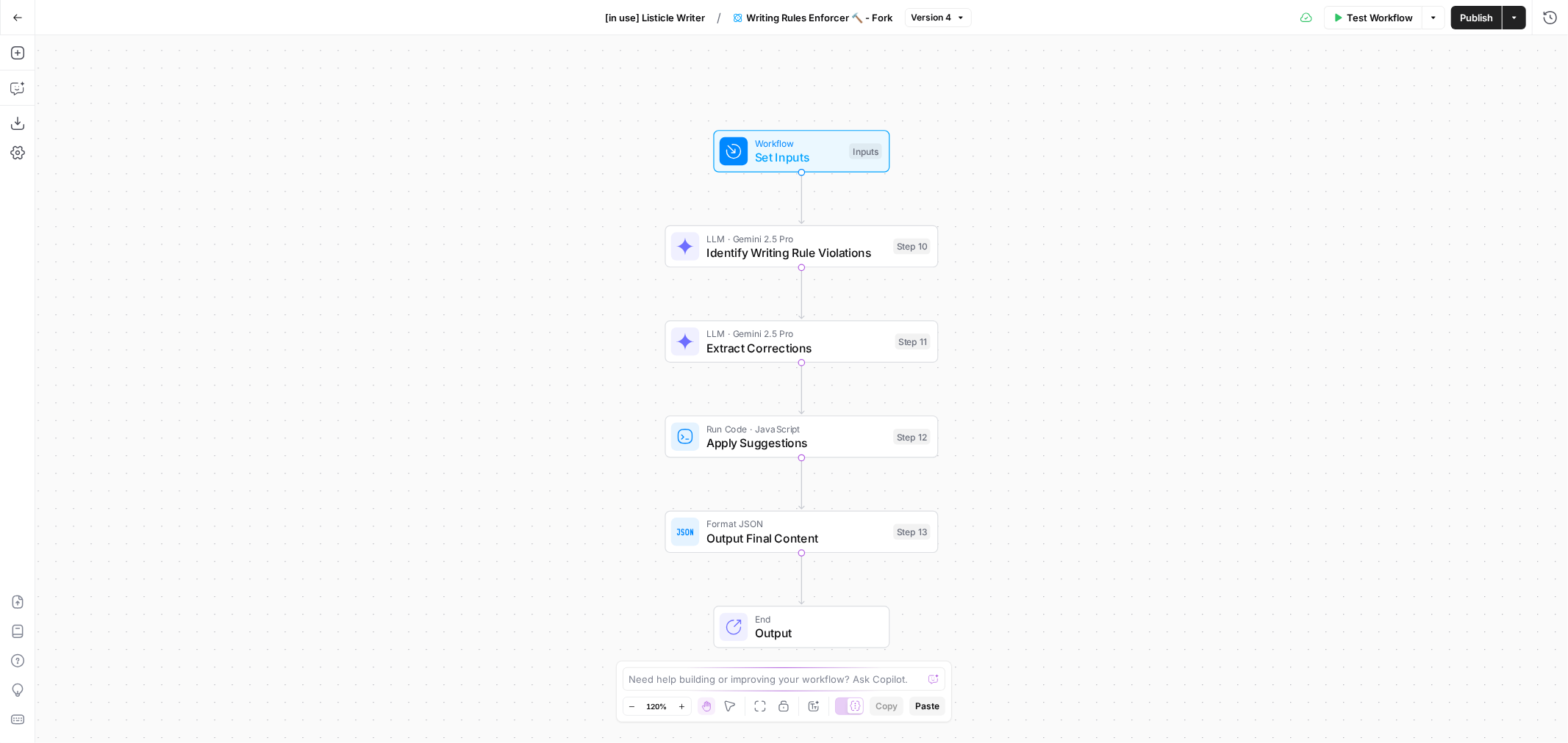
click at [931, 17] on span "Version 4" at bounding box center [931, 18] width 40 height 14
click at [596, 423] on div "Workflow Set Inputs Inputs LLM · Gemini 2.5 Pro Identify Writing Rule Violation…" at bounding box center [801, 389] width 1532 height 708
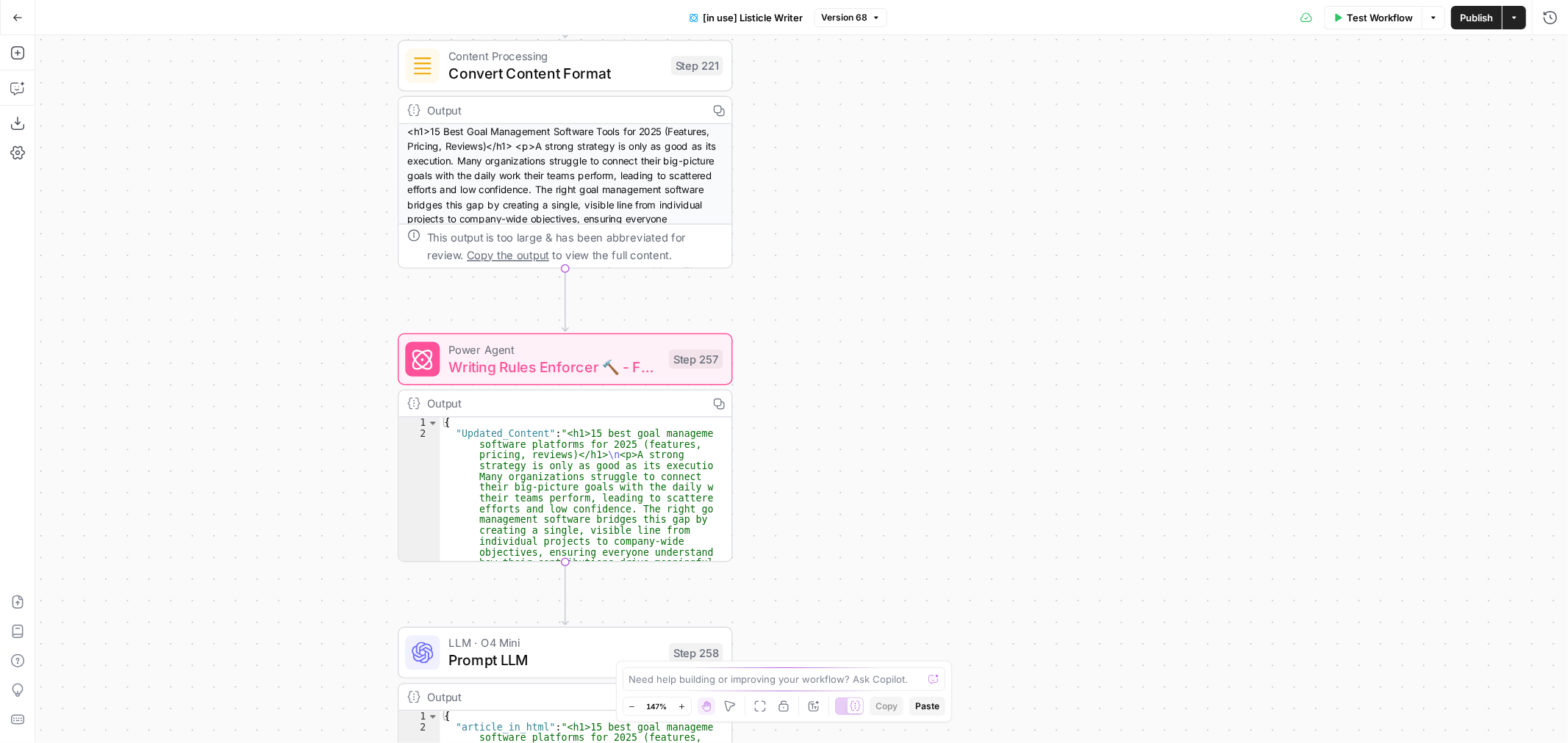
click at [695, 326] on div "true false true false Workflow Set Inputs Inputs Loop Iteration Iterate Over Co…" at bounding box center [801, 389] width 1532 height 708
click at [708, 328] on span "Test" at bounding box center [699, 320] width 25 height 20
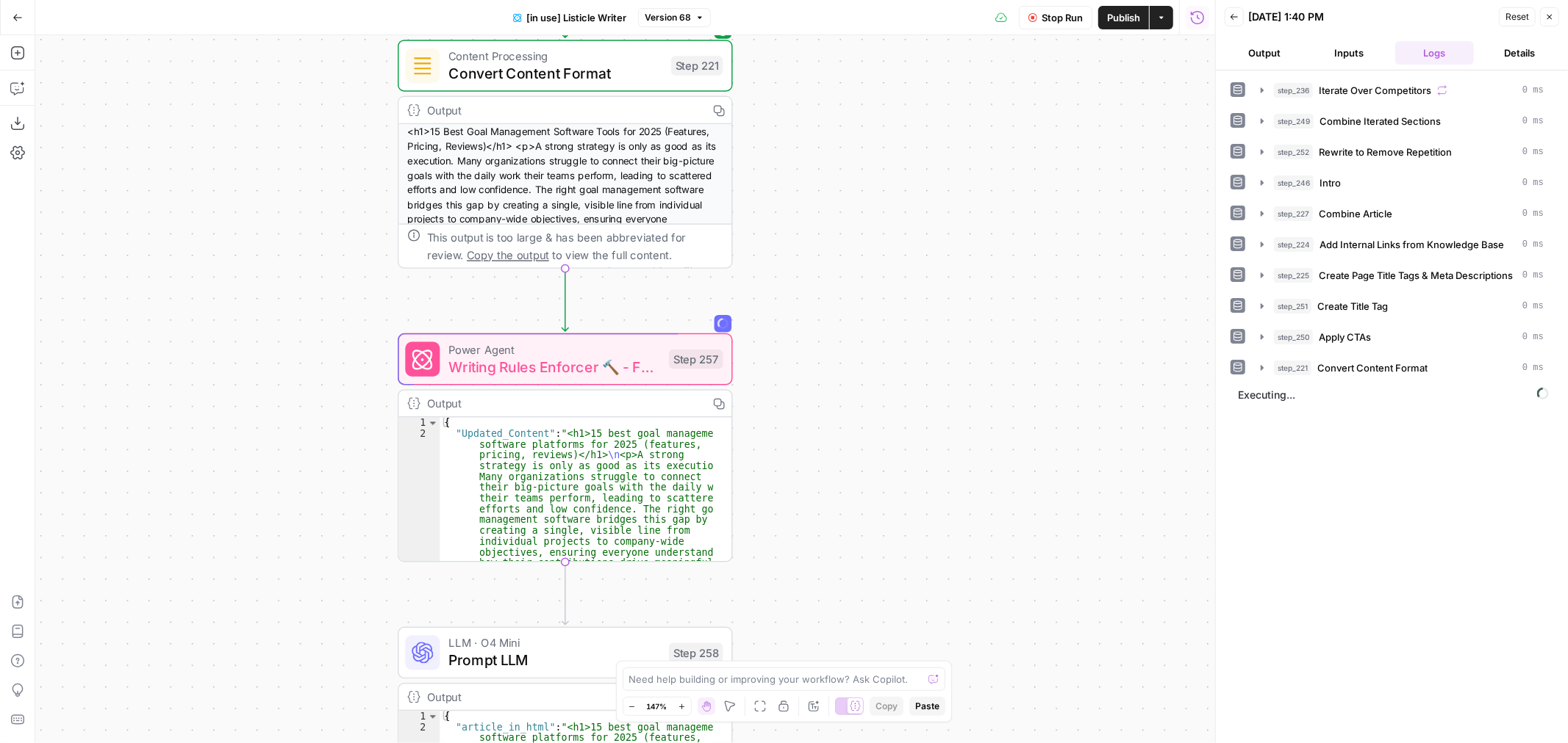
click at [1343, 56] on button "Inputs" at bounding box center [1349, 53] width 79 height 23
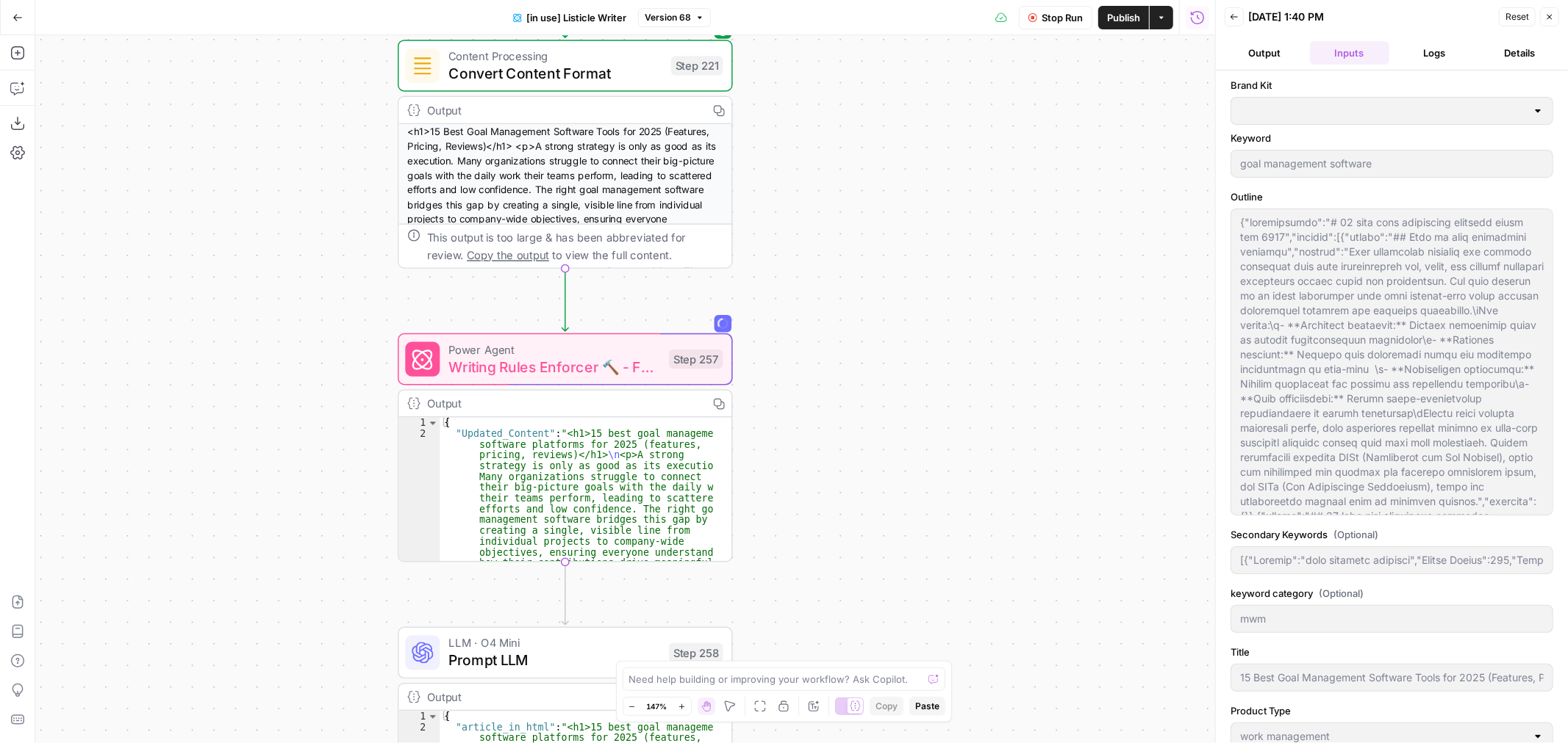
type input "monday work management"
click at [1053, 20] on span "Stop Run" at bounding box center [1062, 18] width 41 height 15
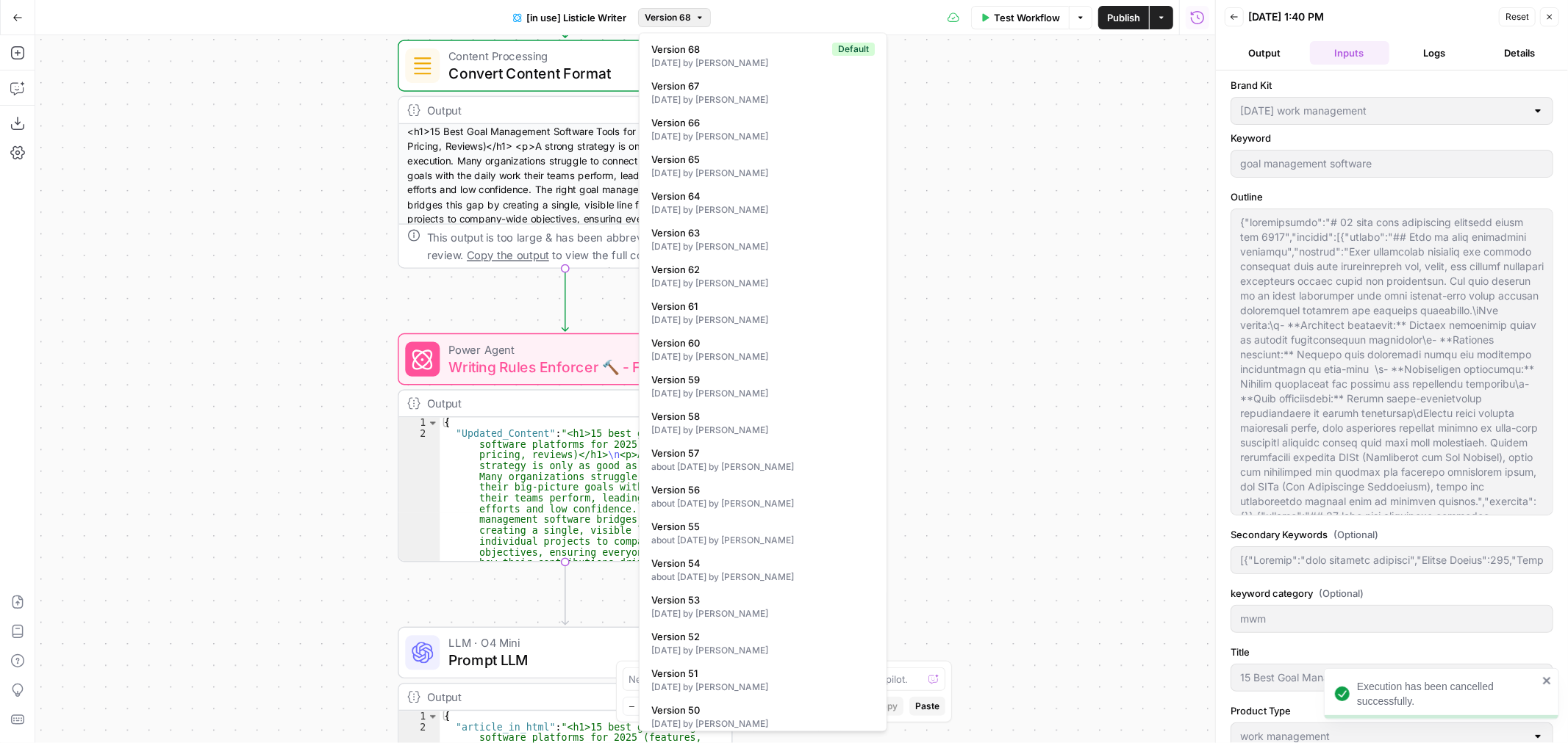
click at [695, 21] on icon "button" at bounding box center [699, 18] width 9 height 9
click at [695, 20] on icon "button" at bounding box center [699, 18] width 9 height 9
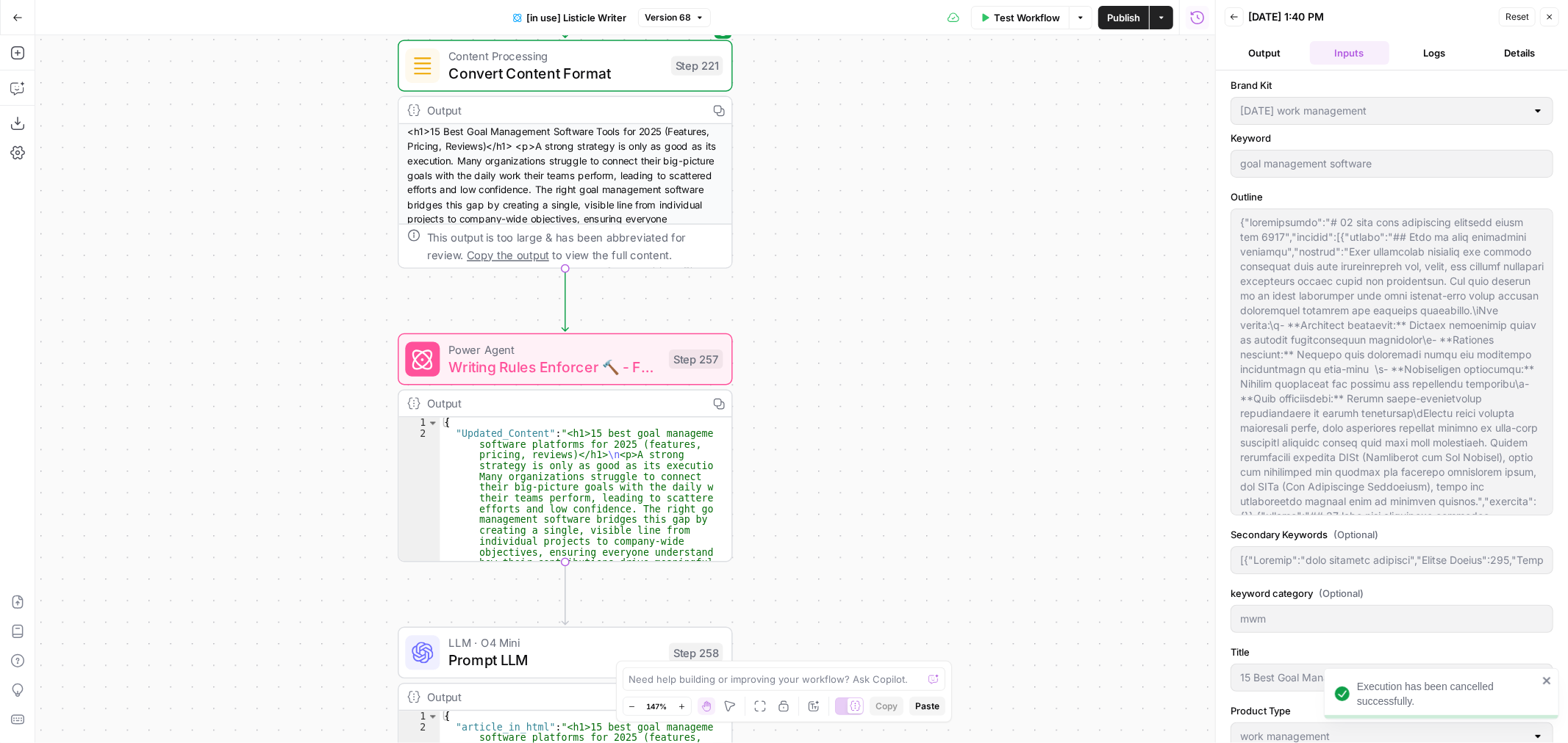
click at [1030, 18] on span "Test Workflow" at bounding box center [1027, 18] width 67 height 15
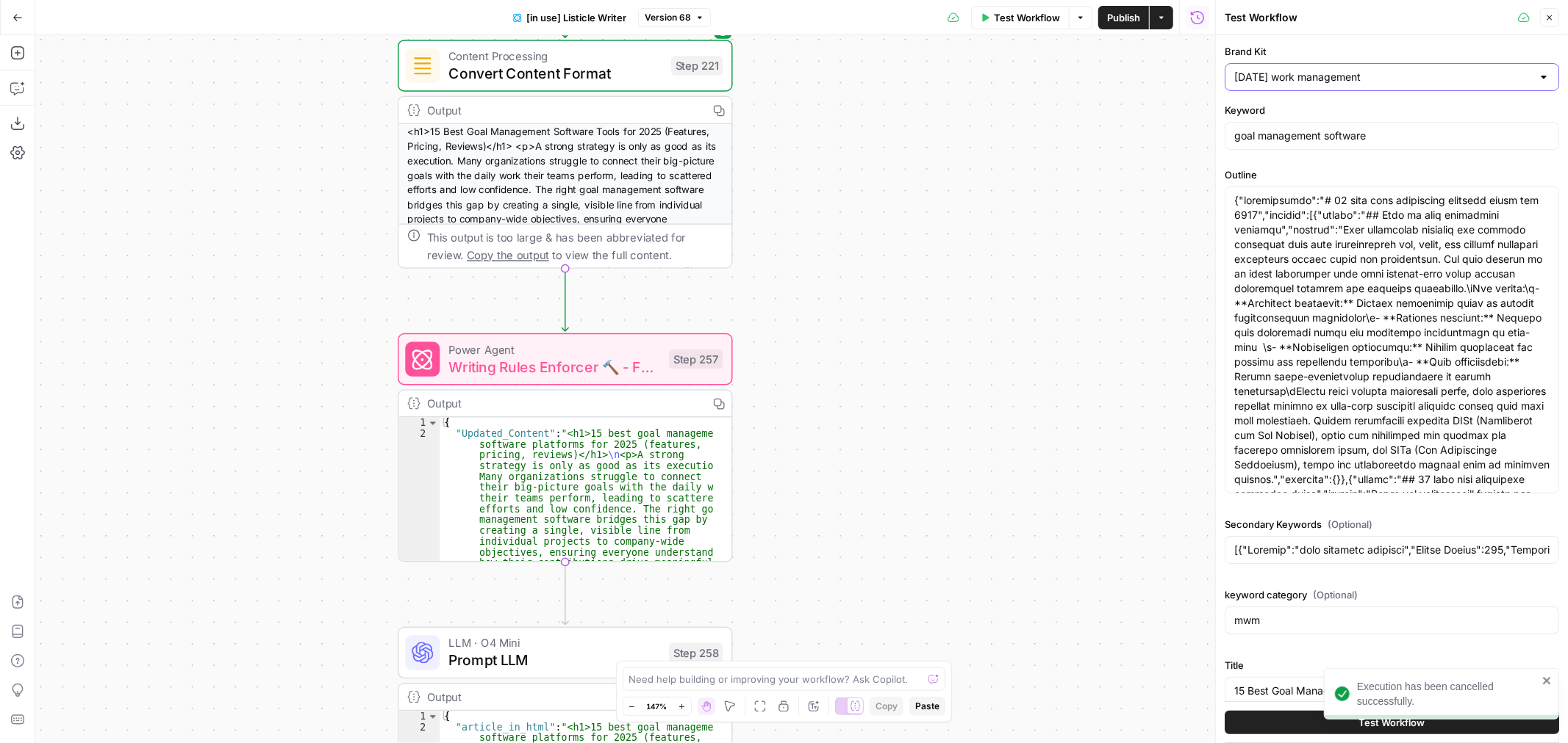
click at [1381, 74] on input "monday work management" at bounding box center [1382, 76] width 297 height 15
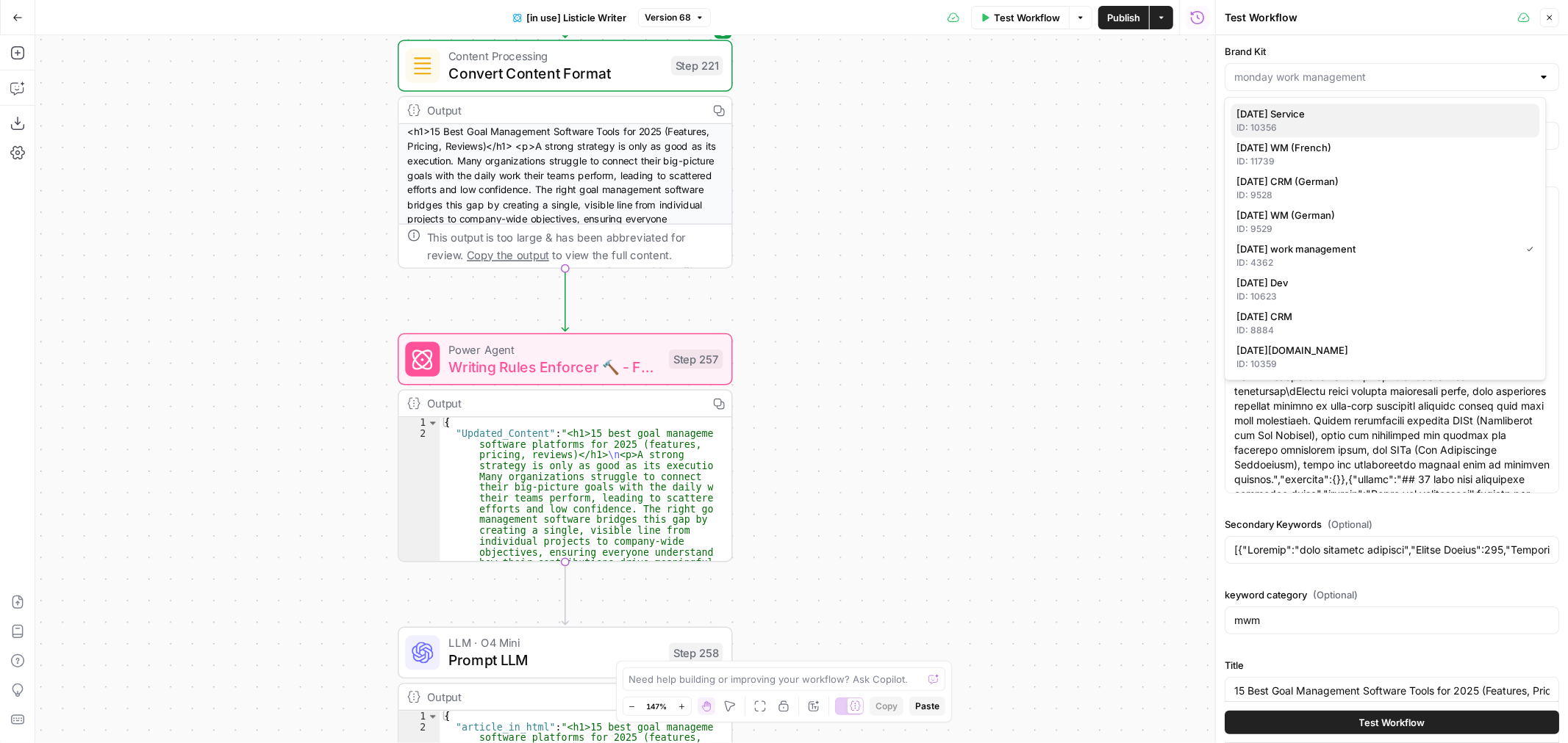
click at [1349, 122] on div "ID: 10356" at bounding box center [1385, 128] width 297 height 14
type input "monday Service"
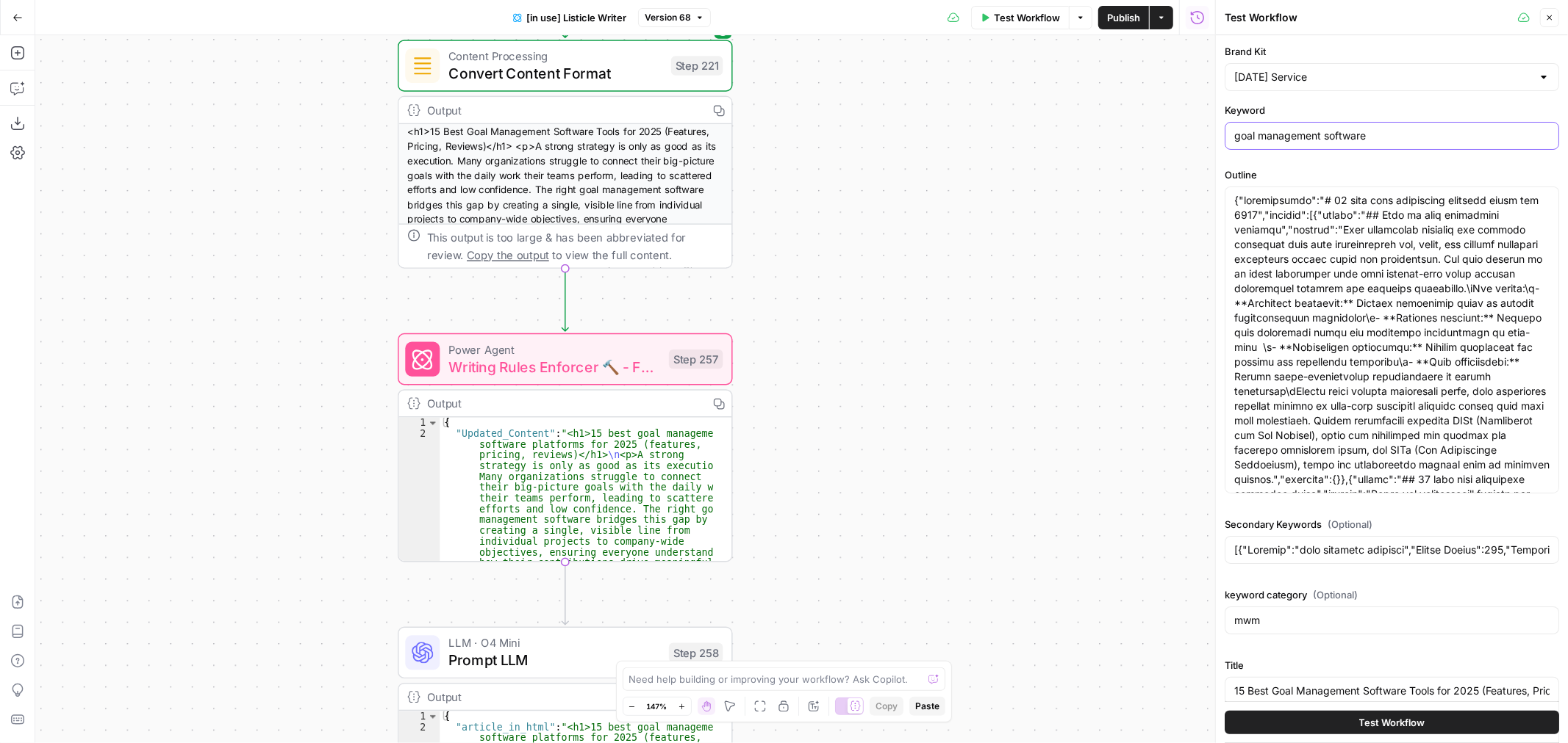
click at [1310, 132] on input "goal management software" at bounding box center [1391, 135] width 315 height 15
type input "IT security solutions"
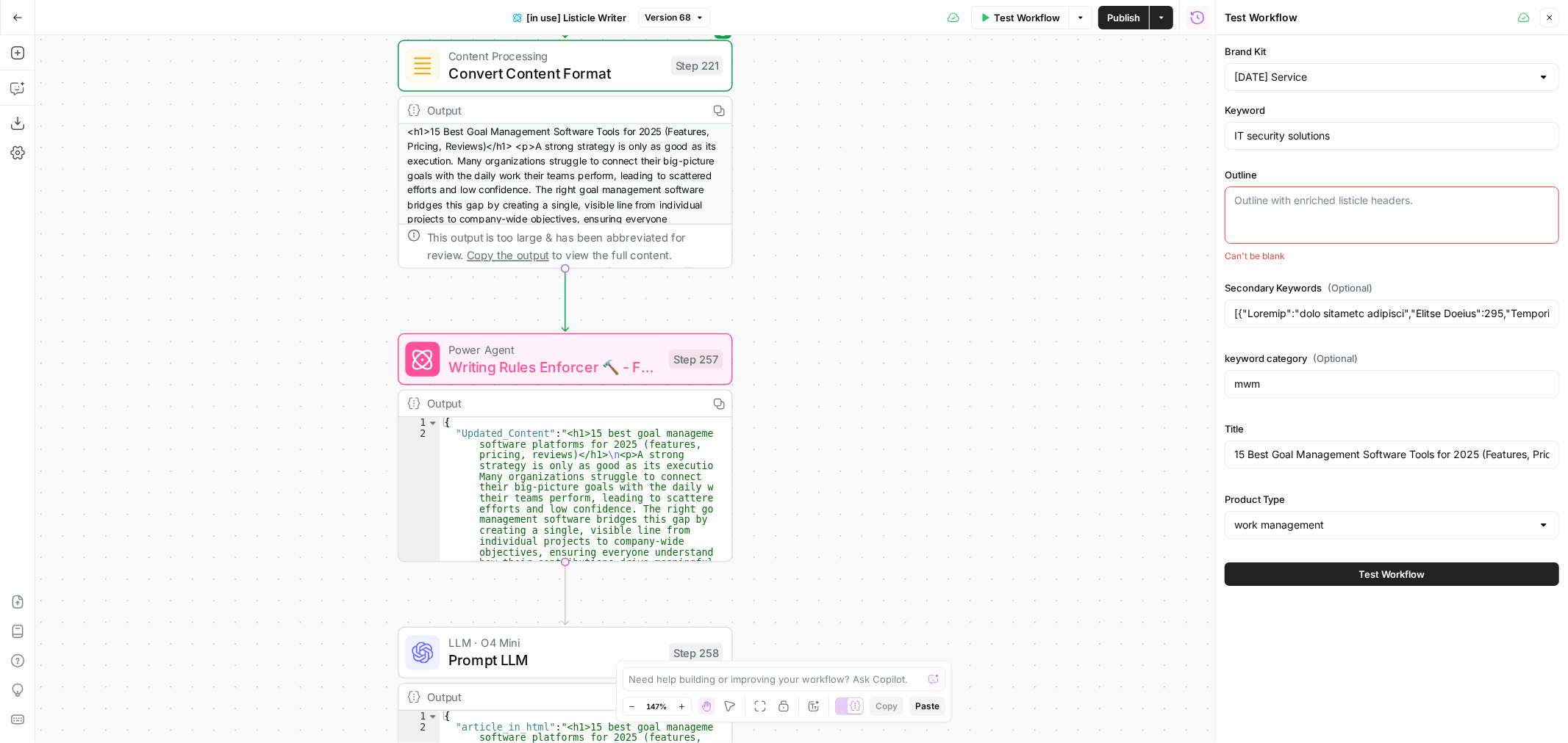
click at [1251, 203] on textarea "Outline" at bounding box center [1391, 200] width 315 height 15
paste textarea "# IT security solutions: what they are and why your business needs them ## What…"
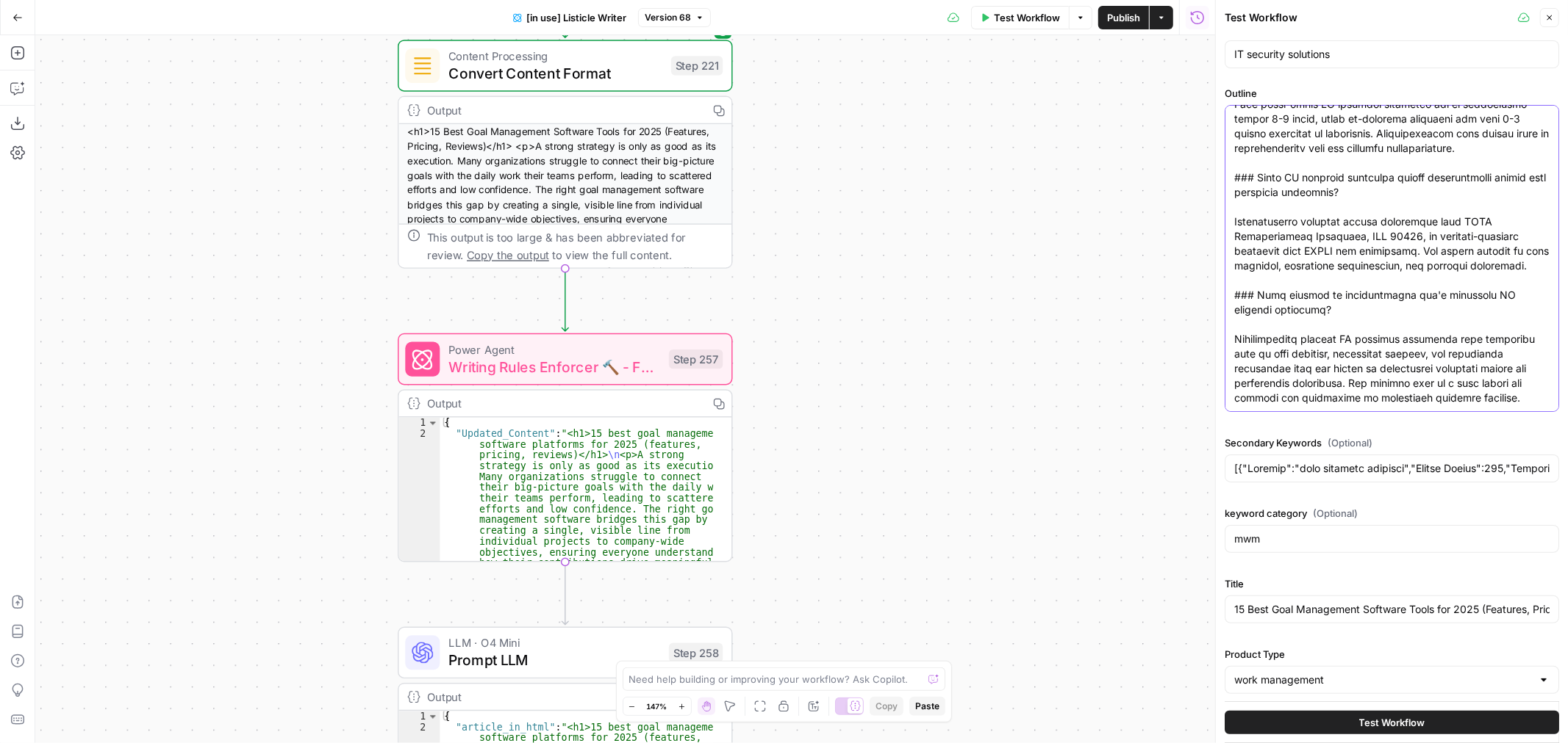
scroll to position [88, 0]
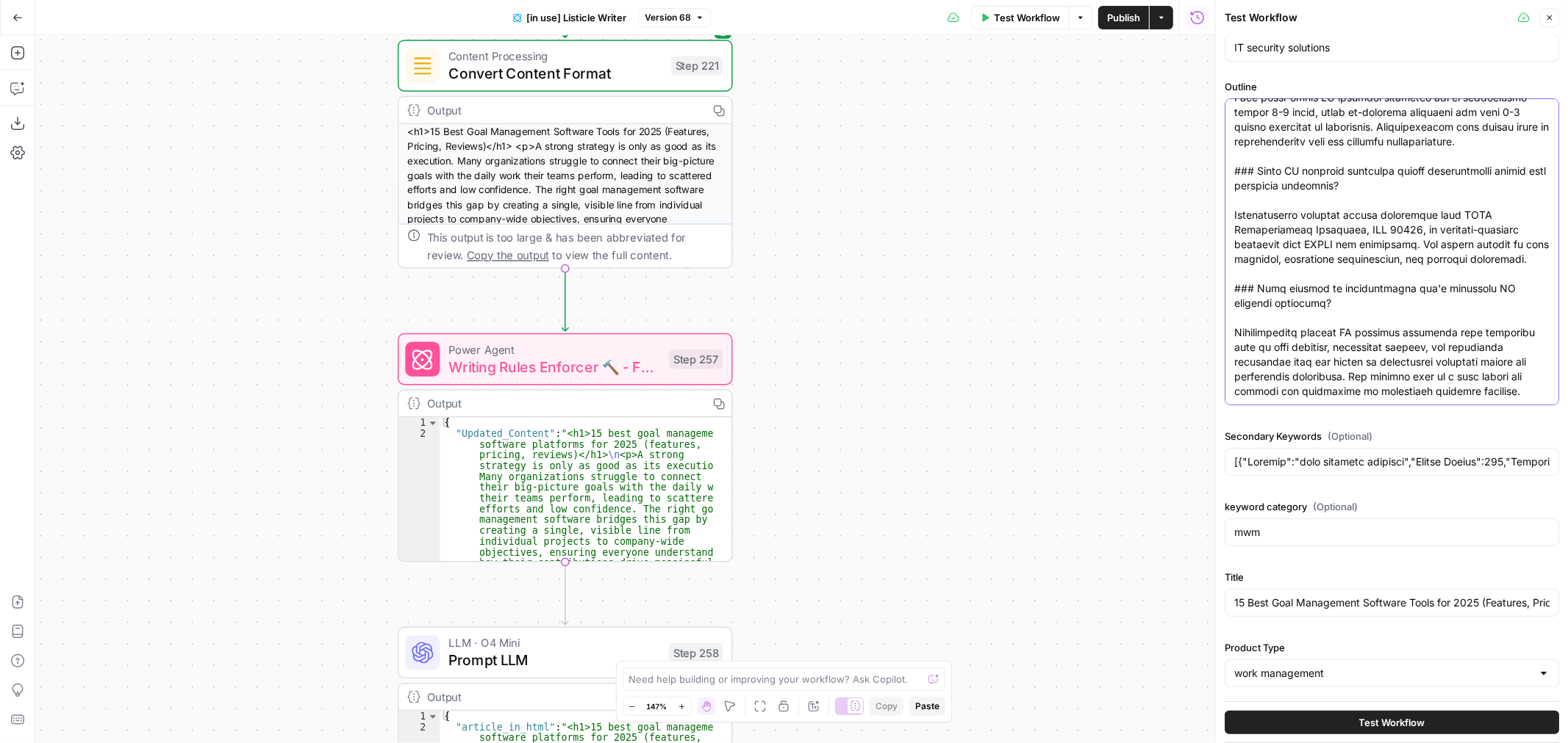
type textarea "# IT security solutions: what they are and why your business needs them ## What…"
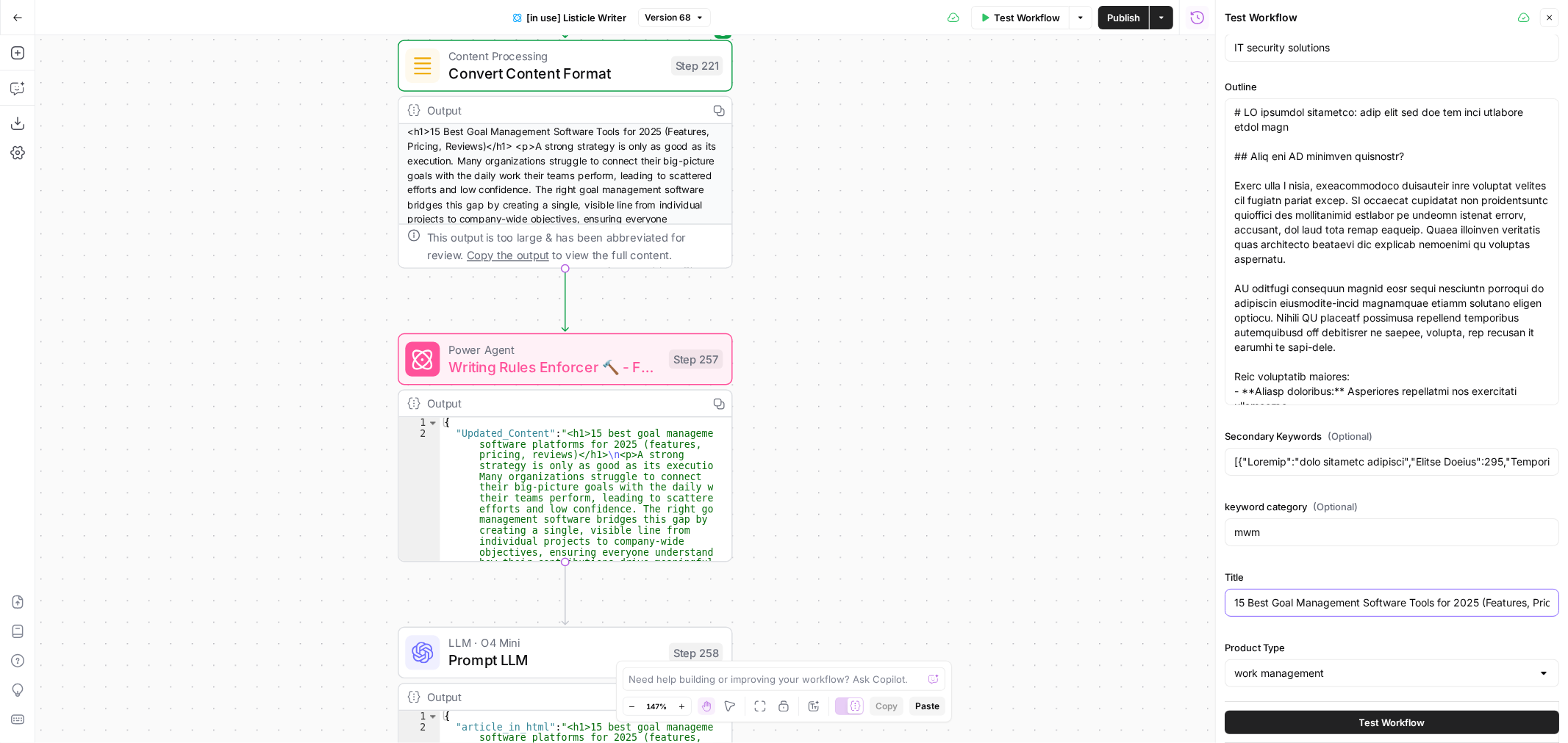
click at [1287, 605] on input "15 Best Goal Management Software Tools for 2025 (Features, Pricing, Reviews)" at bounding box center [1391, 602] width 315 height 15
type input "IT security solutions: what they are and why your business needs them"
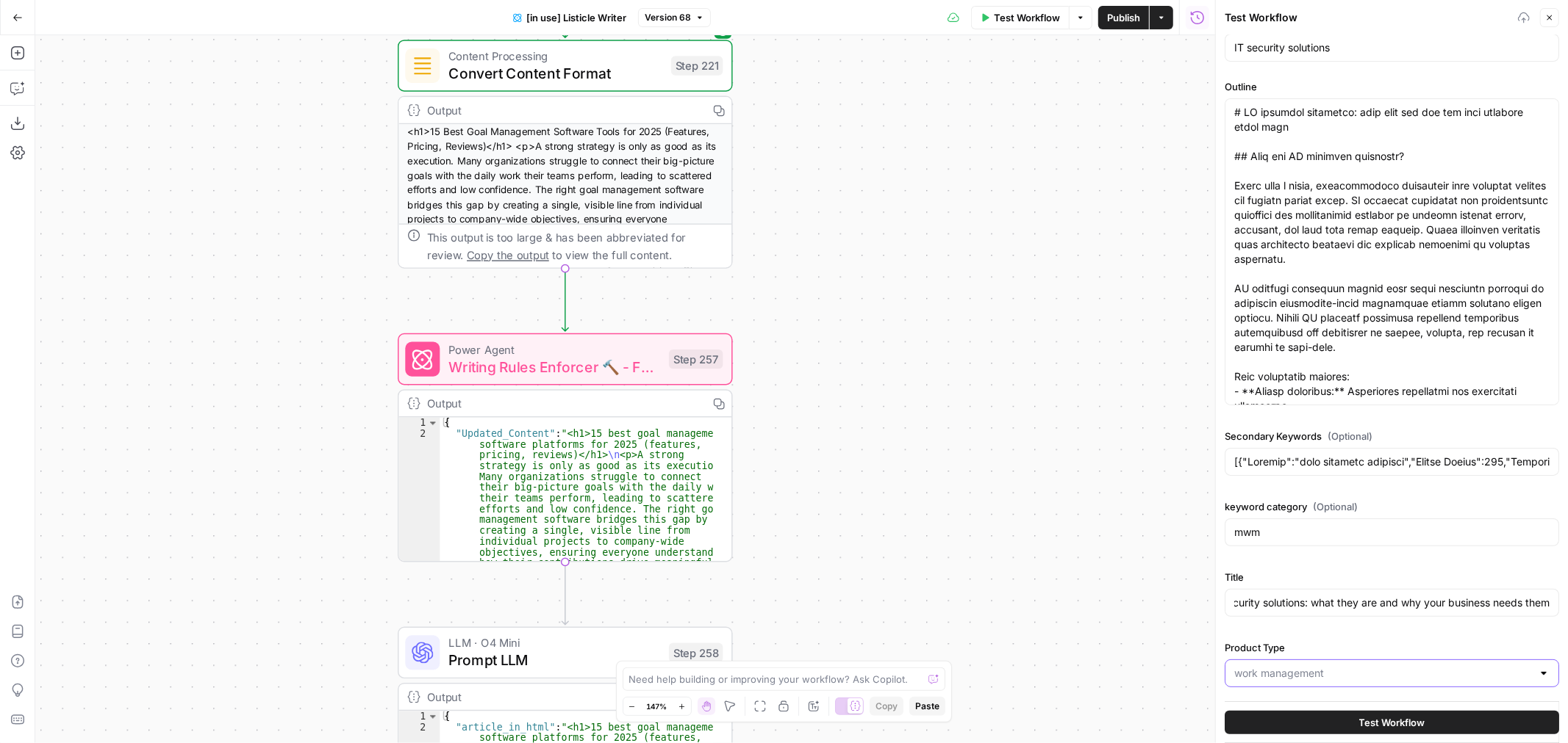
click at [1340, 677] on input "Product Type" at bounding box center [1382, 673] width 297 height 15
click at [1337, 642] on span "service" at bounding box center [1382, 637] width 291 height 15
type input "service"
click at [1356, 465] on input "Secondary Keywords (Optional)" at bounding box center [1391, 461] width 315 height 15
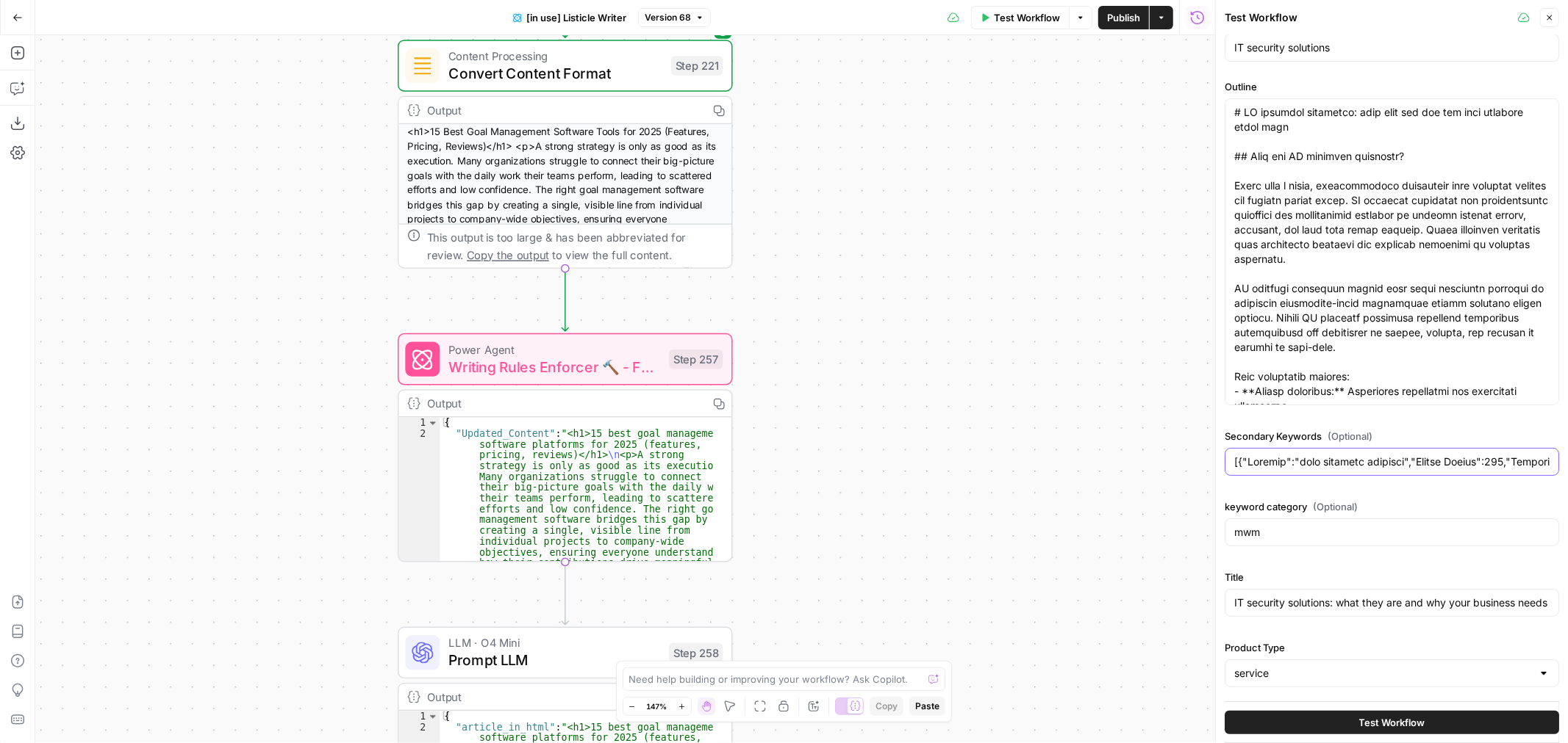
click at [1356, 465] on input "Secondary Keywords (Optional)" at bounding box center [1391, 461] width 315 height 15
click at [1384, 717] on span "Test Workflow" at bounding box center [1392, 722] width 67 height 15
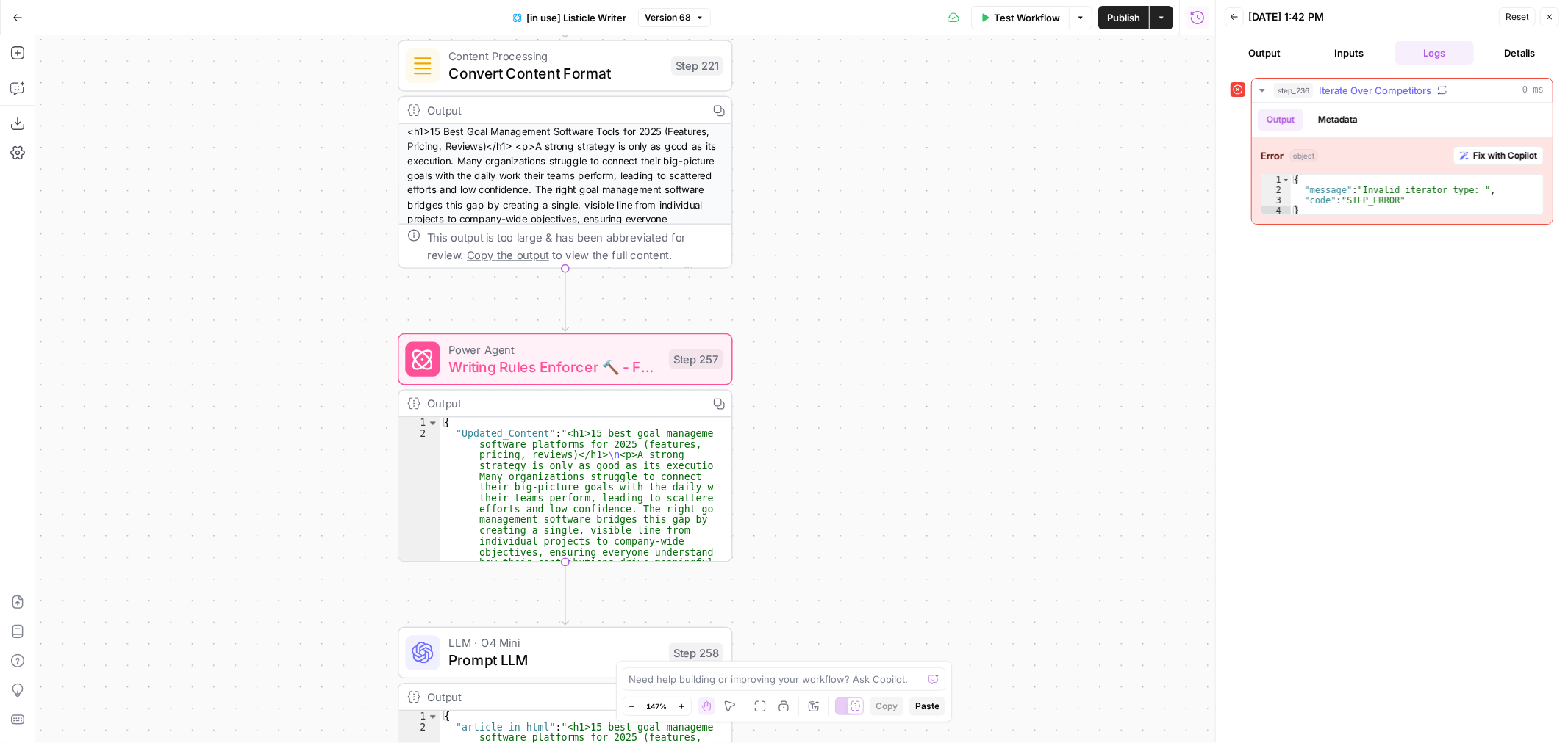
click at [1497, 150] on span "Fix with Copilot" at bounding box center [1504, 156] width 64 height 14
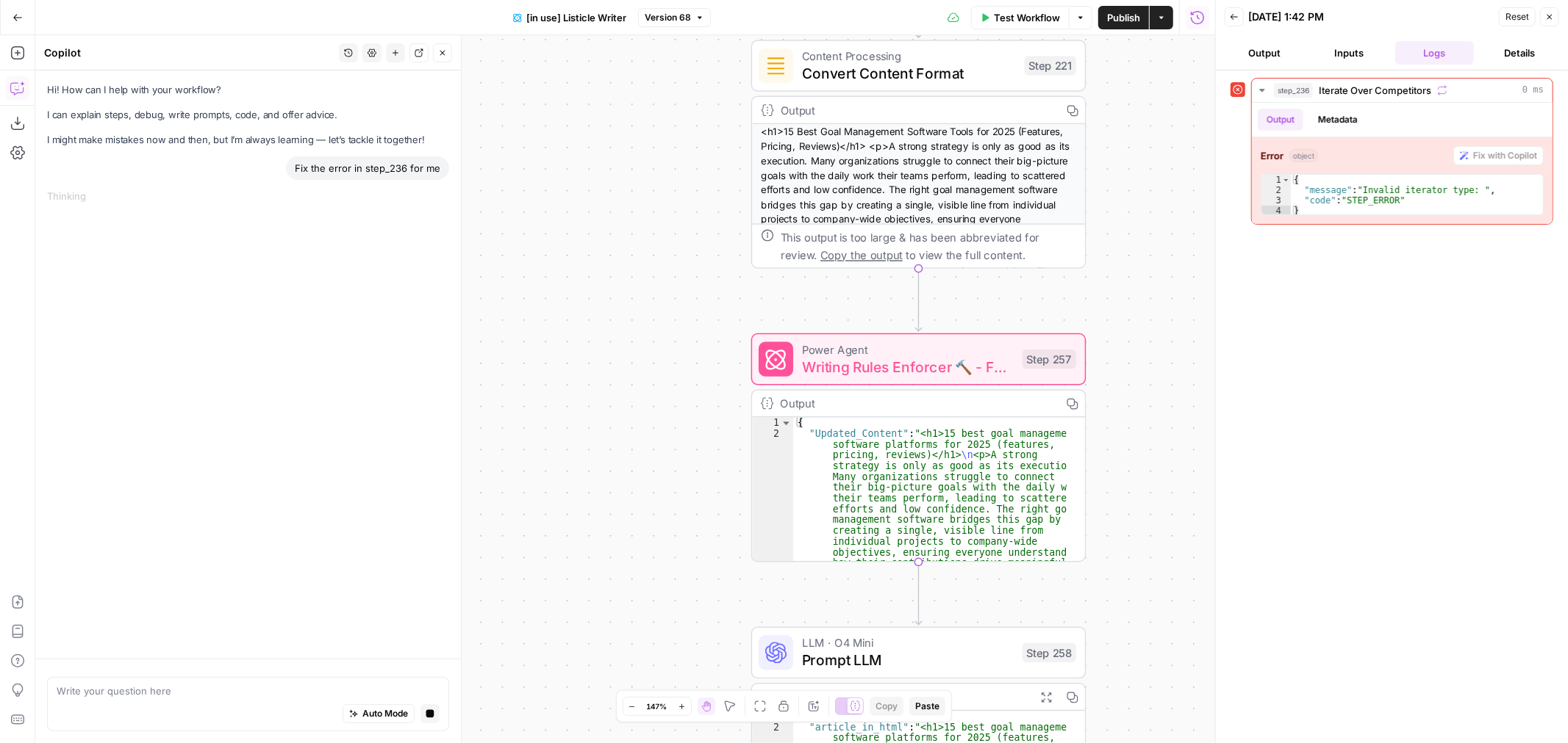
click at [1022, 20] on span "Test Workflow" at bounding box center [1027, 18] width 67 height 15
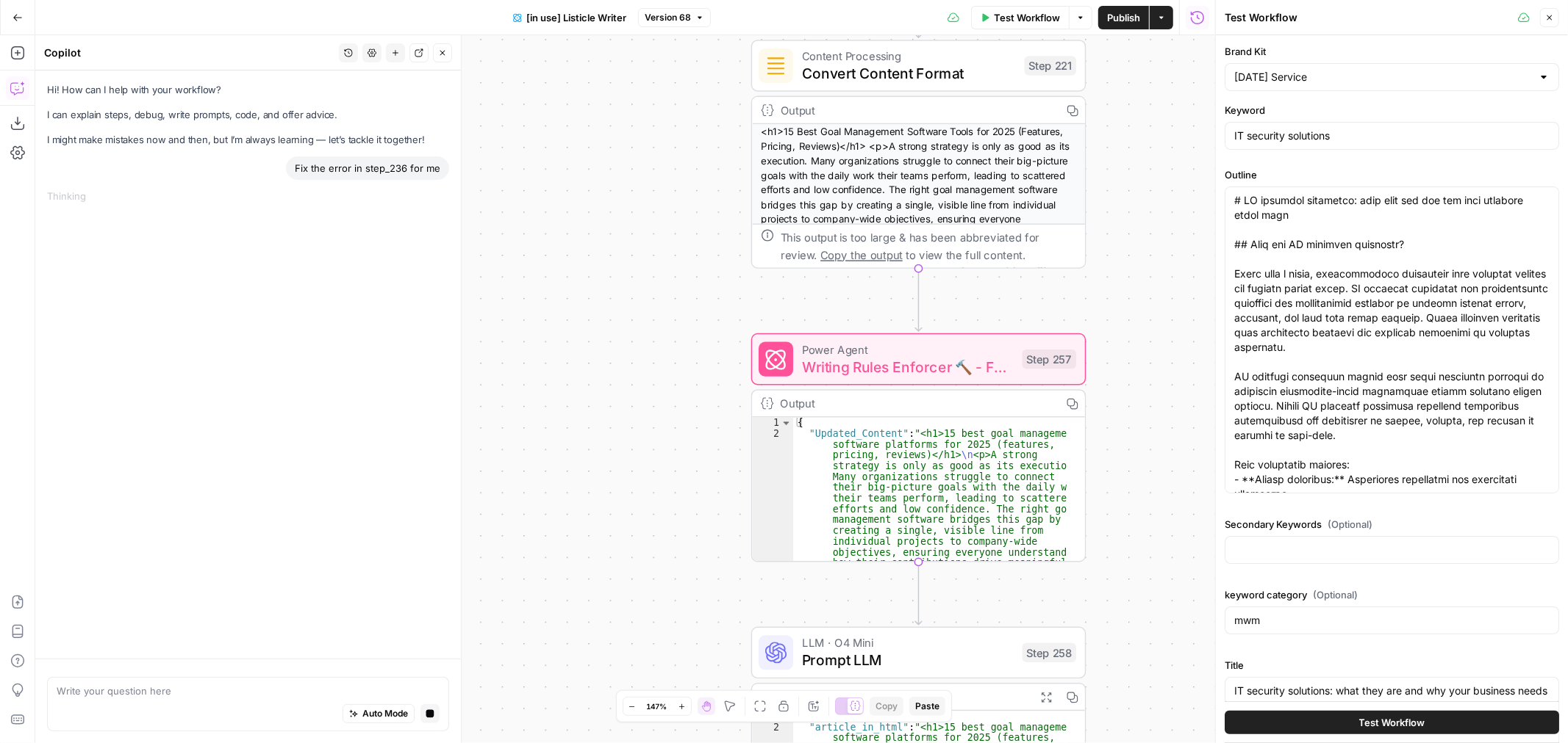
click at [1359, 728] on span "Test Workflow" at bounding box center [1392, 722] width 67 height 15
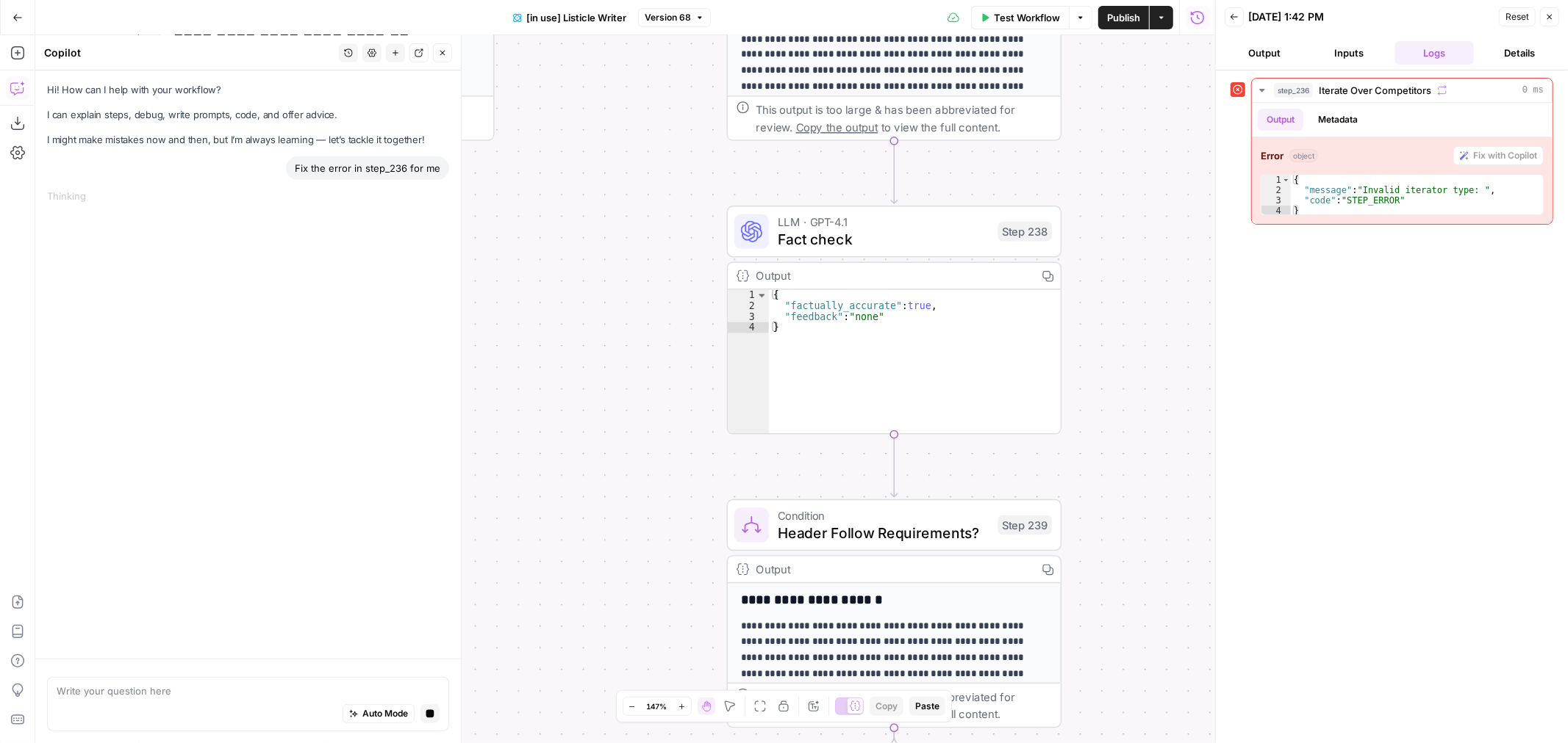
drag, startPoint x: 904, startPoint y: 324, endPoint x: 600, endPoint y: 373, distance: 307.9
click at [600, 373] on div "true false true false Workflow Set Inputs Inputs Loop Error Iteration Iterate O…" at bounding box center [625, 389] width 1180 height 708
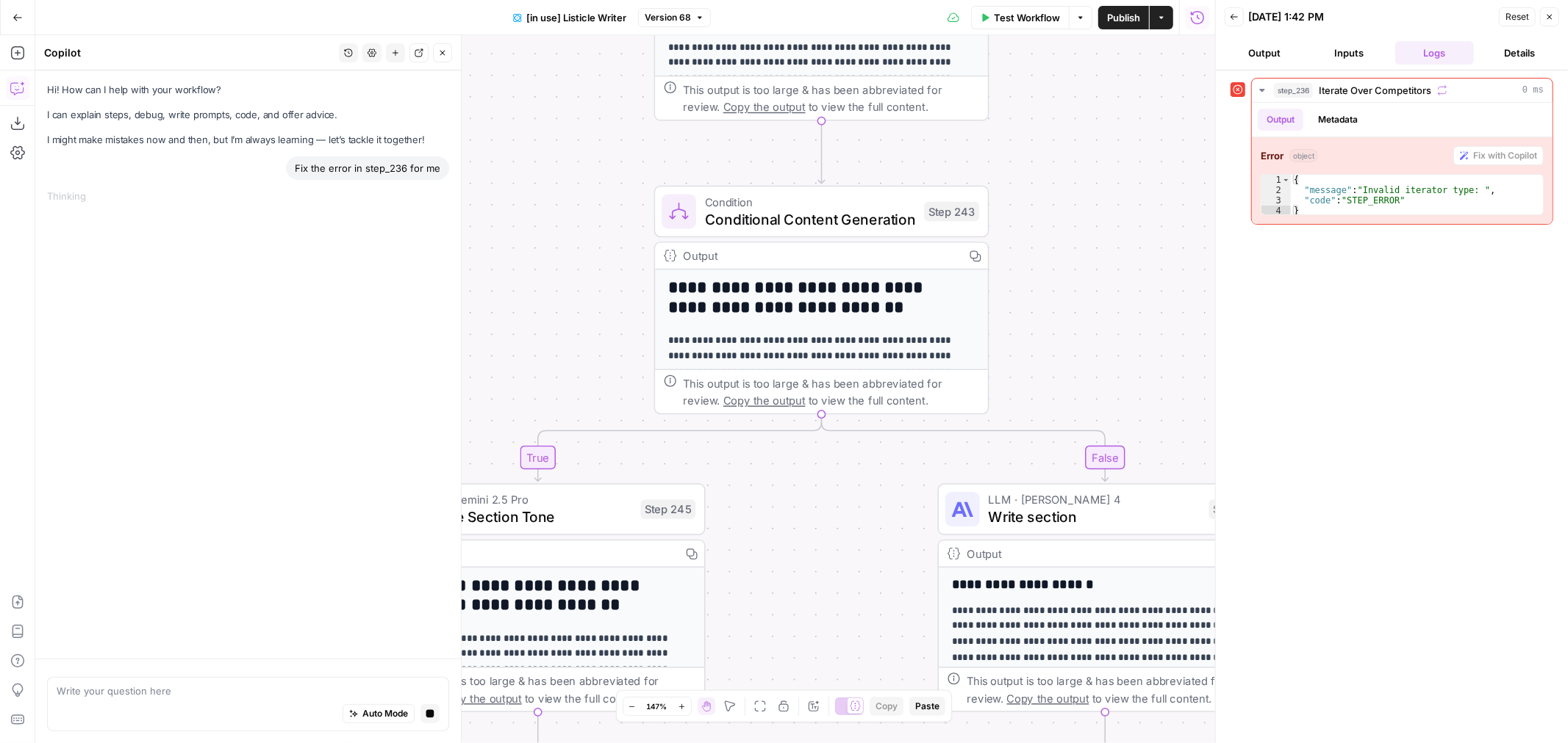
drag, startPoint x: 593, startPoint y: 388, endPoint x: 834, endPoint y: 518, distance: 273.8
click at [811, 533] on div "true false true false Workflow Set Inputs Inputs Loop Error Iteration Iterate O…" at bounding box center [625, 389] width 1180 height 708
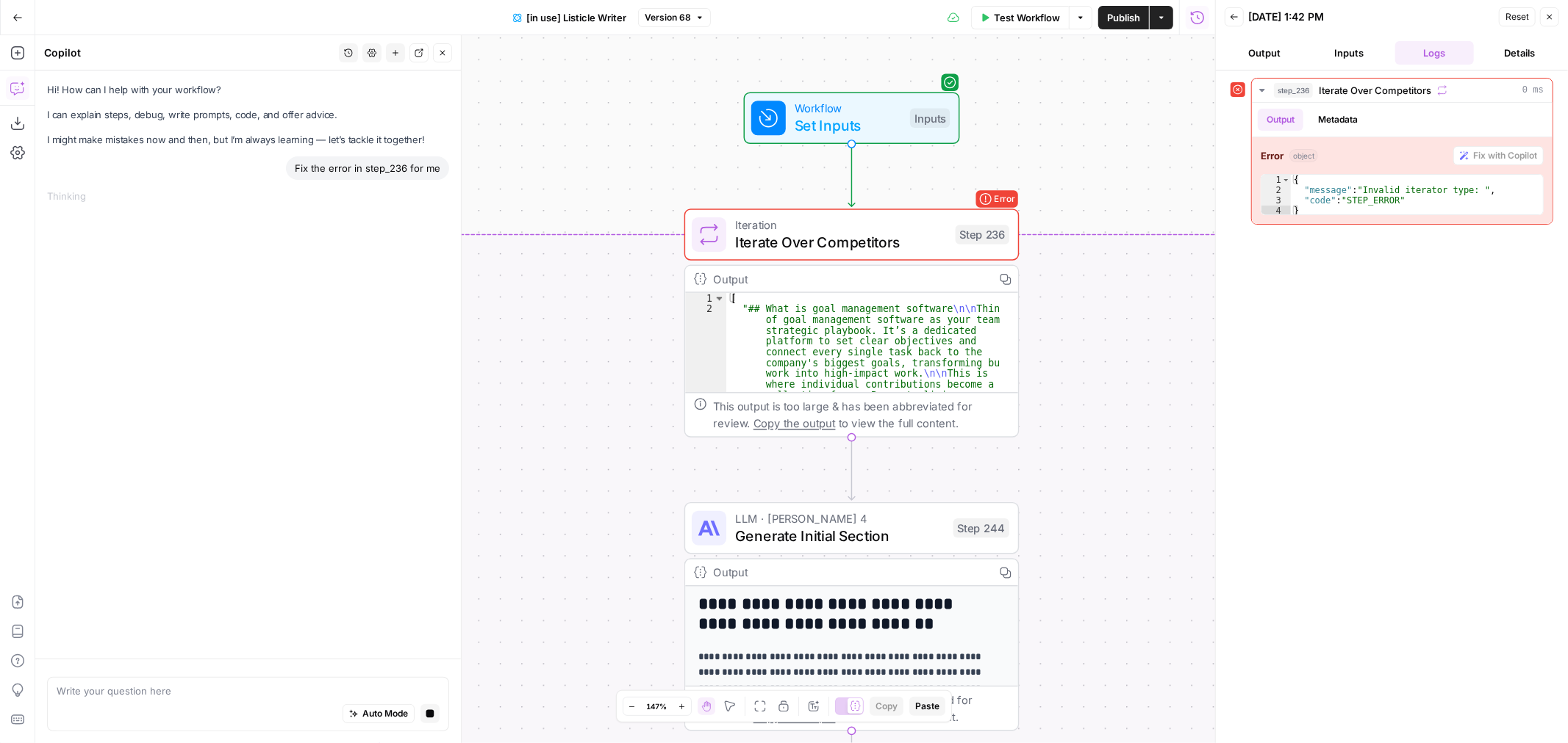
drag, startPoint x: 1080, startPoint y: 509, endPoint x: 1099, endPoint y: 365, distance: 145.2
click at [1099, 365] on div "true false true false Workflow Set Inputs Inputs Loop Error Iteration Iterate O…" at bounding box center [625, 389] width 1180 height 708
click at [901, 235] on span "Iterate Over Competitors" at bounding box center [840, 242] width 211 height 22
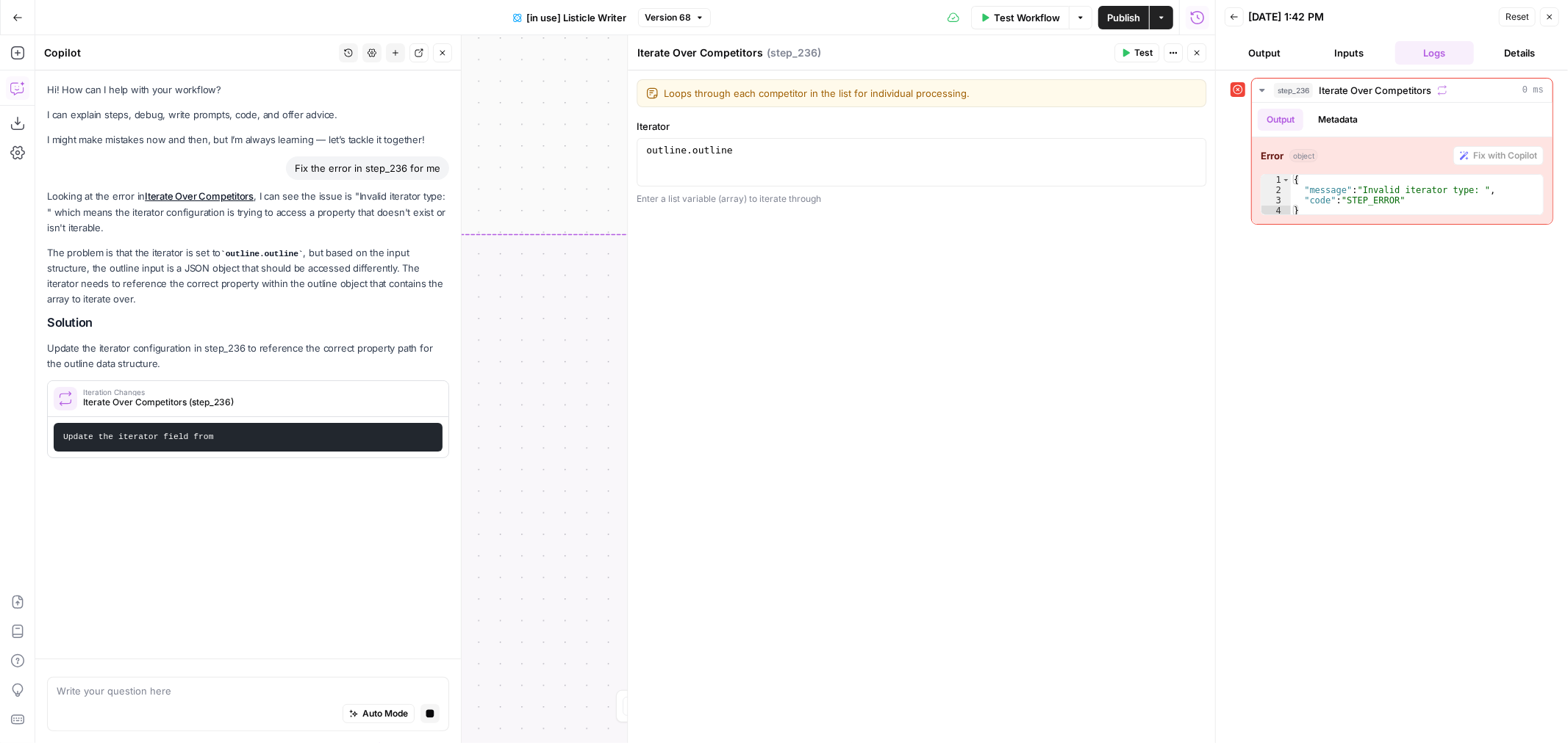
click at [1195, 54] on icon "button" at bounding box center [1196, 53] width 5 height 5
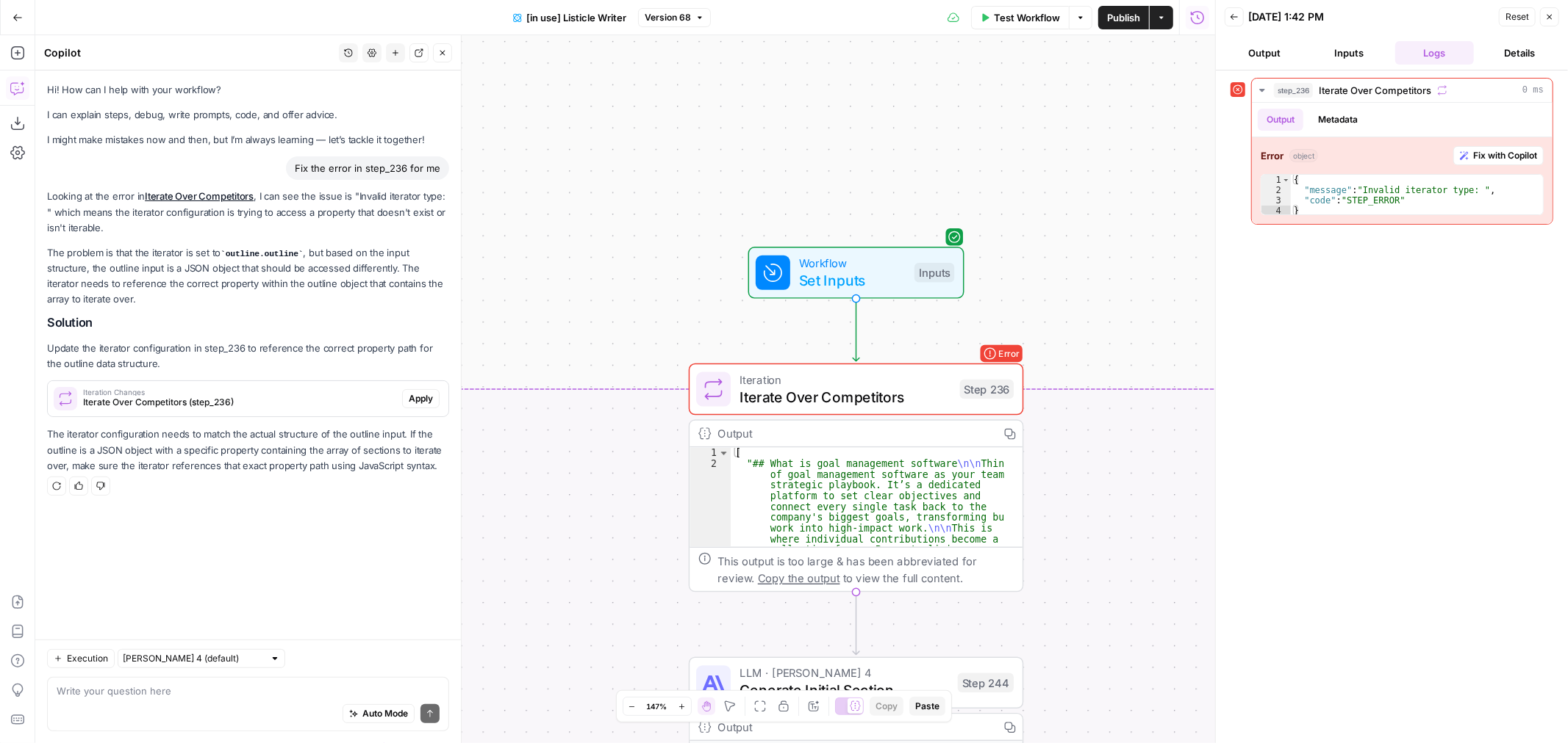
click at [1365, 53] on button "Inputs" at bounding box center [1349, 53] width 79 height 23
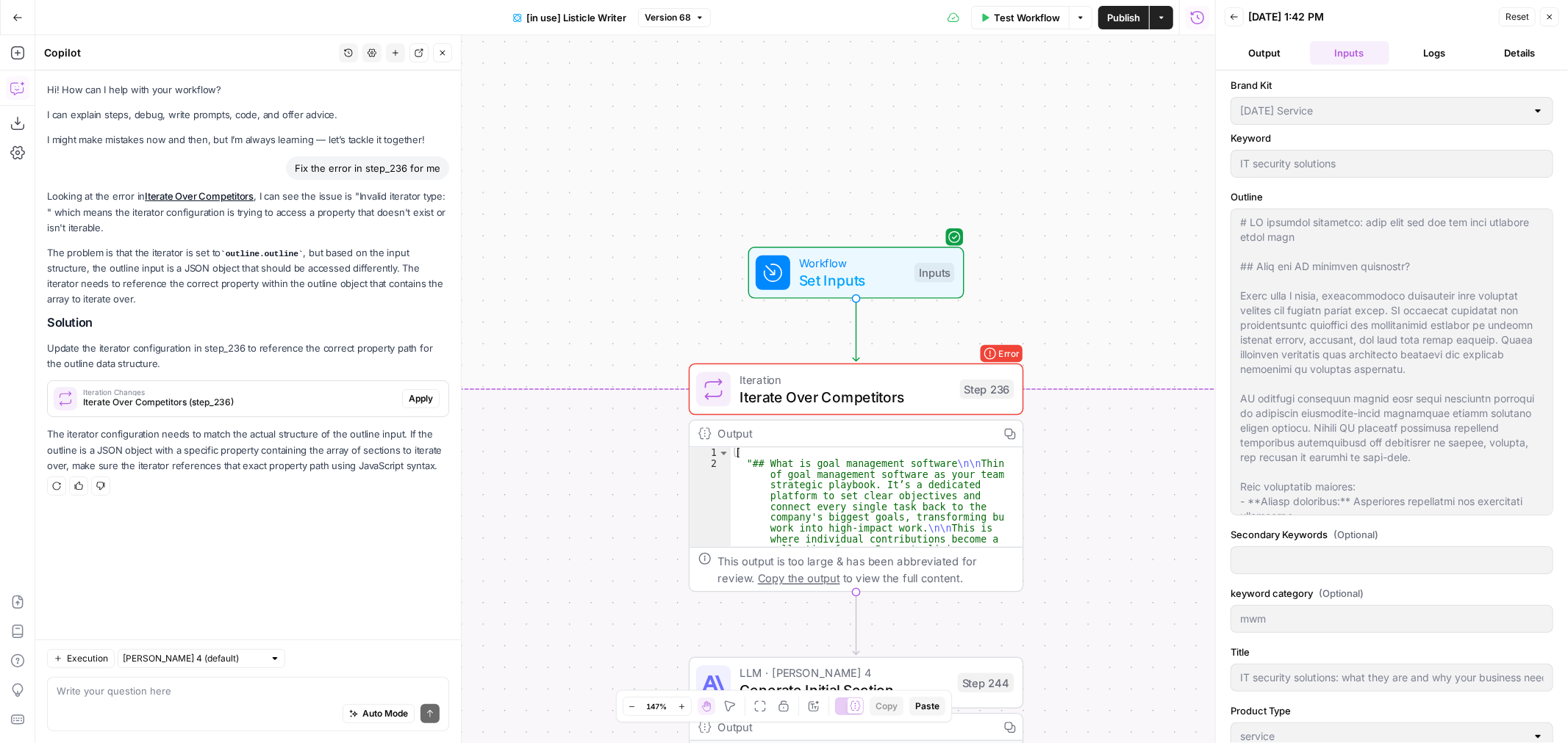
click at [1514, 20] on span "Reset" at bounding box center [1517, 18] width 23 height 14
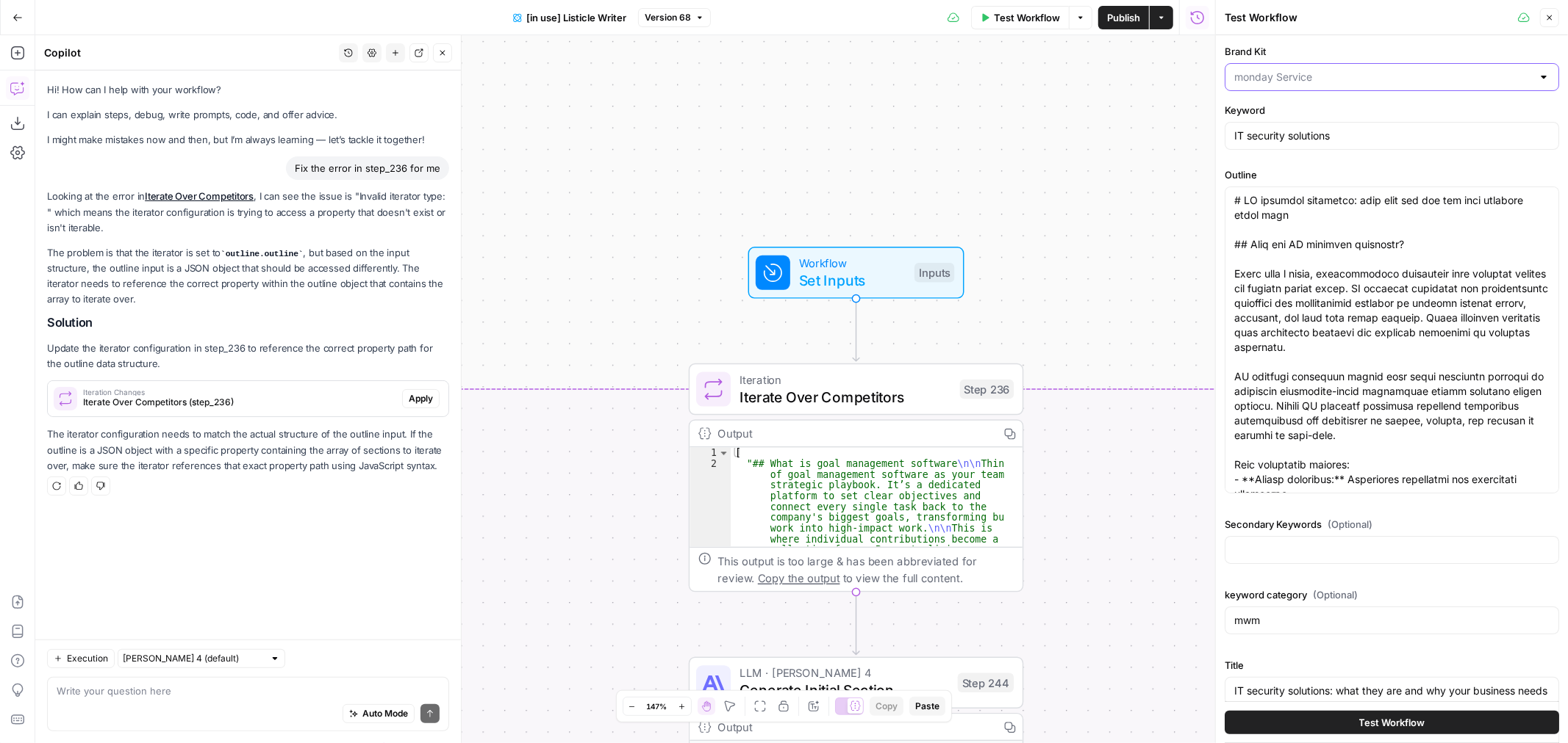
click at [1319, 76] on input "Brand Kit" at bounding box center [1382, 76] width 297 height 15
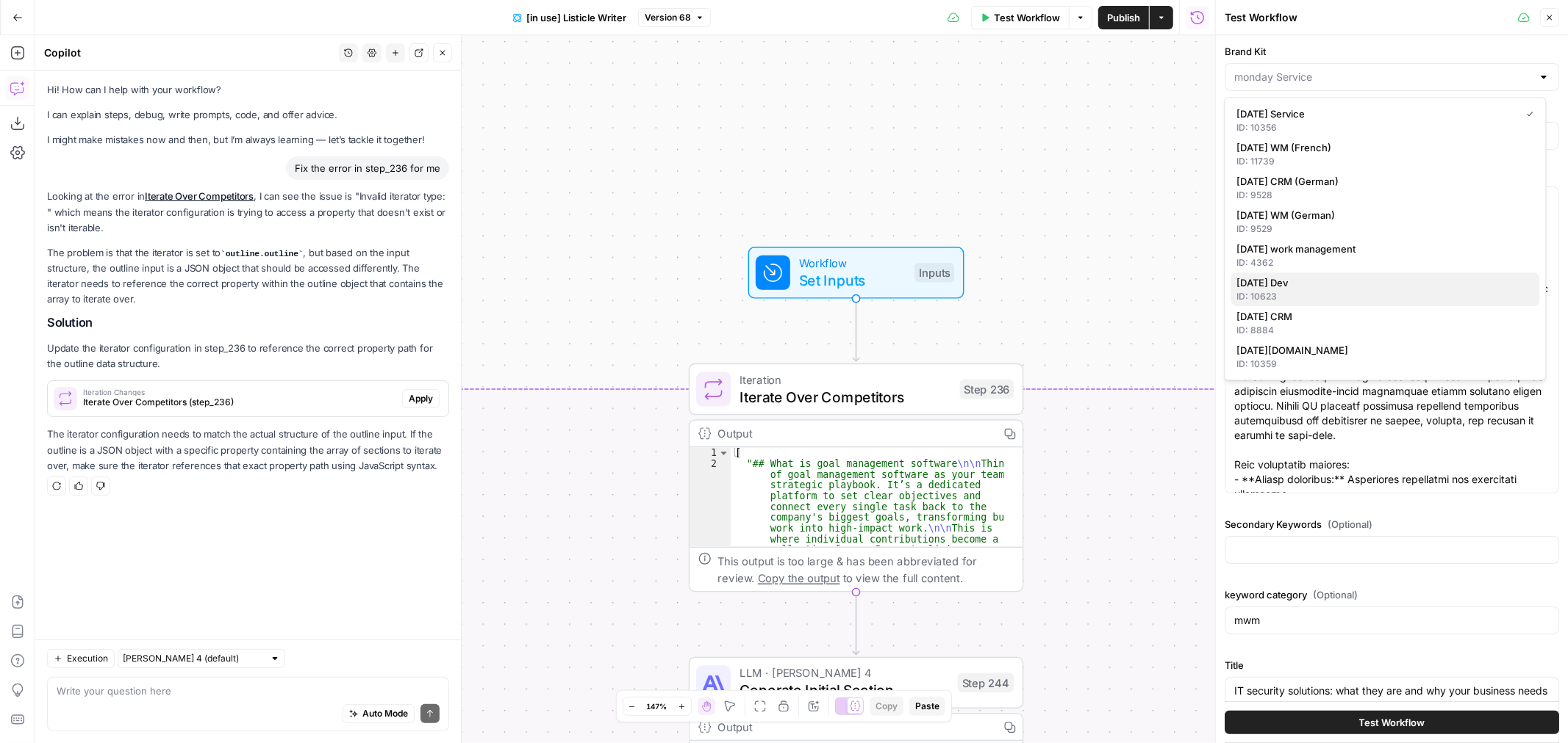
click at [1304, 291] on div "ID: 10623" at bounding box center [1385, 297] width 297 height 14
type input "monday Dev"
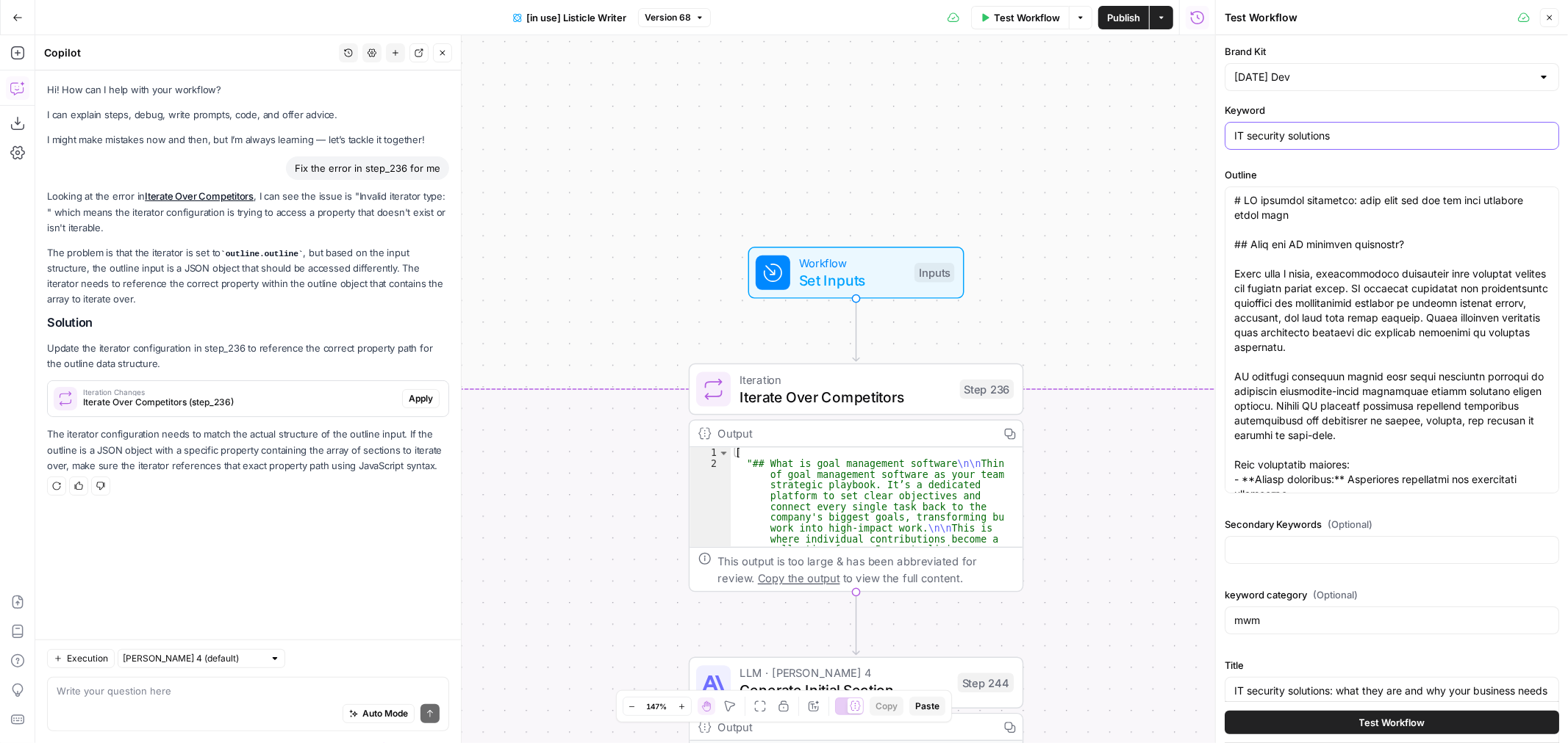
click at [1305, 133] on input "IT security solutions" at bounding box center [1391, 135] width 315 height 15
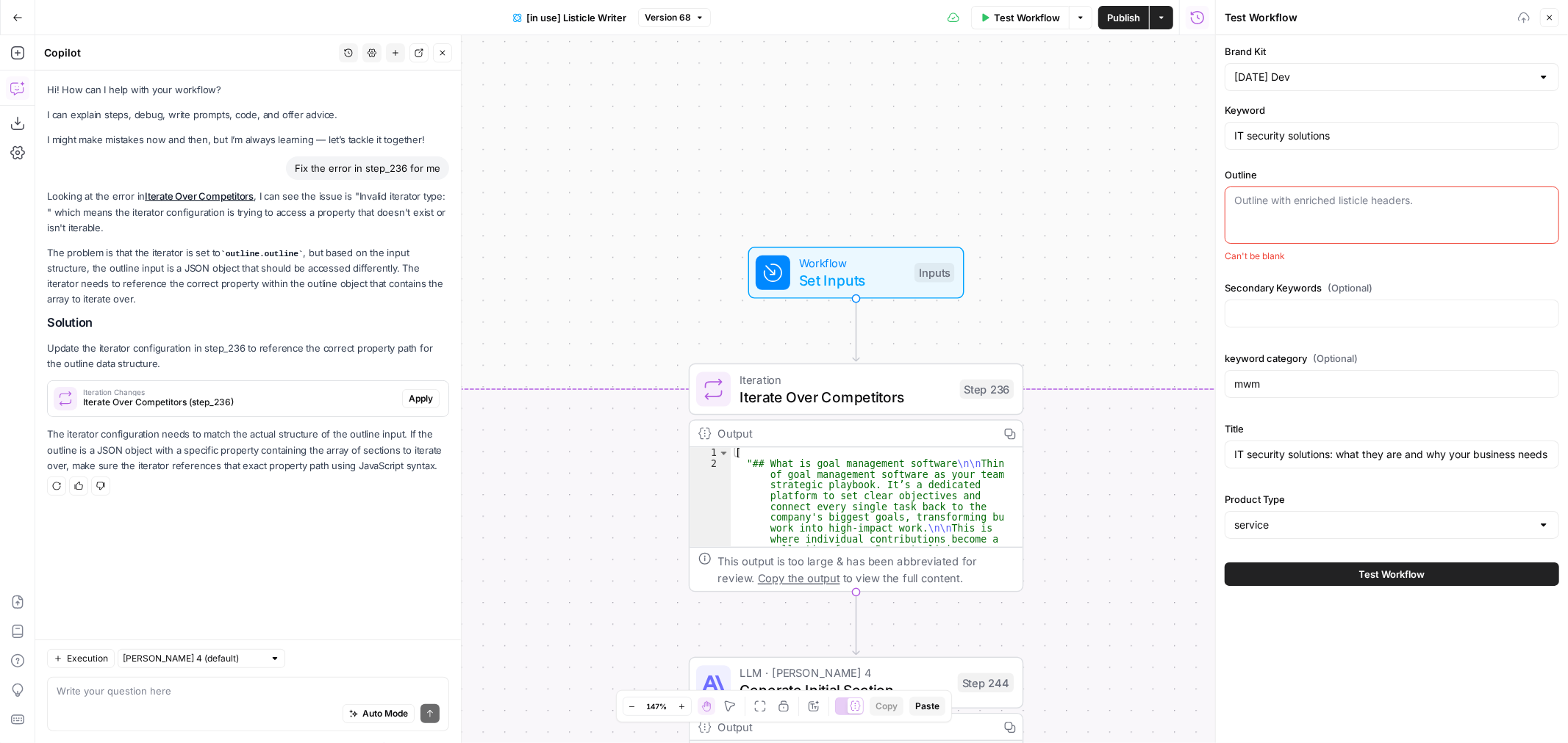
paste textarea "# 15 best Jira alternatives for development teams in 2025 ## Why development te…"
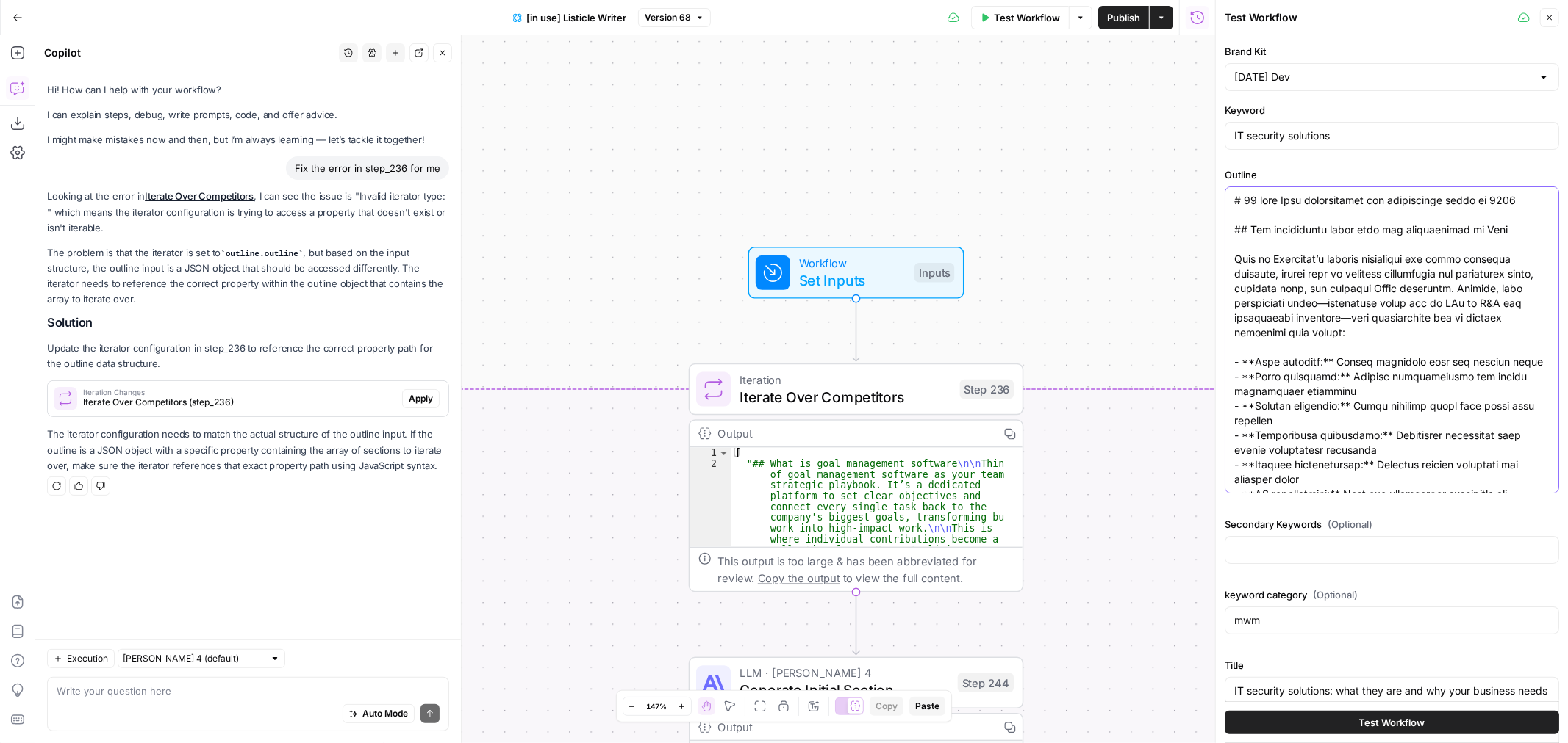
type textarea "# 15 best Jira alternatives for development teams in 2025 ## Why development te…"
click at [1258, 136] on input "IT security solutions" at bounding box center [1391, 135] width 315 height 15
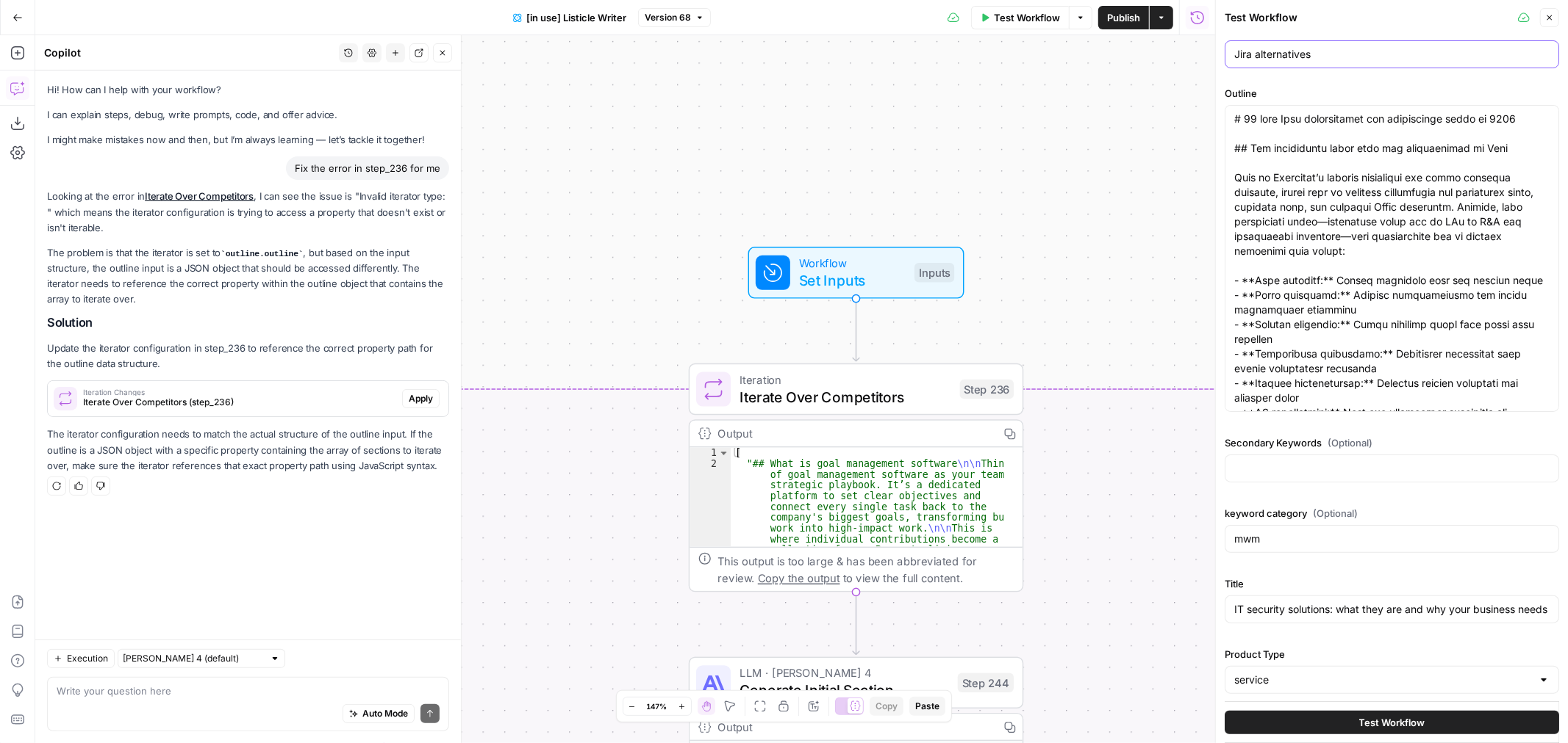
scroll to position [88, 0]
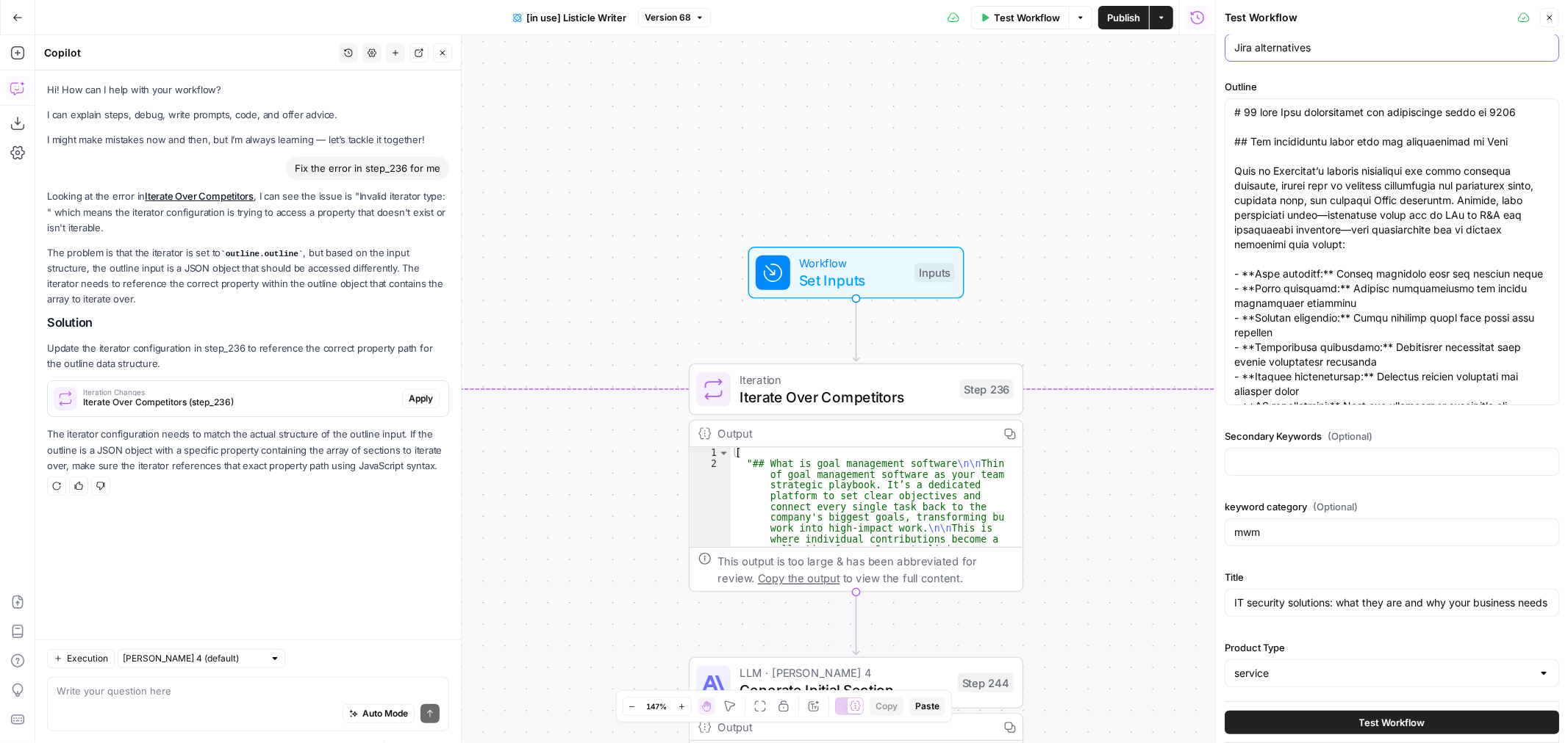
type input "Jira alternatives"
click at [1339, 538] on input "mwm" at bounding box center [1391, 532] width 315 height 15
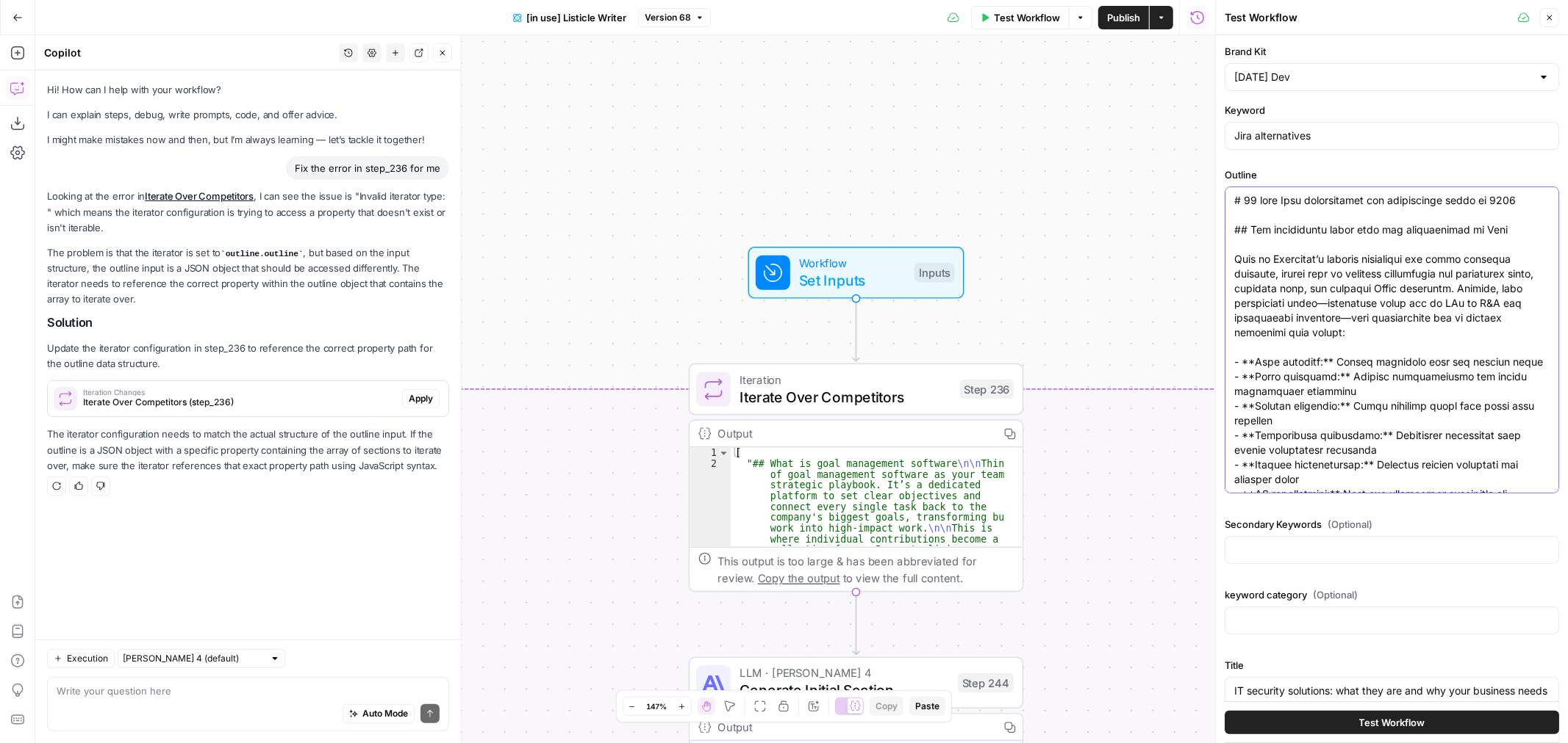
drag, startPoint x: 1242, startPoint y: 199, endPoint x: 1532, endPoint y: 194, distance: 290.0
click at [1532, 194] on div at bounding box center [1392, 340] width 335 height 307
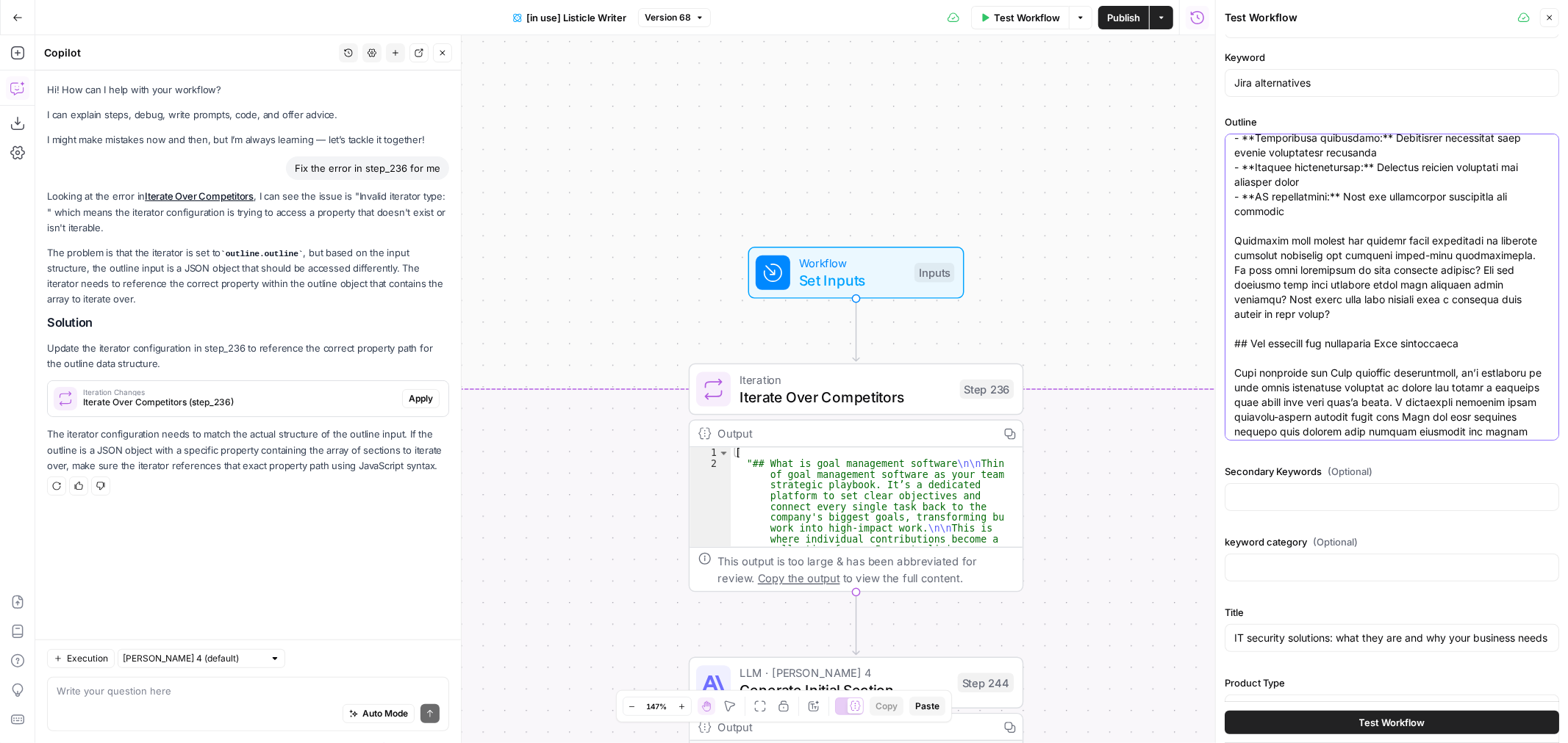
scroll to position [88, 0]
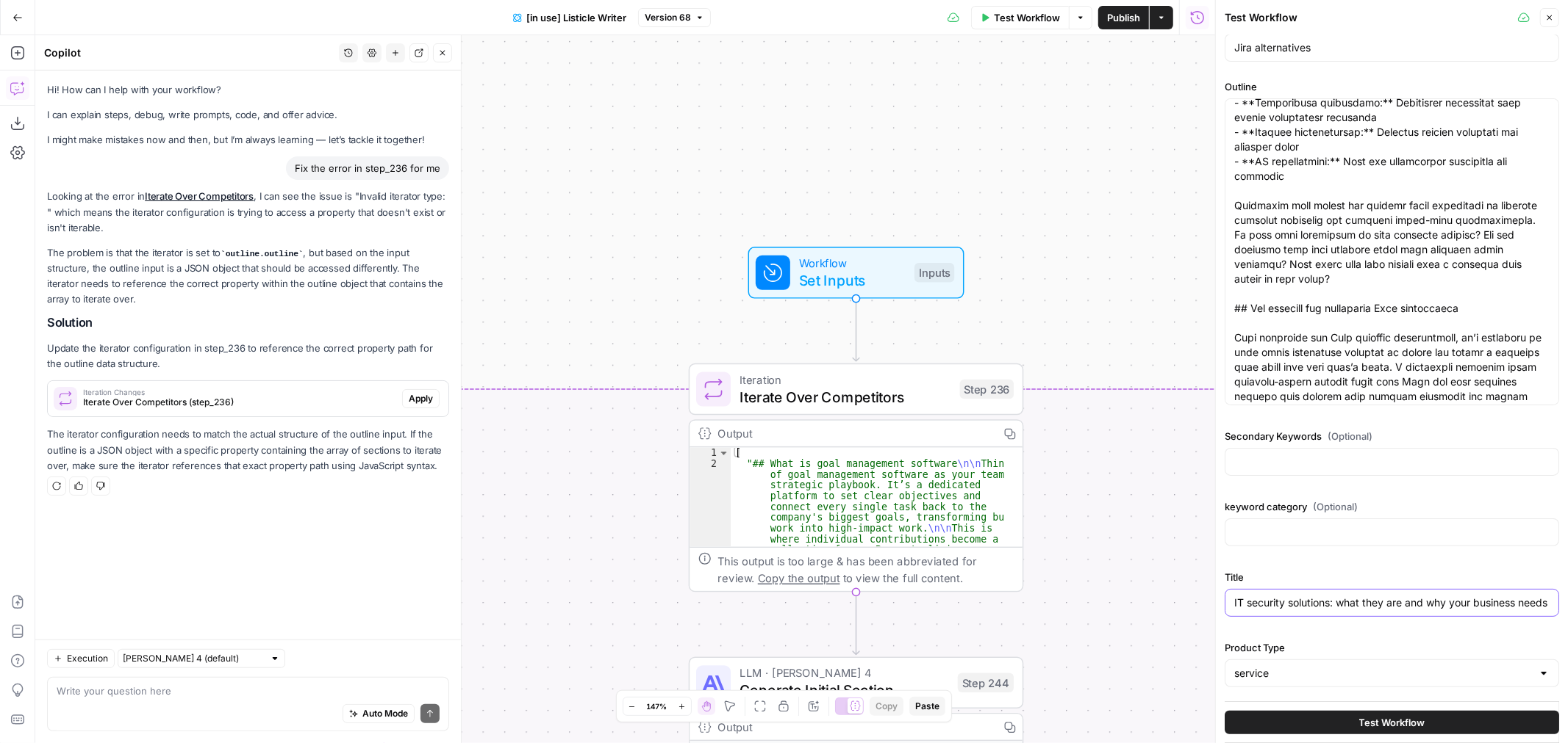
click at [1302, 601] on input "IT security solutions: what they are and why your business needs them" at bounding box center [1391, 602] width 315 height 15
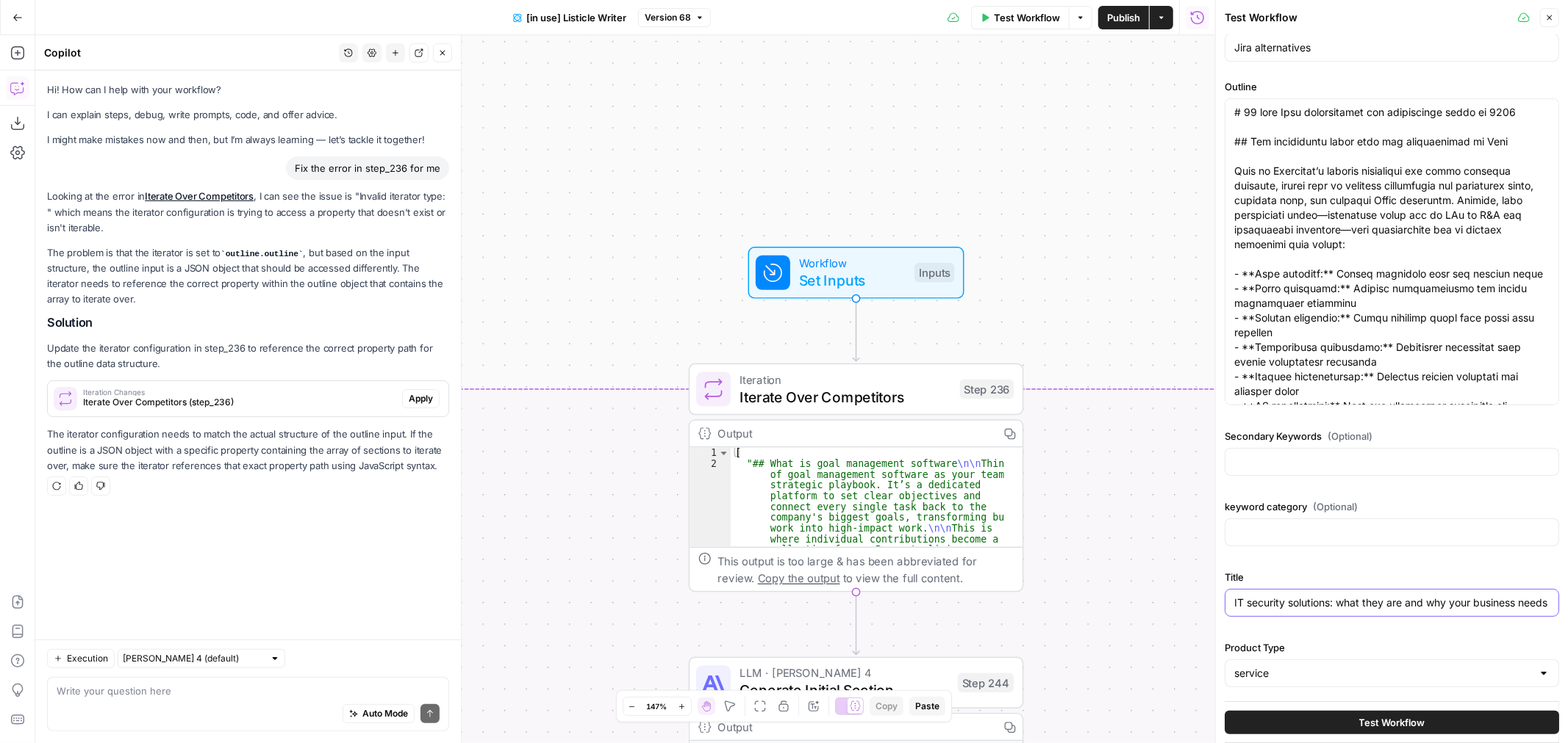
click at [1302, 601] on input "IT security solutions: what they are and why your business needs them" at bounding box center [1391, 602] width 315 height 15
paste input "15 best Jira alternatives for development teams in 2025"
type input "15 best Jira alternatives for development teams in 2025"
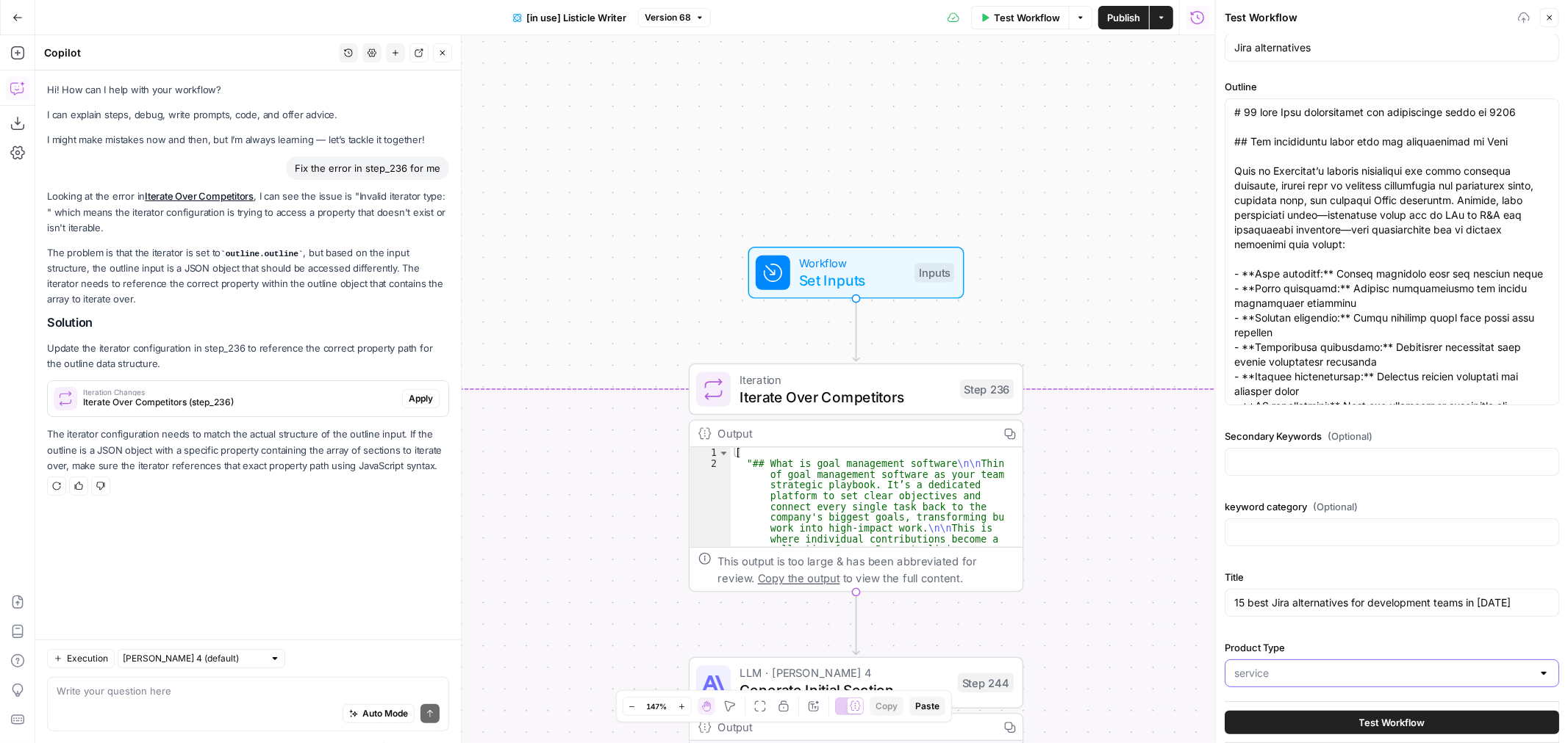
click at [1292, 677] on input "Product Type" at bounding box center [1382, 673] width 297 height 15
click at [1293, 617] on span "dev" at bounding box center [1382, 617] width 291 height 15
type input "dev"
click at [1328, 718] on button "Test Workflow" at bounding box center [1392, 722] width 335 height 23
click at [1322, 723] on button "Test Workflow" at bounding box center [1392, 722] width 335 height 23
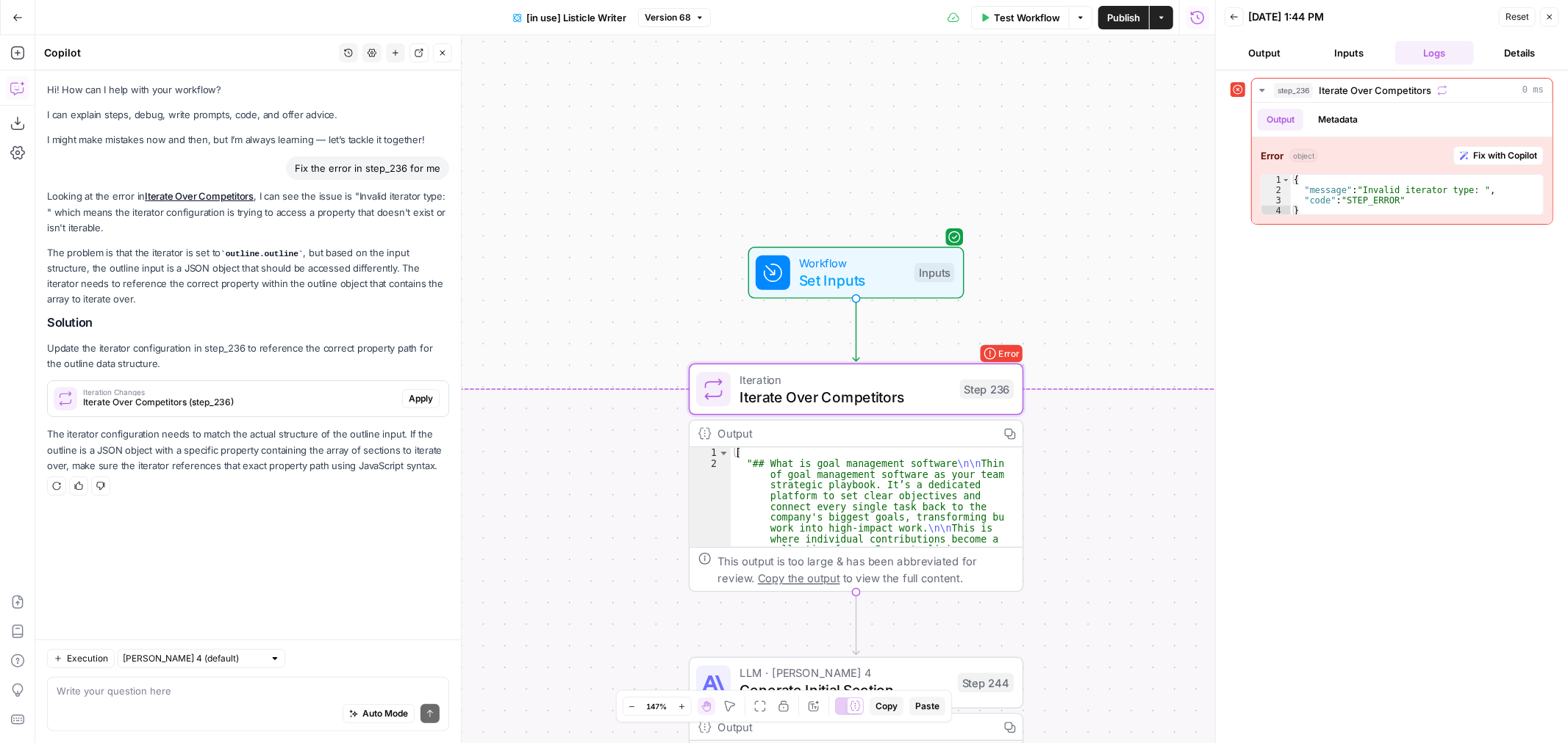
click at [276, 402] on span "Iterate Over Competitors (step_236)" at bounding box center [240, 403] width 313 height 14
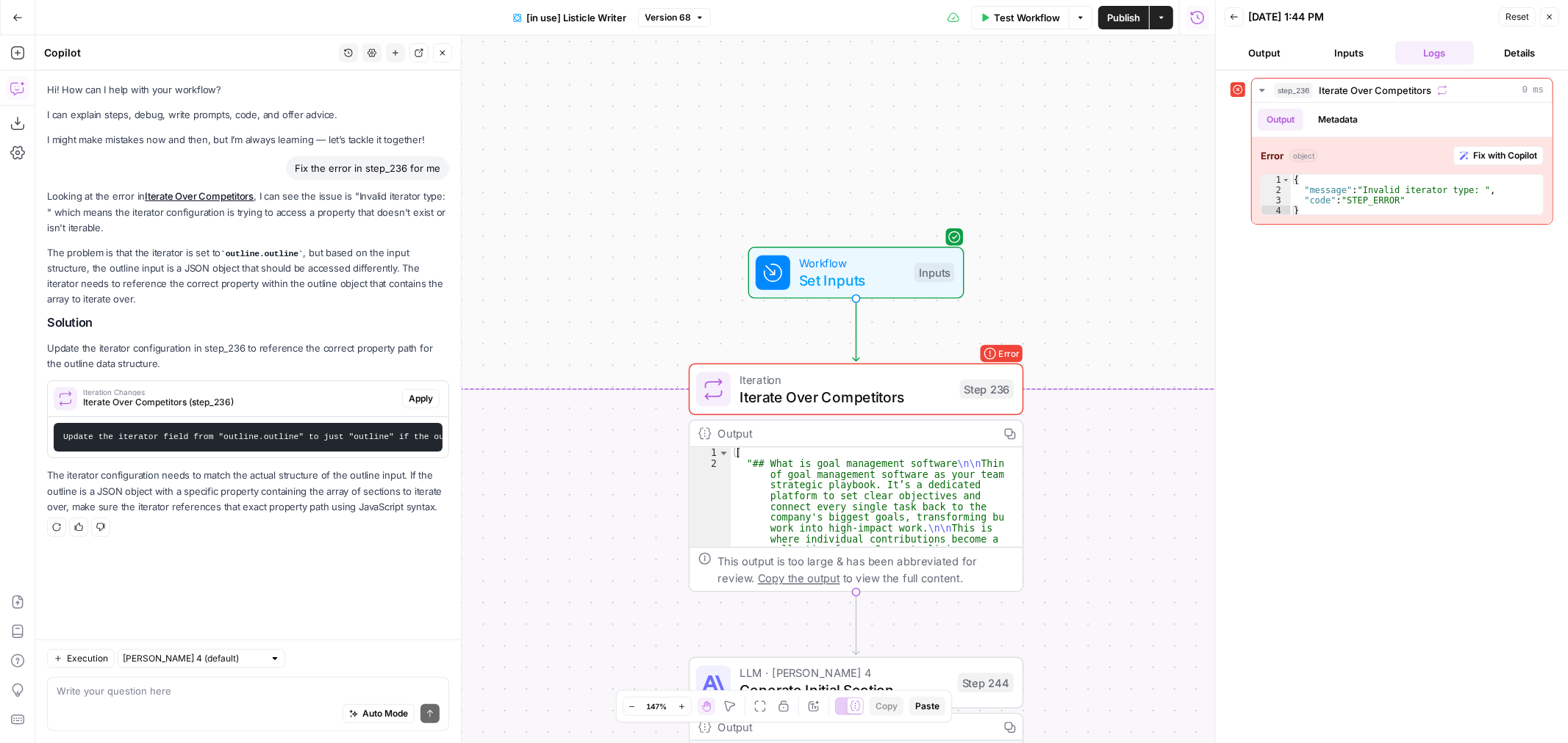
click at [1349, 53] on button "Inputs" at bounding box center [1349, 53] width 79 height 23
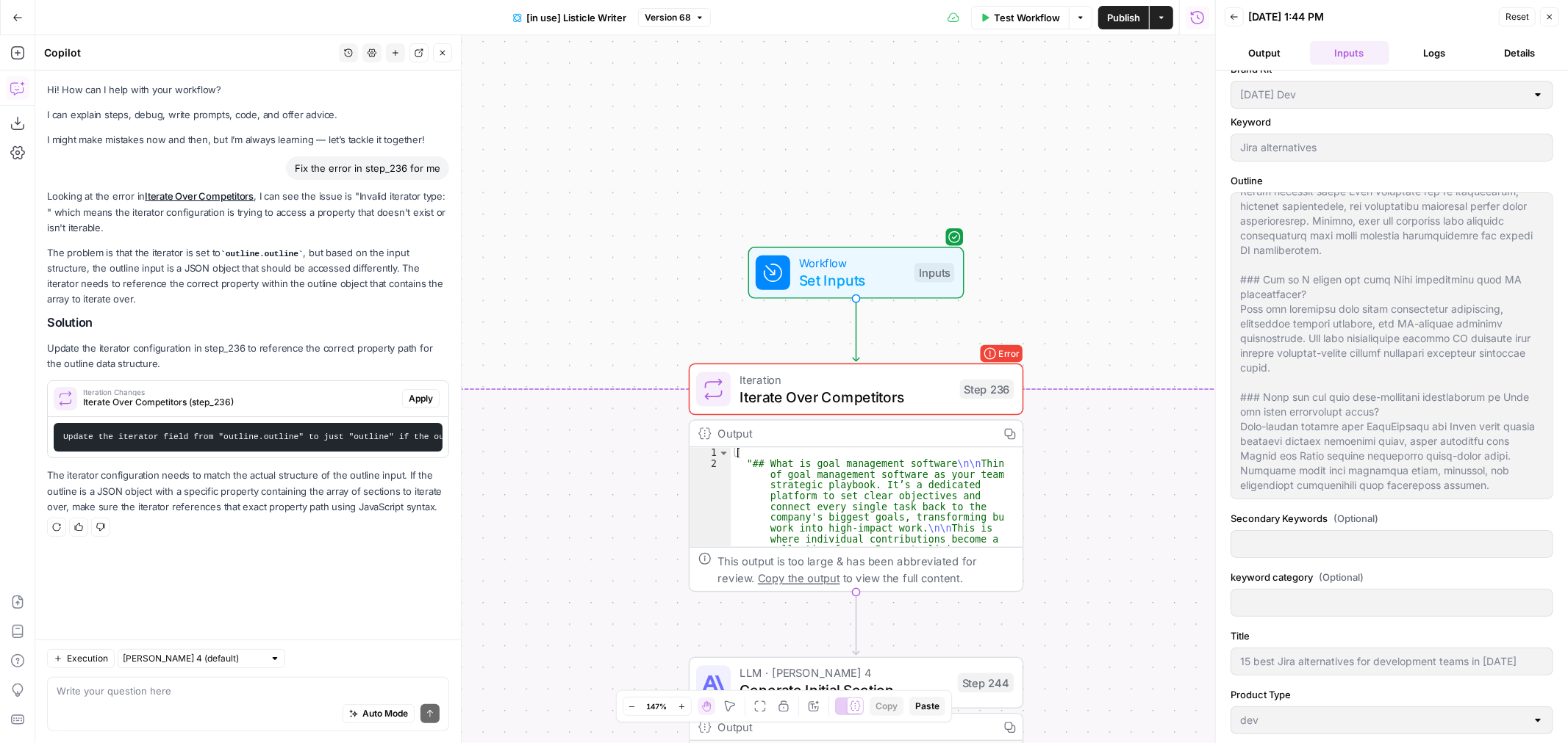
scroll to position [21, 0]
click at [412, 403] on span "Apply" at bounding box center [421, 399] width 24 height 14
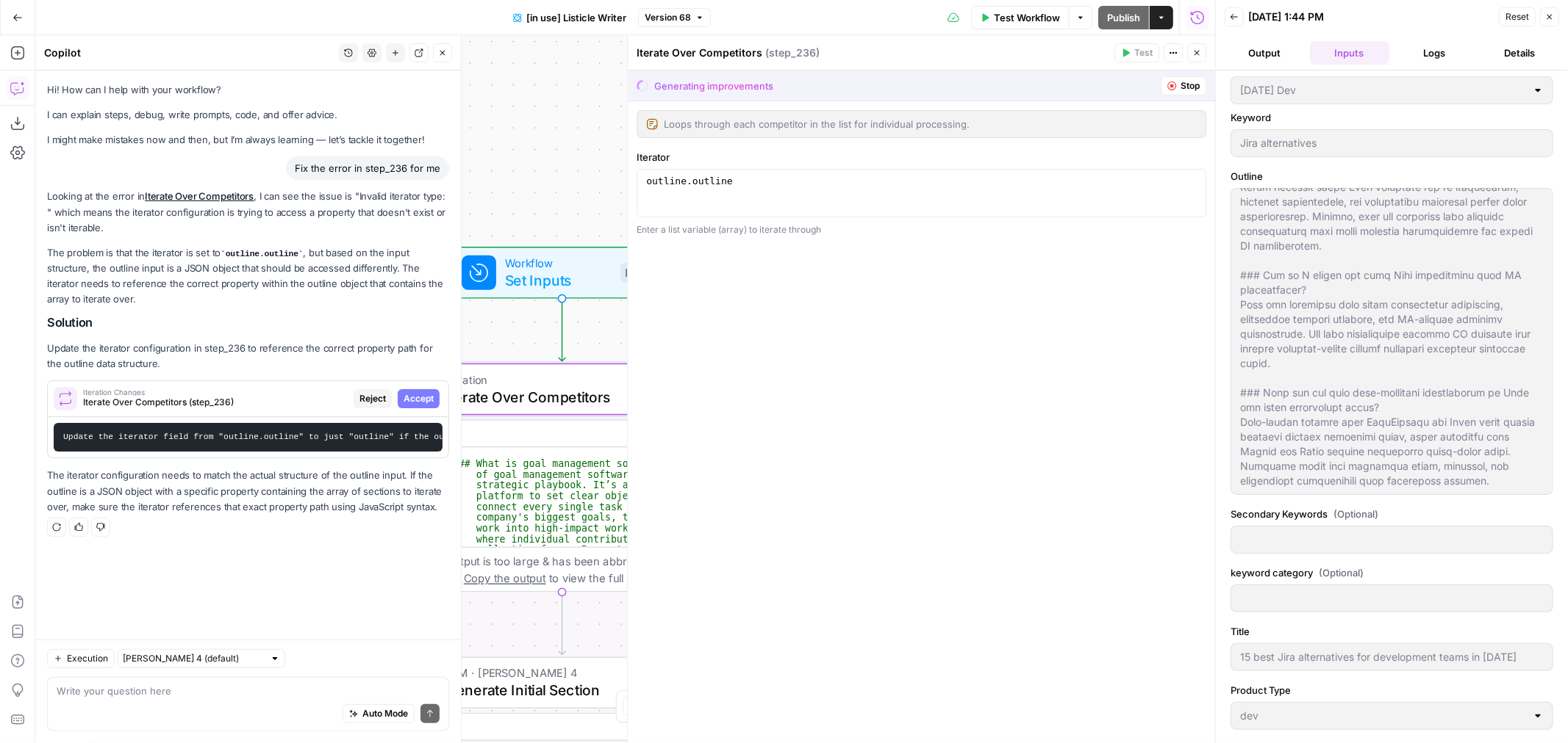
click at [416, 402] on span "Accept" at bounding box center [418, 399] width 30 height 14
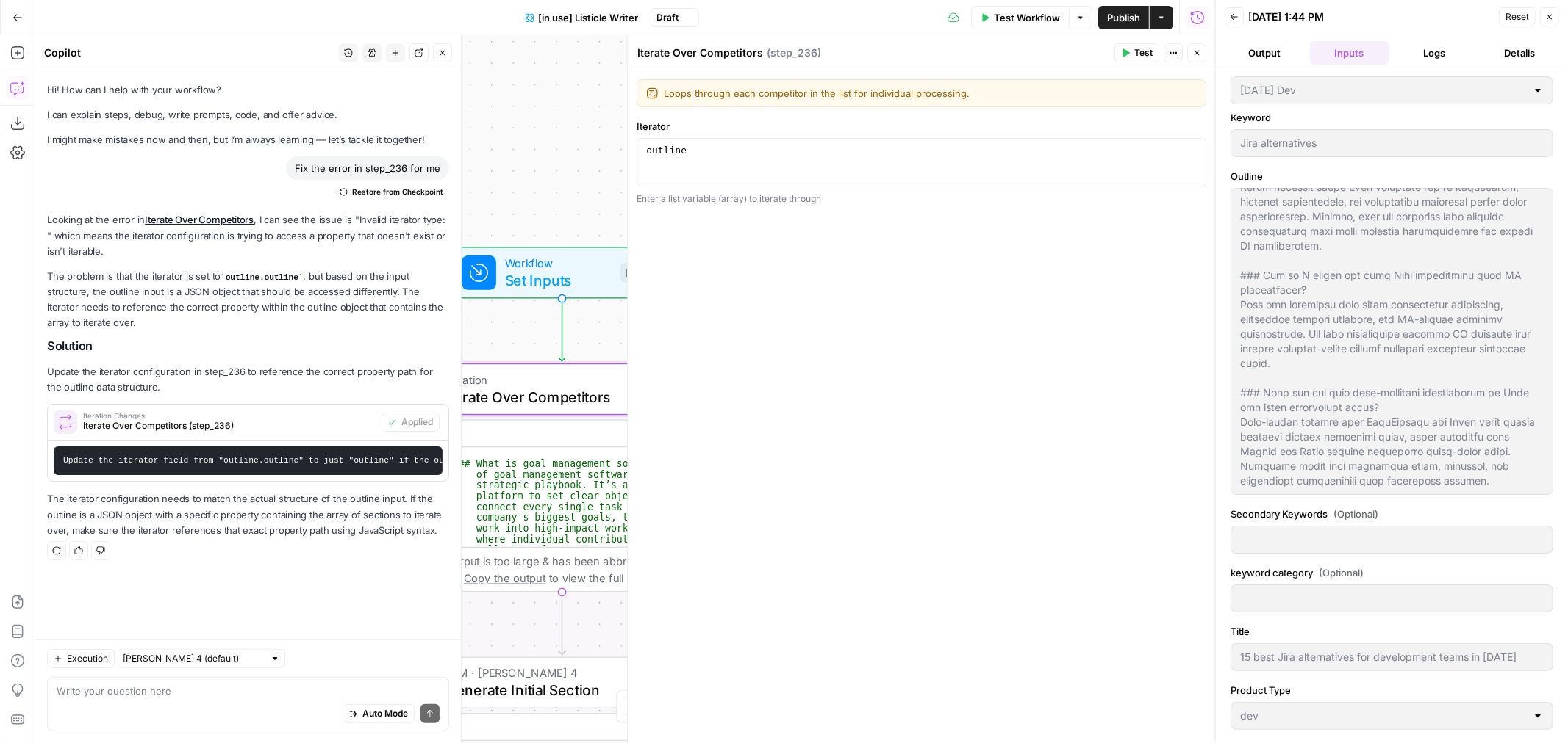
click at [1021, 17] on span "Test Workflow" at bounding box center [1027, 18] width 67 height 15
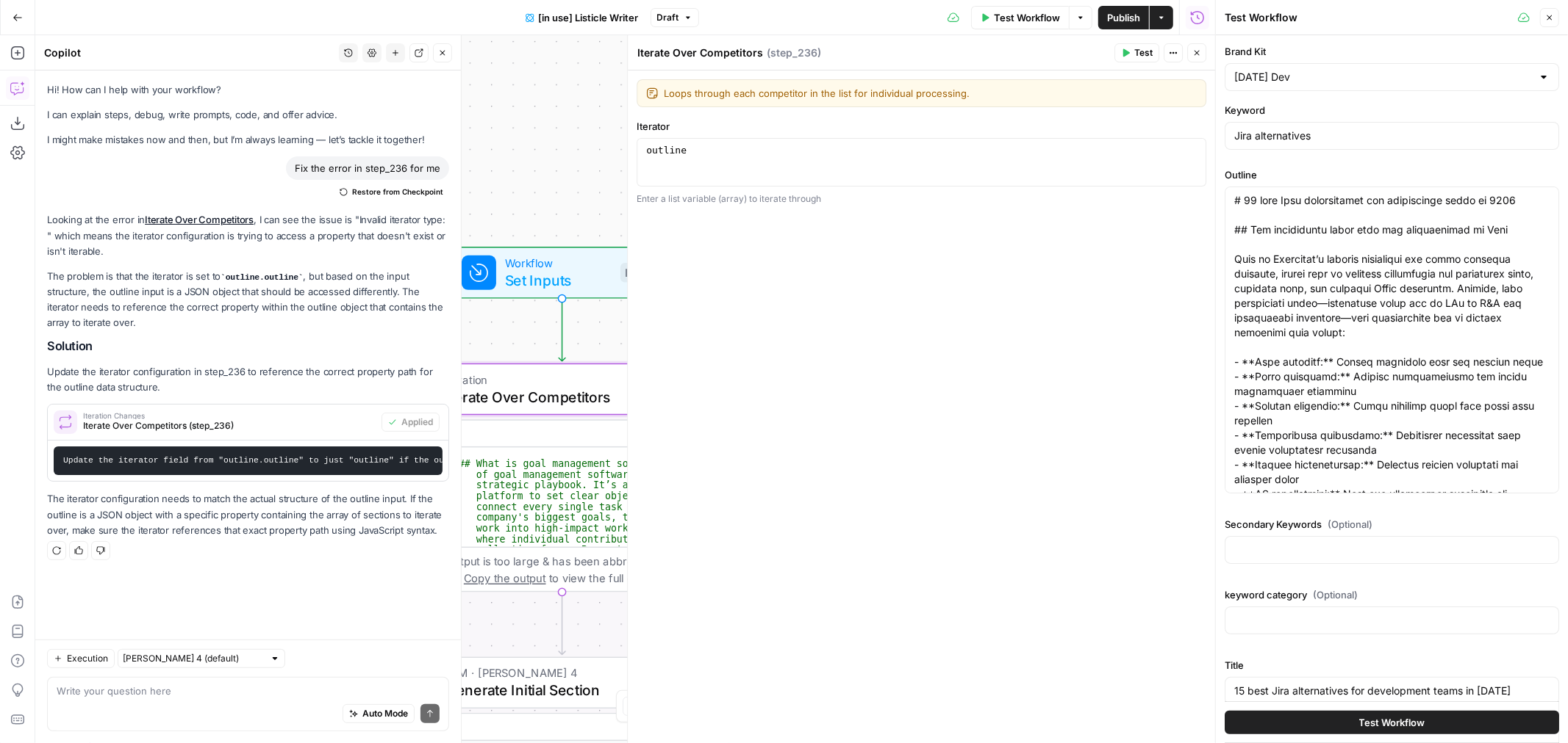
scroll to position [88, 0]
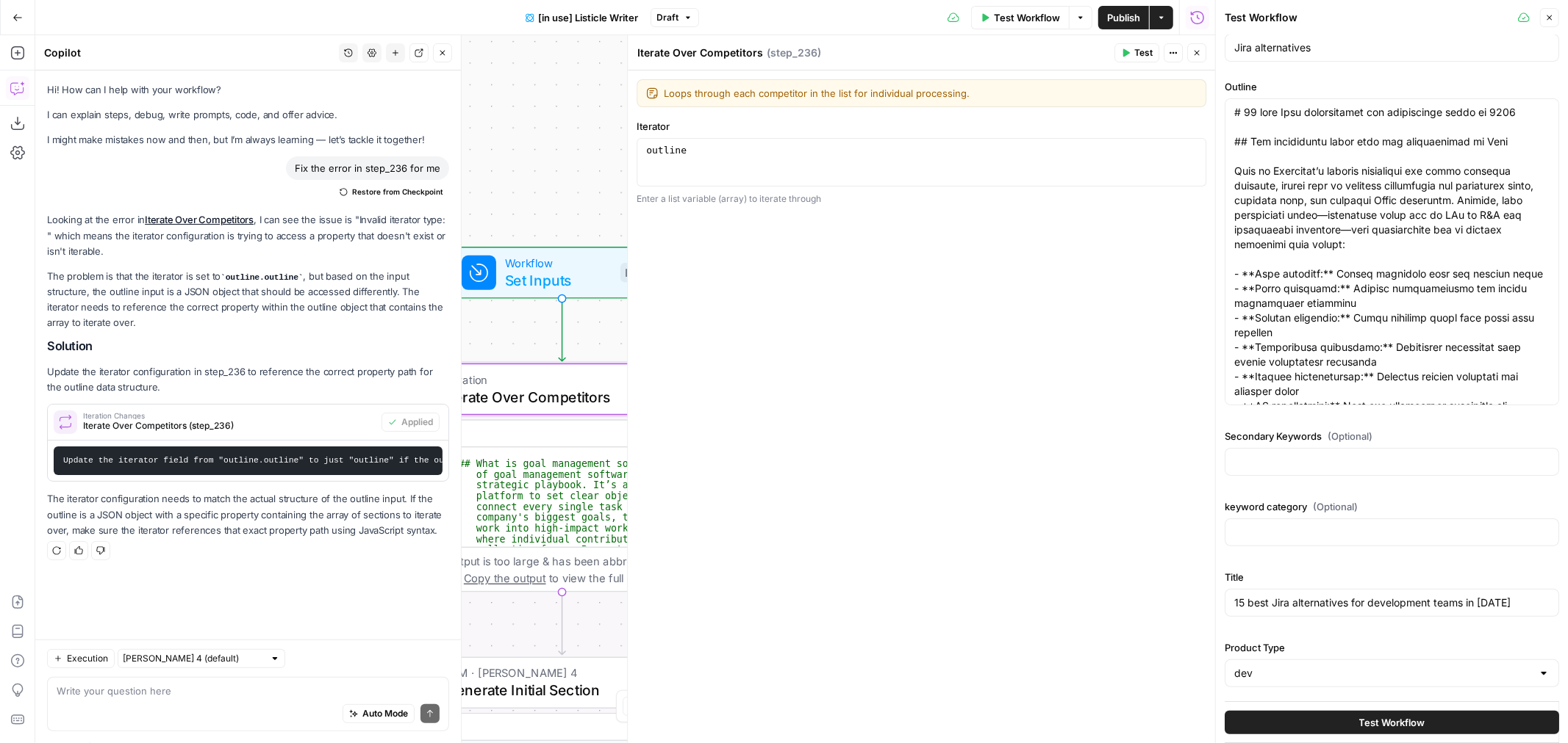
click at [1330, 722] on button "Test Workflow" at bounding box center [1392, 722] width 335 height 23
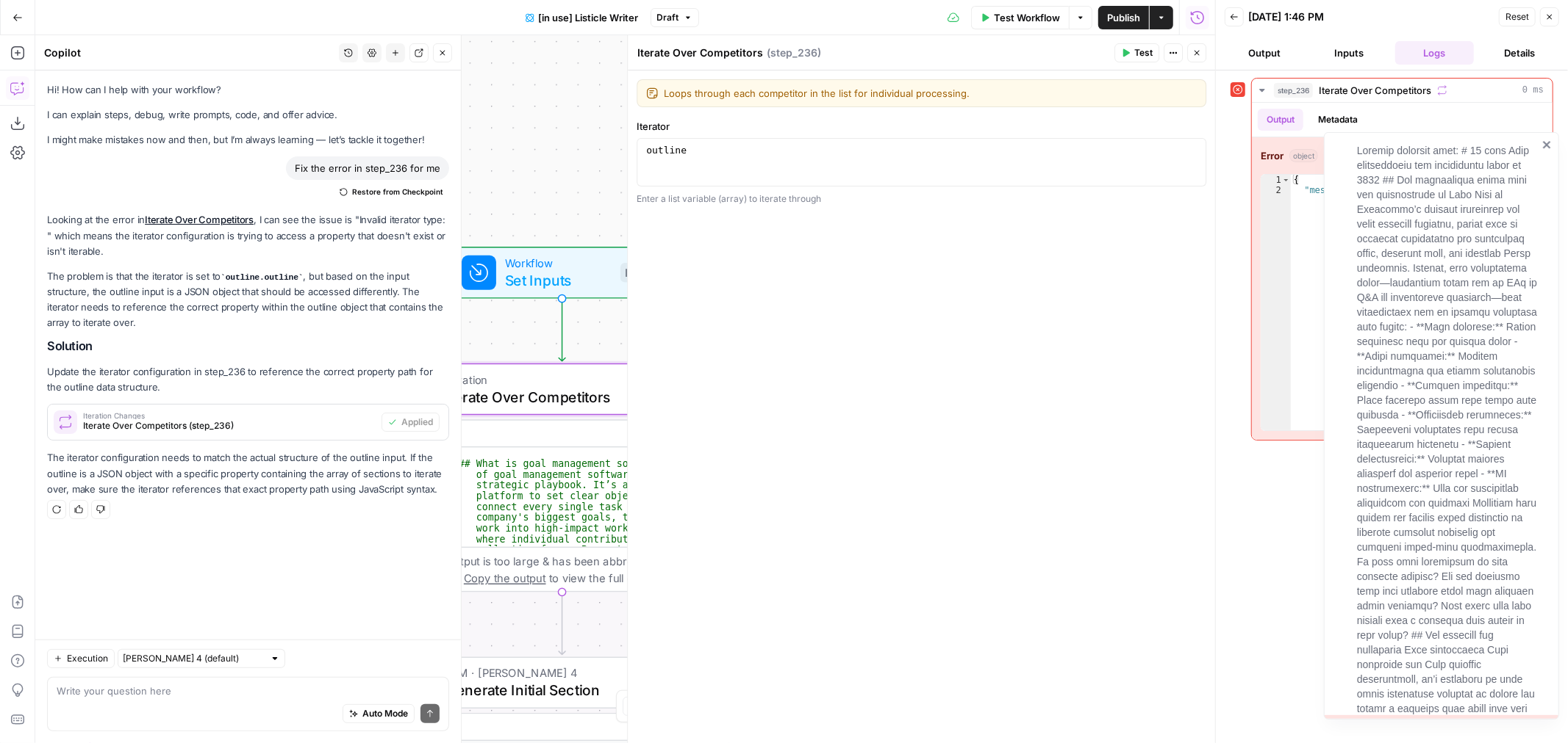
click at [1268, 535] on div "step_236 Iterate Over Competitors 0 ms Output Metadata Error object Fix with Co…" at bounding box center [1392, 407] width 323 height 658
click at [1546, 141] on icon "close" at bounding box center [1546, 145] width 11 height 12
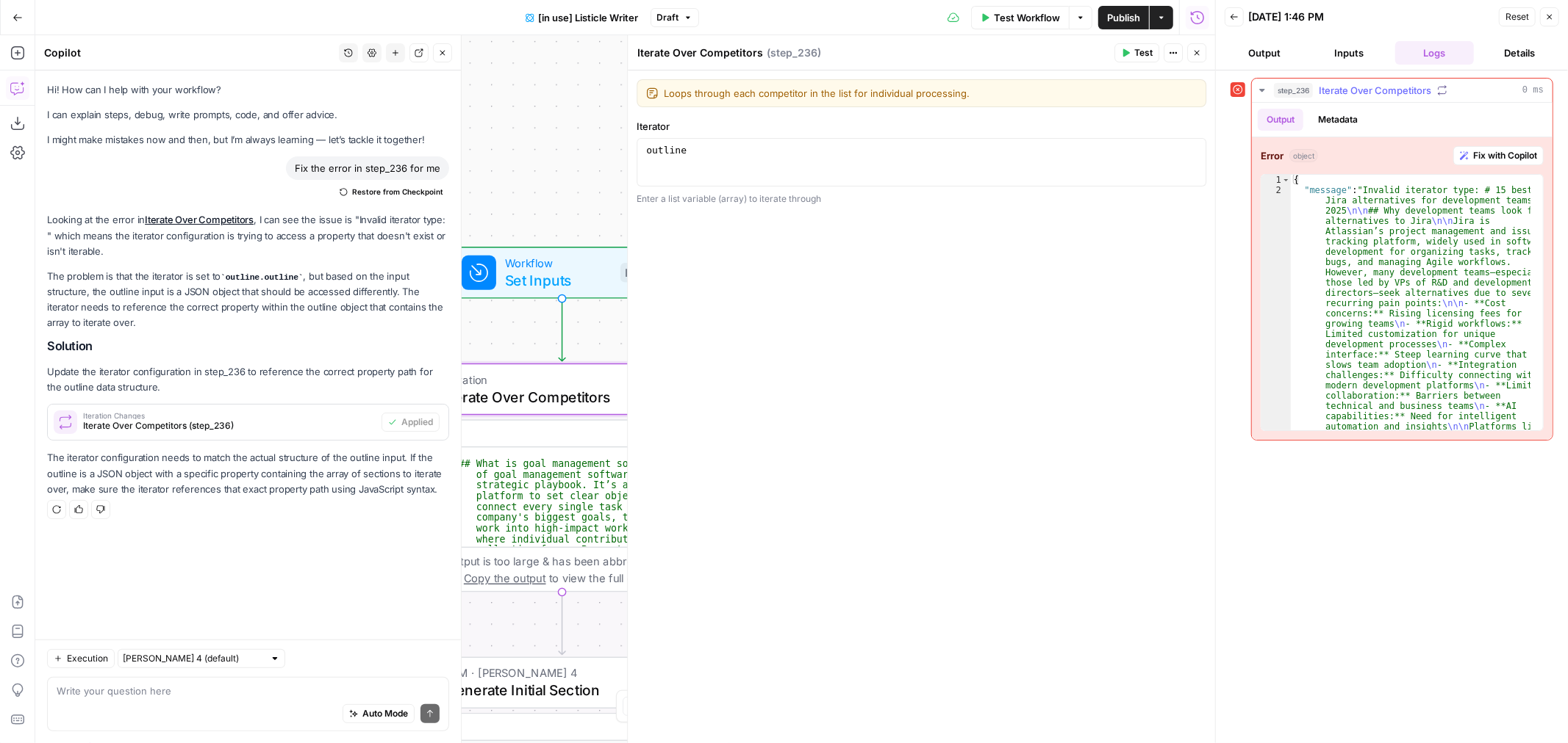
type textarea "**********"
click at [1489, 155] on span "Fix with Copilot" at bounding box center [1504, 156] width 64 height 14
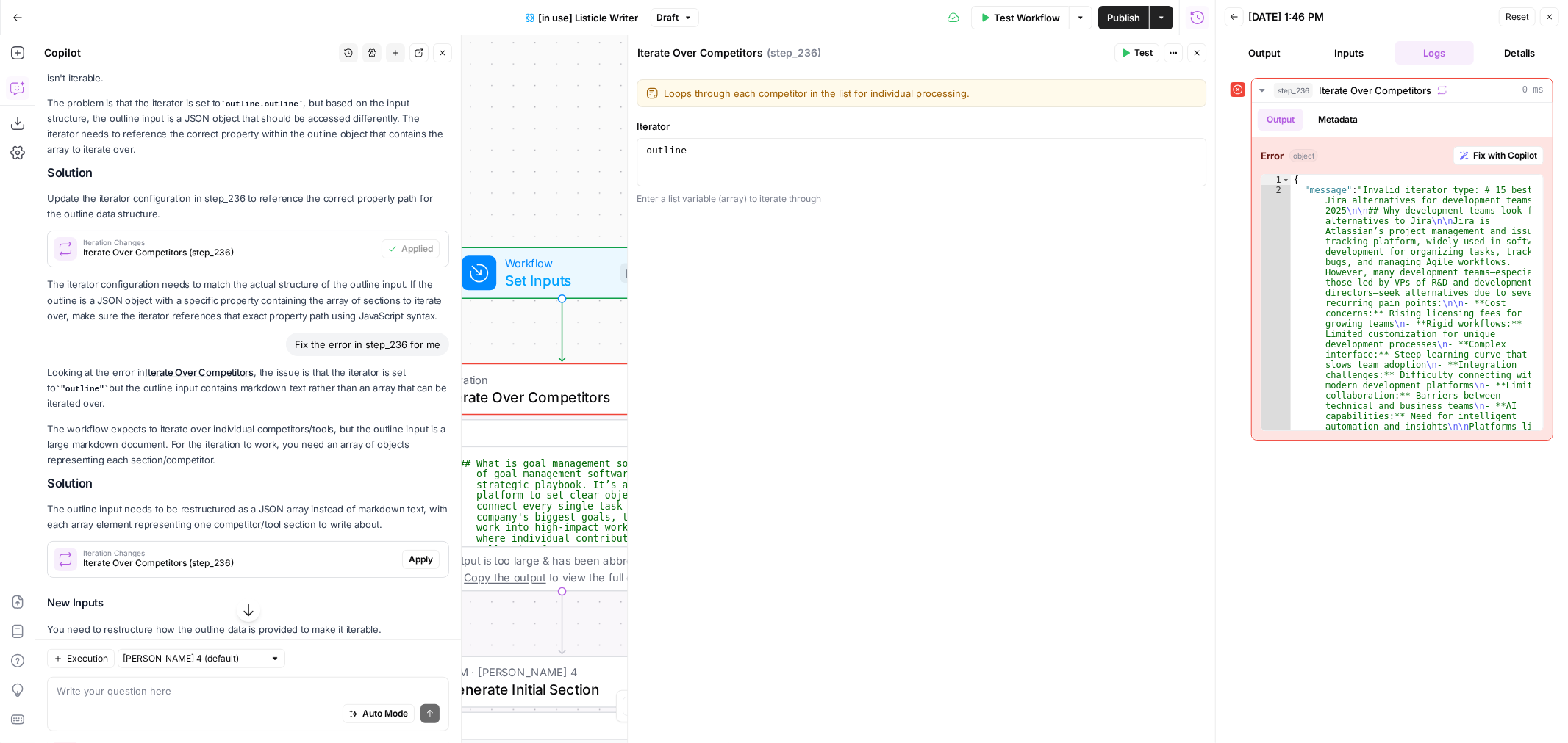
scroll to position [112, 0]
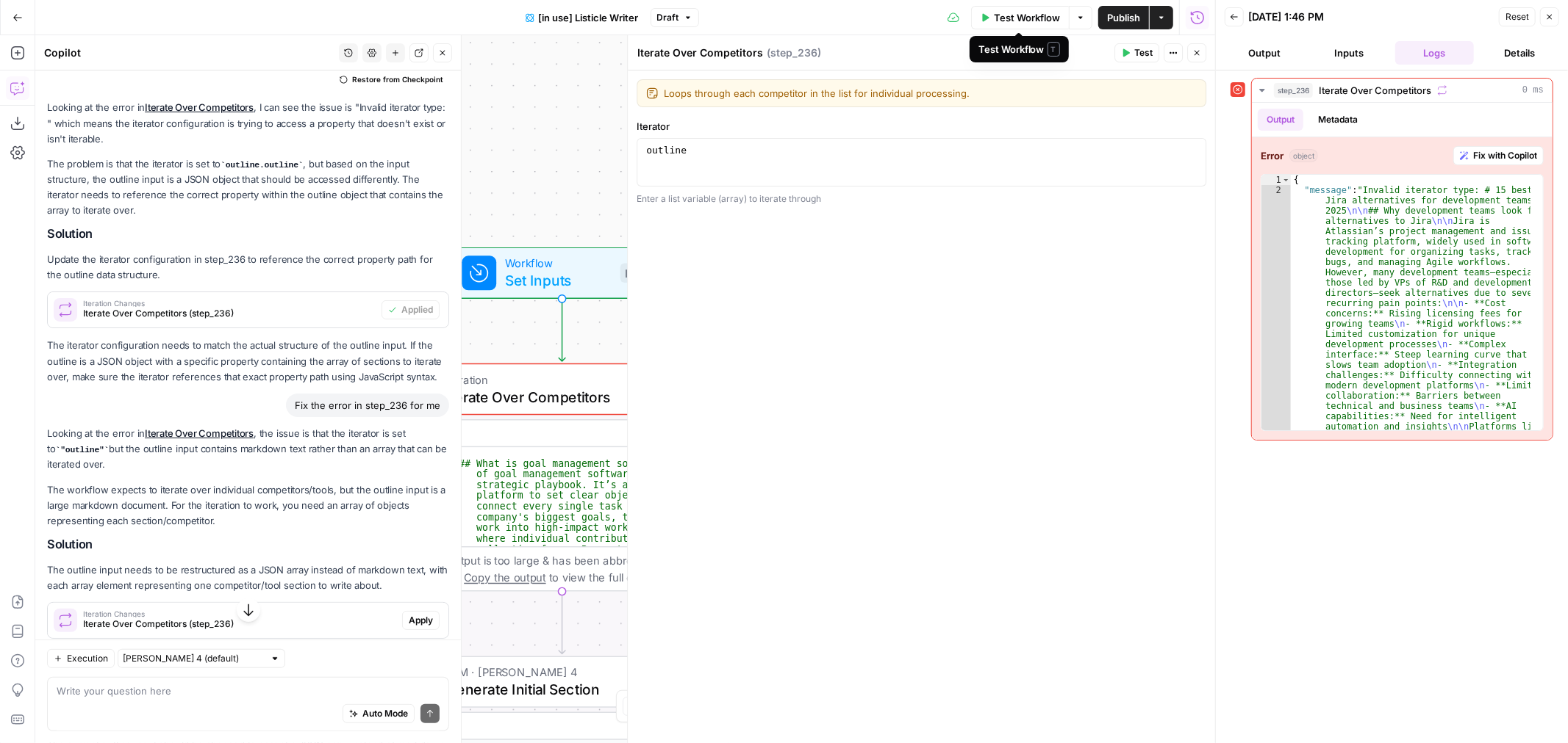
click at [1342, 57] on button "Inputs" at bounding box center [1349, 53] width 79 height 23
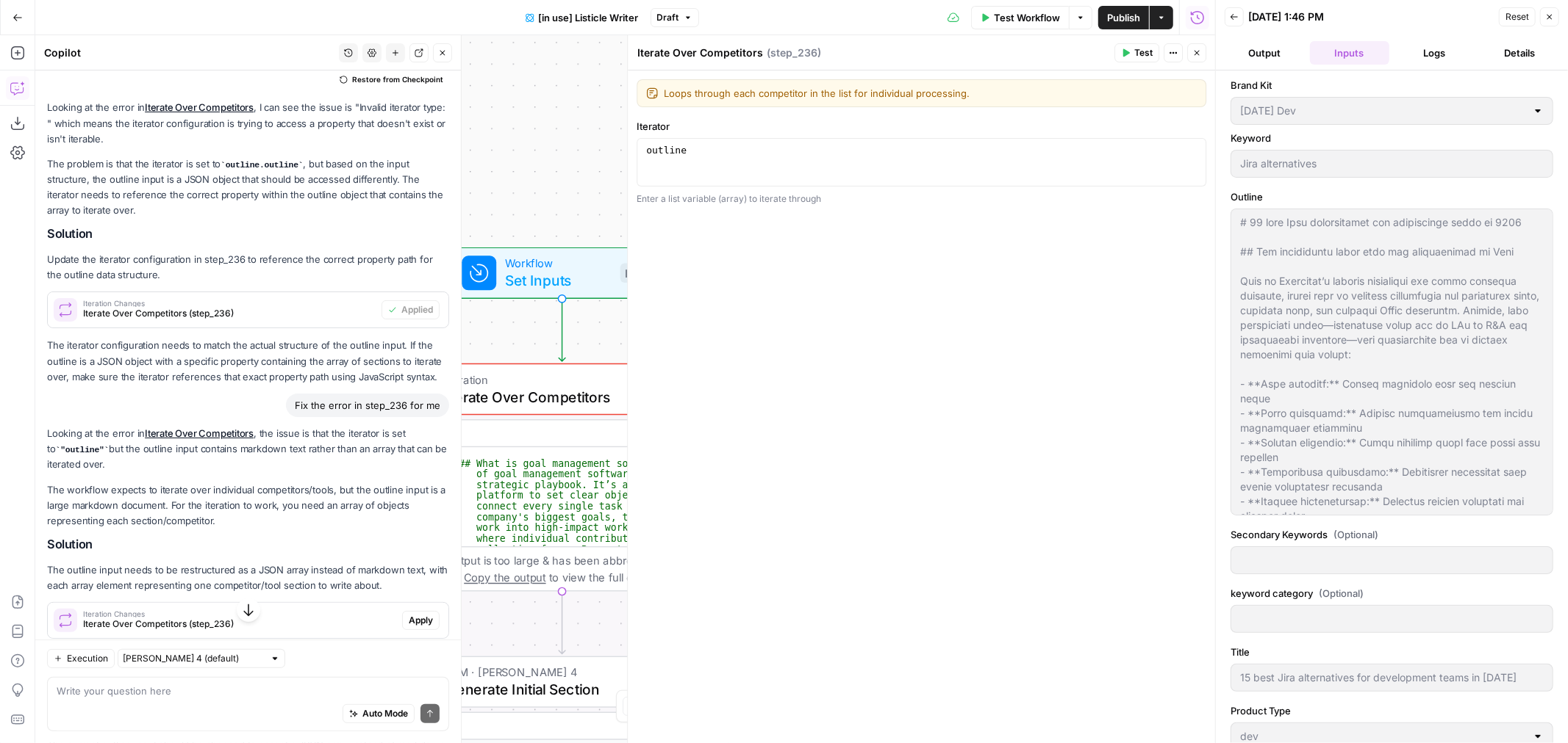
click at [1510, 19] on span "Reset" at bounding box center [1517, 18] width 23 height 14
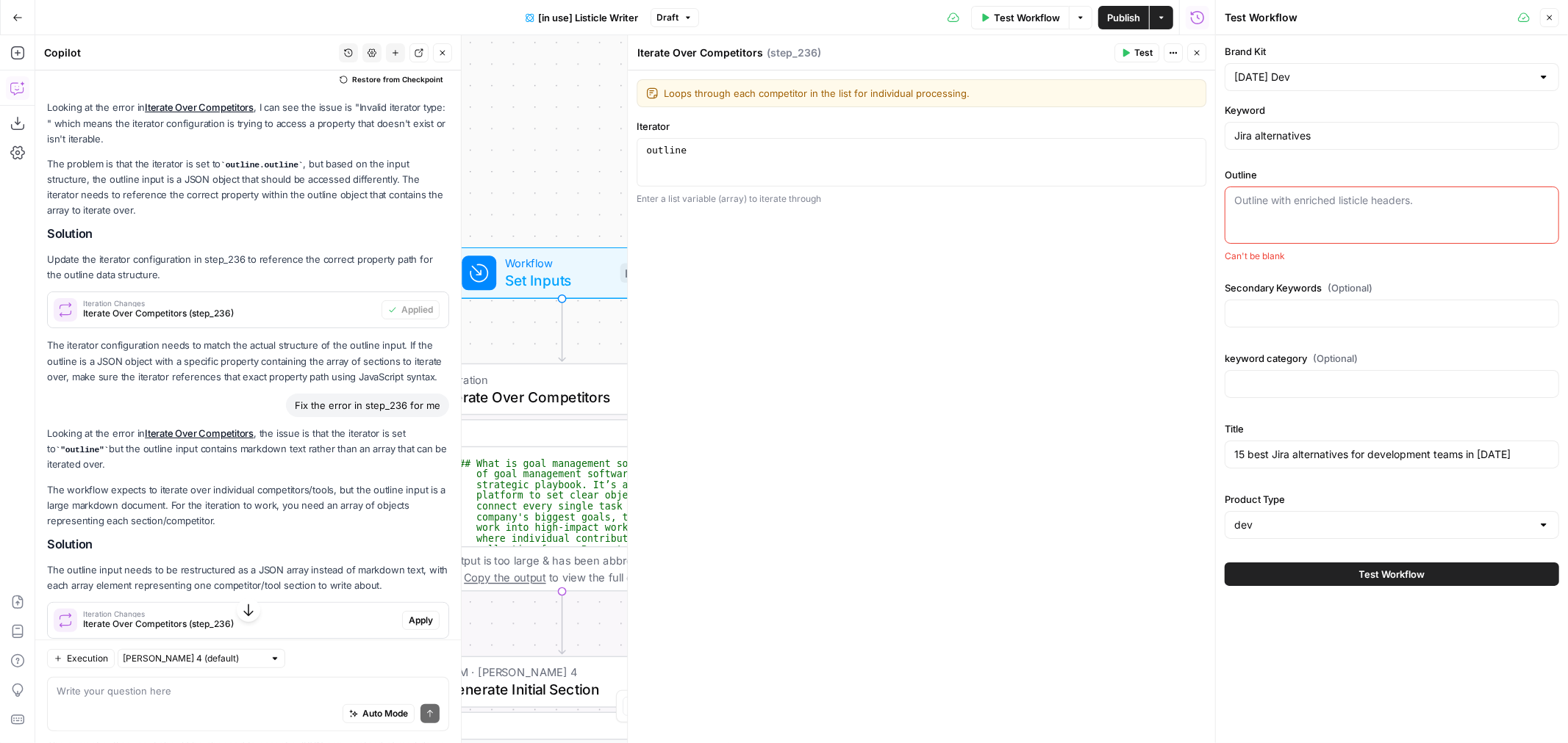
paste textarea "15 best Jira alternatives for development teams in 2025 Why development teams l…"
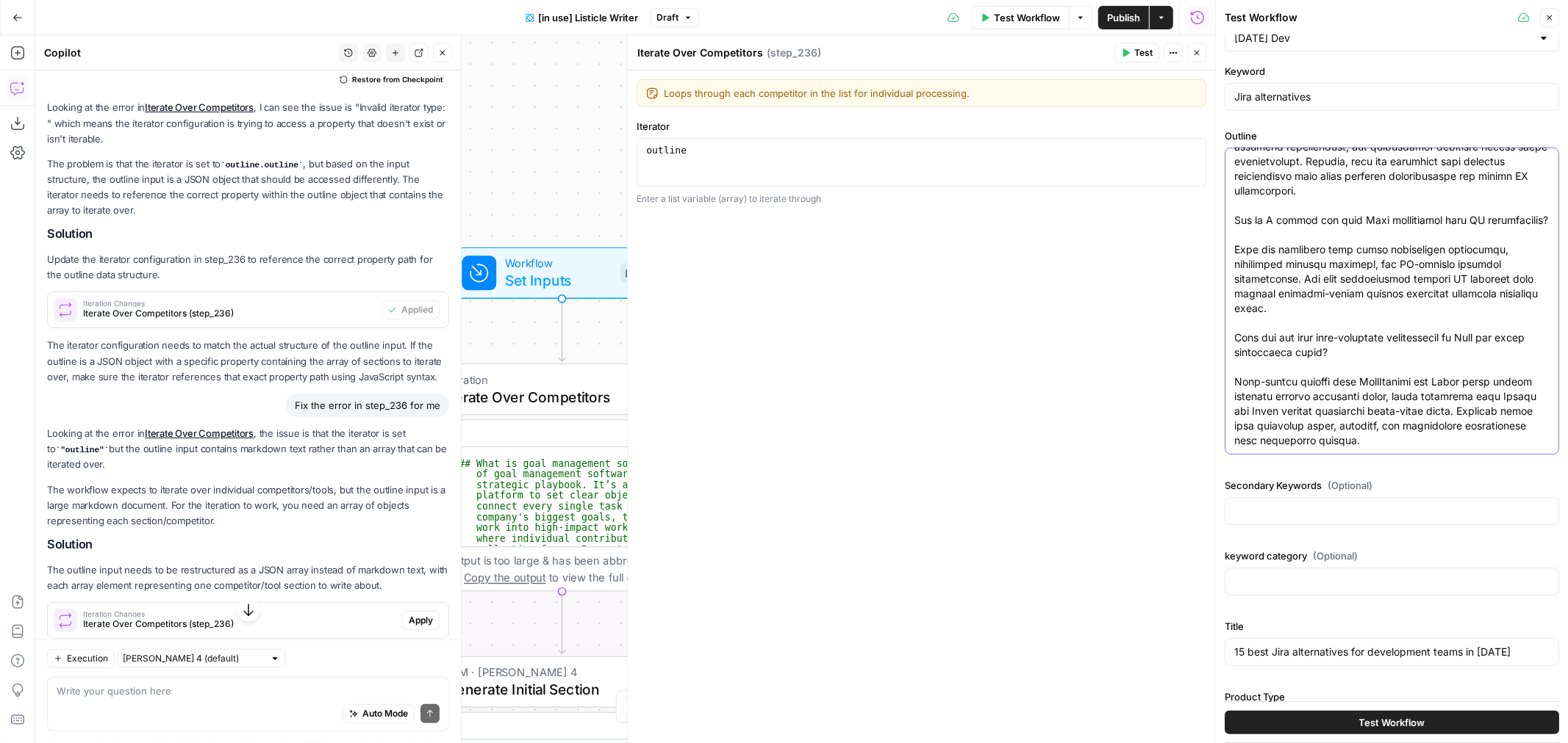
scroll to position [88, 0]
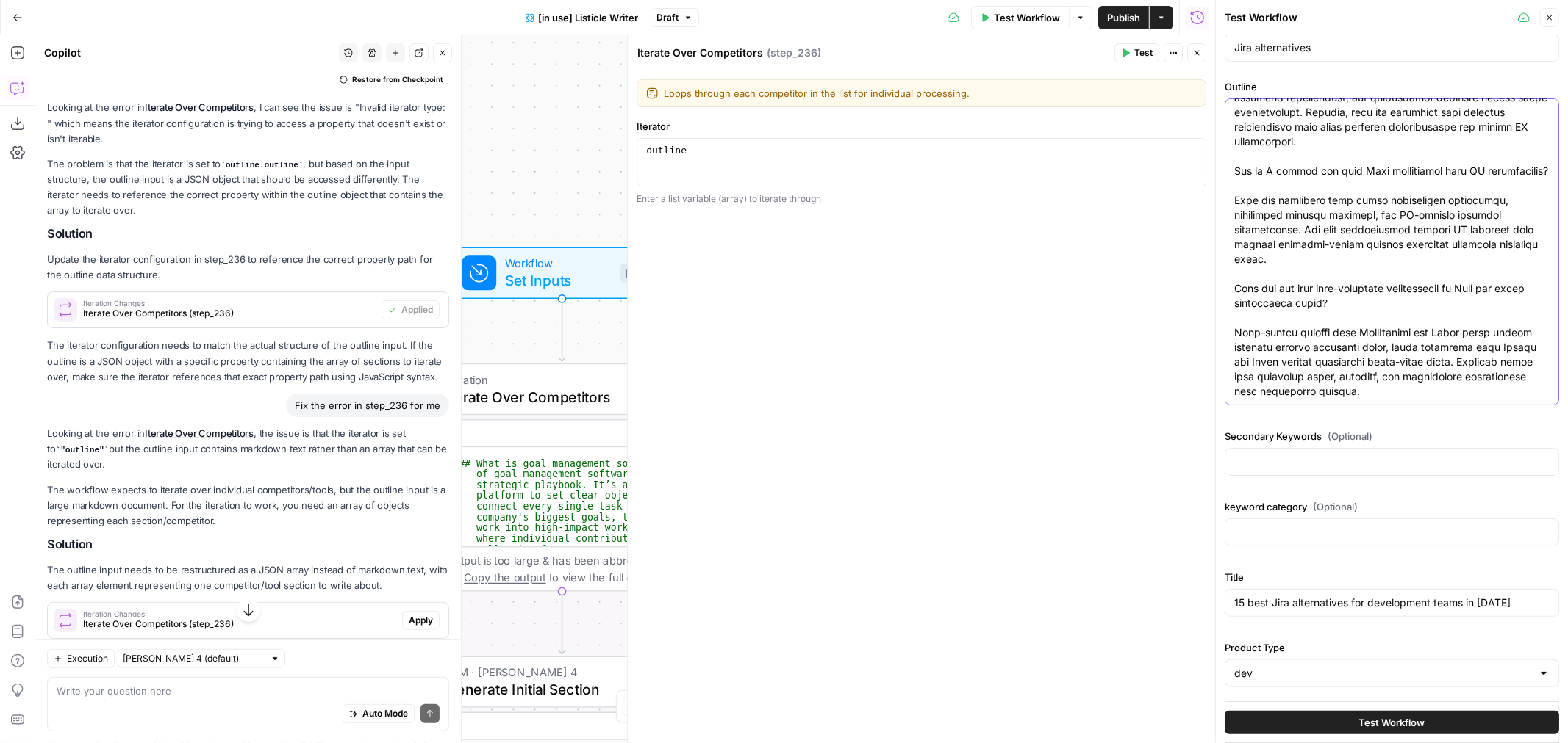
type textarea "15 best Jira alternatives for development teams in 2025 Why development teams l…"
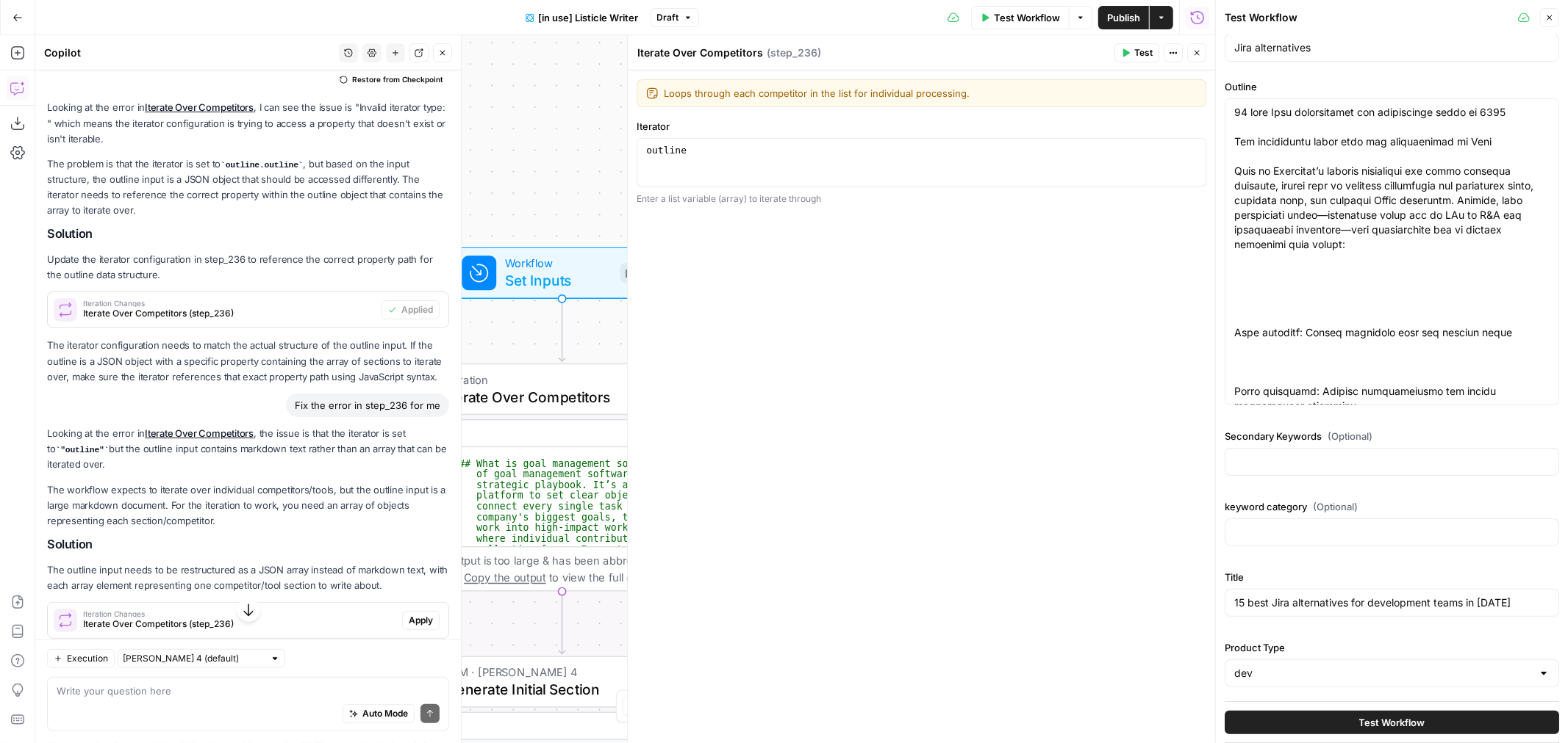
click at [1341, 721] on button "Test Workflow" at bounding box center [1392, 722] width 335 height 23
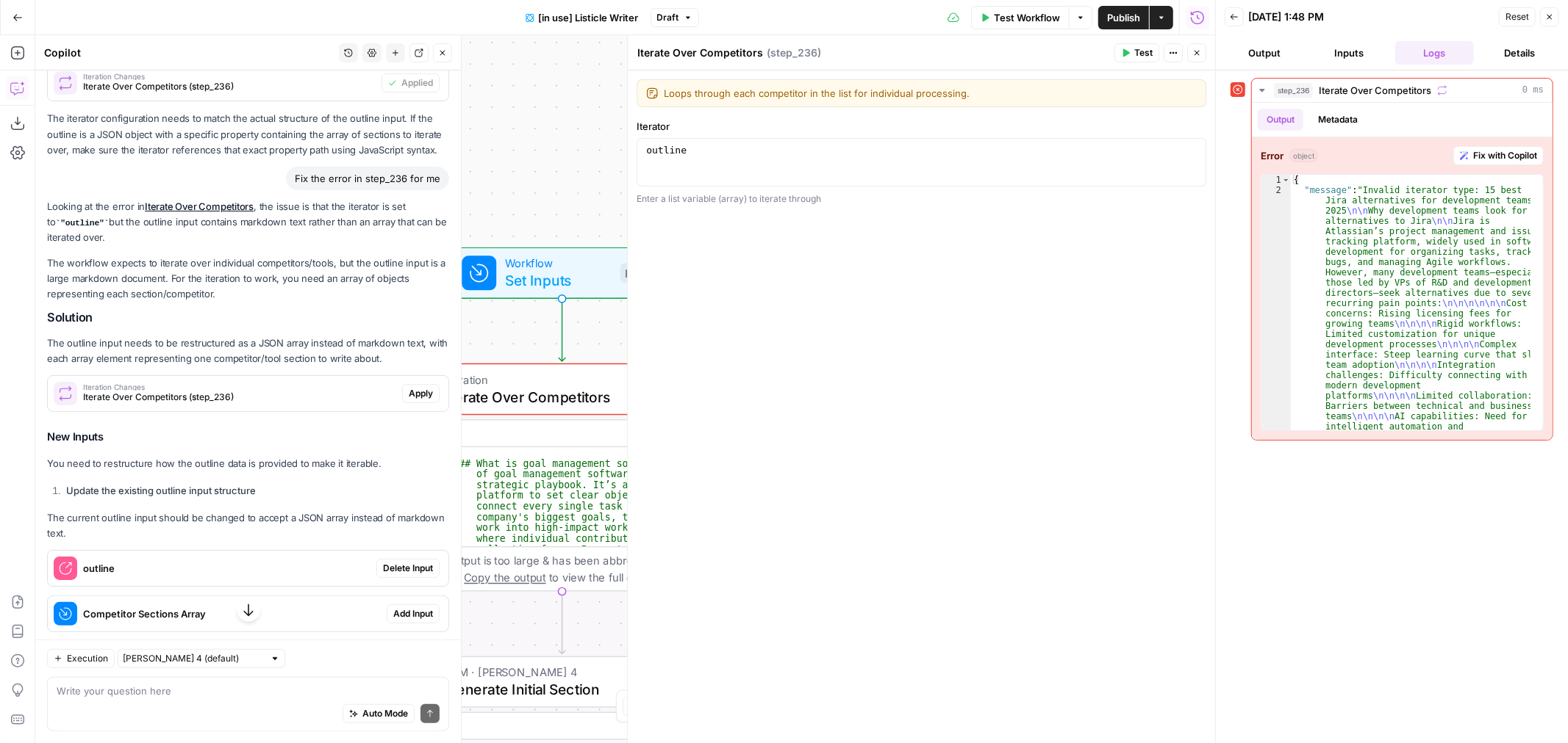
scroll to position [439, 0]
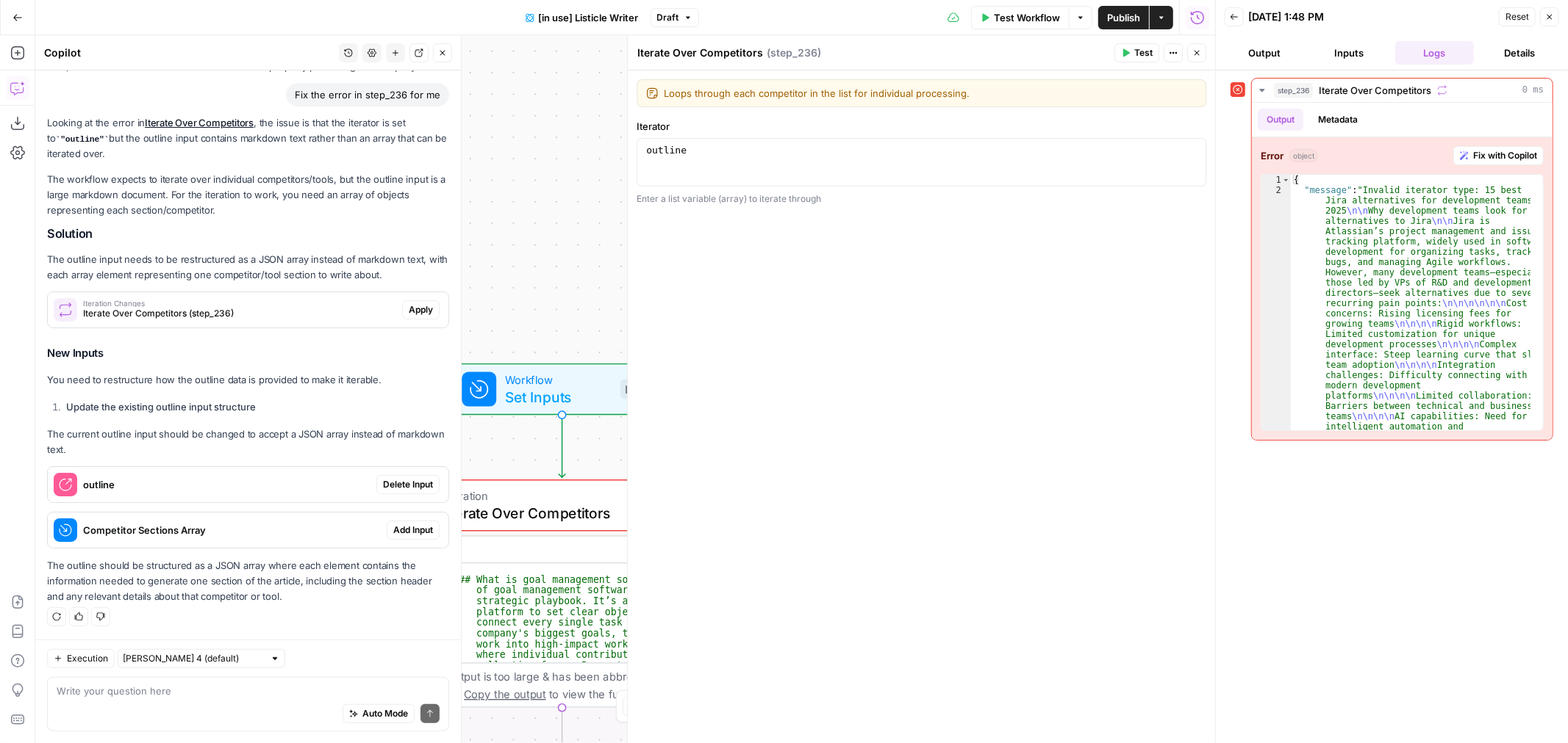
click at [539, 385] on span "Workflow" at bounding box center [558, 378] width 107 height 17
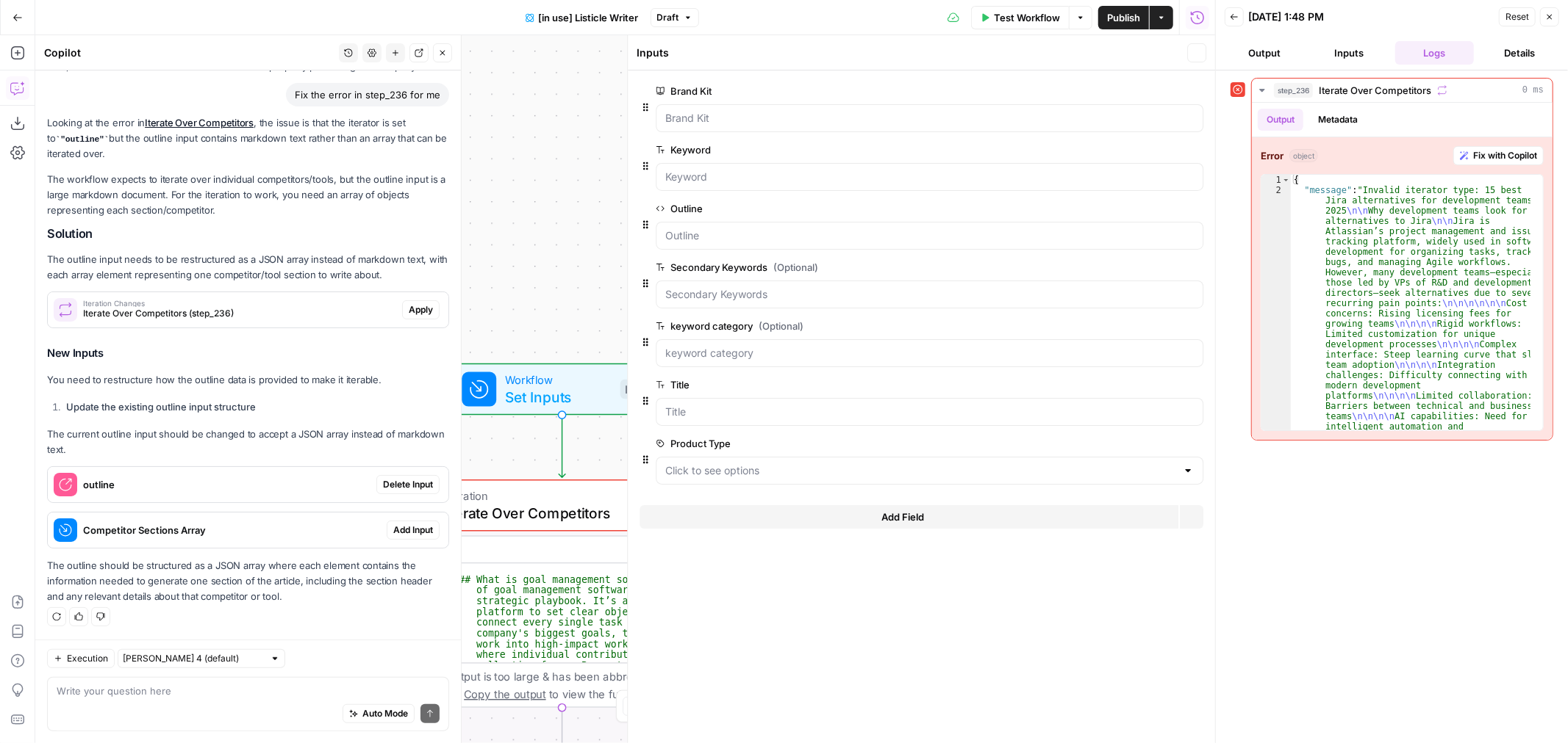
scroll to position [461, 0]
click at [1150, 207] on span "edit field" at bounding box center [1147, 208] width 32 height 12
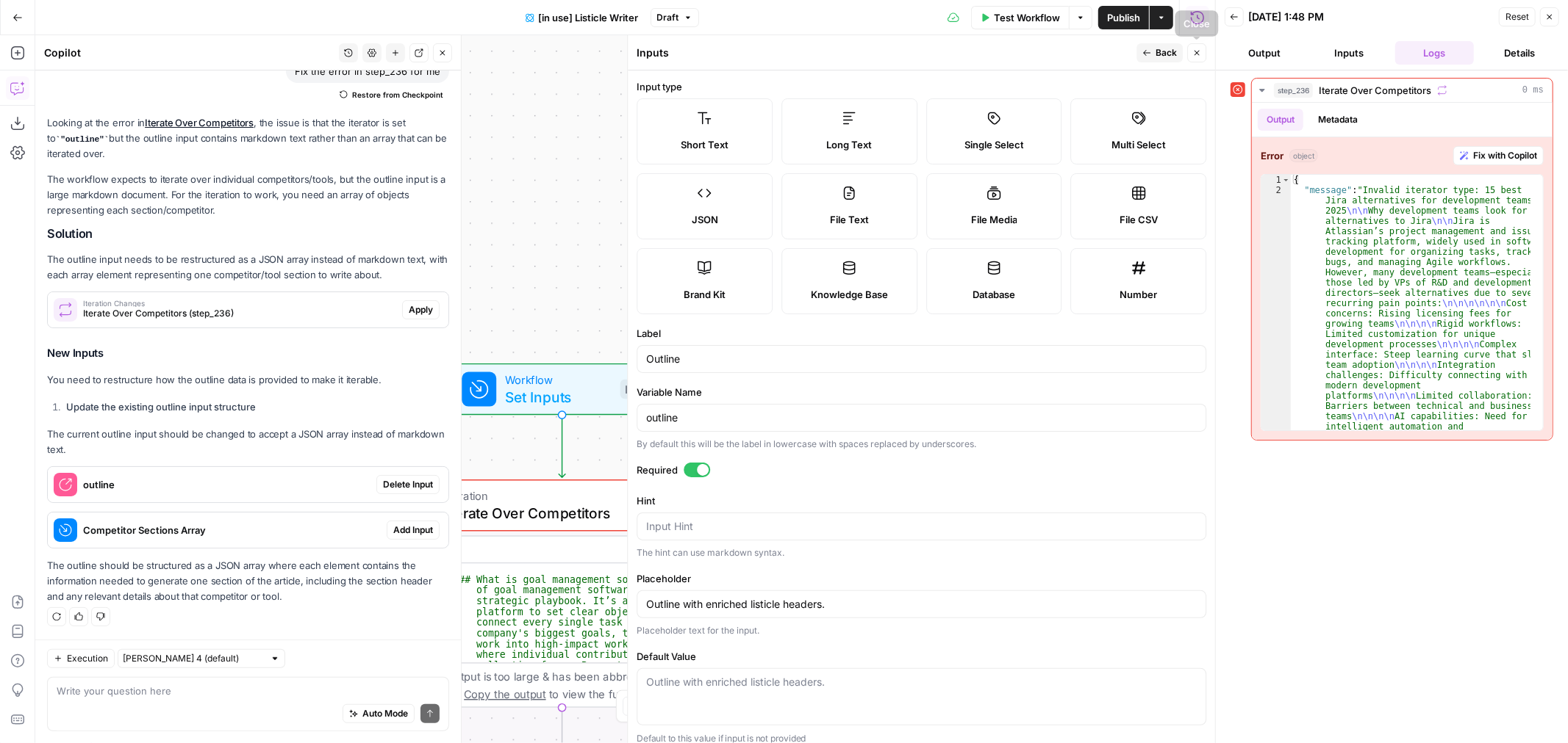
click at [1191, 54] on button "Close" at bounding box center [1196, 53] width 20 height 20
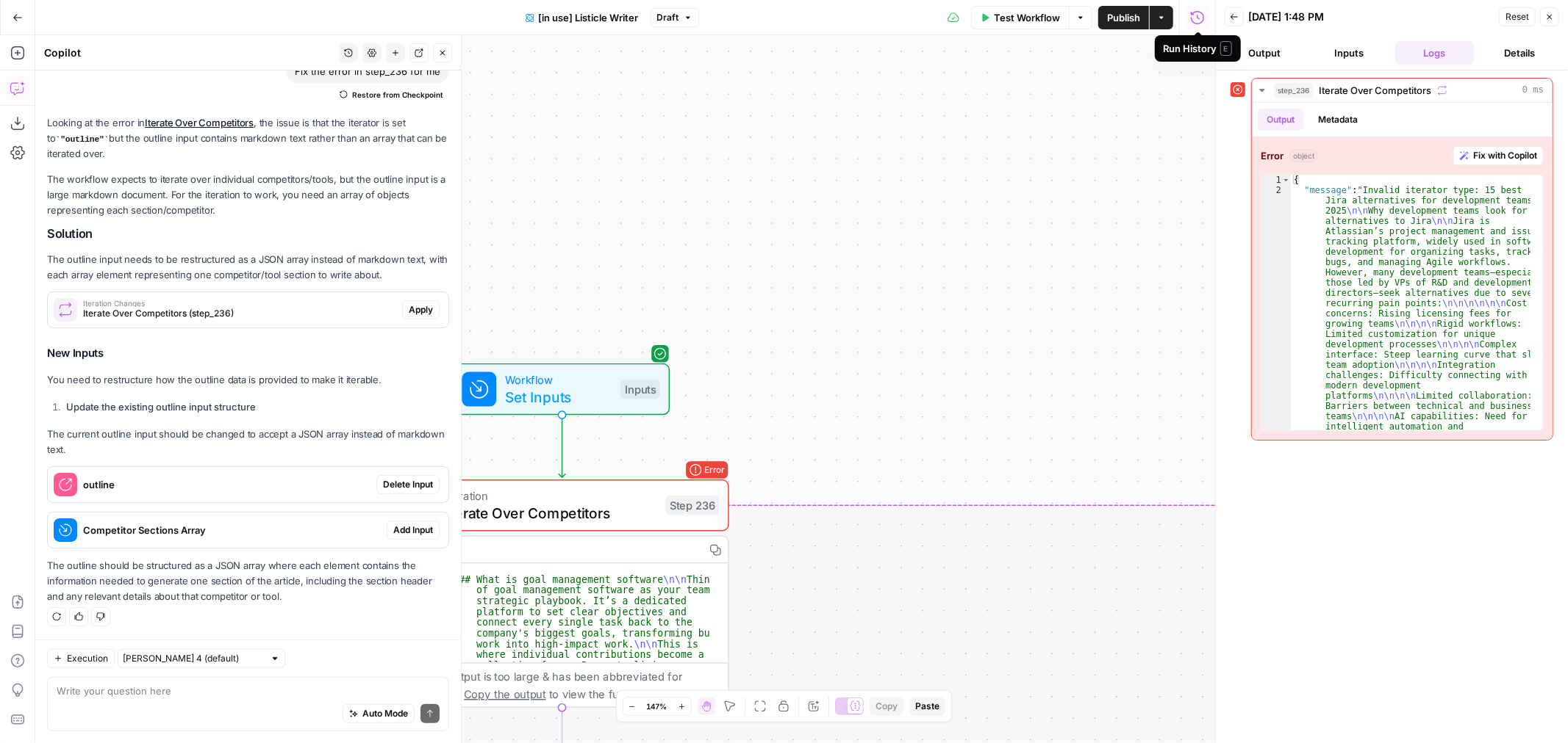
click at [1515, 16] on span "Reset" at bounding box center [1517, 18] width 23 height 14
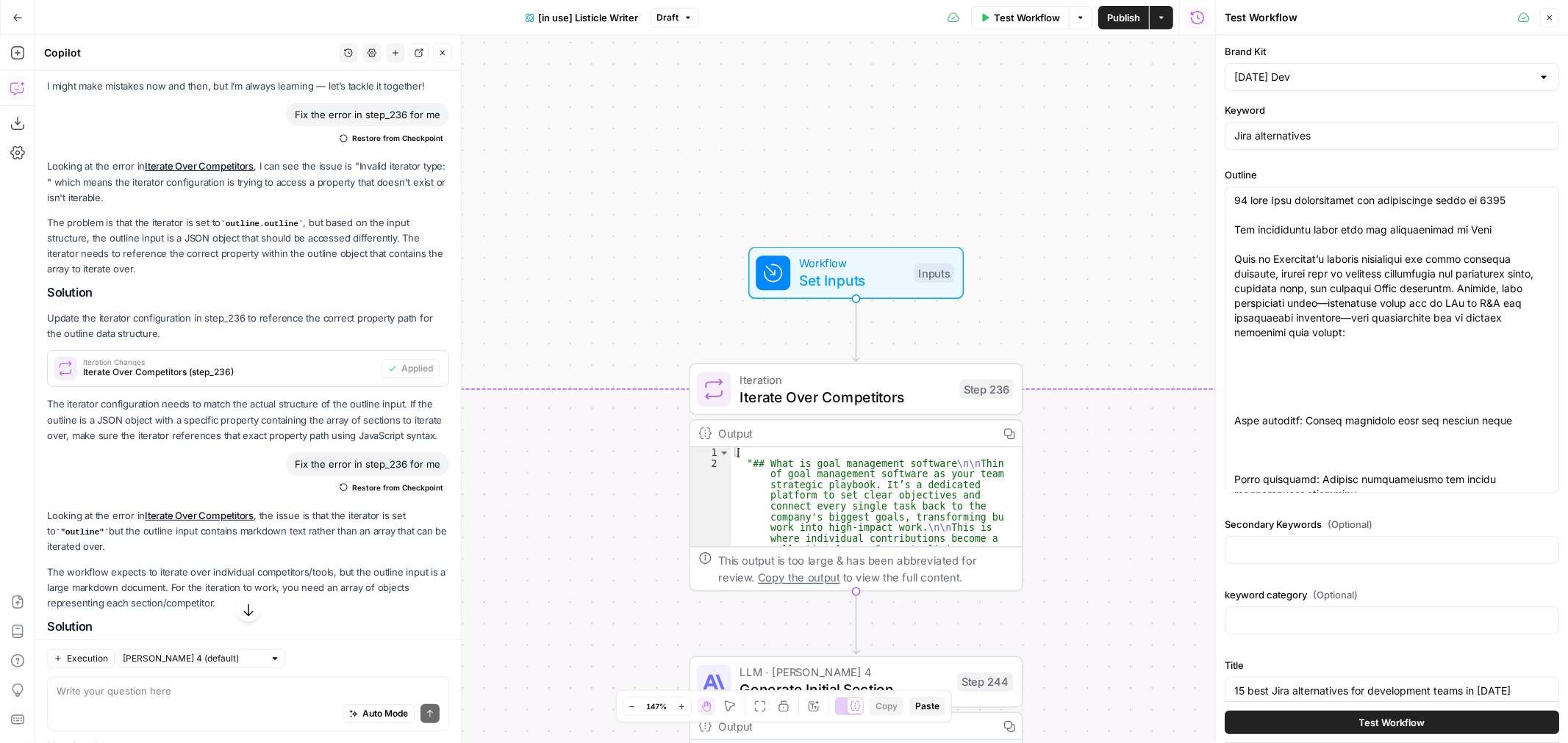
scroll to position [81, 0]
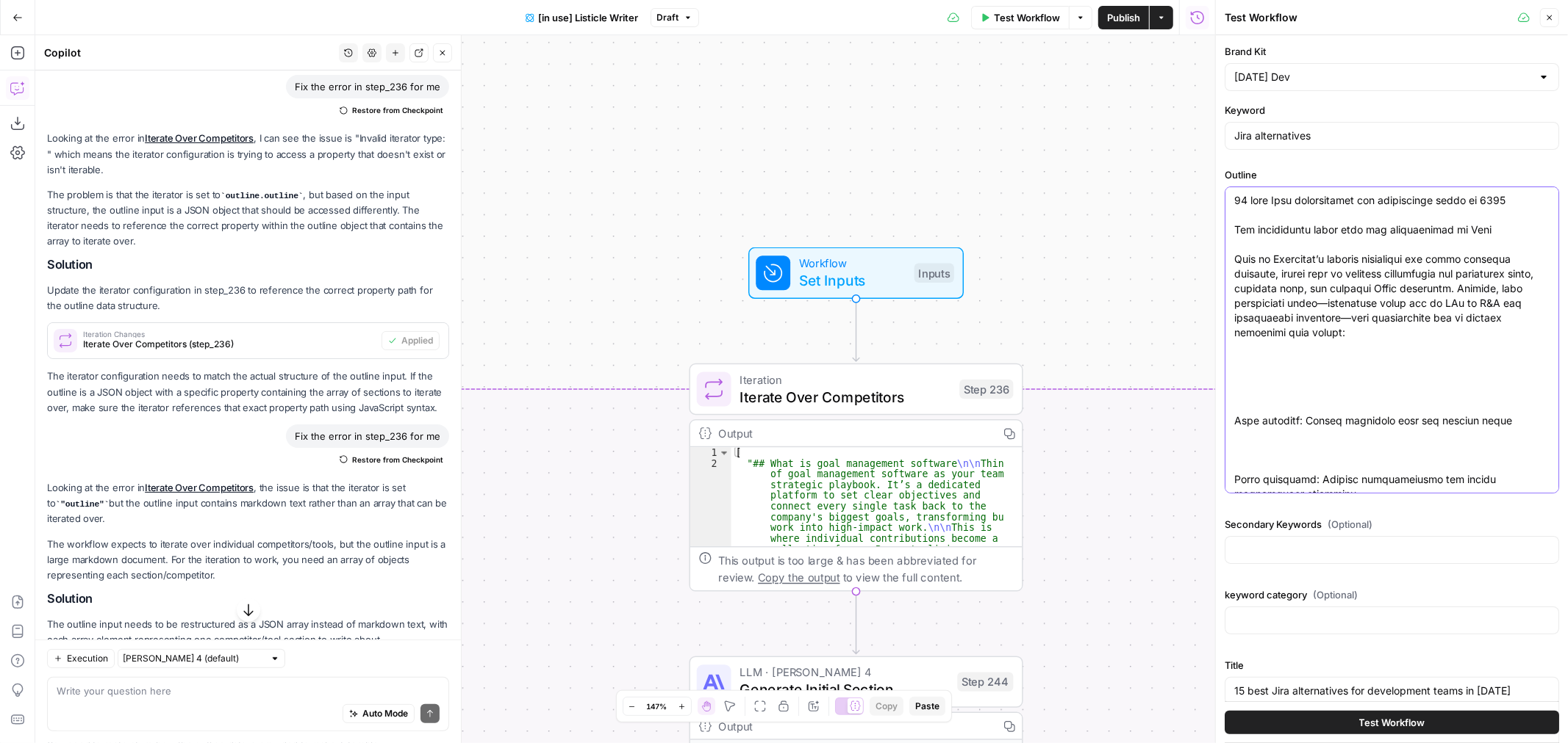
type textarea "\"
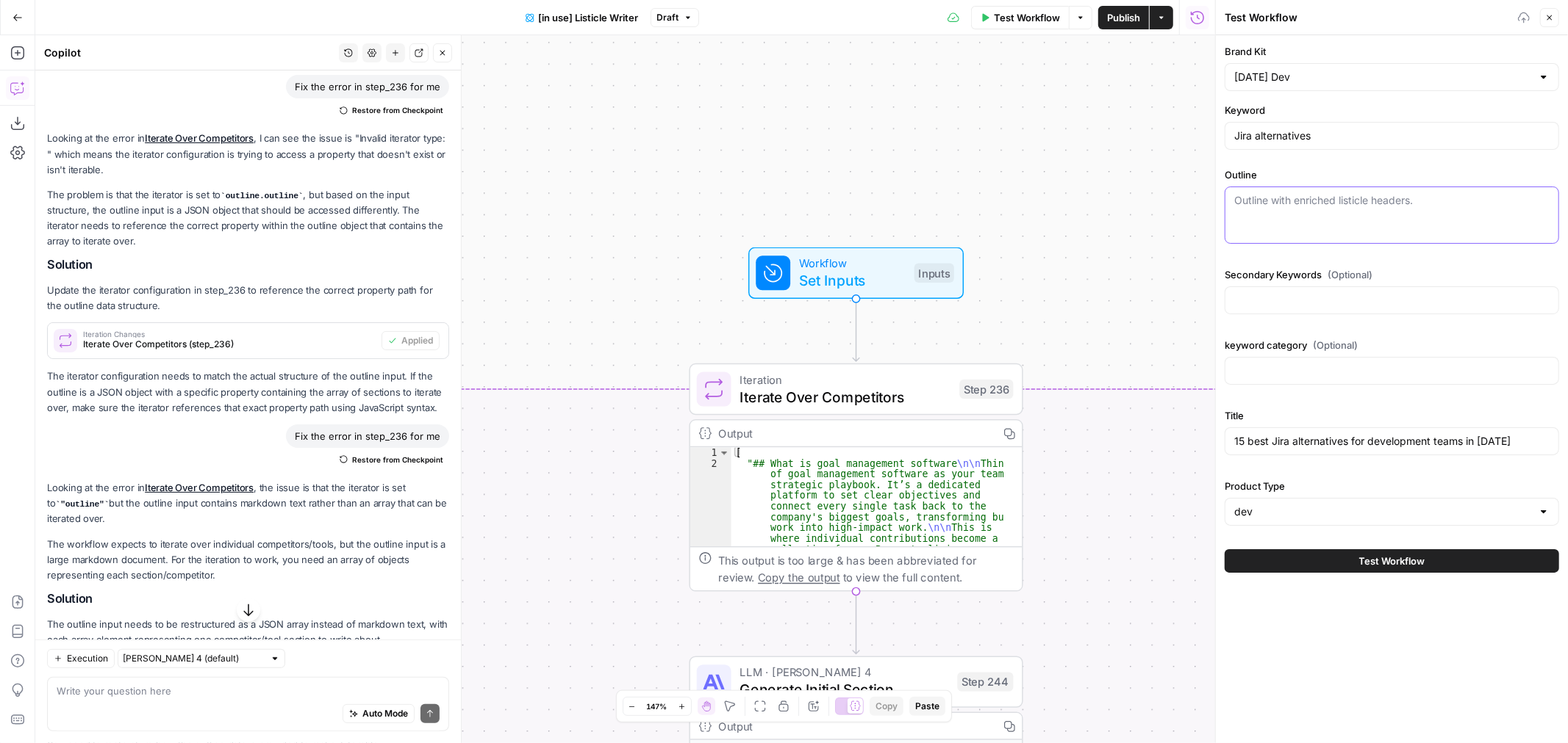
paste textarea "{"introduction":"# 15 best Jira alternatives for development teams in 2025","ou…"
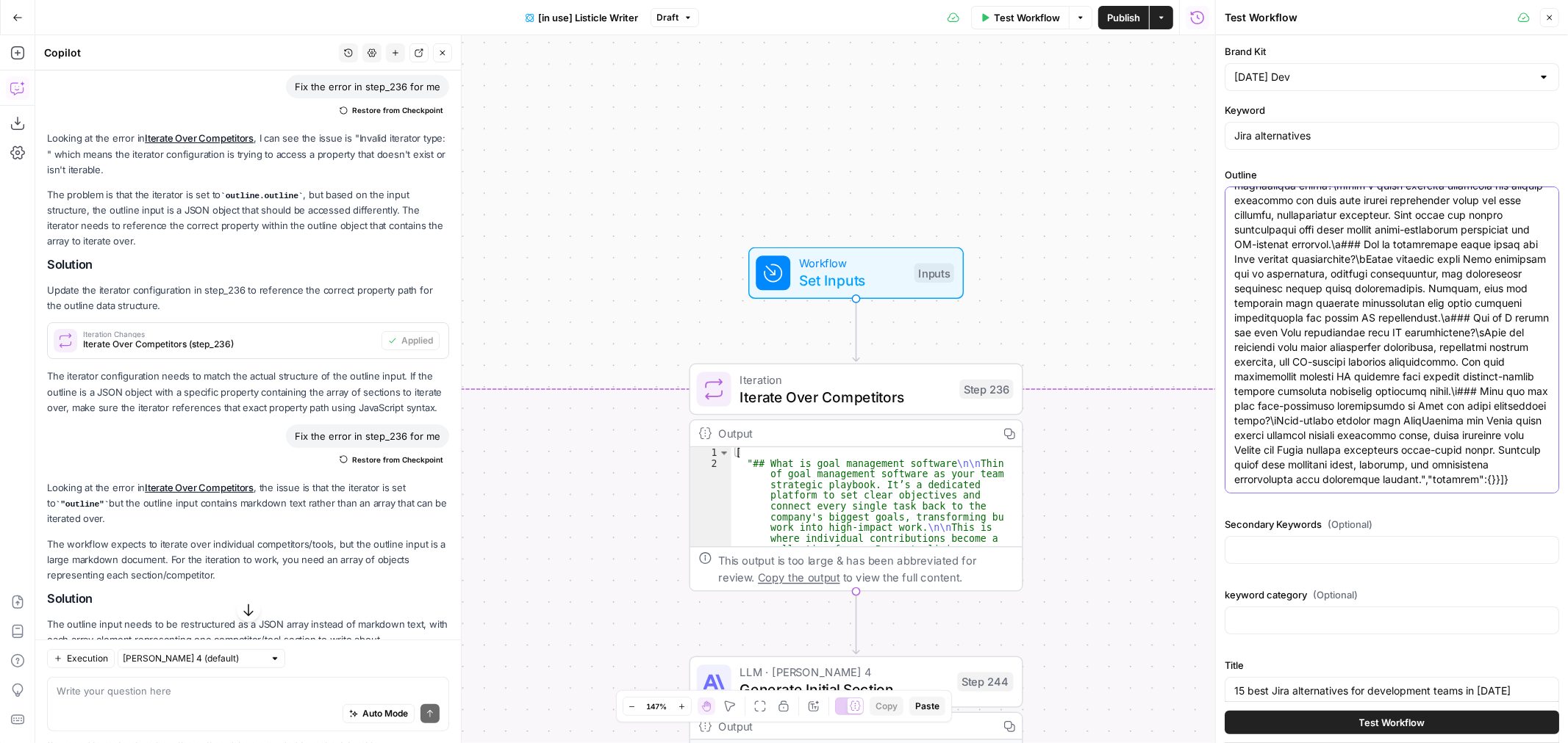
scroll to position [88, 0]
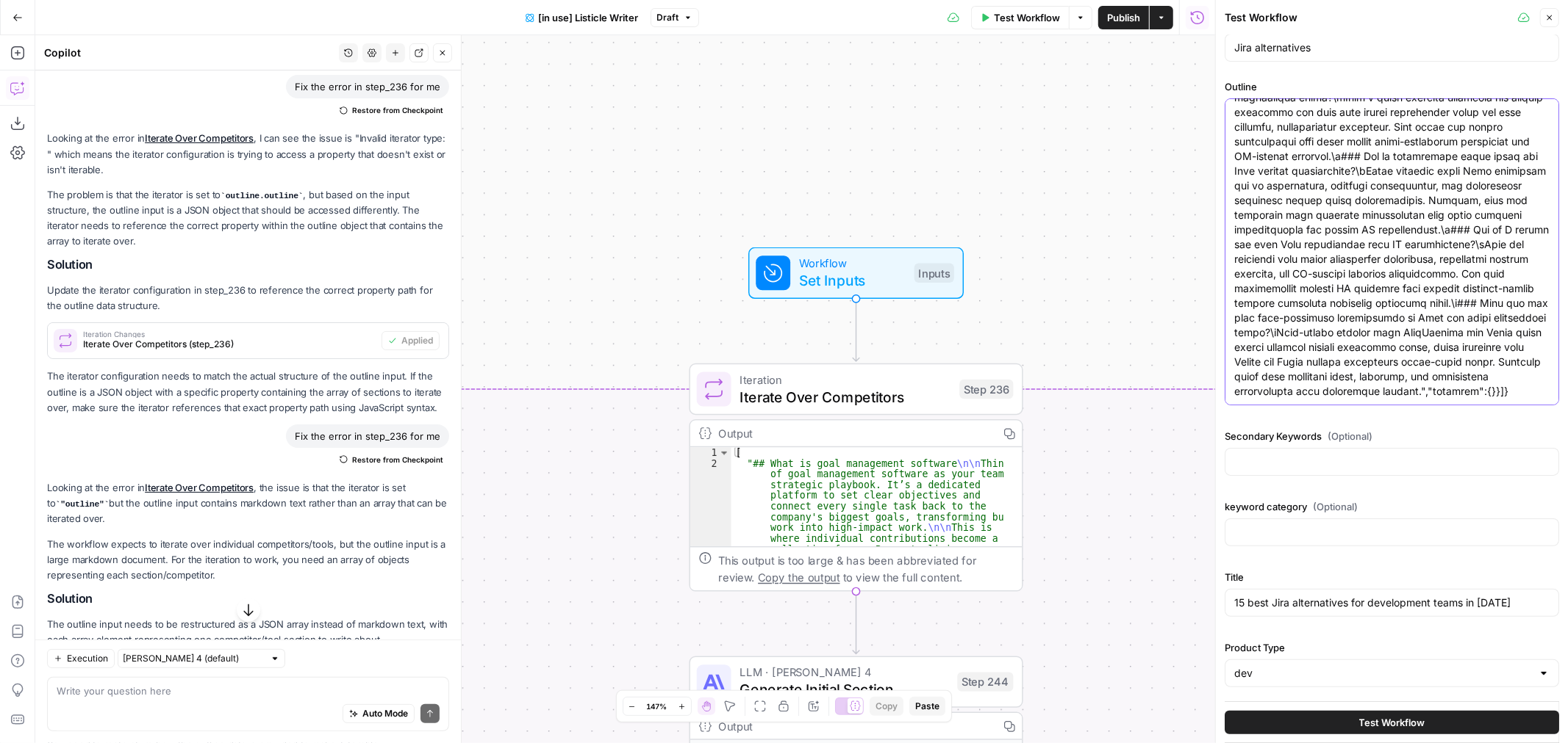
type textarea "{"introduction":"# 15 best Jira alternatives for development teams in 2025","ou…"
click at [1386, 722] on span "Test Workflow" at bounding box center [1392, 722] width 67 height 15
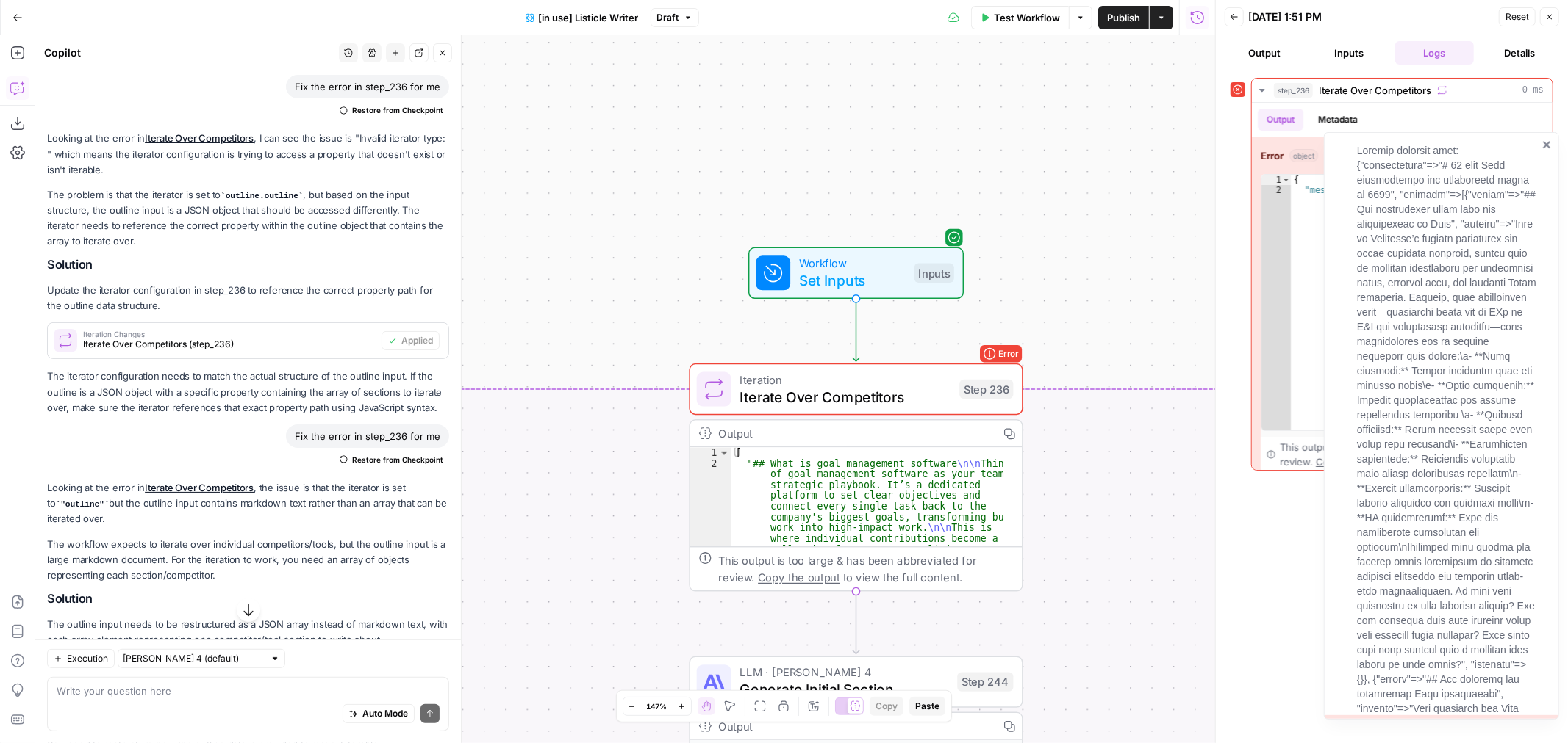
click at [678, 20] on span "Draft" at bounding box center [668, 18] width 22 height 14
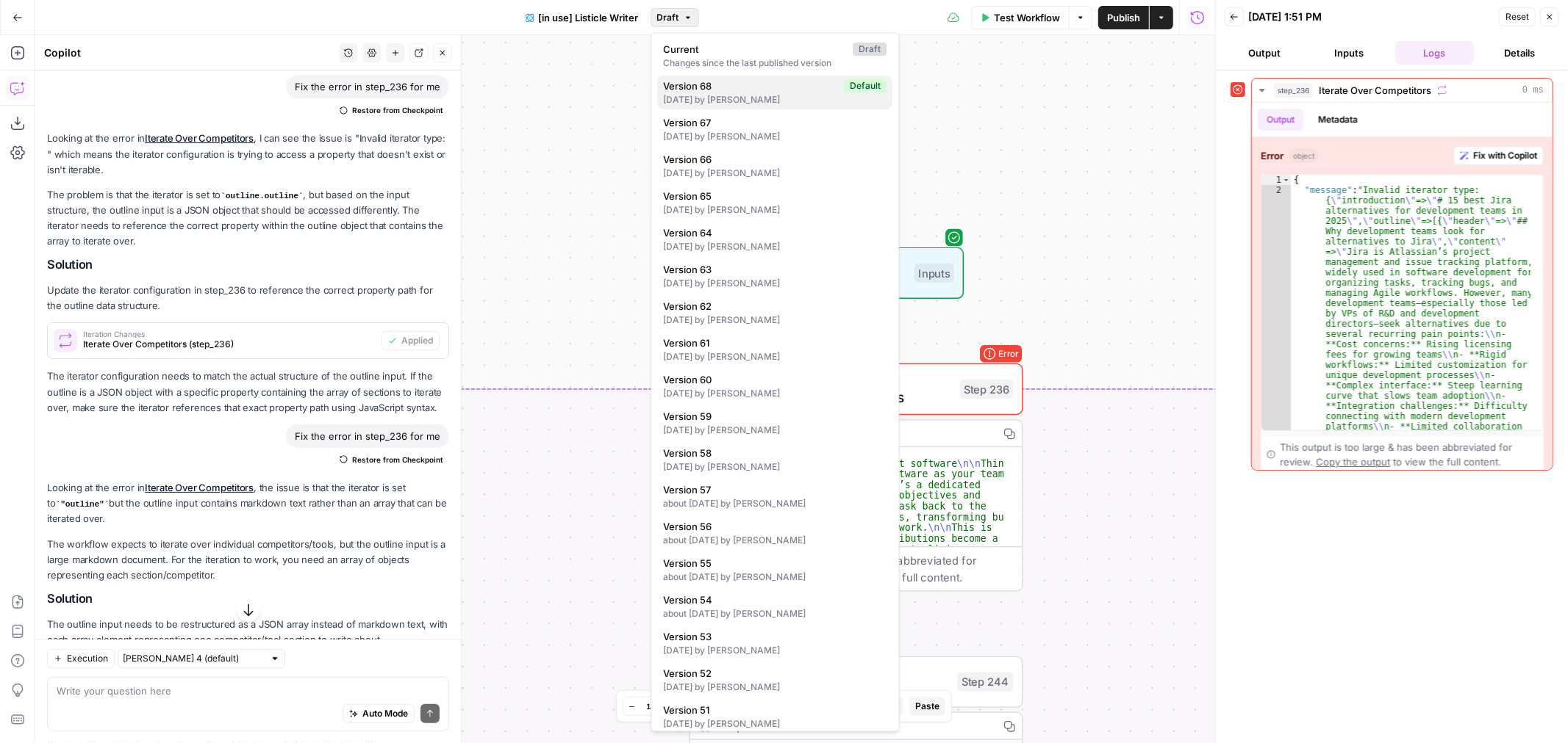
click at [779, 96] on div "6 days ago by Ben Kazinik" at bounding box center [775, 100] width 223 height 14
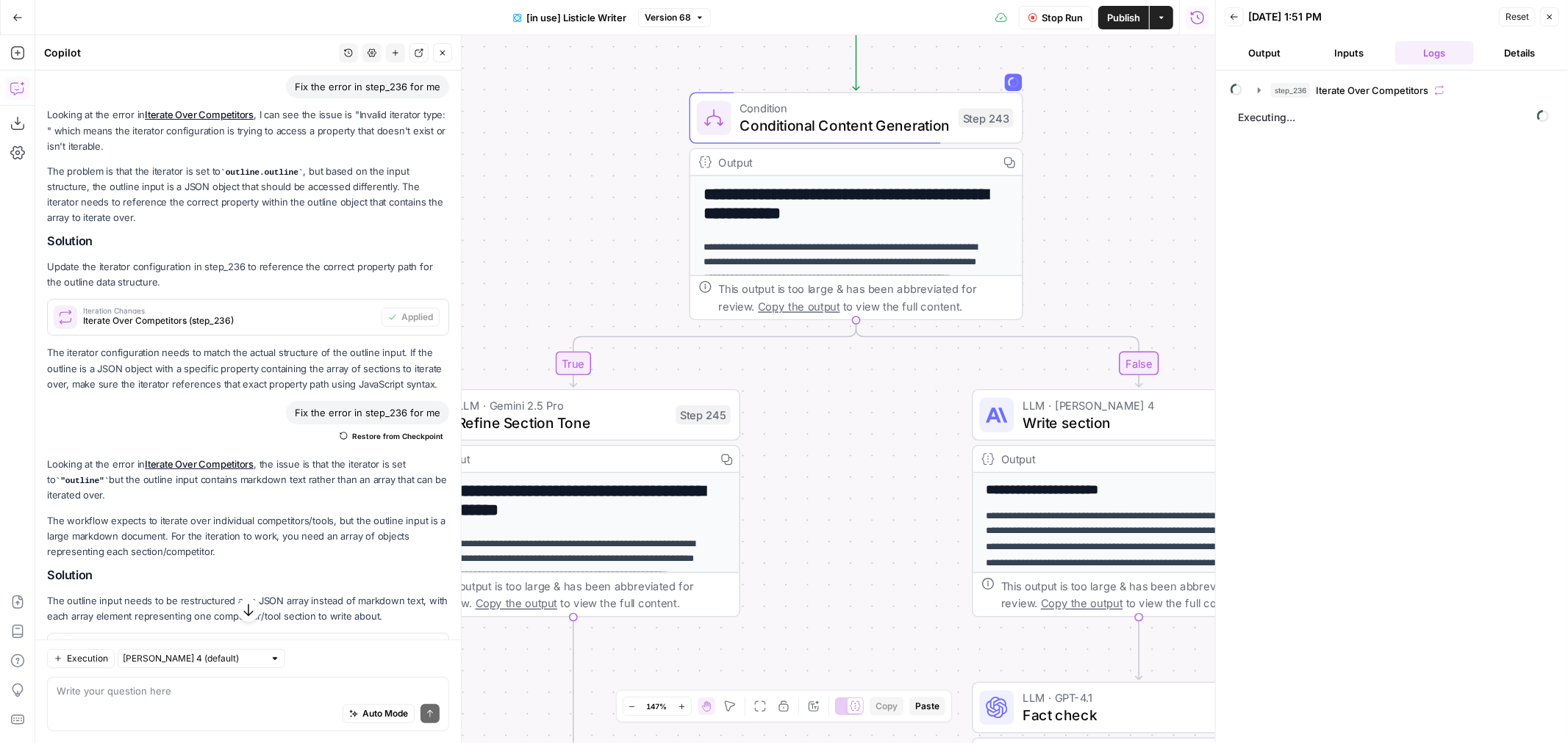
scroll to position [244, 0]
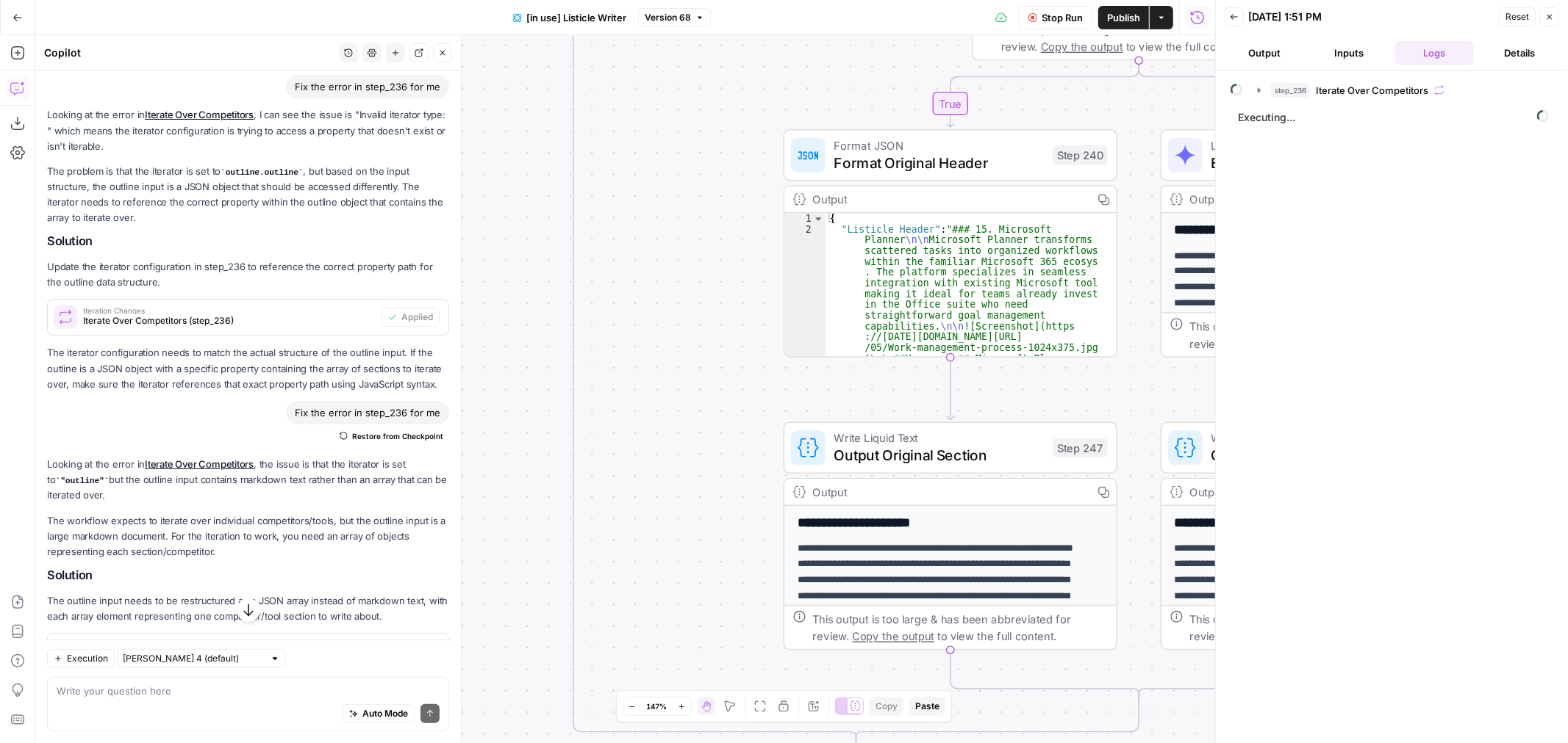
drag, startPoint x: 608, startPoint y: 397, endPoint x: 592, endPoint y: 385, distance: 20.0
click at [576, 383] on div "true false true false Workflow Set Inputs Inputs Loop Loop 1 Iteration Iterate …" at bounding box center [625, 389] width 1180 height 708
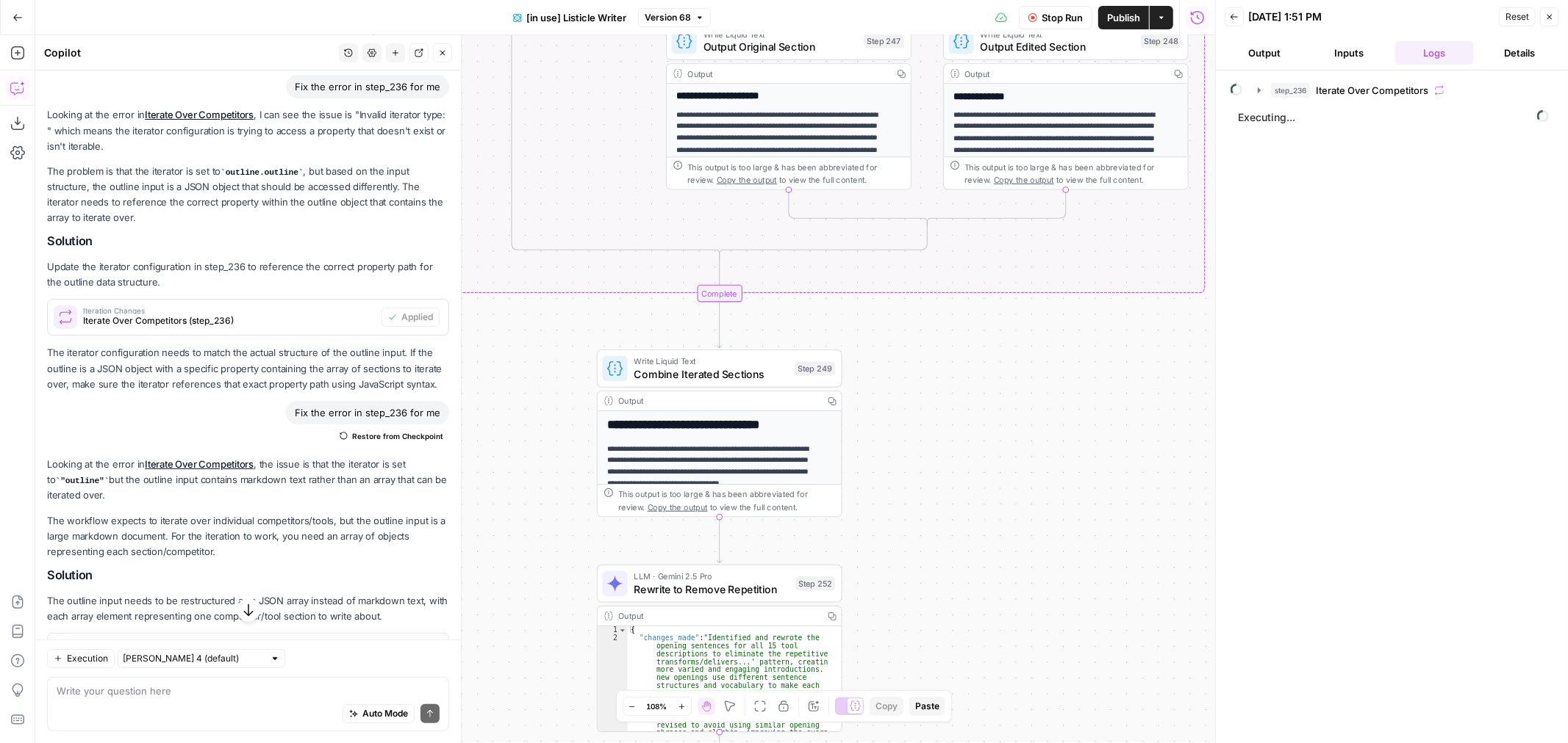
drag, startPoint x: 918, startPoint y: 559, endPoint x: 958, endPoint y: 459, distance: 107.7
click at [958, 459] on div "true false true false Workflow Set Inputs Inputs Loop Loop 1 Iteration Iterate …" at bounding box center [625, 389] width 1180 height 708
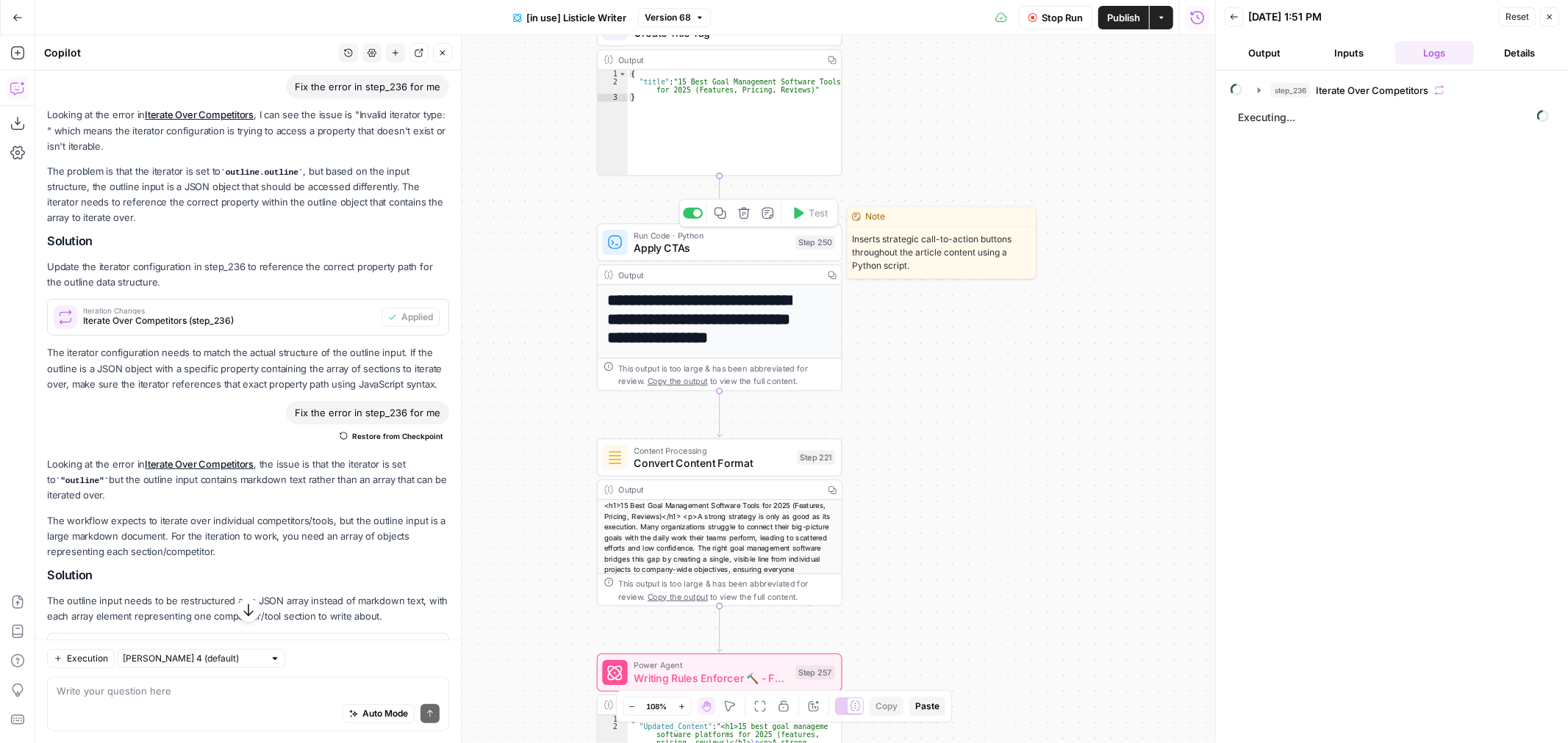
click at [737, 242] on span "Apply CTAs" at bounding box center [711, 248] width 156 height 17
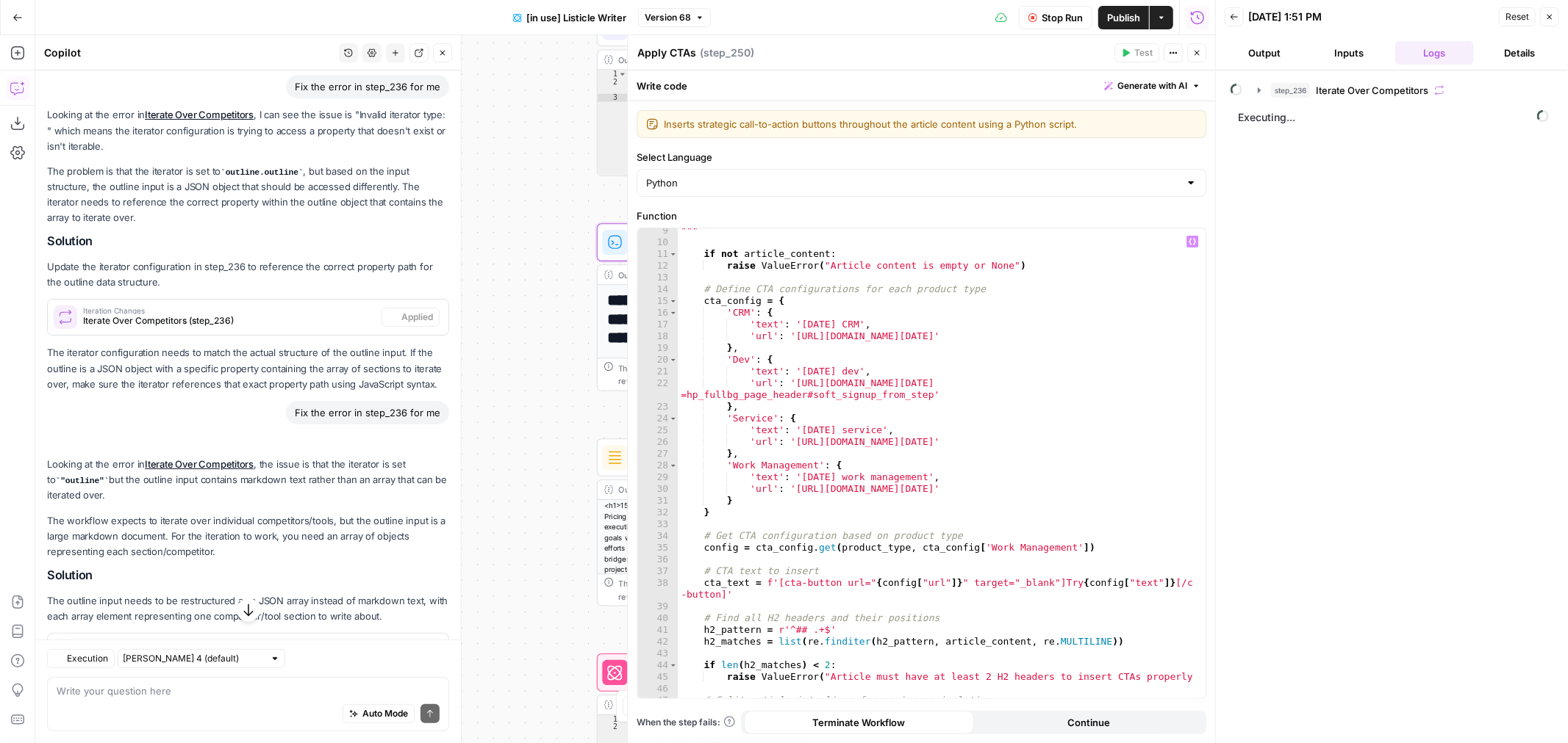
scroll to position [98, 0]
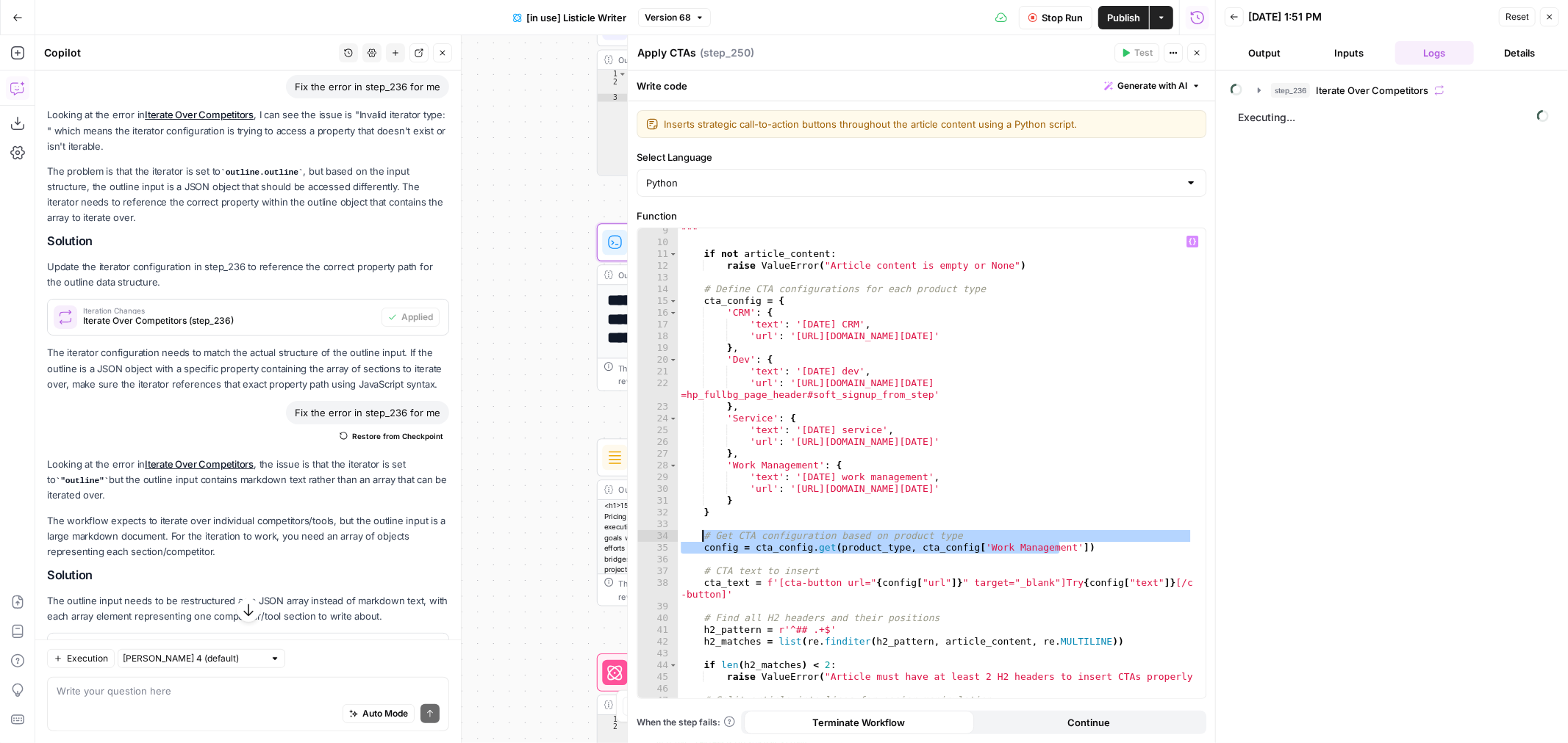
drag, startPoint x: 1076, startPoint y: 546, endPoint x: 703, endPoint y: 536, distance: 373.1
click at [703, 536] on div """" if not article_content : raise ValueError ( "Article content is empty or No…" at bounding box center [935, 471] width 515 height 494
type textarea "**********"
click at [207, 696] on textarea at bounding box center [247, 690] width 382 height 15
paste textarea "# Get CTA configuration based on product type config = cta_config.get(product_t…"
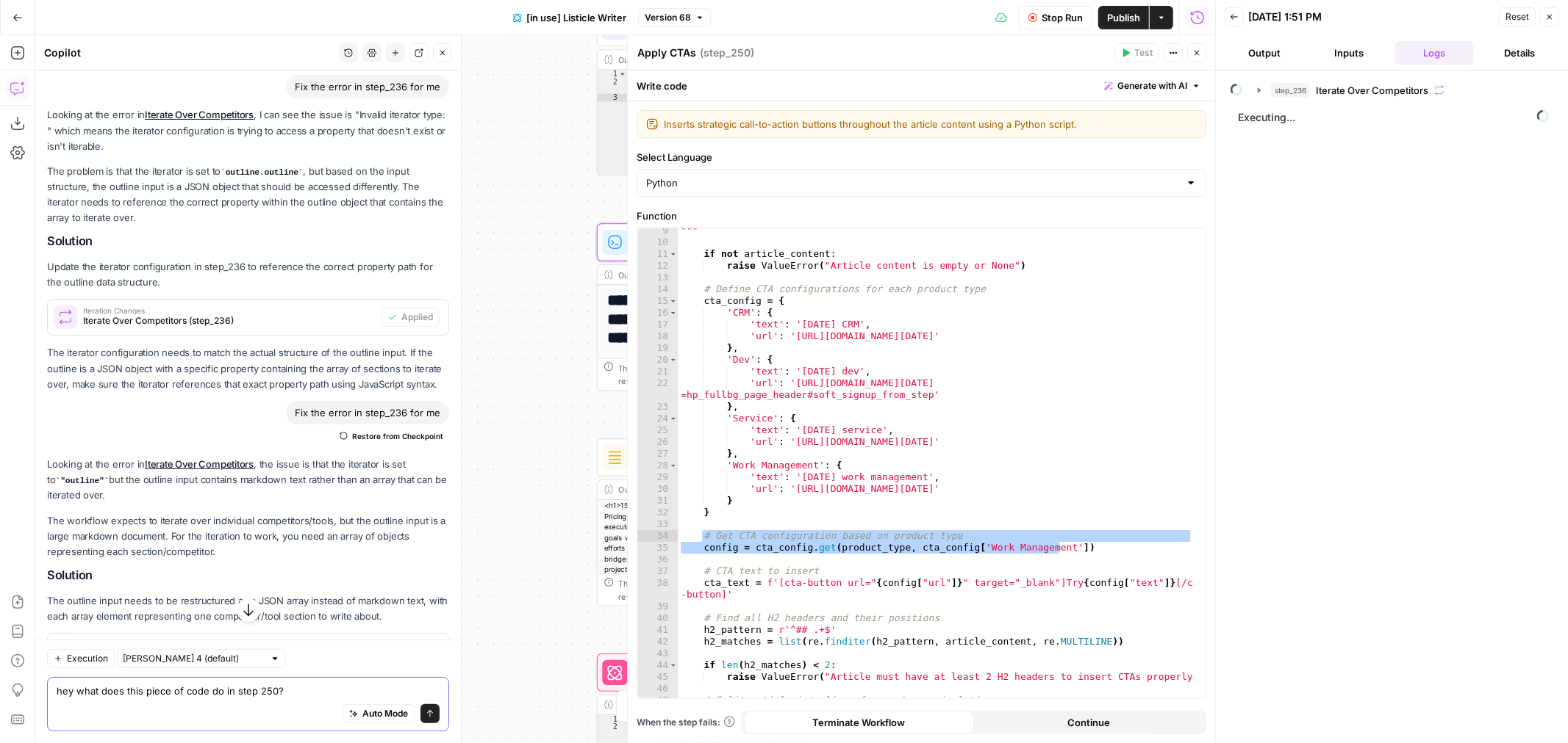
type textarea "hey what does this piece of code do in step 250? # Get CTA configuration based …"
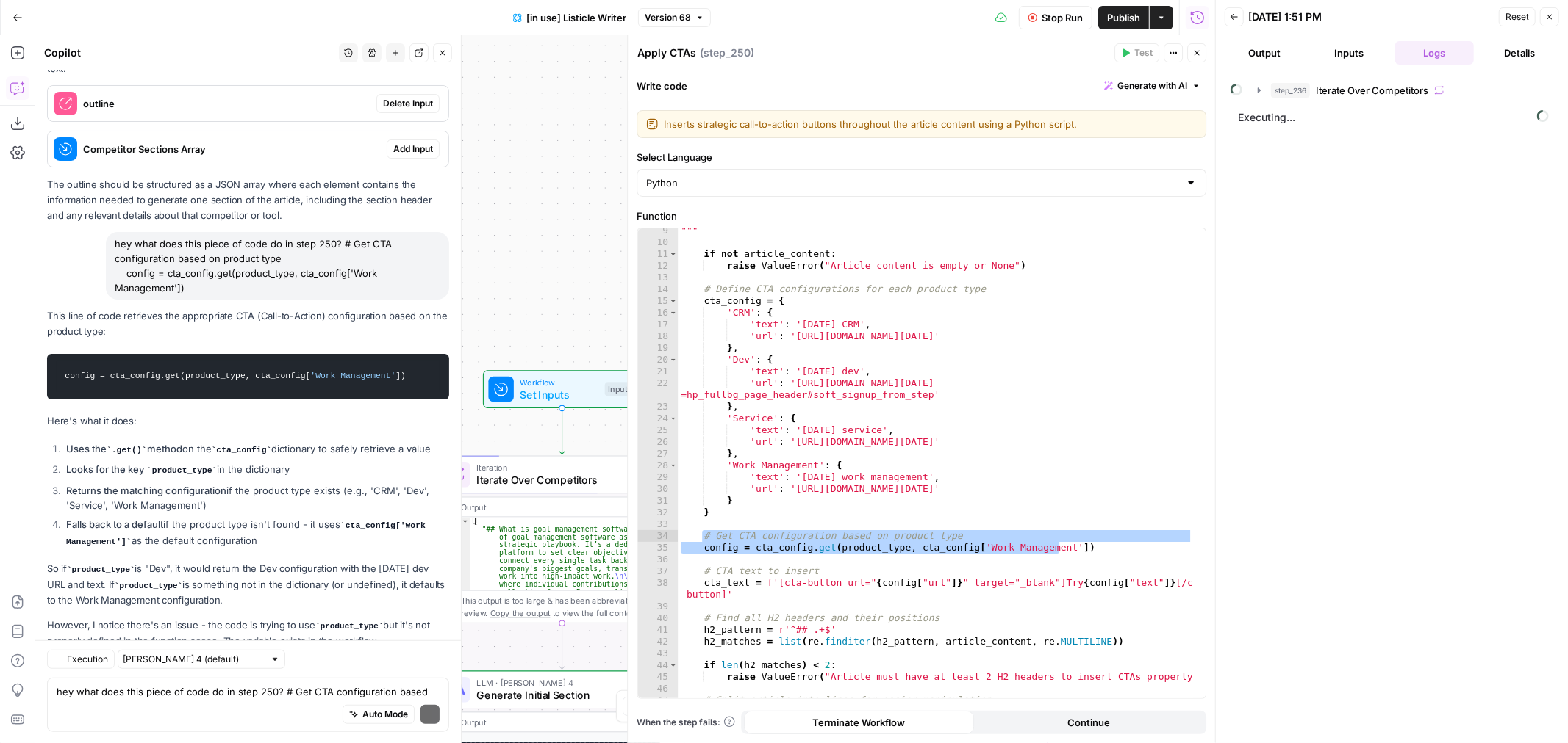
scroll to position [876, 0]
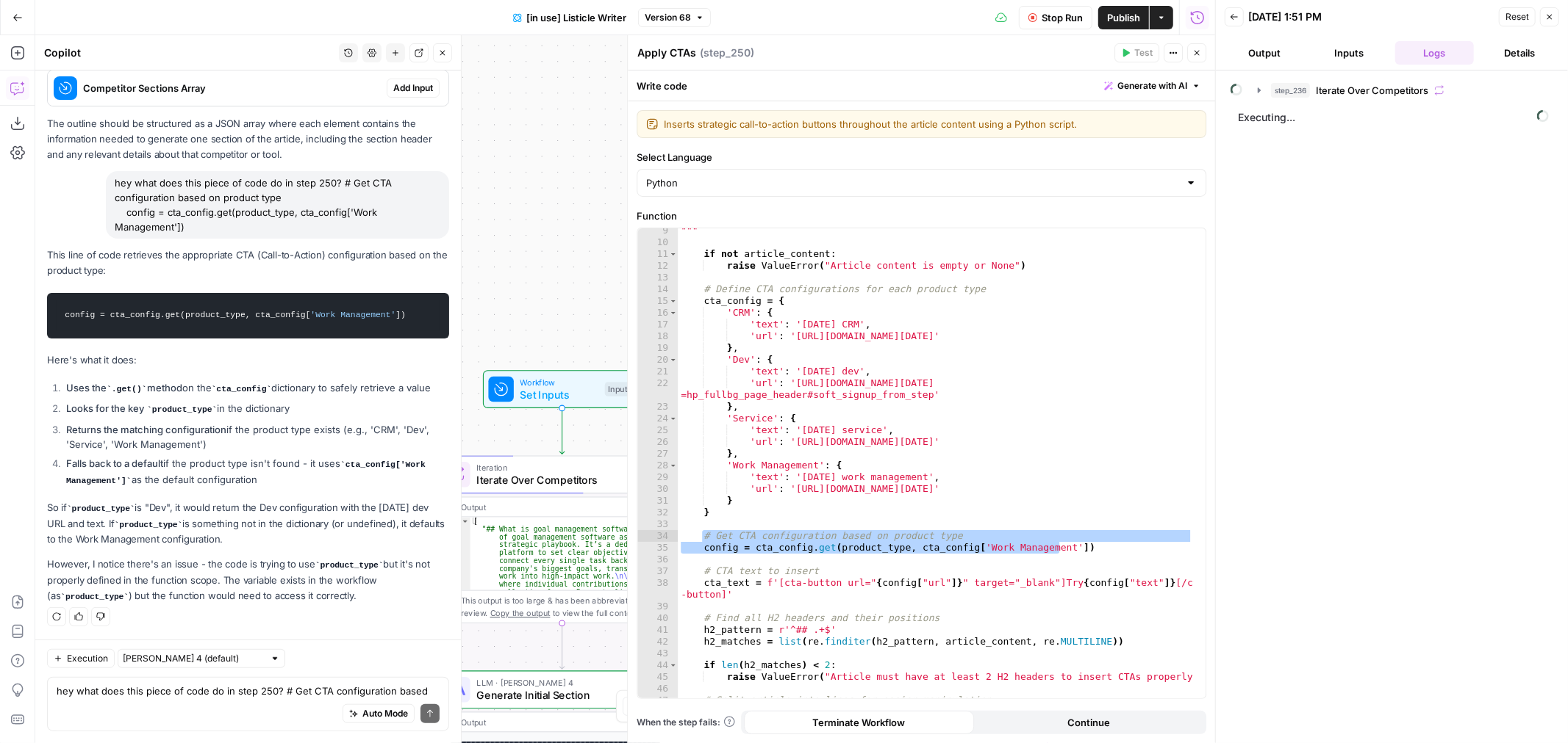
drag, startPoint x: 548, startPoint y: 311, endPoint x: 460, endPoint y: 129, distance: 202.2
click at [512, 270] on div "true false true false Workflow Set Inputs Inputs Loop Loop 4 Iteration Iterate …" at bounding box center [625, 389] width 1180 height 708
click at [439, 54] on icon "button" at bounding box center [442, 53] width 9 height 9
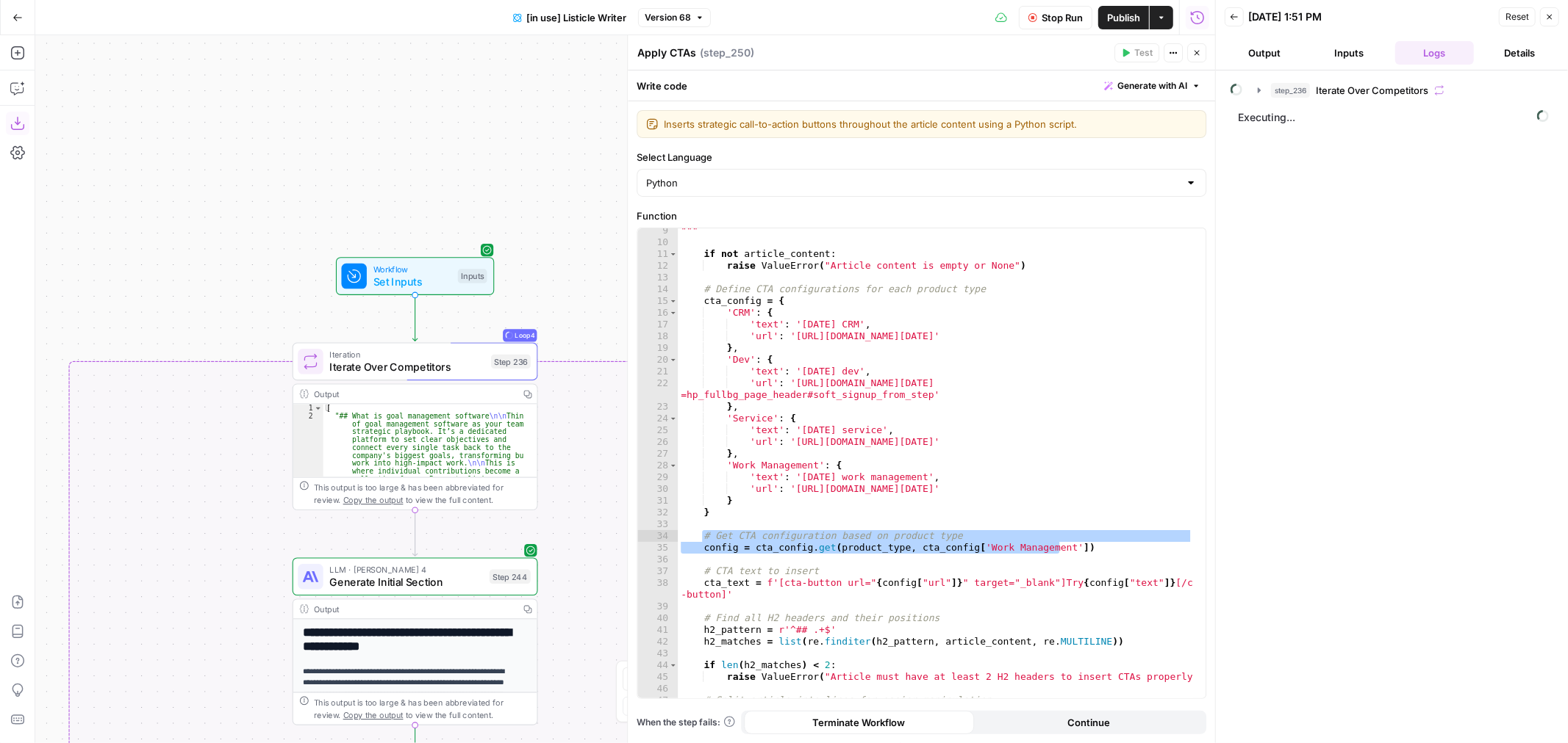
drag, startPoint x: 294, startPoint y: 294, endPoint x: 237, endPoint y: 250, distance: 72.0
click at [237, 250] on div "true false true false Workflow Set Inputs Inputs Loop Loop 4 Iteration Iterate …" at bounding box center [625, 389] width 1180 height 708
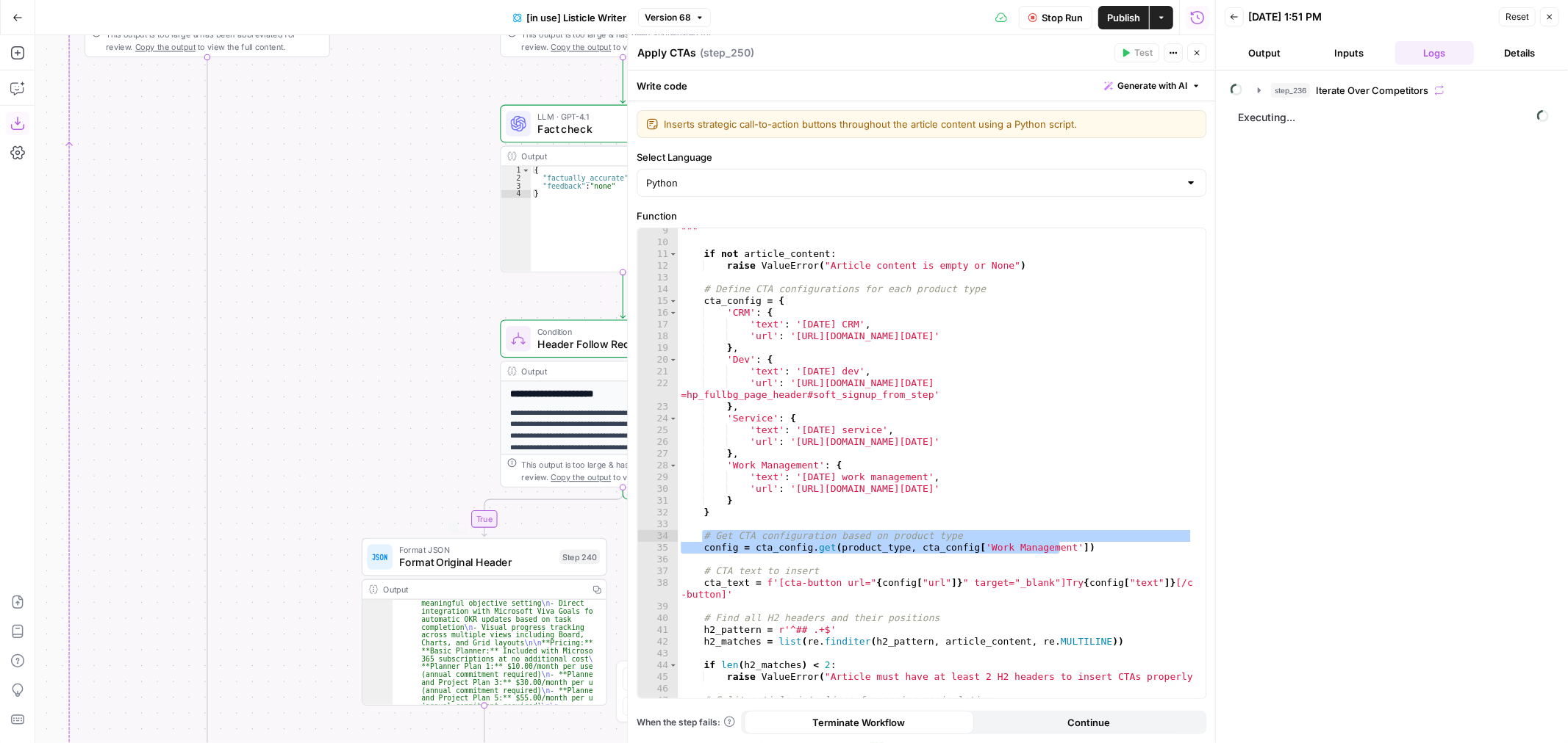
scroll to position [210, 0]
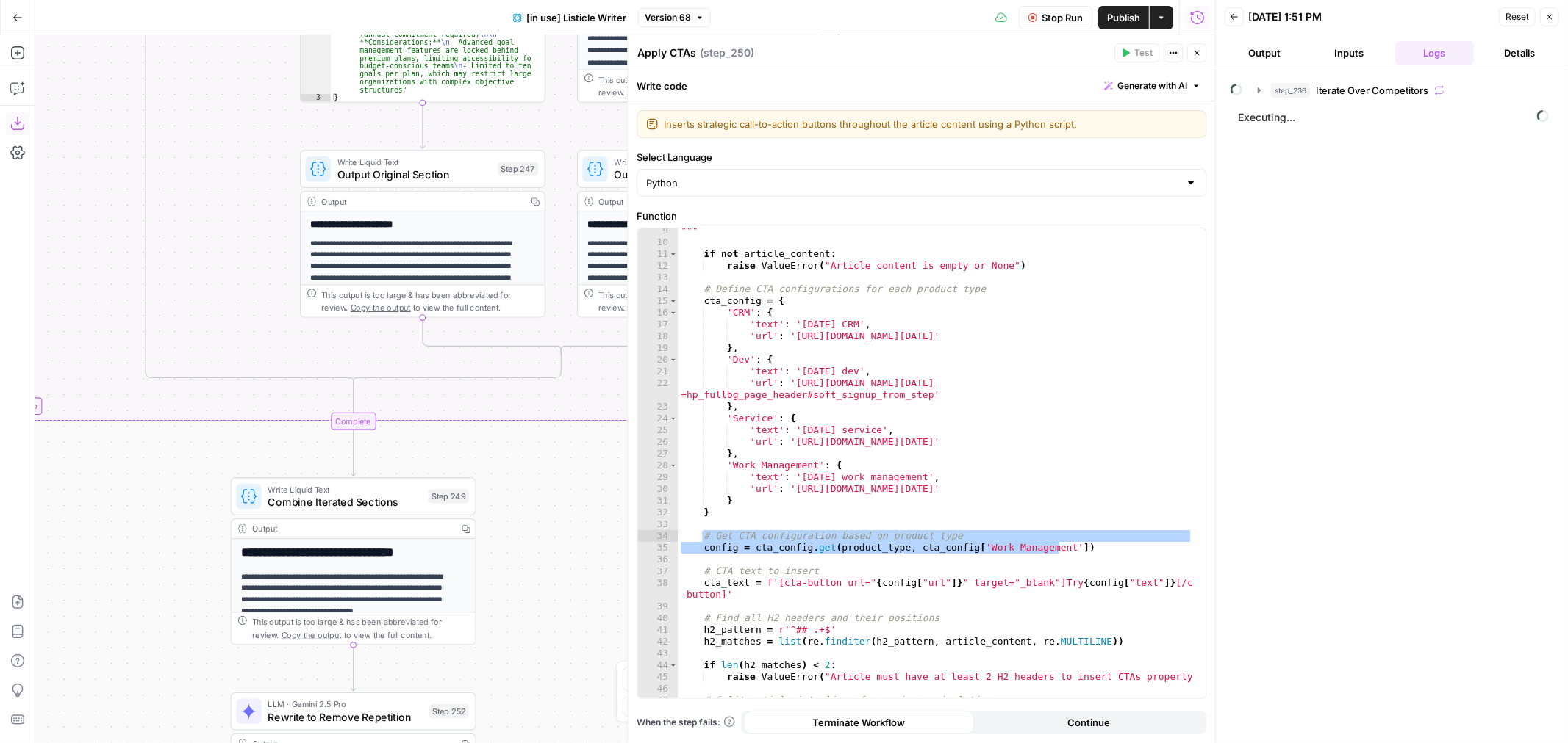
drag, startPoint x: 232, startPoint y: 457, endPoint x: 254, endPoint y: 471, distance: 26.1
click at [160, 474] on div "true false true false Workflow Set Inputs Inputs Loop Loop 5 Iteration Iterate …" at bounding box center [625, 389] width 1180 height 708
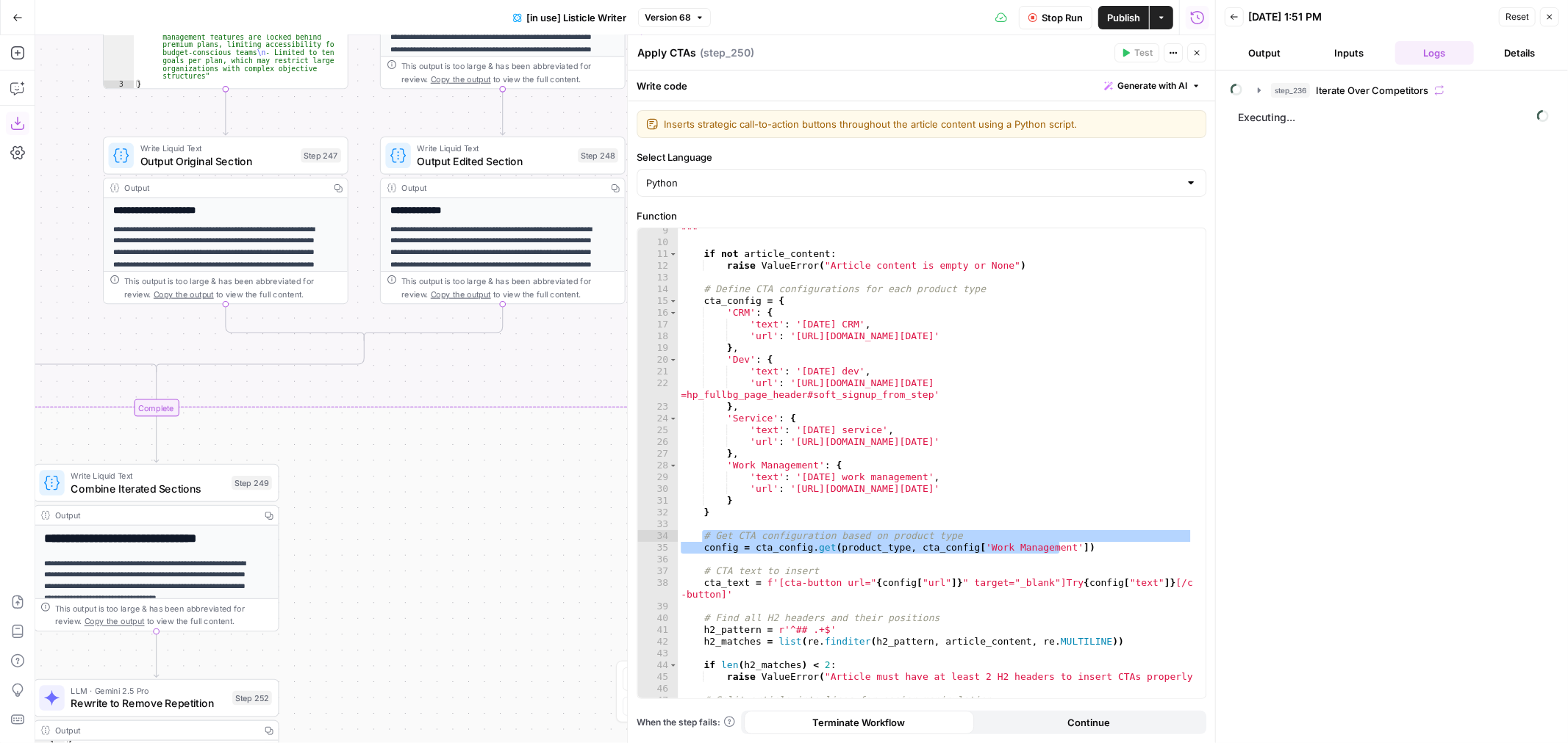
drag, startPoint x: 578, startPoint y: 373, endPoint x: 391, endPoint y: 595, distance: 290.3
click at [391, 595] on div "true false true false Workflow Set Inputs Inputs Loop Loop 5 Iteration Iterate …" at bounding box center [625, 389] width 1180 height 708
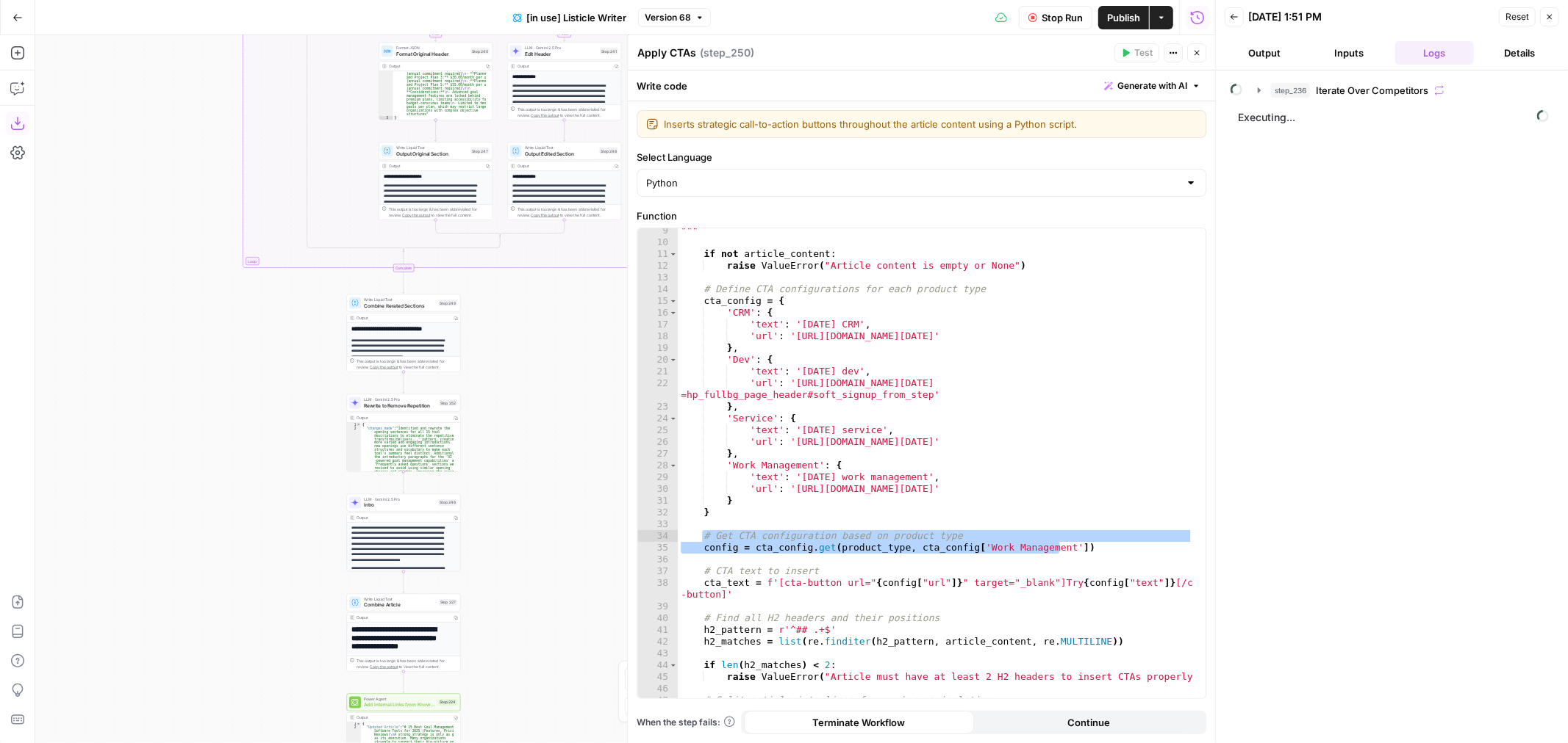
drag, startPoint x: 412, startPoint y: 604, endPoint x: 566, endPoint y: 410, distance: 247.7
click at [549, 336] on div "true false true false Workflow Set Inputs Inputs Loop Loop 5 Iteration Iterate …" at bounding box center [625, 389] width 1180 height 708
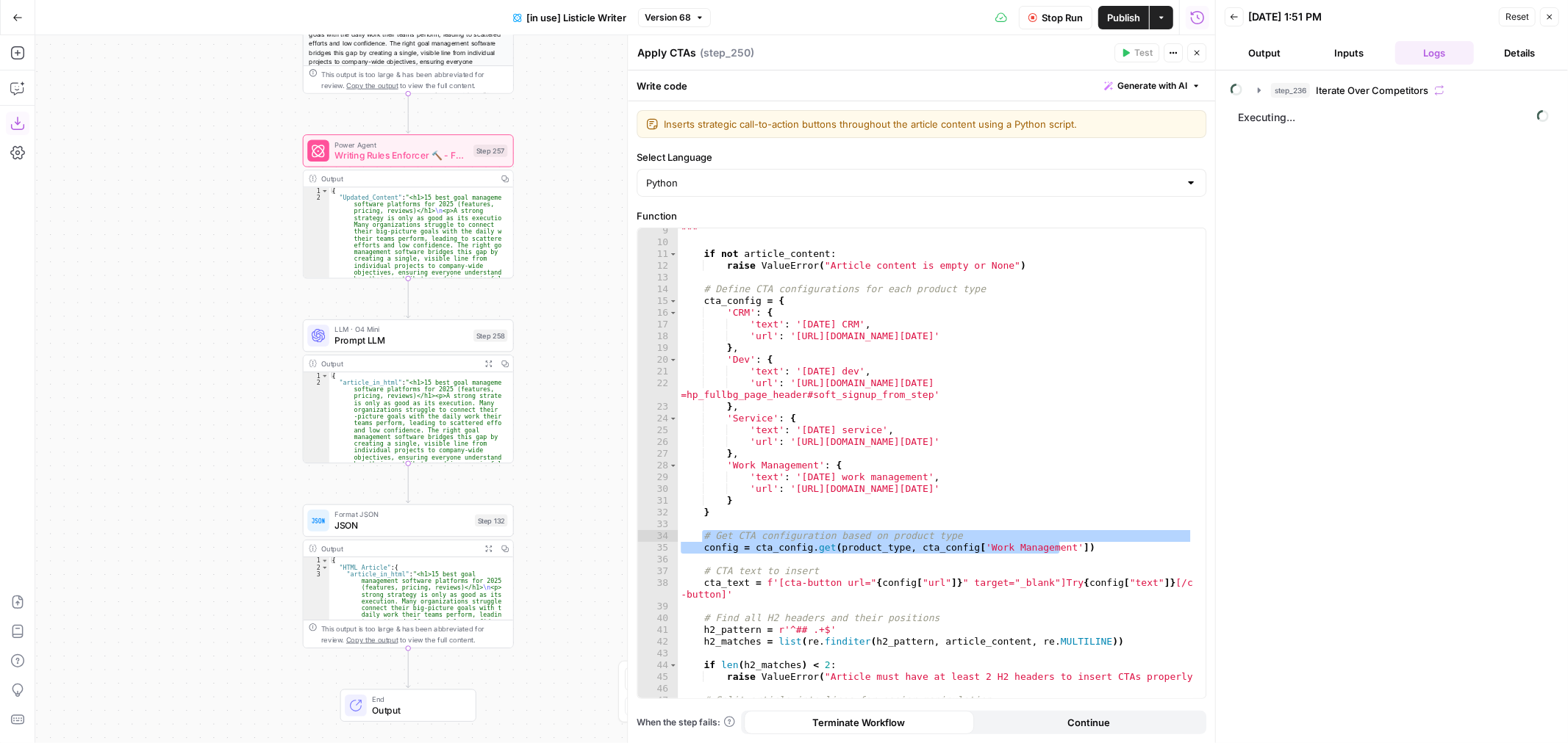
drag, startPoint x: 575, startPoint y: 477, endPoint x: 616, endPoint y: 356, distance: 127.8
click at [616, 356] on div "true false true false Workflow Set Inputs Inputs Loop Loop 5 Iteration Iterate …" at bounding box center [625, 389] width 1180 height 708
click at [1260, 91] on icon "button" at bounding box center [1259, 90] width 12 height 12
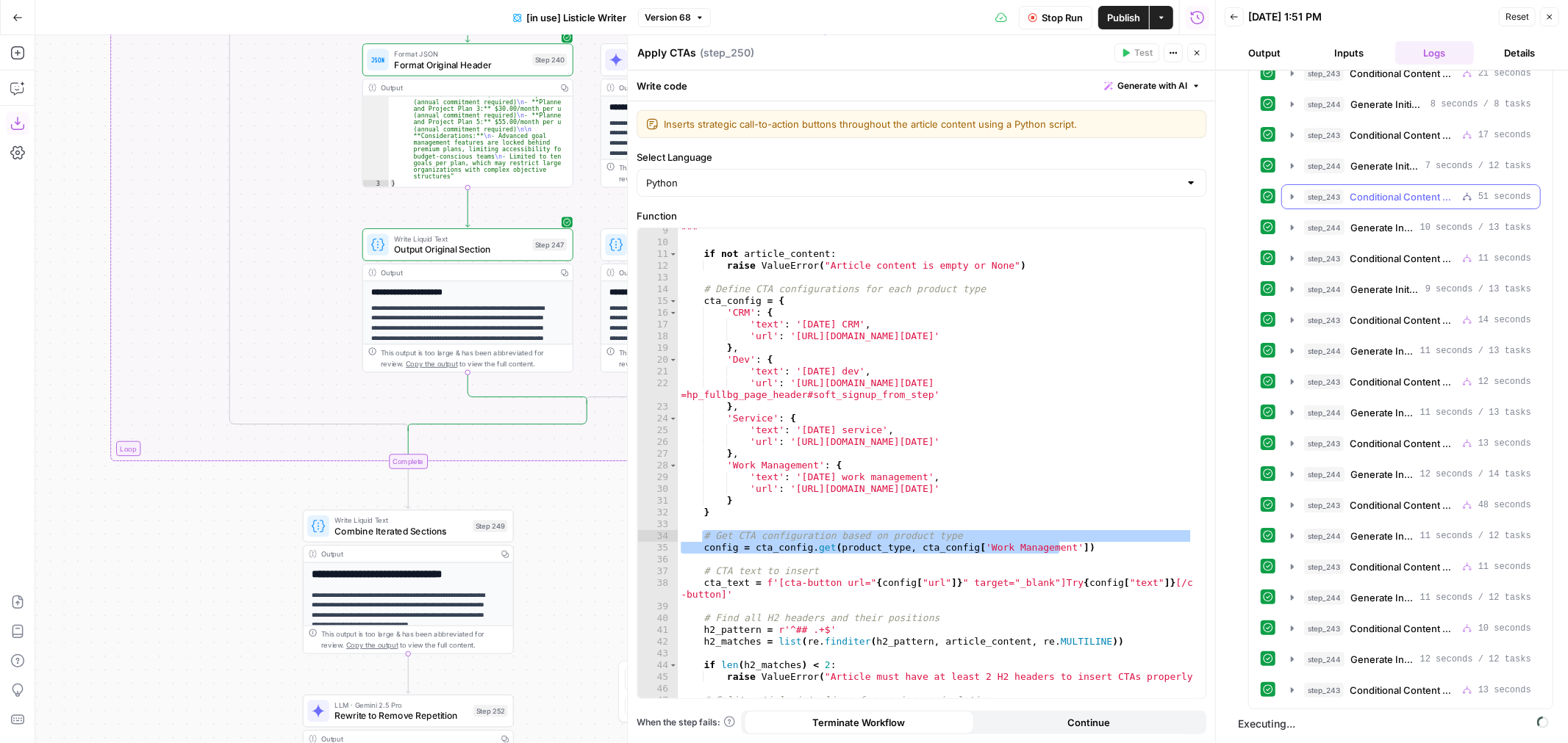
scroll to position [0, 0]
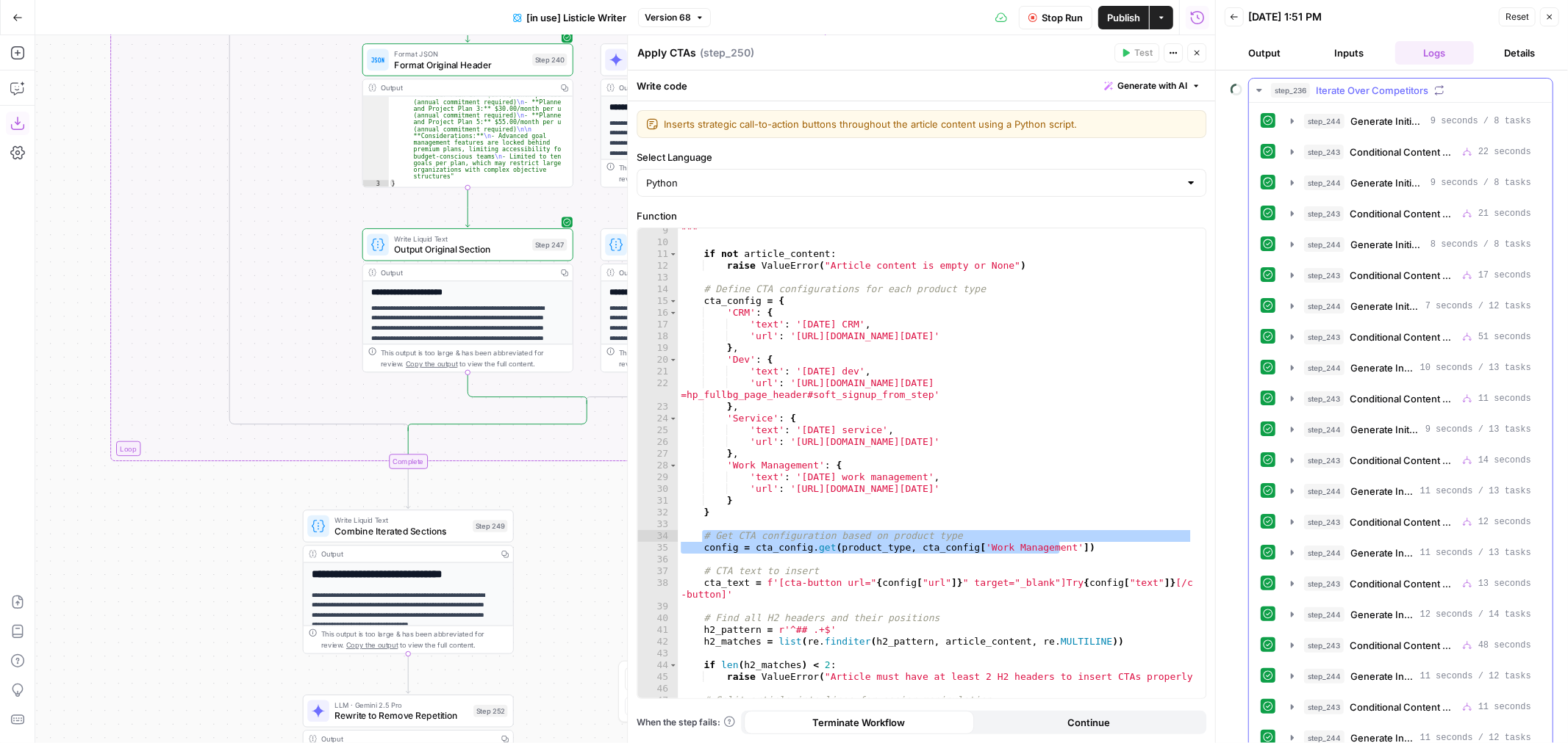
click at [1260, 87] on icon "button" at bounding box center [1259, 90] width 12 height 12
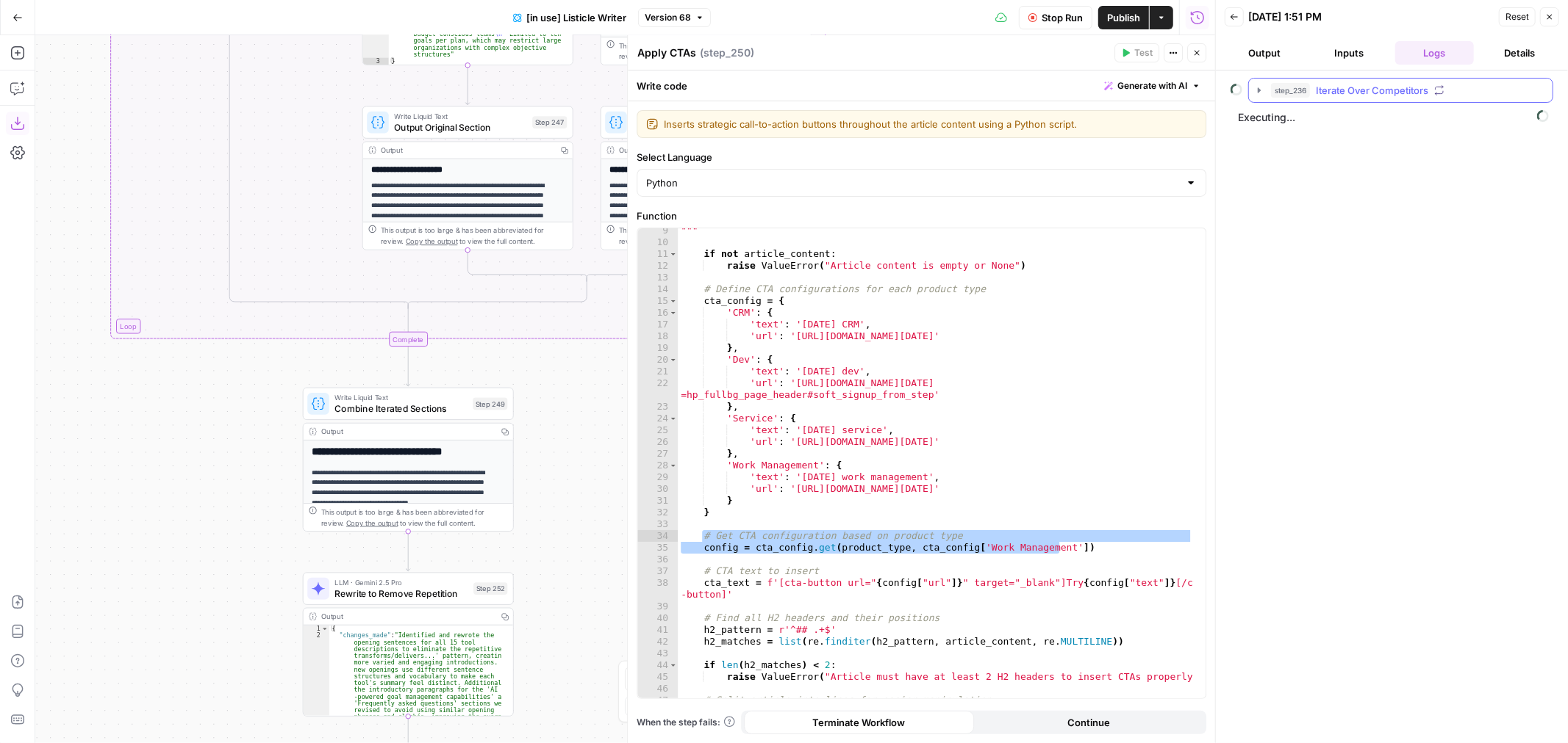
click at [1355, 91] on span "Iterate Over Competitors" at bounding box center [1371, 90] width 112 height 15
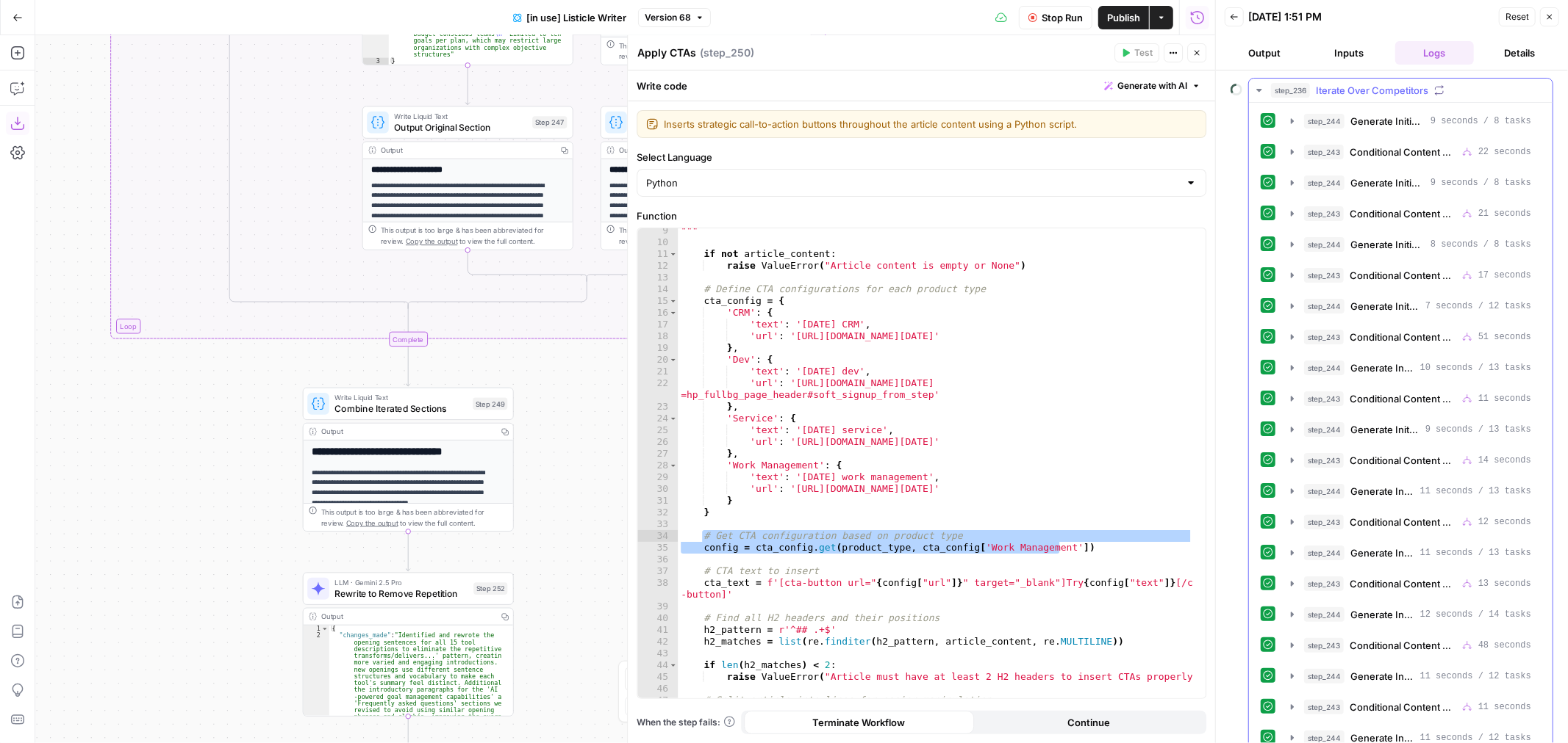
click at [1262, 92] on icon "button" at bounding box center [1259, 90] width 12 height 12
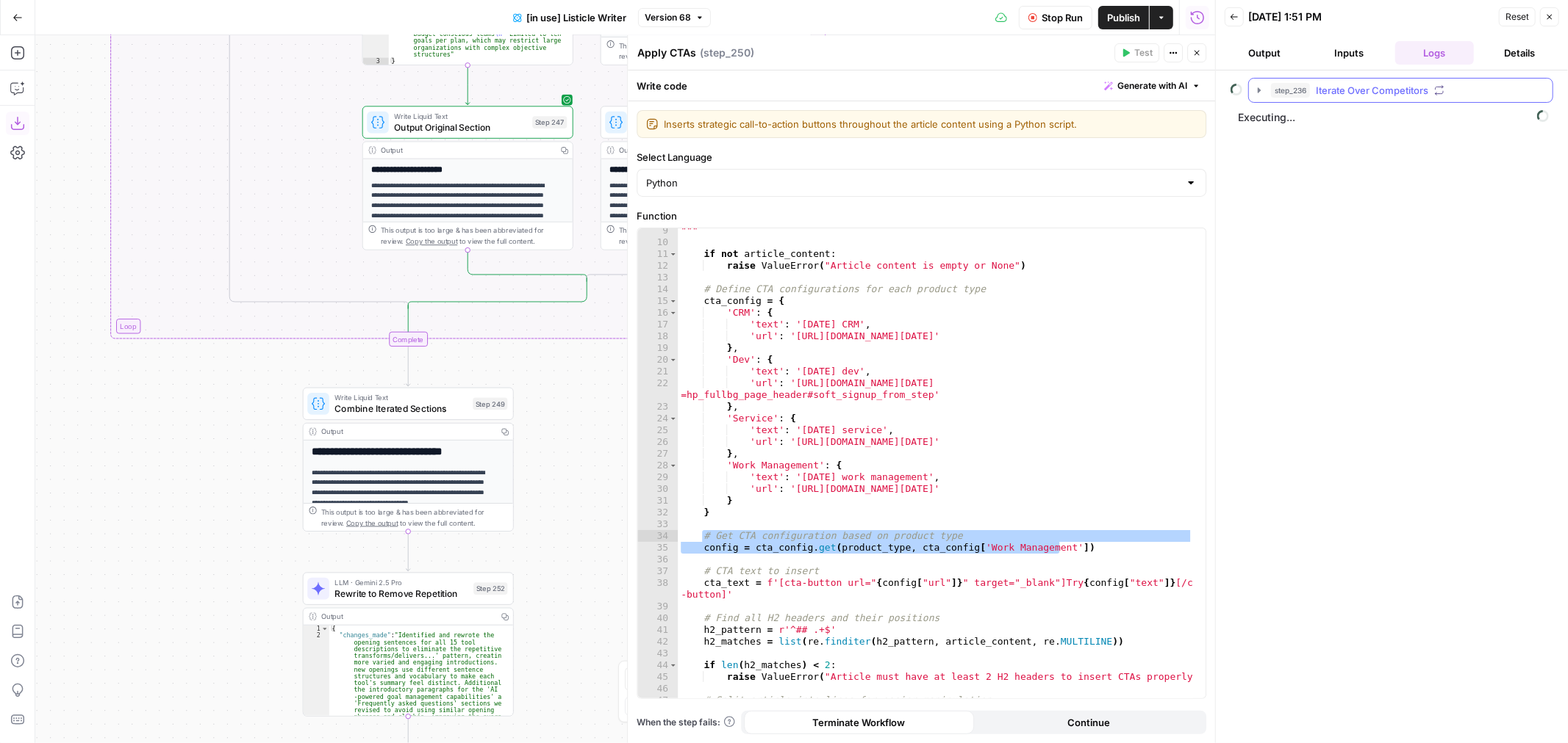
click at [1257, 93] on icon "button" at bounding box center [1259, 90] width 12 height 12
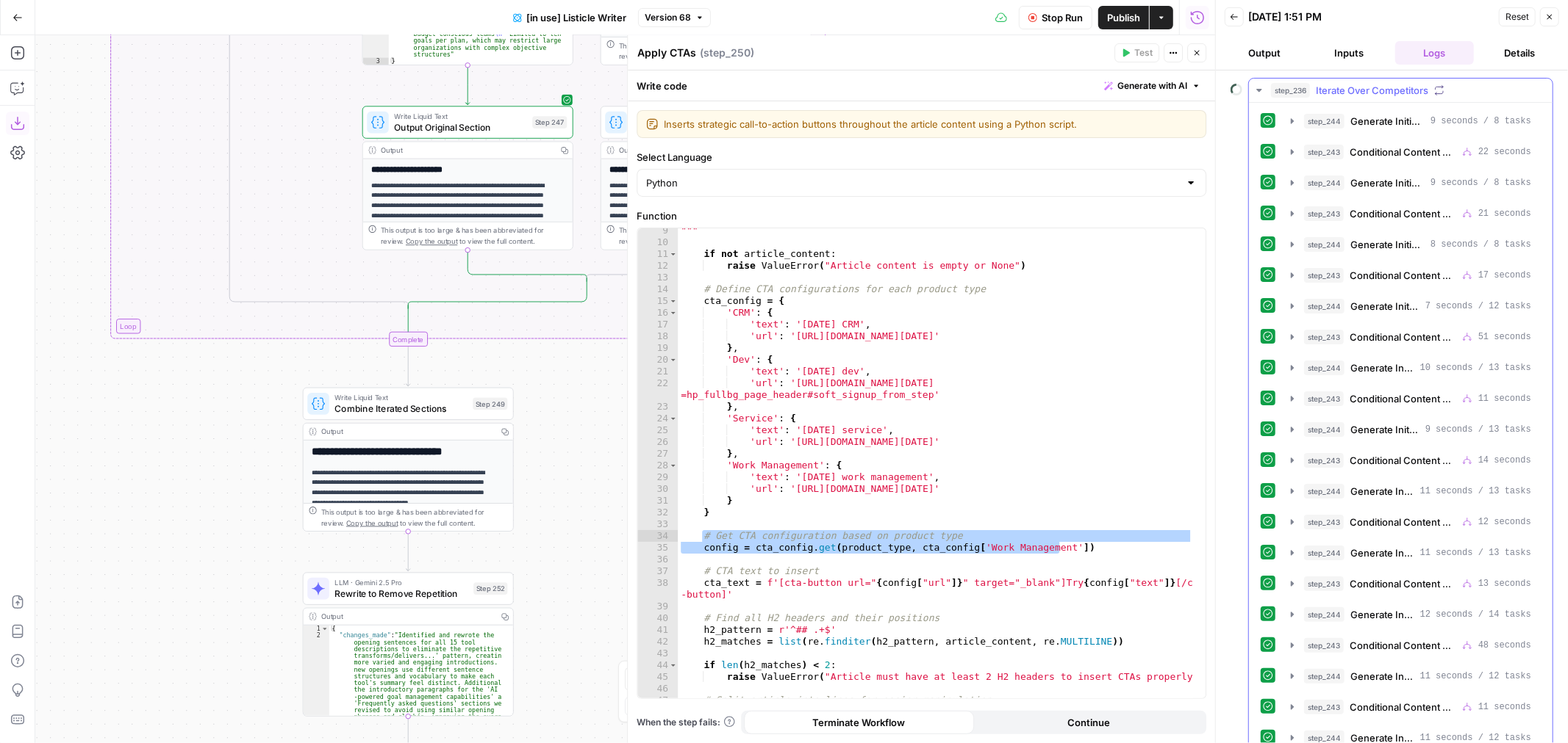
click at [1259, 88] on icon "button" at bounding box center [1259, 90] width 12 height 12
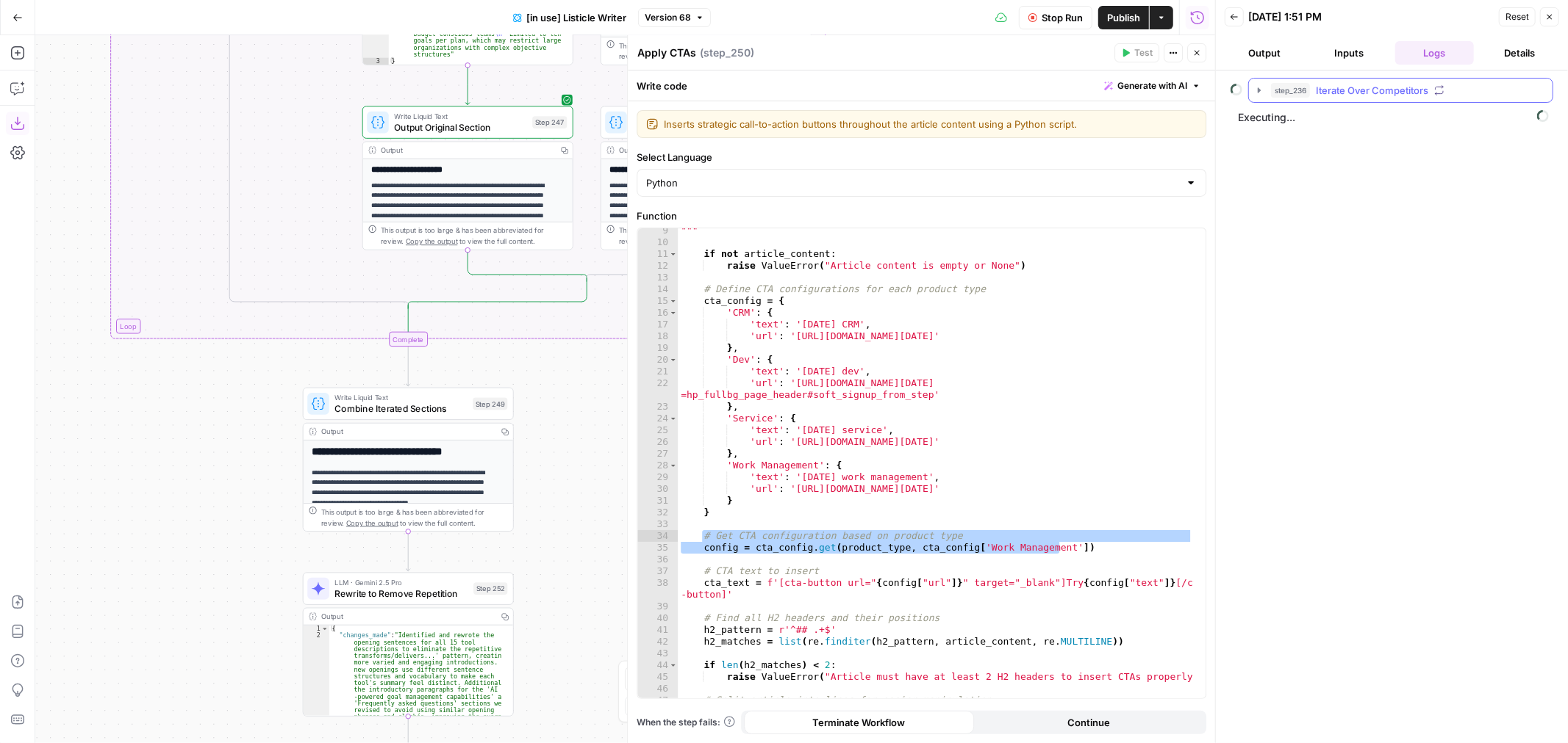
click at [1260, 91] on icon "button" at bounding box center [1258, 89] width 3 height 5
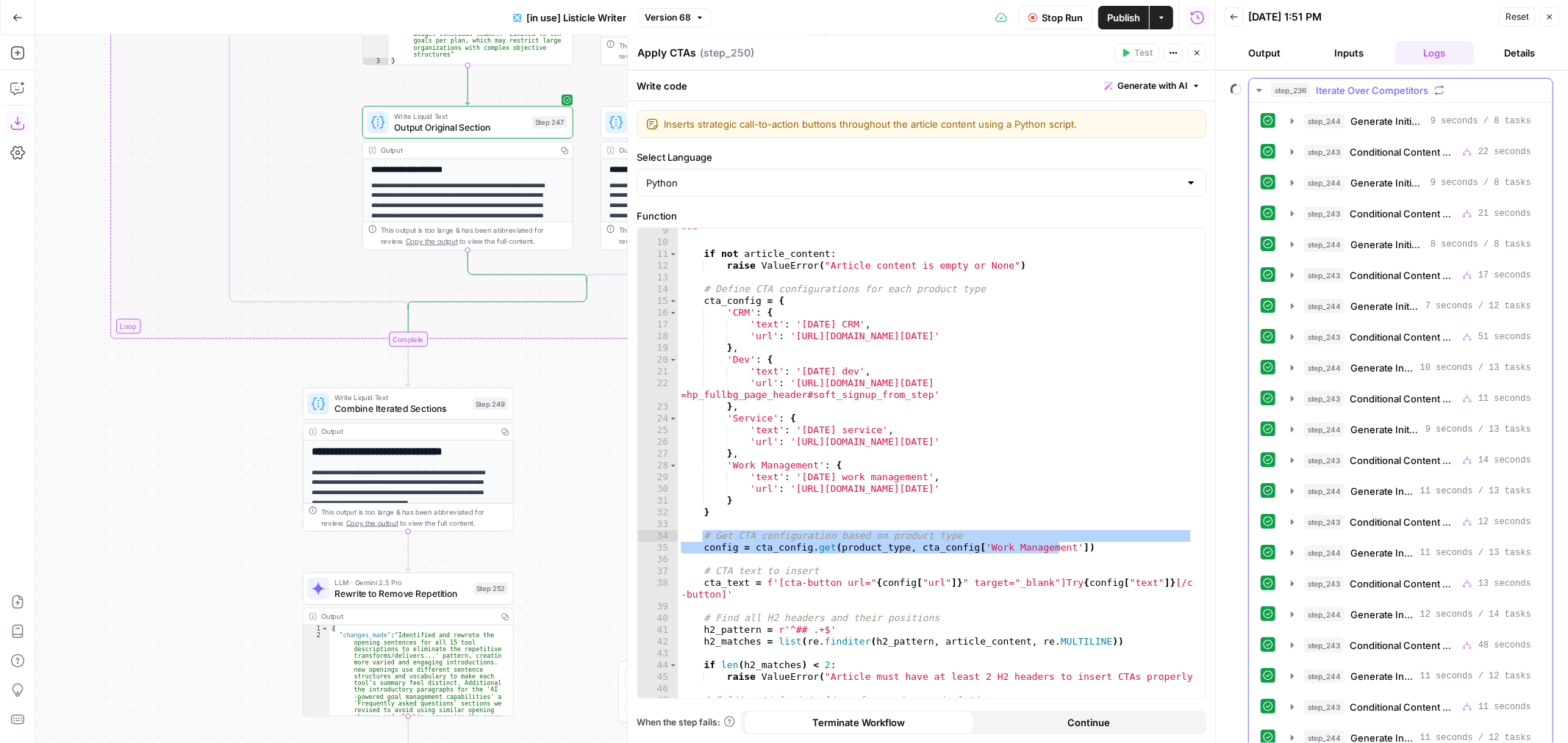
click at [1263, 88] on icon "button" at bounding box center [1259, 90] width 12 height 12
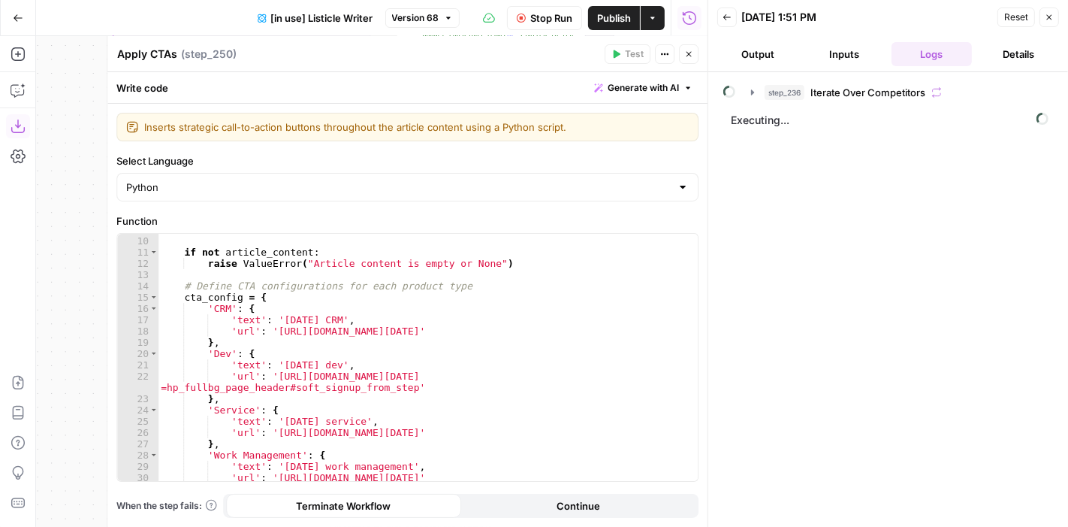
scroll to position [100, 0]
click at [977, 275] on div "step_236 Iterate Over Competitors Executing..." at bounding box center [889, 300] width 330 height 440
click at [753, 95] on icon "button" at bounding box center [753, 92] width 12 height 12
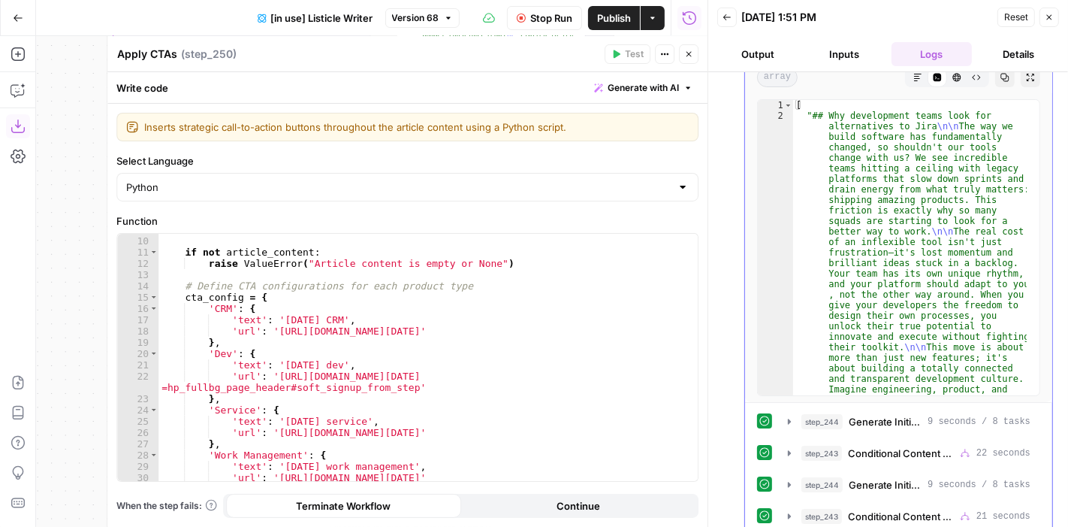
scroll to position [0, 0]
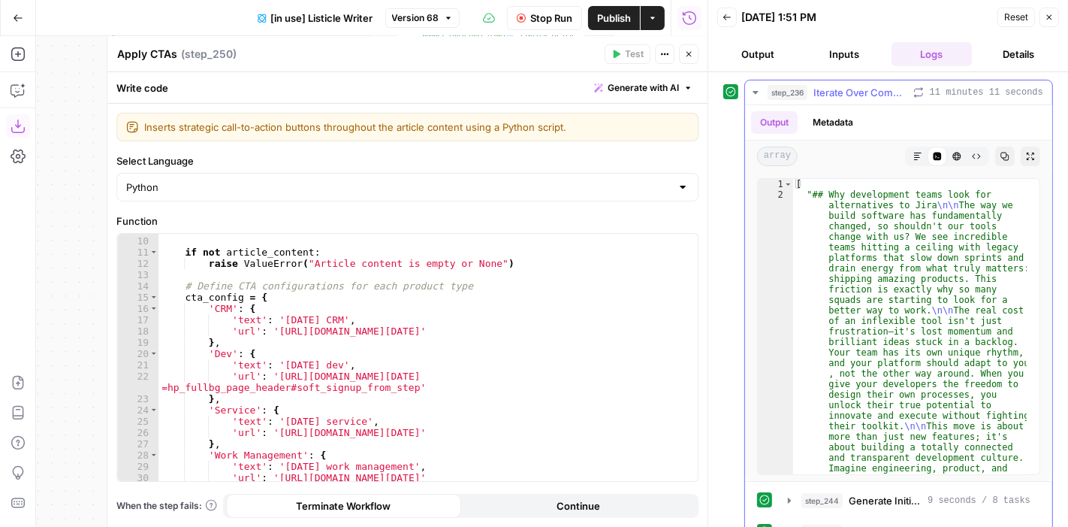
click at [756, 91] on icon "button" at bounding box center [755, 92] width 5 height 3
